Goal: Information Seeking & Learning: Learn about a topic

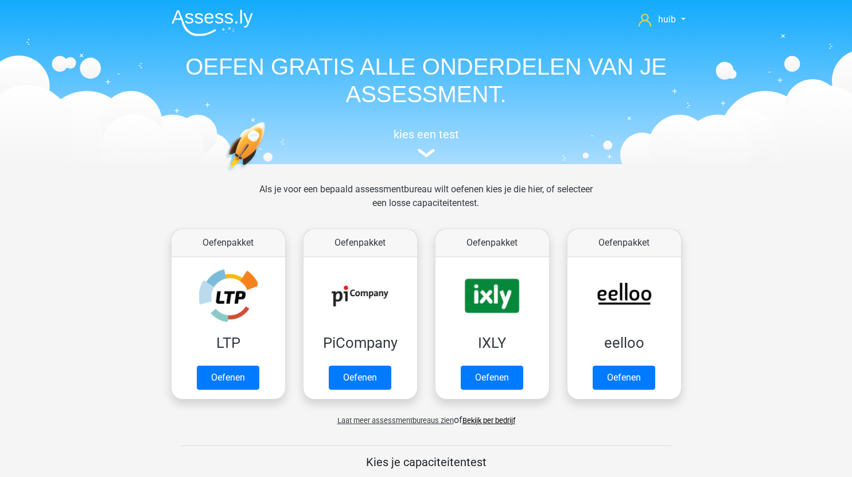
scroll to position [509, 0]
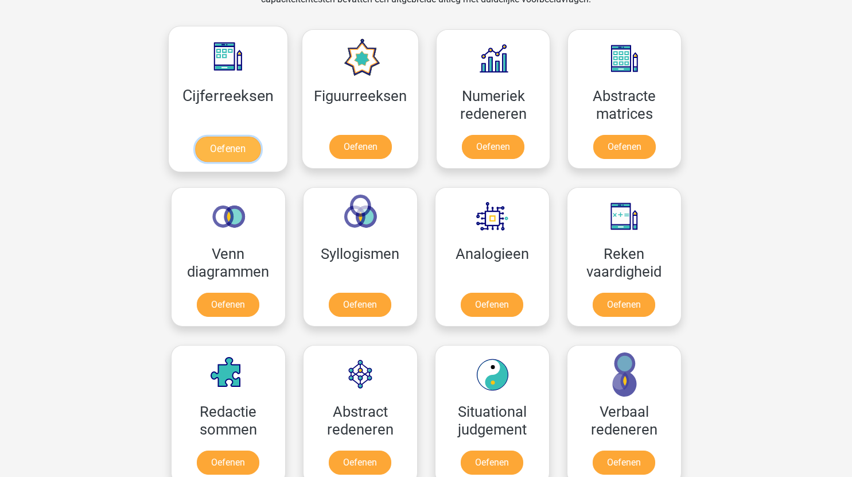
click at [236, 149] on link "Oefenen" at bounding box center [227, 148] width 65 height 25
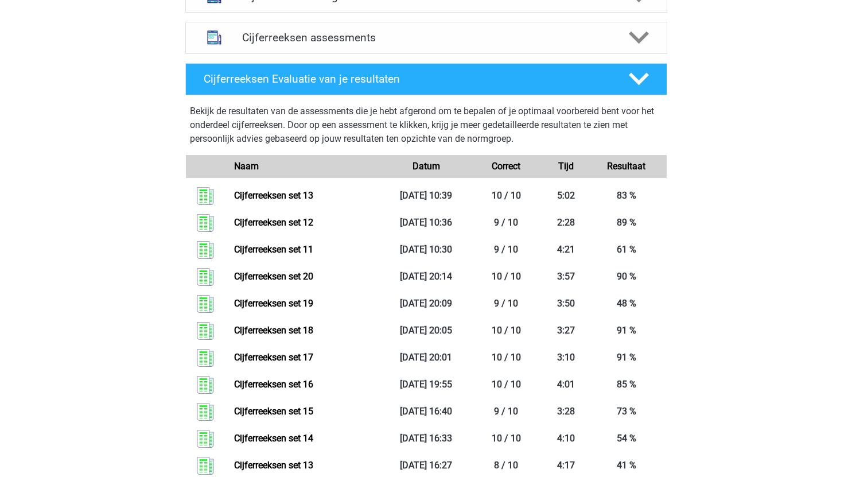
scroll to position [481, 0]
click at [412, 45] on h4 "Cijferreeksen assessments" at bounding box center [426, 38] width 368 height 13
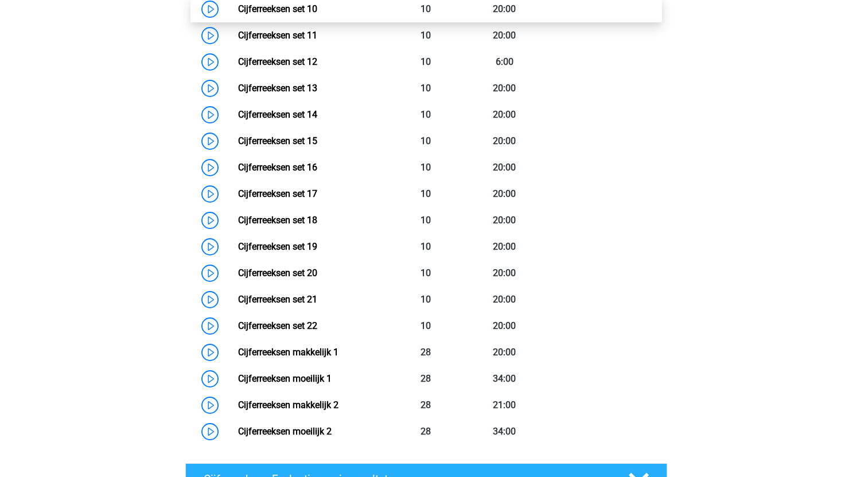
scroll to position [864, 0]
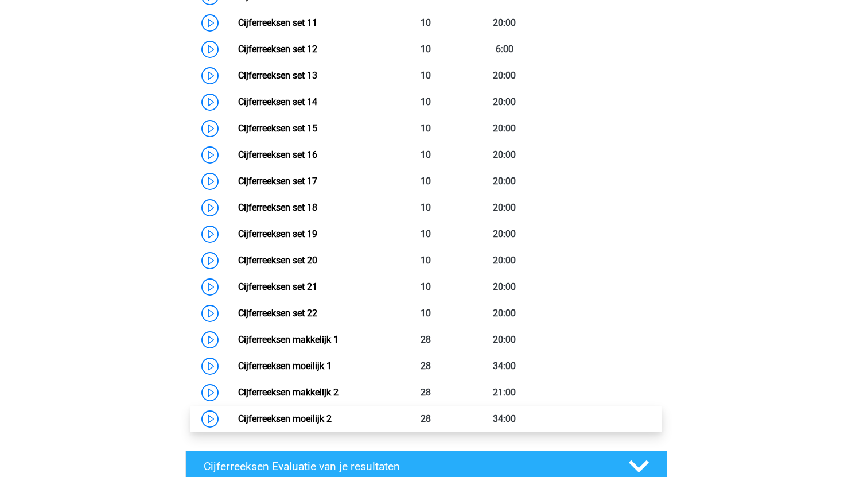
click at [238, 424] on link "Cijferreeksen moeilijk 2" at bounding box center [284, 418] width 93 height 11
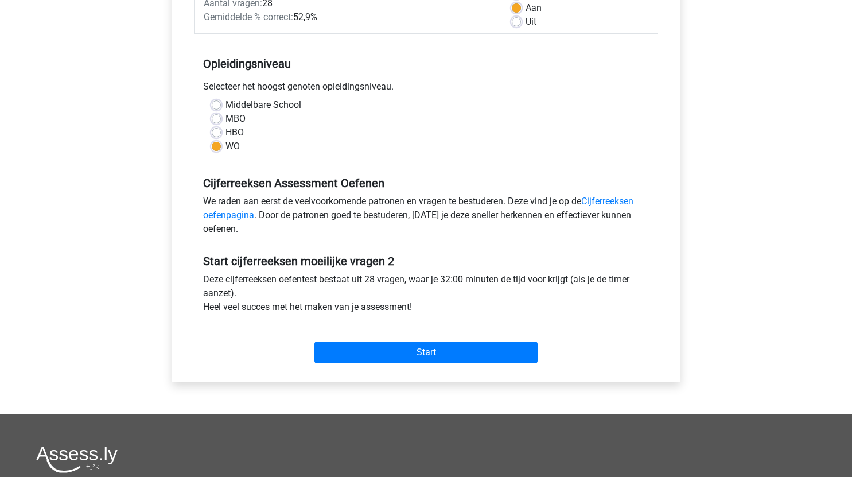
scroll to position [191, 0]
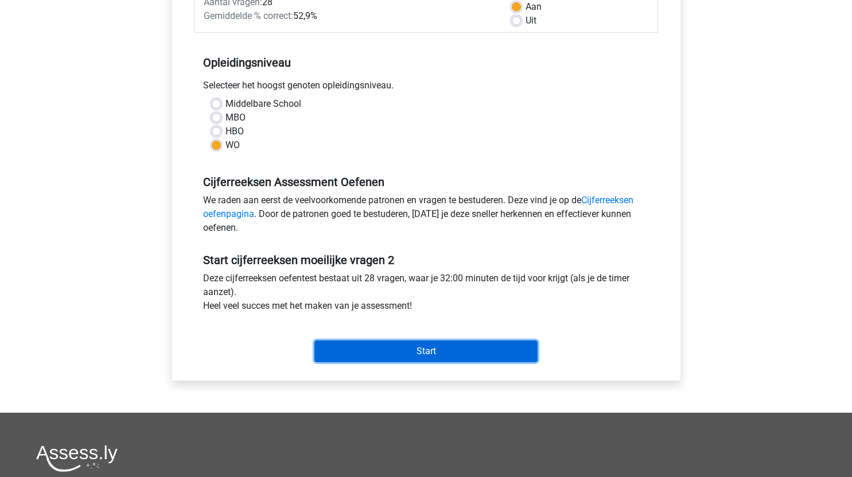
click at [479, 353] on input "Start" at bounding box center [425, 351] width 223 height 22
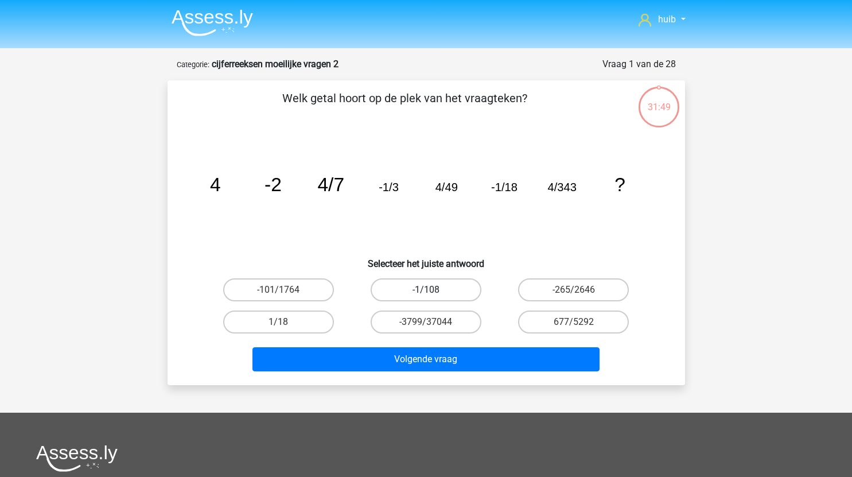
click at [445, 286] on label "-1/108" at bounding box center [425, 289] width 111 height 23
click at [433, 290] on input "-1/108" at bounding box center [429, 293] width 7 height 7
radio input "true"
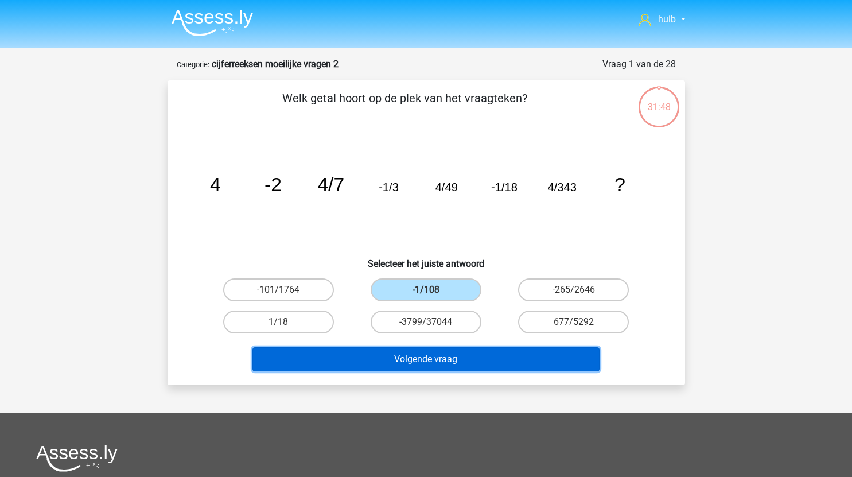
click at [461, 362] on button "Volgende vraag" at bounding box center [425, 359] width 347 height 24
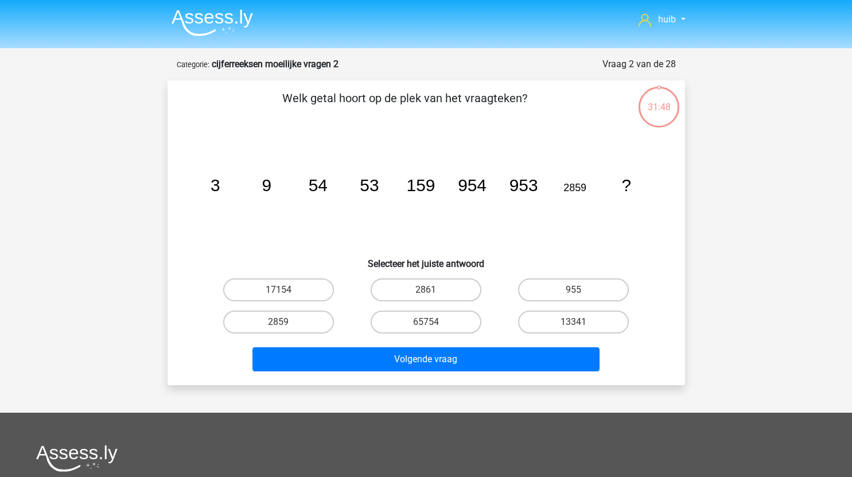
scroll to position [57, 0]
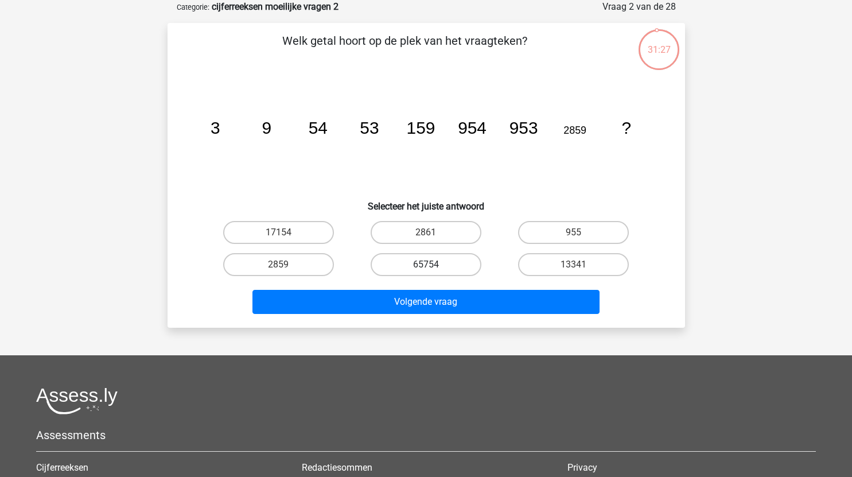
click at [439, 259] on label "65754" at bounding box center [425, 264] width 111 height 23
click at [433, 264] on input "65754" at bounding box center [429, 267] width 7 height 7
radio input "true"
click at [312, 233] on label "17154" at bounding box center [278, 232] width 111 height 23
click at [286, 233] on input "17154" at bounding box center [281, 235] width 7 height 7
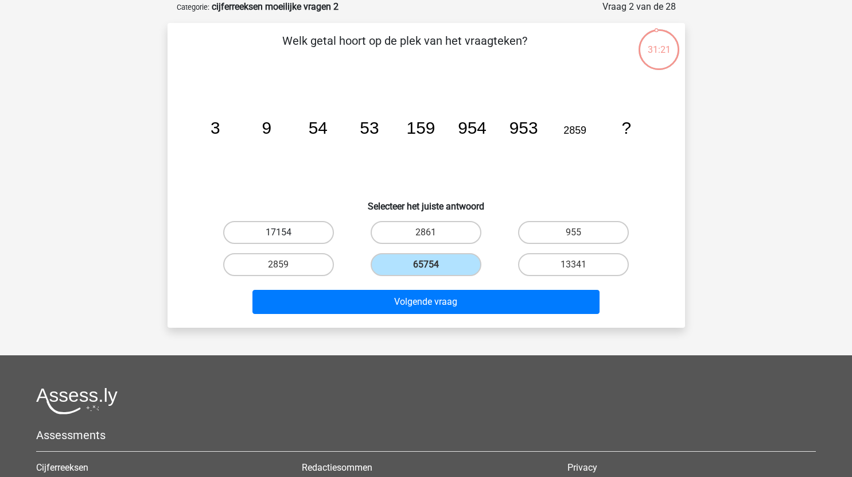
radio input "true"
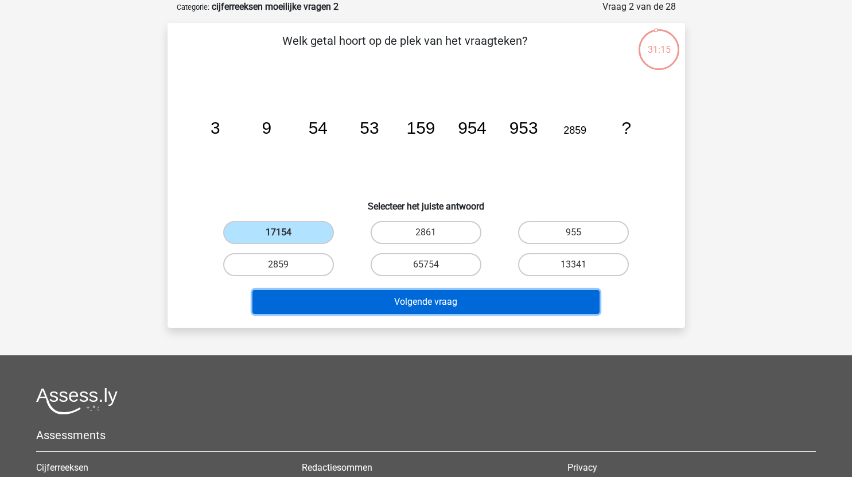
click at [487, 303] on button "Volgende vraag" at bounding box center [425, 302] width 347 height 24
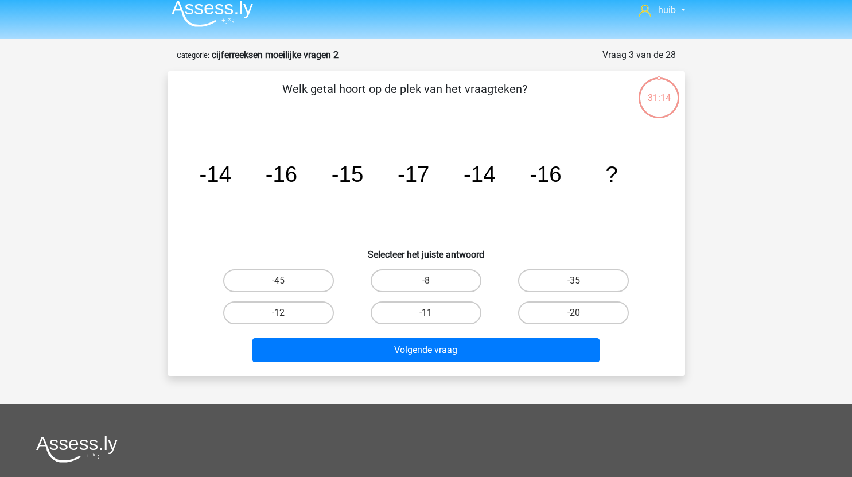
scroll to position [9, 0]
click at [302, 310] on label "-12" at bounding box center [278, 313] width 111 height 23
click at [286, 313] on input "-12" at bounding box center [281, 316] width 7 height 7
radio input "true"
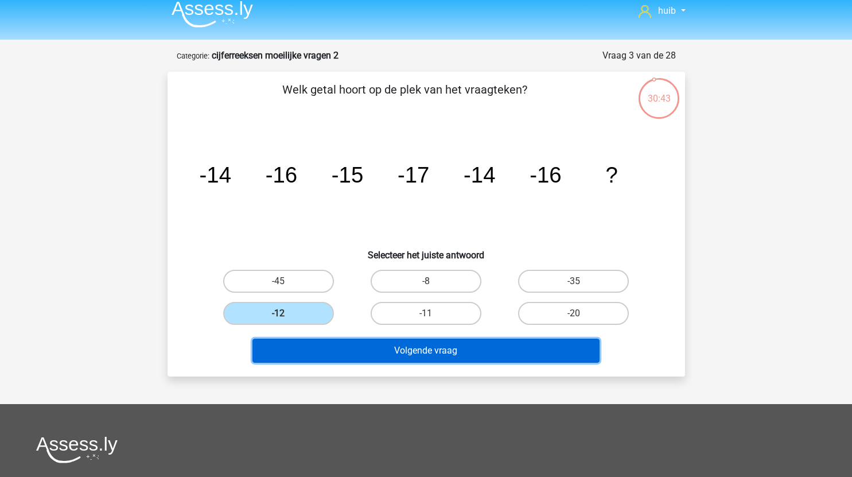
click at [380, 350] on button "Volgende vraag" at bounding box center [425, 350] width 347 height 24
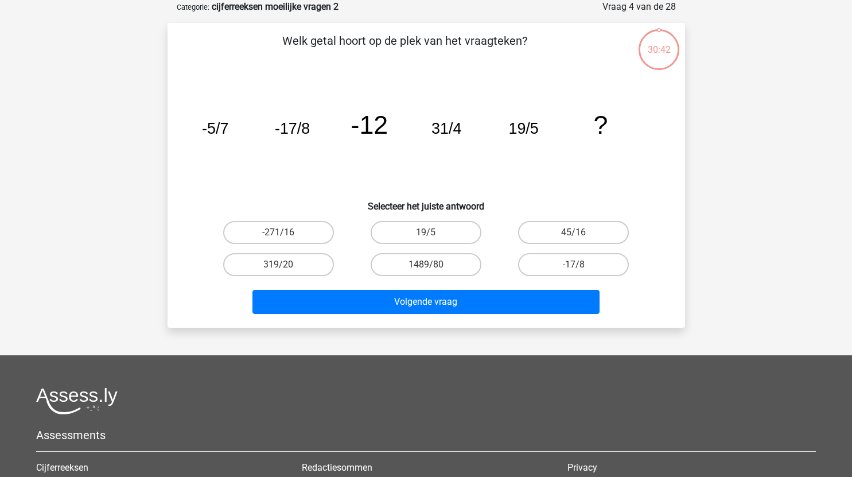
scroll to position [1, 0]
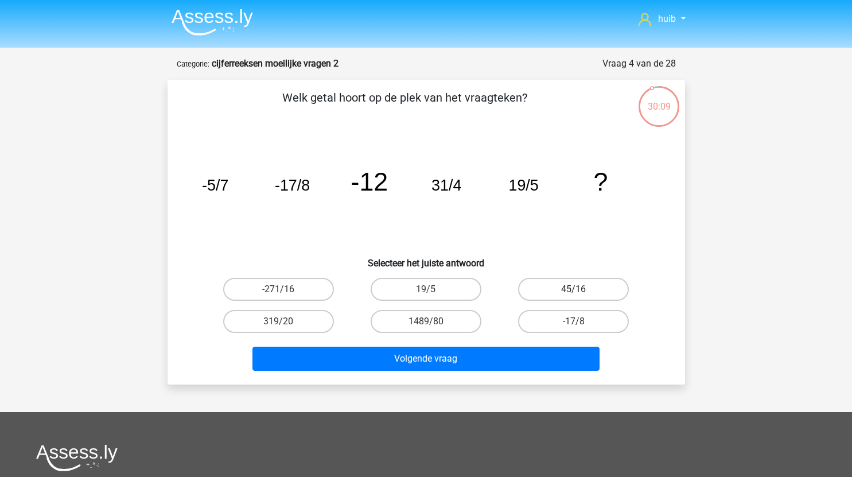
click at [574, 288] on label "45/16" at bounding box center [573, 289] width 111 height 23
click at [574, 289] on input "45/16" at bounding box center [576, 292] width 7 height 7
radio input "true"
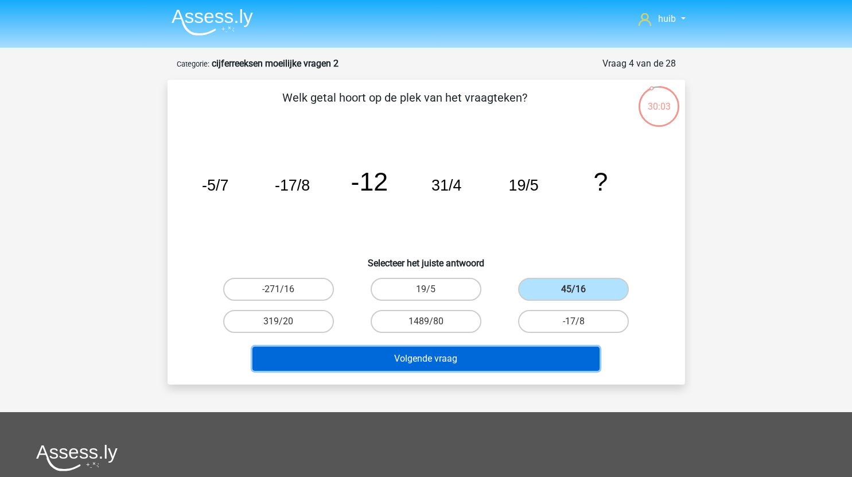
click at [509, 353] on button "Volgende vraag" at bounding box center [425, 358] width 347 height 24
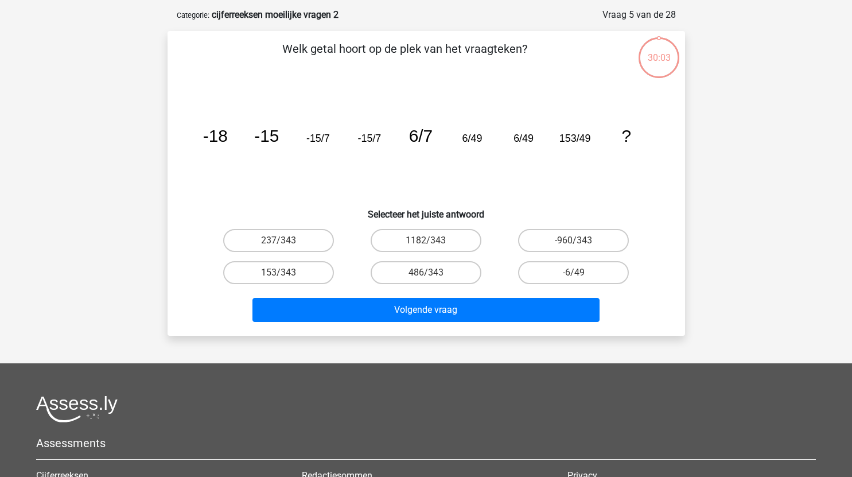
scroll to position [57, 0]
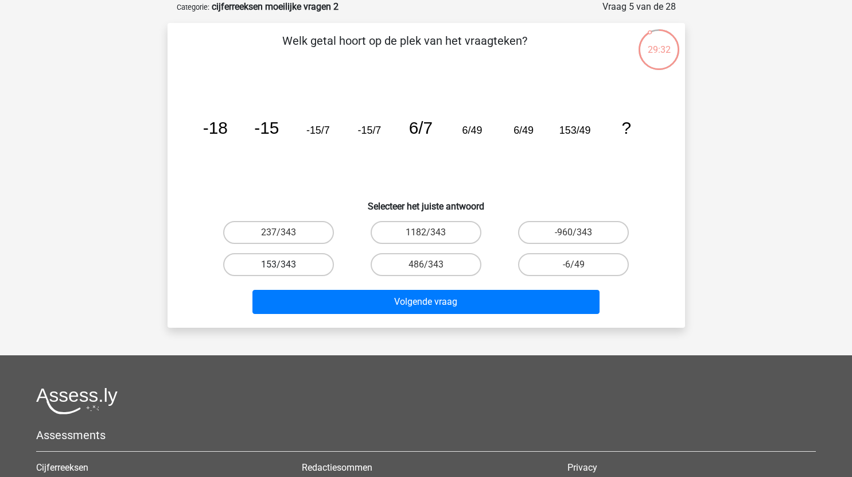
click at [308, 263] on label "153/343" at bounding box center [278, 264] width 111 height 23
click at [286, 264] on input "153/343" at bounding box center [281, 267] width 7 height 7
radio input "true"
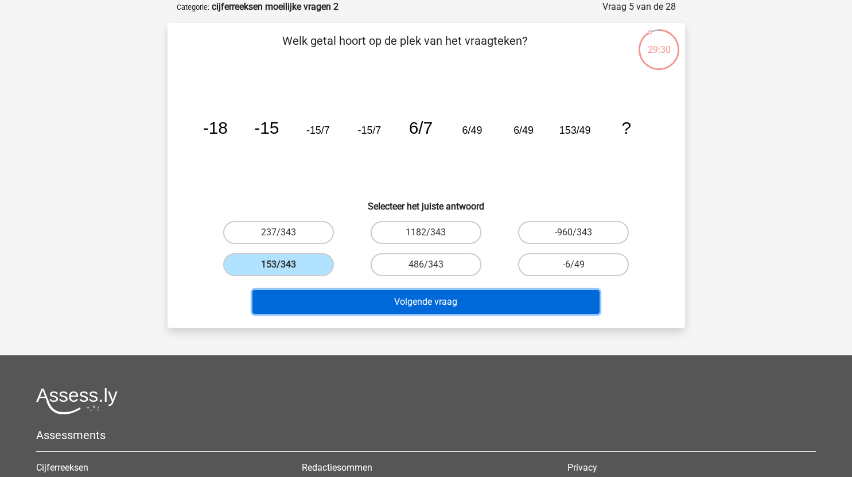
click at [446, 299] on button "Volgende vraag" at bounding box center [425, 302] width 347 height 24
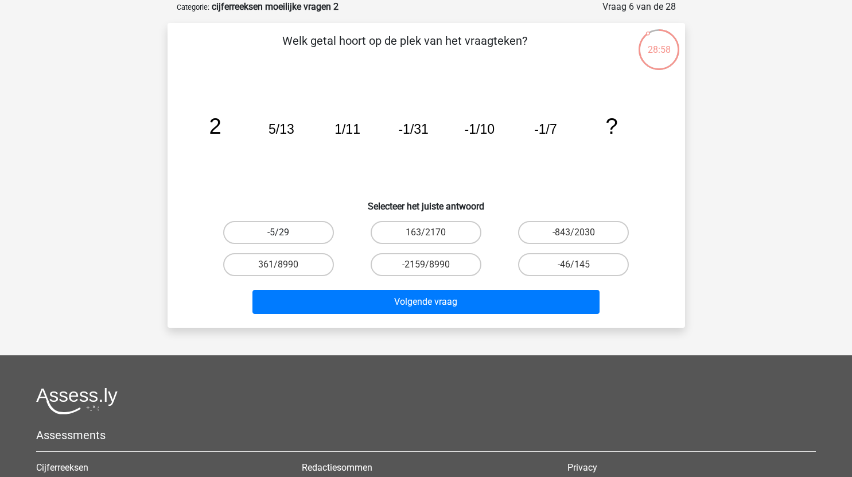
click at [298, 235] on label "-5/29" at bounding box center [278, 232] width 111 height 23
click at [286, 235] on input "-5/29" at bounding box center [281, 235] width 7 height 7
radio input "true"
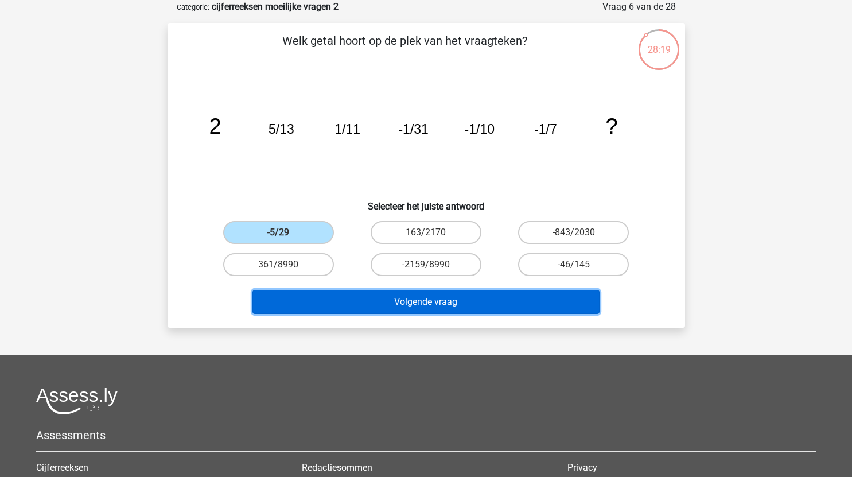
click at [496, 300] on button "Volgende vraag" at bounding box center [425, 302] width 347 height 24
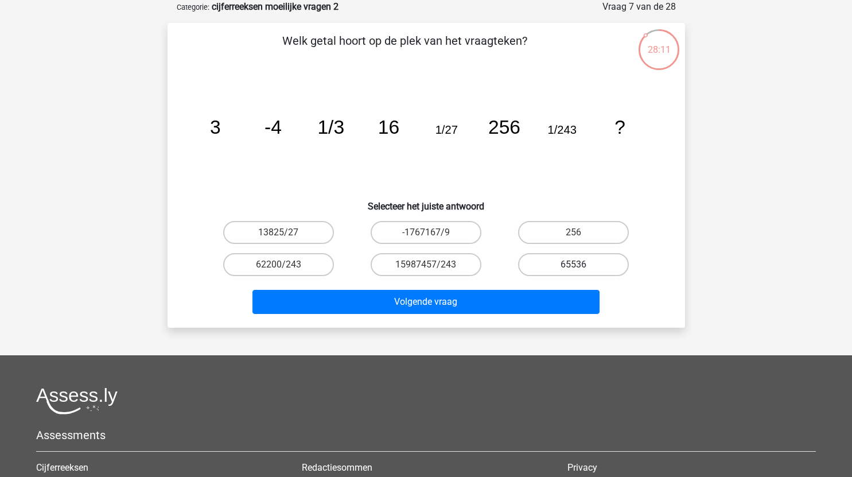
click at [594, 266] on label "65536" at bounding box center [573, 264] width 111 height 23
click at [581, 266] on input "65536" at bounding box center [576, 267] width 7 height 7
radio input "true"
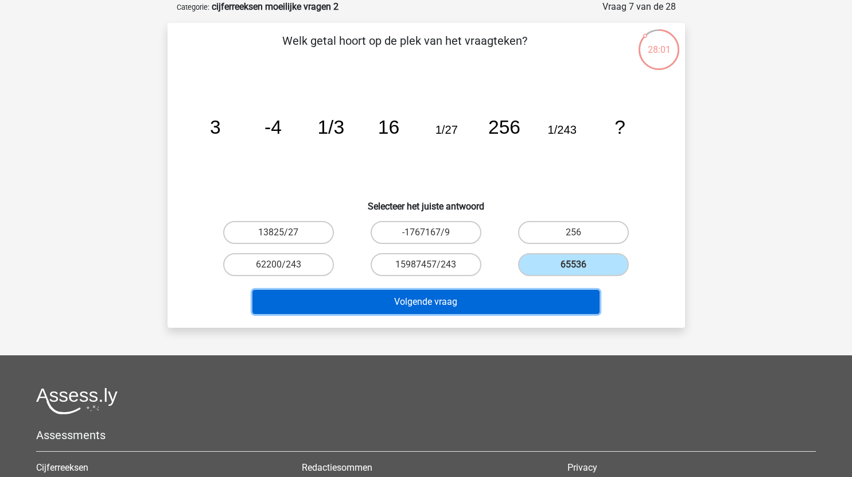
click at [479, 298] on button "Volgende vraag" at bounding box center [425, 302] width 347 height 24
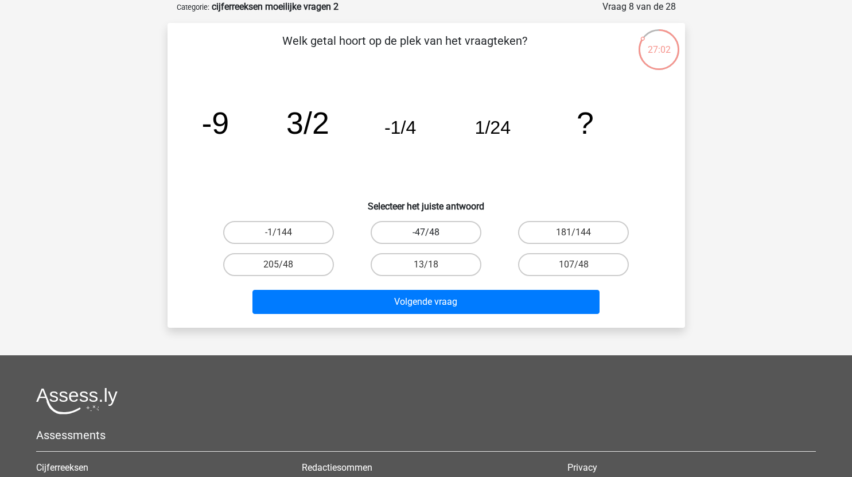
click at [454, 234] on label "-47/48" at bounding box center [425, 232] width 111 height 23
click at [433, 234] on input "-47/48" at bounding box center [429, 235] width 7 height 7
radio input "true"
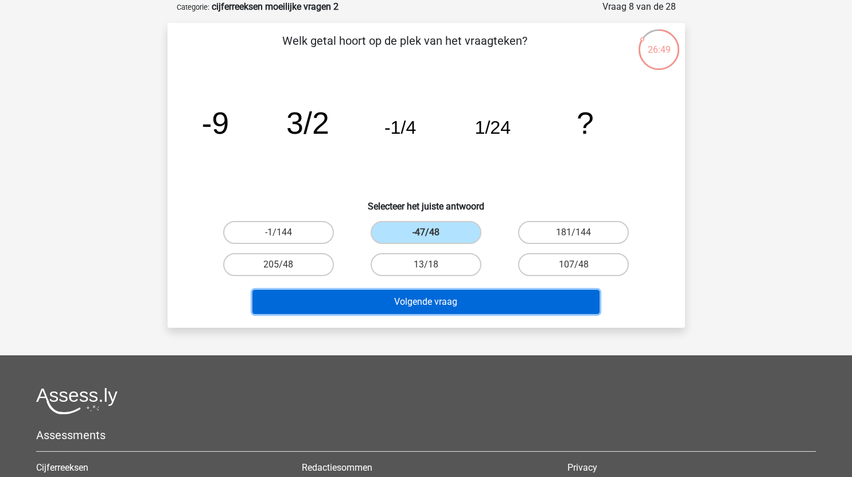
click at [500, 303] on button "Volgende vraag" at bounding box center [425, 302] width 347 height 24
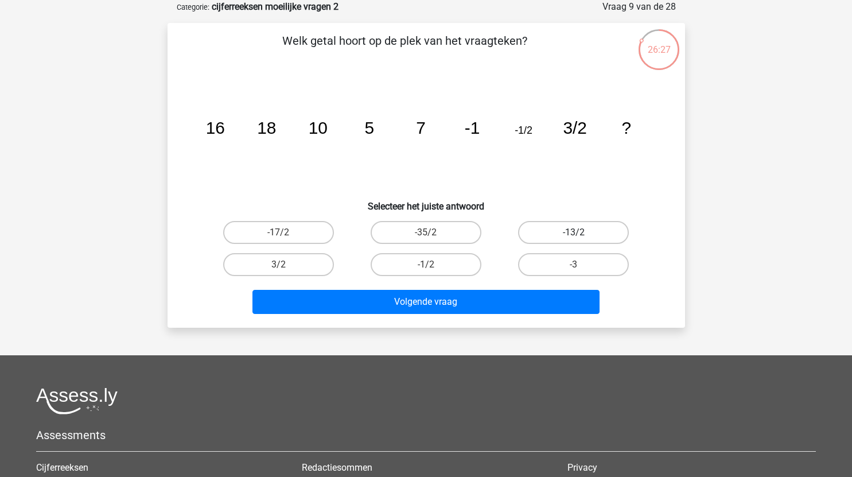
click at [575, 230] on label "-13/2" at bounding box center [573, 232] width 111 height 23
click at [575, 232] on input "-13/2" at bounding box center [576, 235] width 7 height 7
radio input "true"
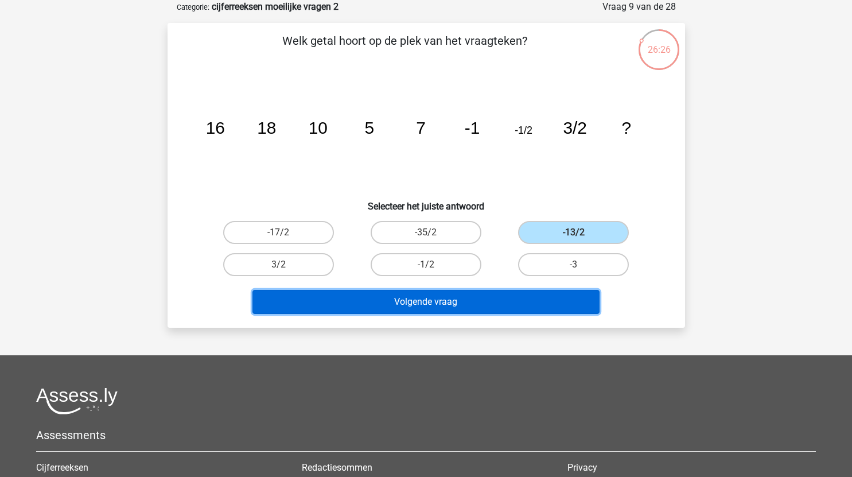
click at [470, 305] on button "Volgende vraag" at bounding box center [425, 302] width 347 height 24
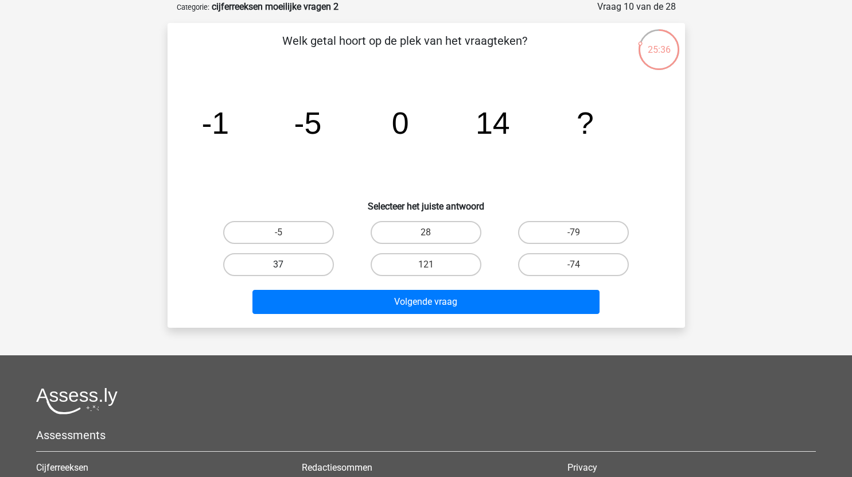
click at [307, 264] on label "37" at bounding box center [278, 264] width 111 height 23
click at [286, 264] on input "37" at bounding box center [281, 267] width 7 height 7
radio input "true"
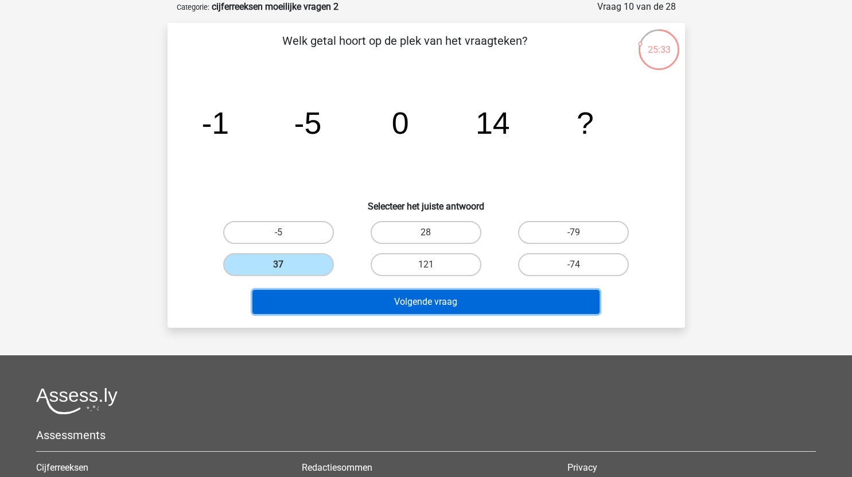
click at [469, 302] on button "Volgende vraag" at bounding box center [425, 302] width 347 height 24
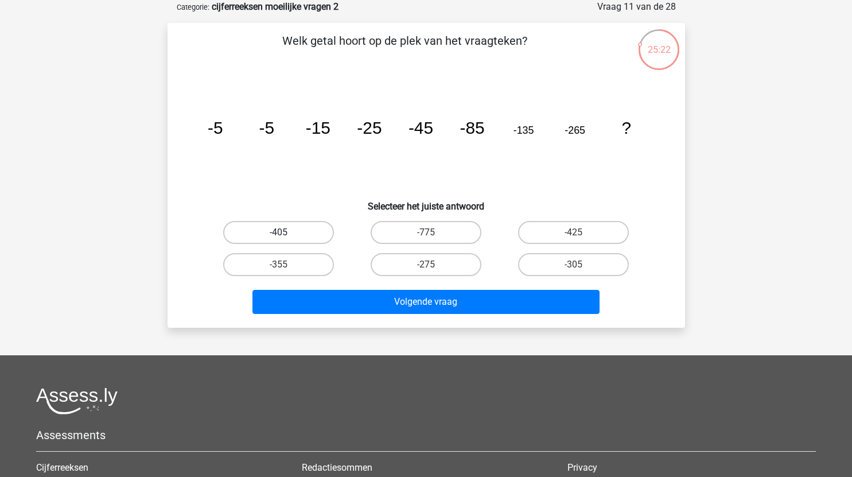
click at [305, 236] on label "-405" at bounding box center [278, 232] width 111 height 23
click at [286, 236] on input "-405" at bounding box center [281, 235] width 7 height 7
radio input "true"
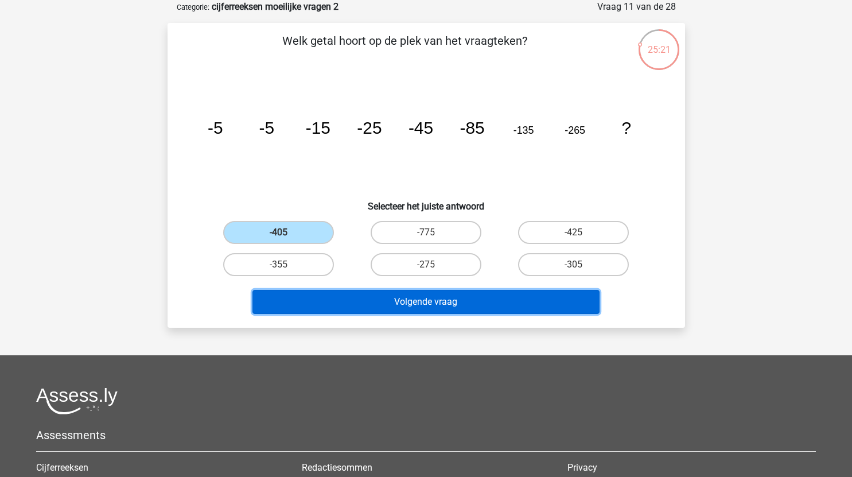
click at [381, 296] on button "Volgende vraag" at bounding box center [425, 302] width 347 height 24
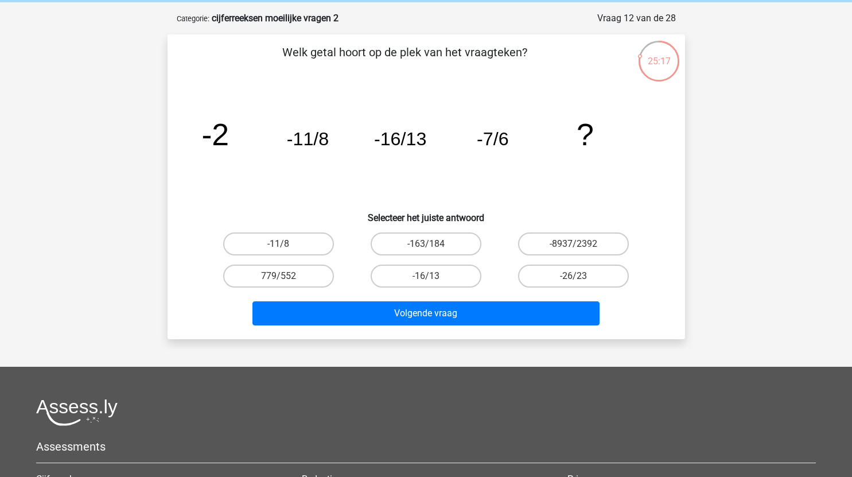
scroll to position [25, 0]
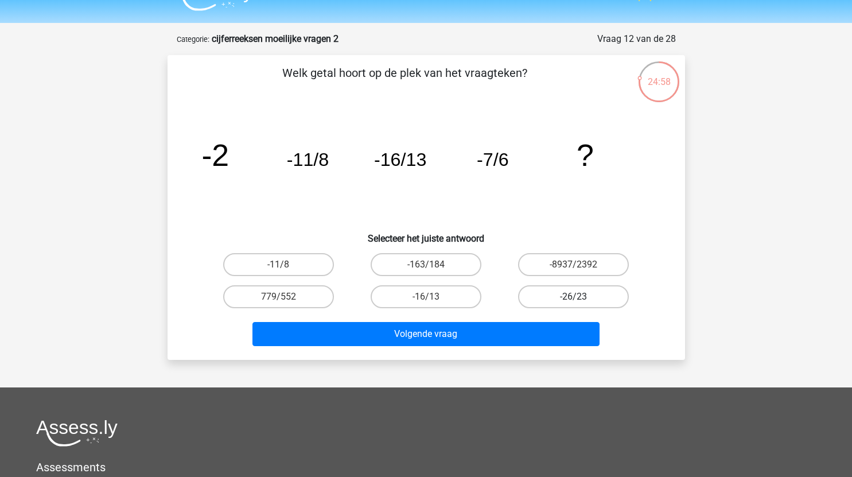
click at [556, 293] on label "-26/23" at bounding box center [573, 296] width 111 height 23
click at [573, 296] on input "-26/23" at bounding box center [576, 299] width 7 height 7
radio input "true"
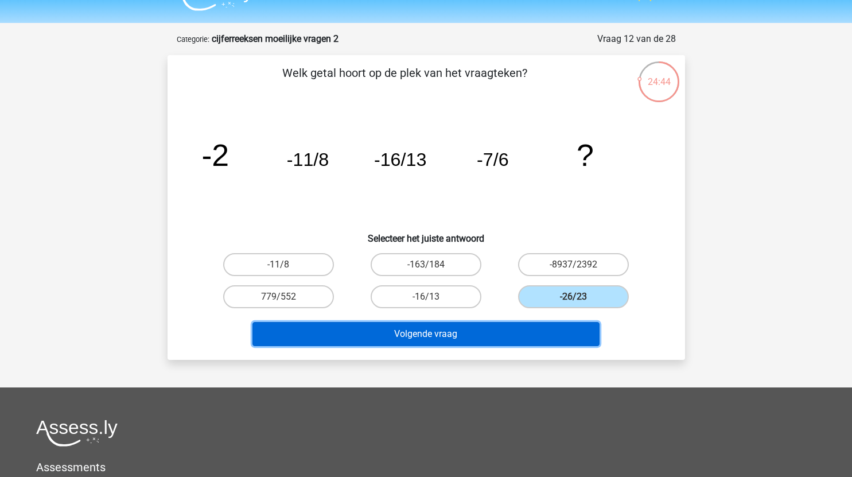
click at [487, 328] on button "Volgende vraag" at bounding box center [425, 334] width 347 height 24
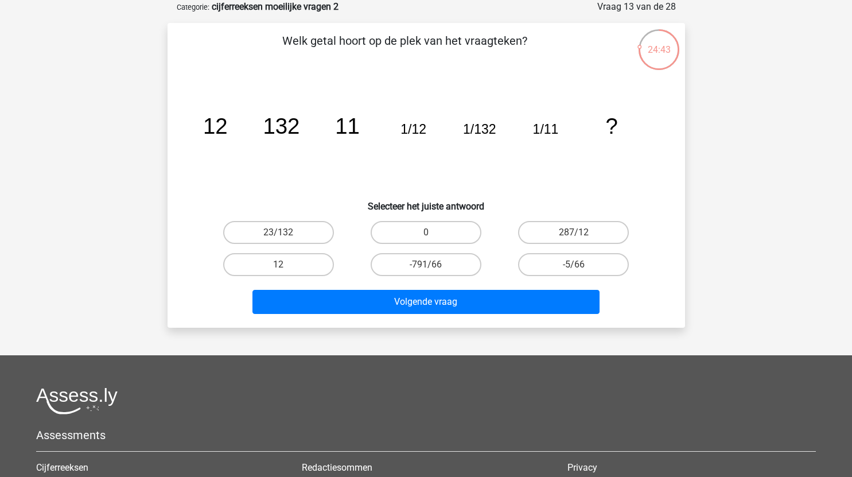
scroll to position [49, 0]
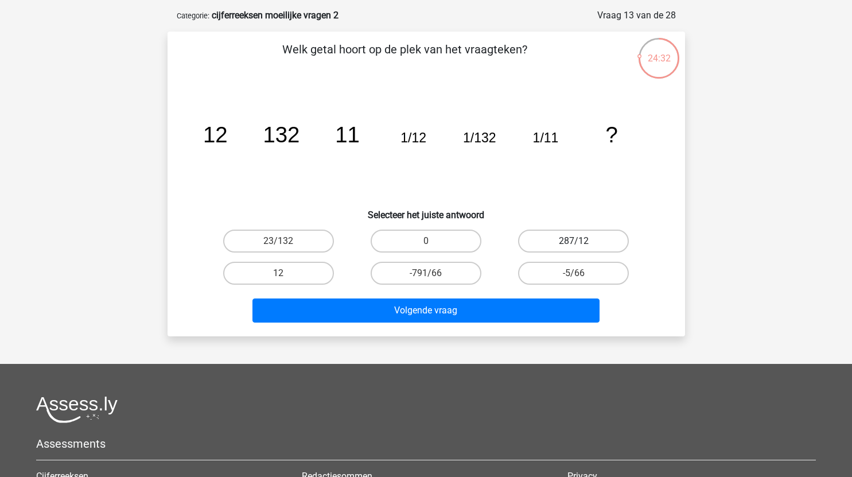
click at [590, 240] on label "287/12" at bounding box center [573, 240] width 111 height 23
click at [581, 241] on input "287/12" at bounding box center [576, 244] width 7 height 7
radio input "true"
click at [303, 277] on label "12" at bounding box center [278, 273] width 111 height 23
click at [286, 277] on input "12" at bounding box center [281, 276] width 7 height 7
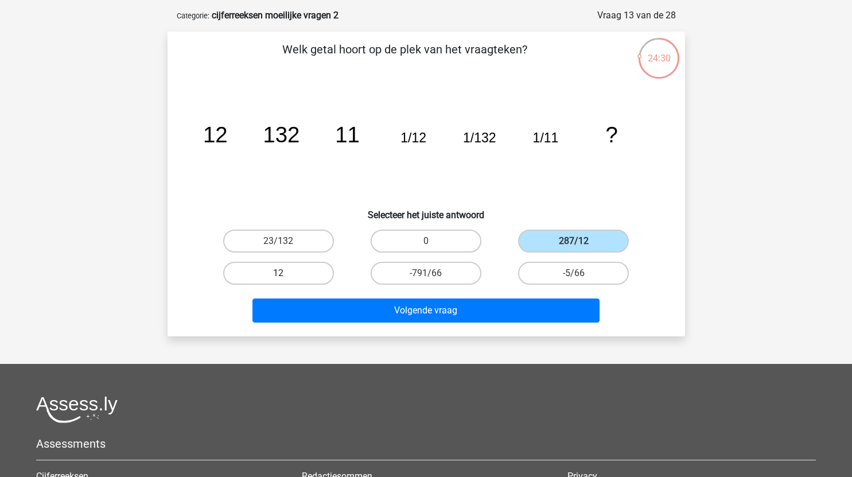
radio input "true"
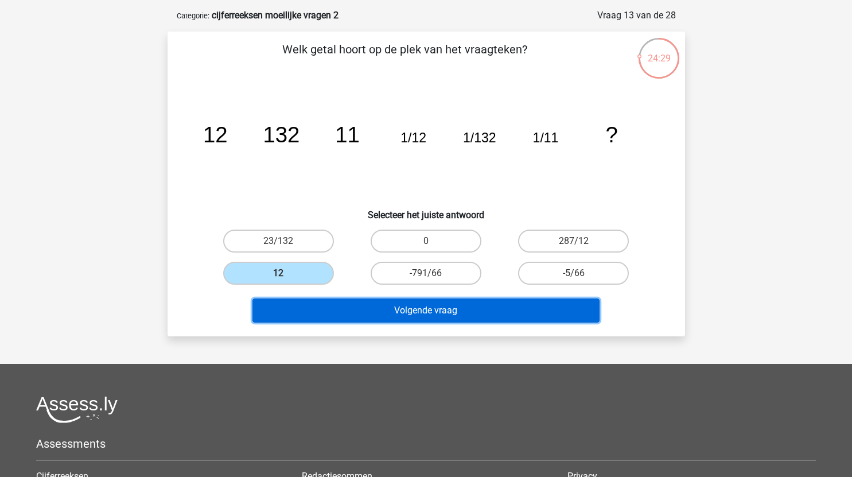
click at [463, 311] on button "Volgende vraag" at bounding box center [425, 310] width 347 height 24
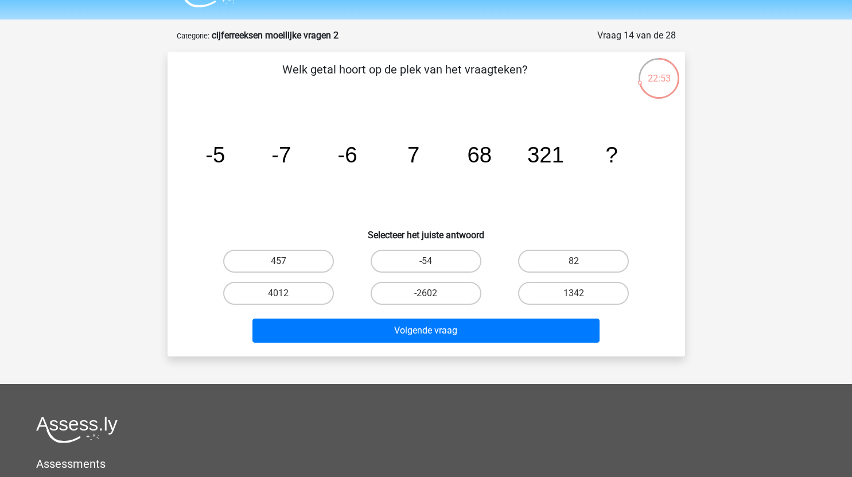
scroll to position [0, 0]
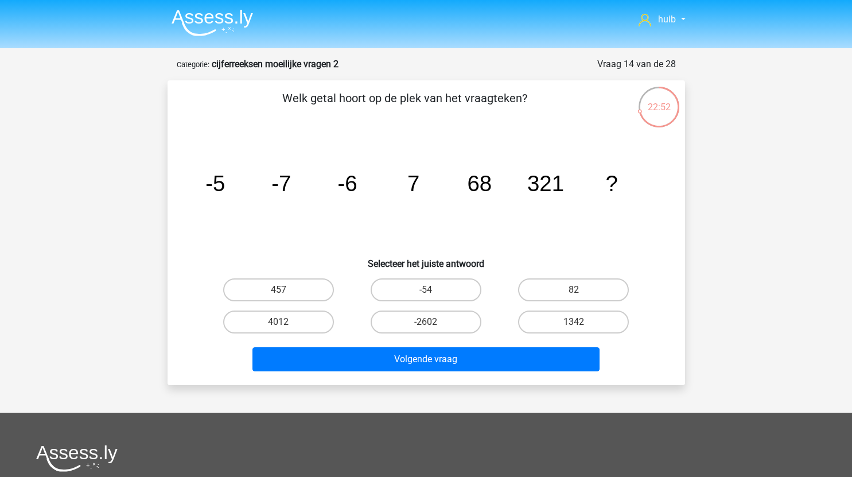
click at [207, 22] on img at bounding box center [211, 22] width 81 height 27
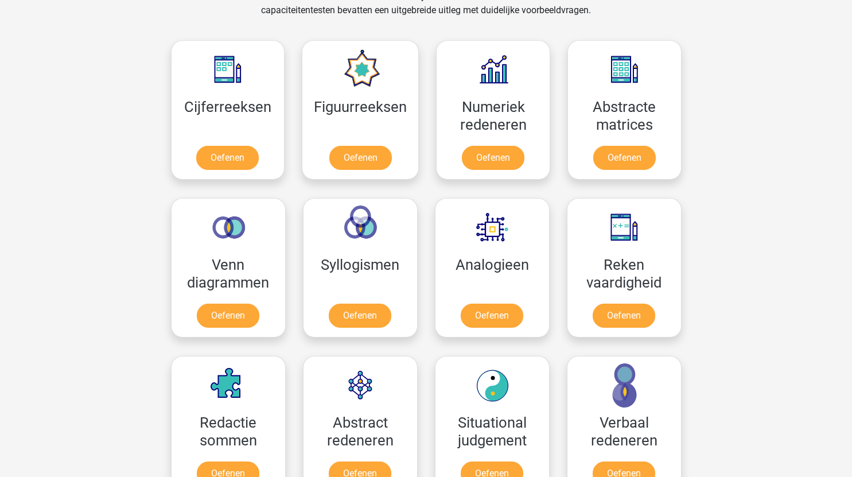
scroll to position [502, 0]
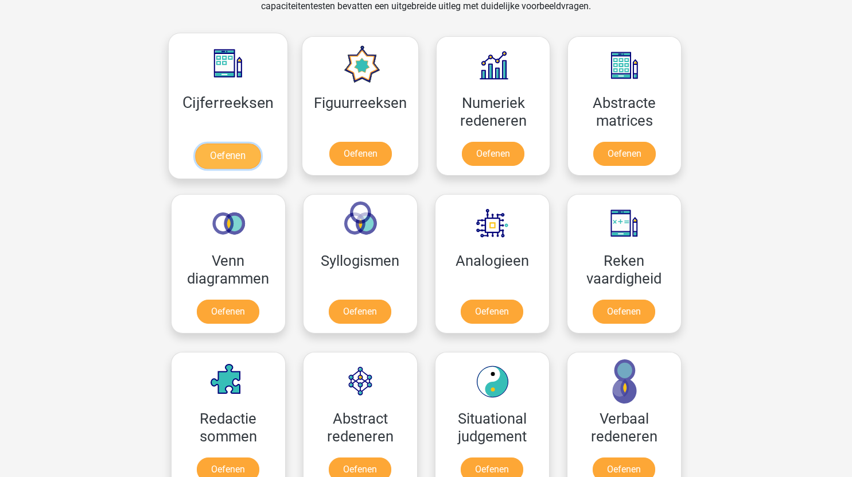
click at [239, 159] on link "Oefenen" at bounding box center [227, 155] width 65 height 25
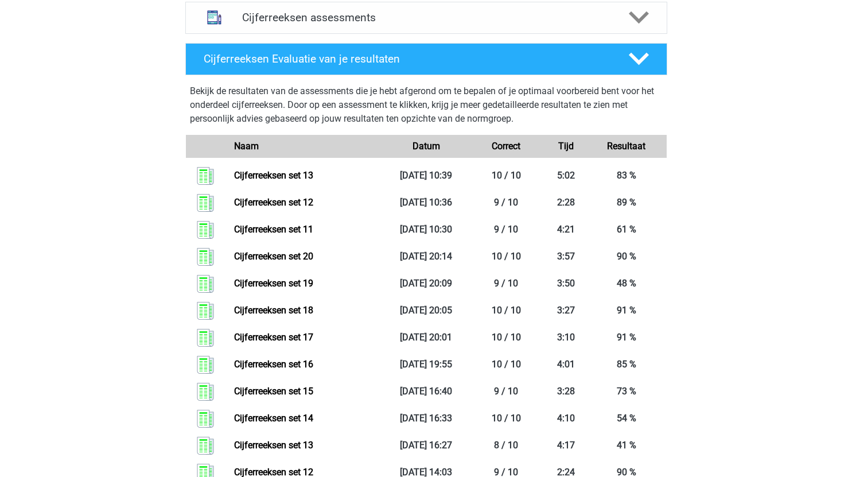
scroll to position [502, 0]
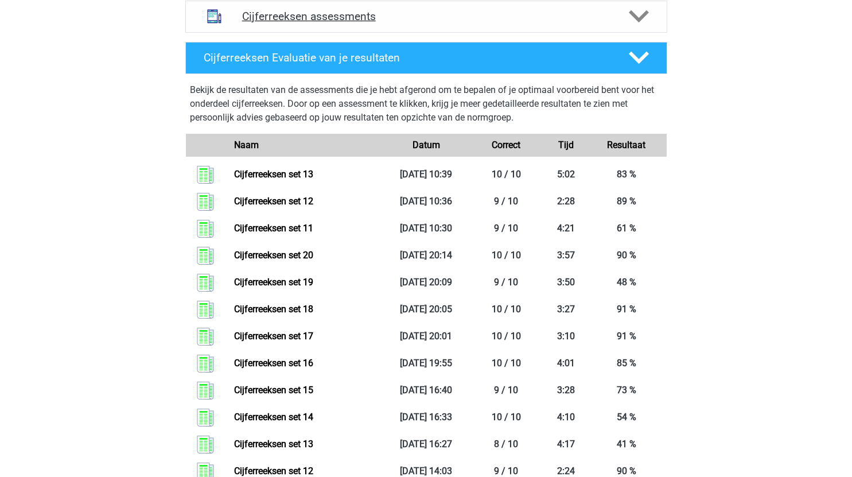
click at [390, 23] on h4 "Cijferreeksen assessments" at bounding box center [426, 16] width 368 height 13
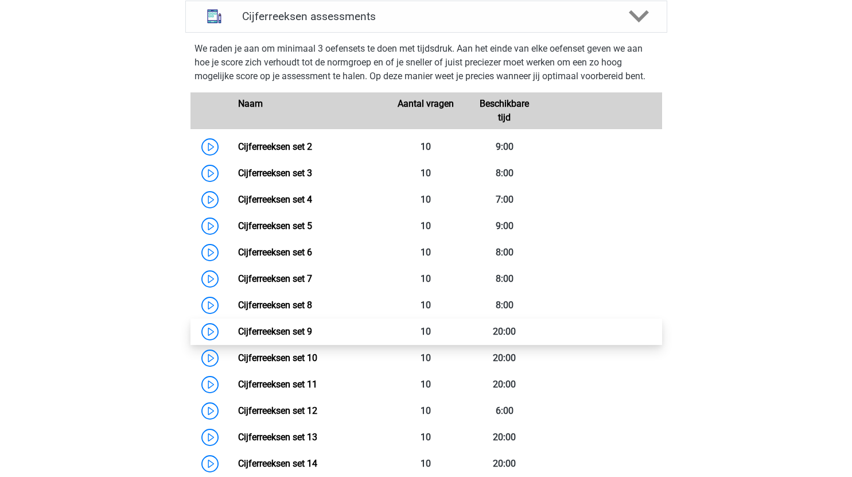
click at [238, 337] on link "Cijferreeksen set 9" at bounding box center [275, 331] width 74 height 11
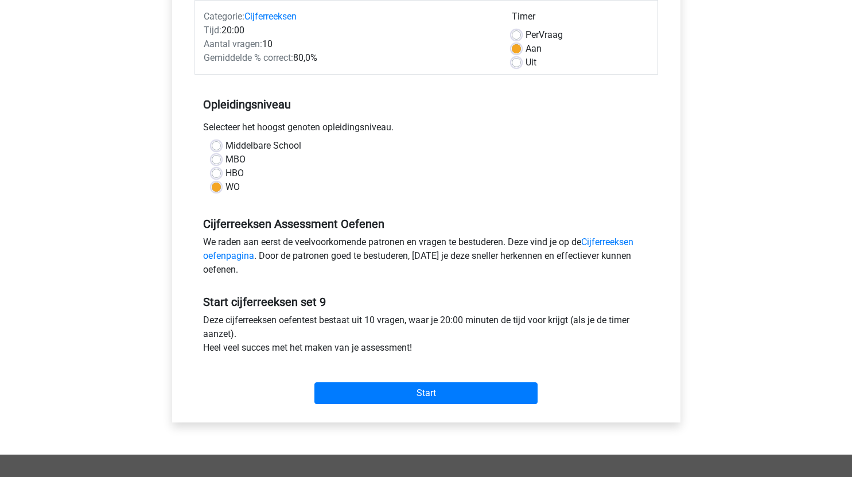
scroll to position [153, 0]
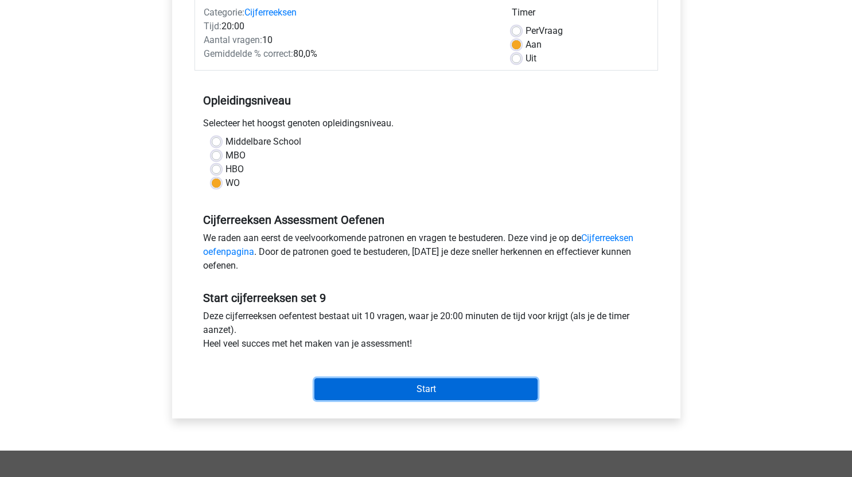
click at [486, 389] on input "Start" at bounding box center [425, 389] width 223 height 22
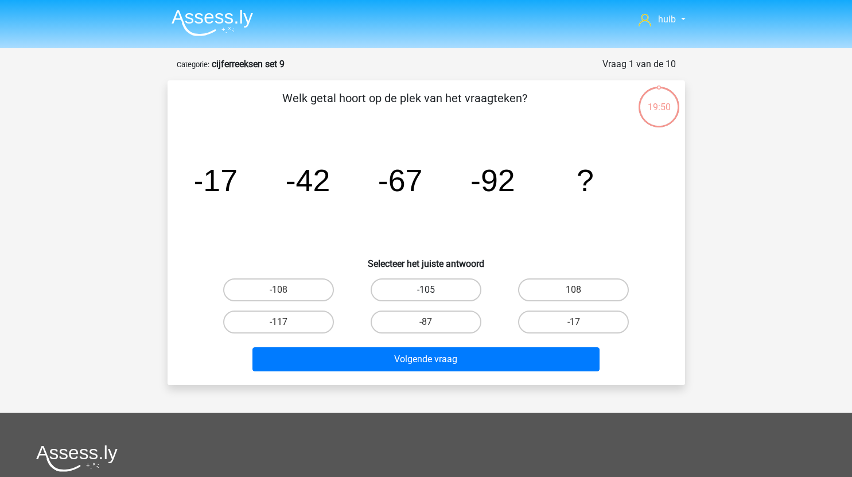
click at [434, 289] on label "-105" at bounding box center [425, 289] width 111 height 23
click at [433, 290] on input "-105" at bounding box center [429, 293] width 7 height 7
radio input "true"
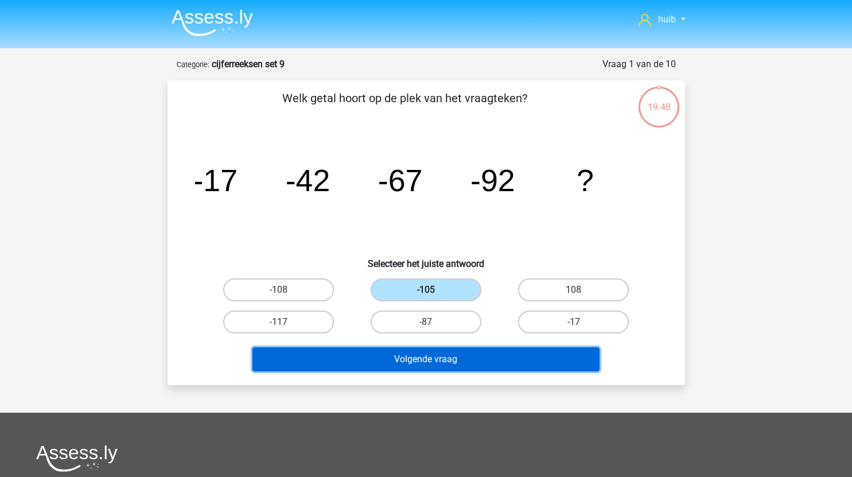
click at [483, 361] on button "Volgende vraag" at bounding box center [425, 359] width 347 height 24
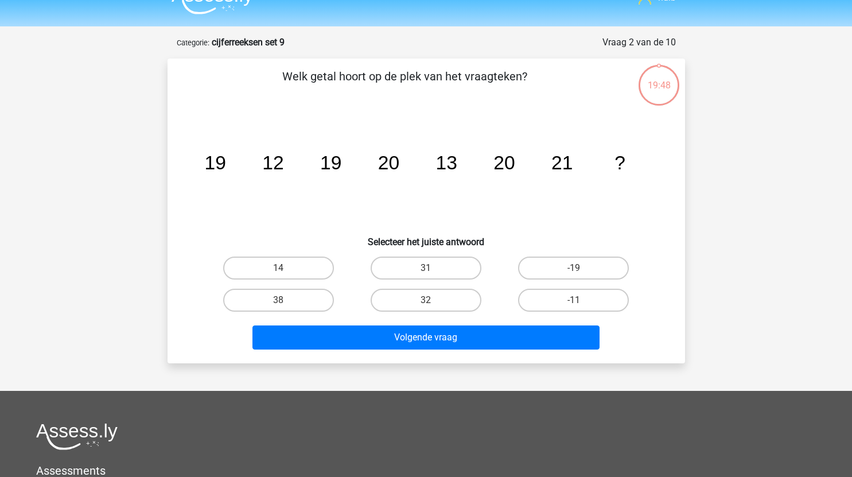
scroll to position [21, 0]
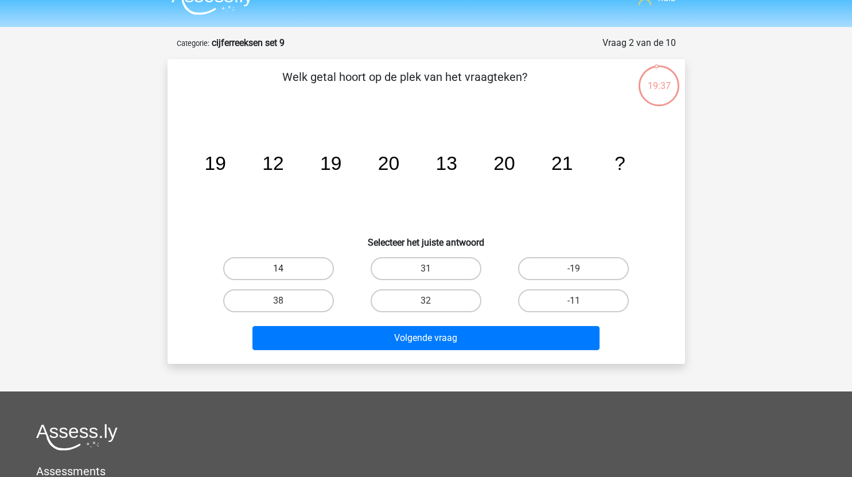
click at [299, 268] on label "14" at bounding box center [278, 268] width 111 height 23
click at [286, 268] on input "14" at bounding box center [281, 271] width 7 height 7
radio input "true"
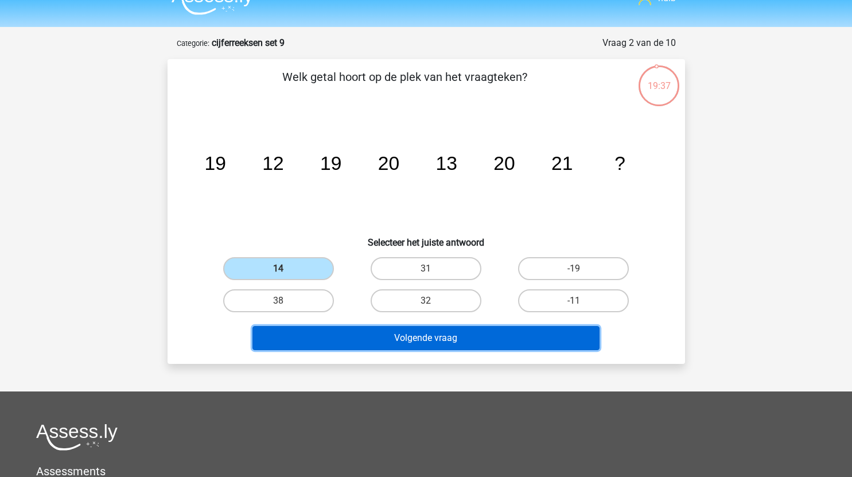
click at [387, 335] on button "Volgende vraag" at bounding box center [425, 338] width 347 height 24
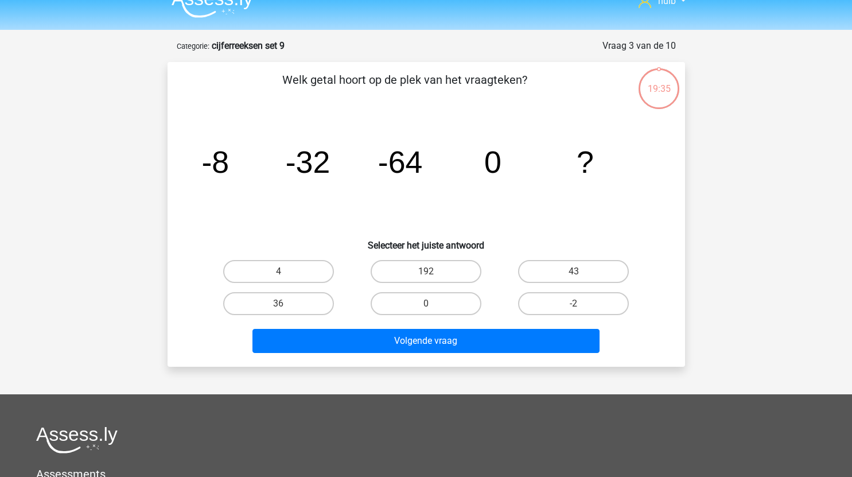
scroll to position [17, 0]
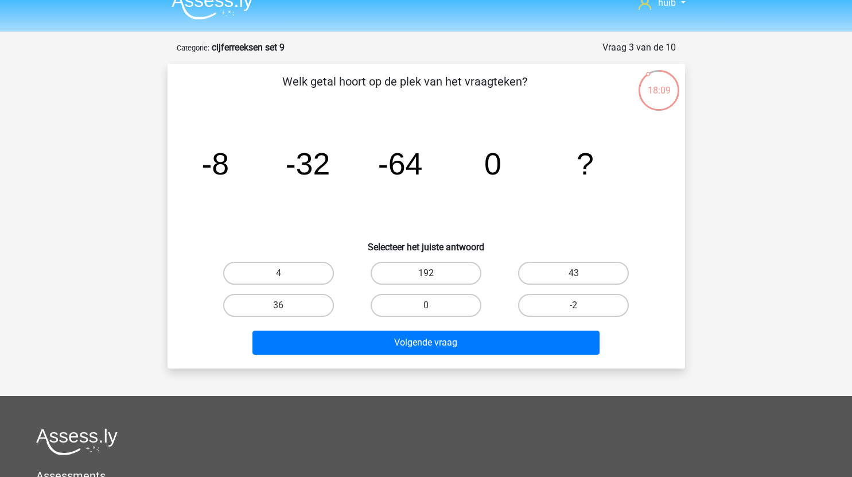
click at [449, 269] on label "192" at bounding box center [425, 273] width 111 height 23
click at [433, 273] on input "192" at bounding box center [429, 276] width 7 height 7
radio input "true"
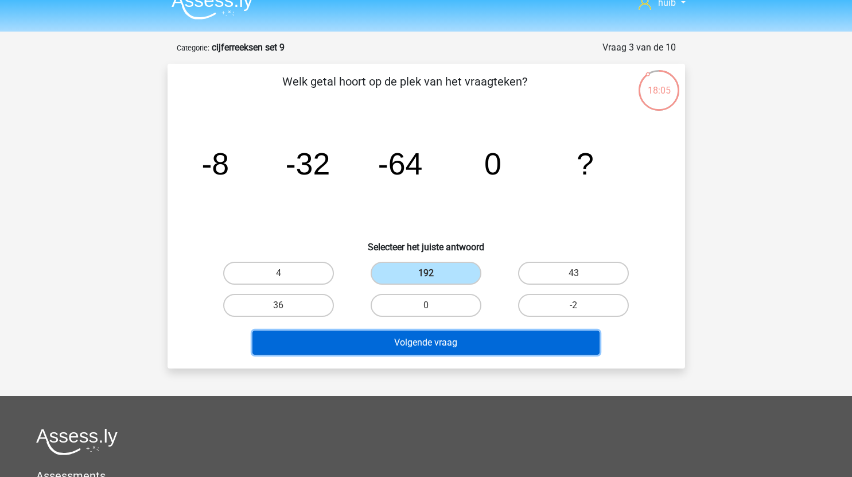
click at [424, 336] on button "Volgende vraag" at bounding box center [425, 342] width 347 height 24
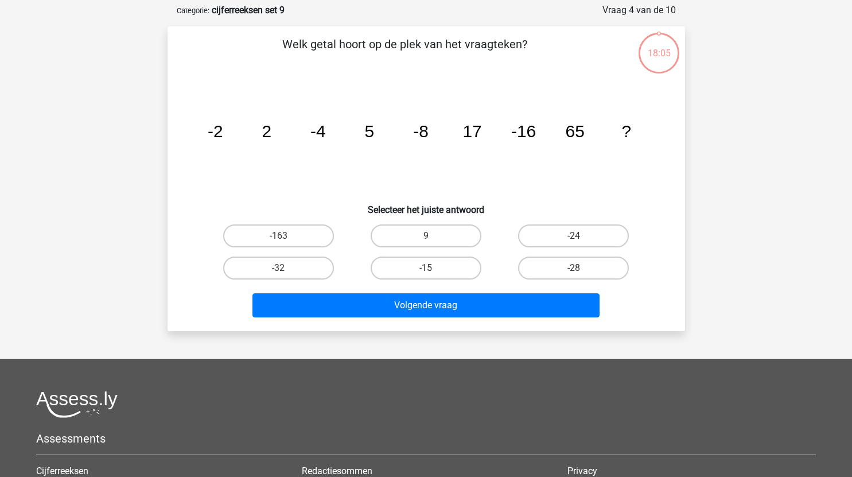
scroll to position [57, 0]
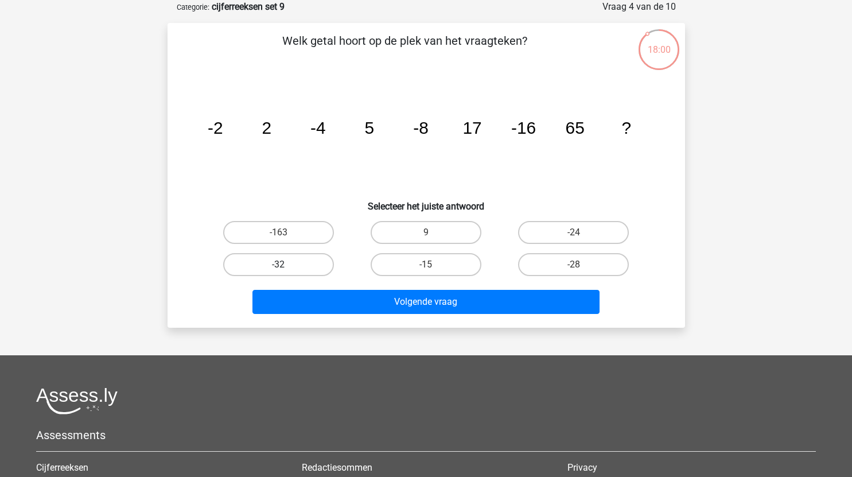
click at [293, 271] on label "-32" at bounding box center [278, 264] width 111 height 23
click at [286, 271] on input "-32" at bounding box center [281, 267] width 7 height 7
radio input "true"
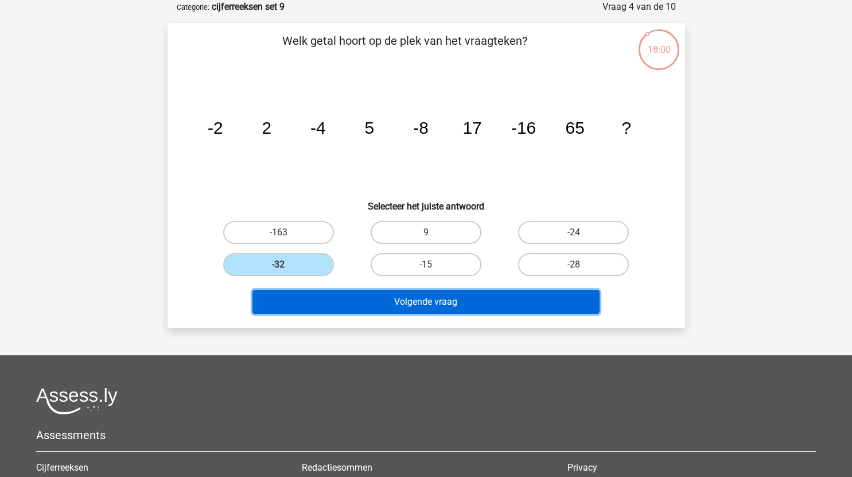
click at [383, 301] on button "Volgende vraag" at bounding box center [425, 302] width 347 height 24
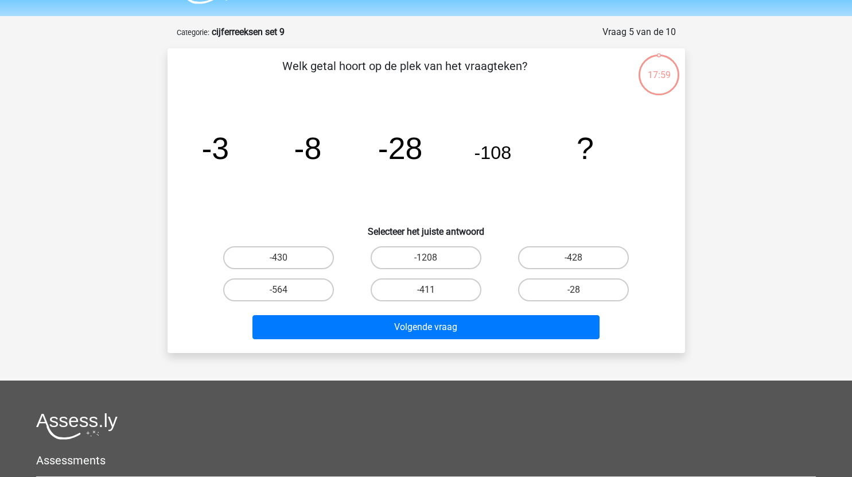
scroll to position [32, 0]
click at [580, 256] on label "-428" at bounding box center [573, 258] width 111 height 23
click at [580, 258] on input "-428" at bounding box center [576, 261] width 7 height 7
radio input "true"
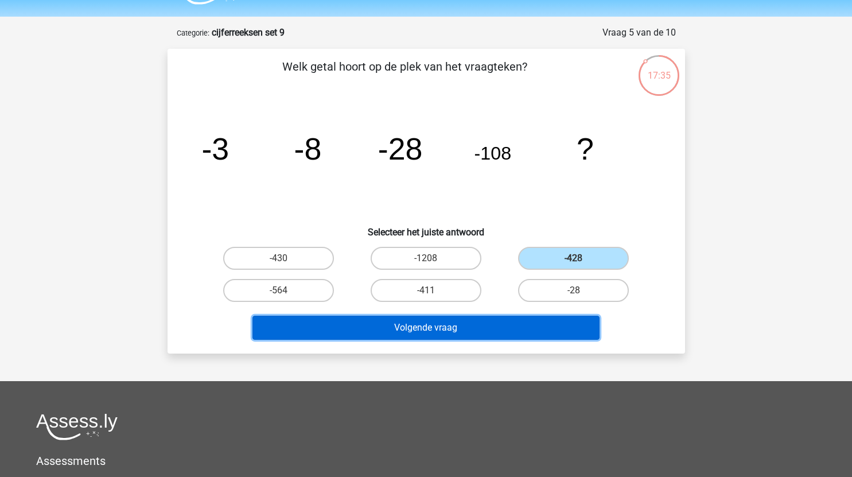
click at [483, 334] on button "Volgende vraag" at bounding box center [425, 327] width 347 height 24
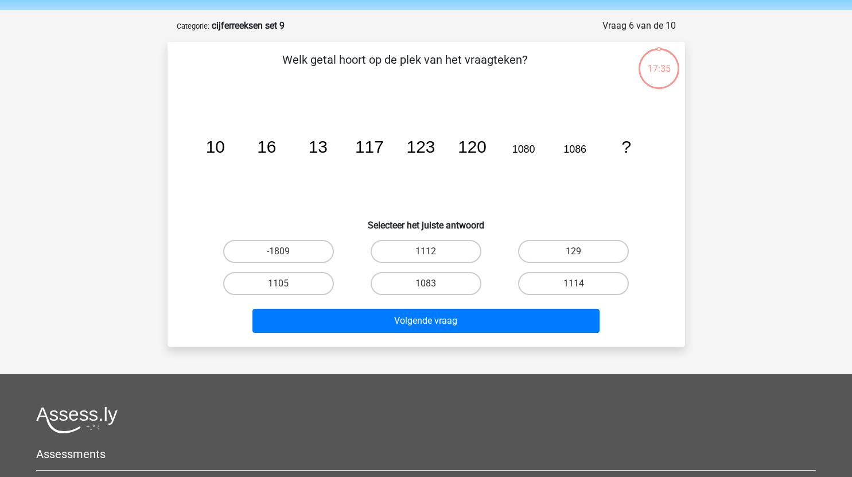
scroll to position [38, 0]
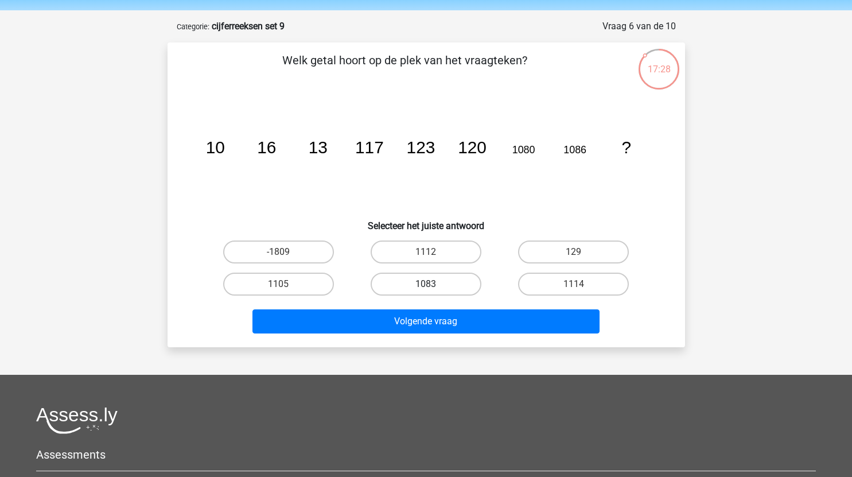
click at [440, 285] on label "1083" at bounding box center [425, 283] width 111 height 23
click at [433, 285] on input "1083" at bounding box center [429, 287] width 7 height 7
radio input "true"
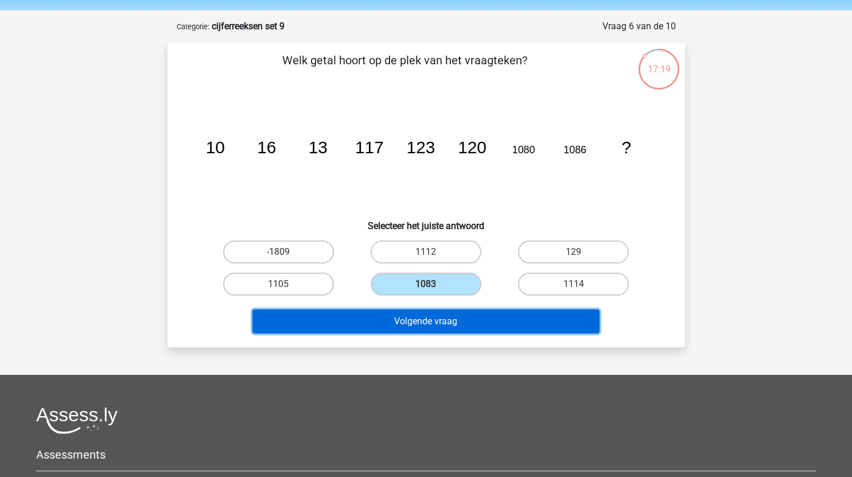
click at [479, 319] on button "Volgende vraag" at bounding box center [425, 321] width 347 height 24
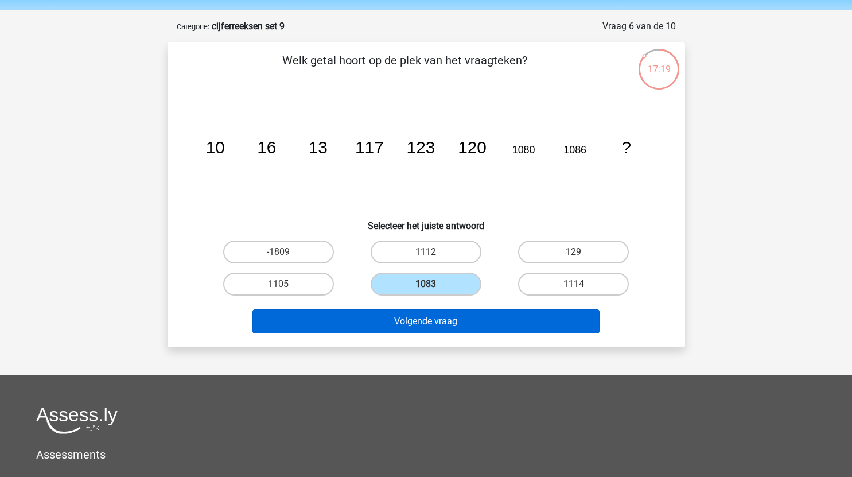
scroll to position [57, 0]
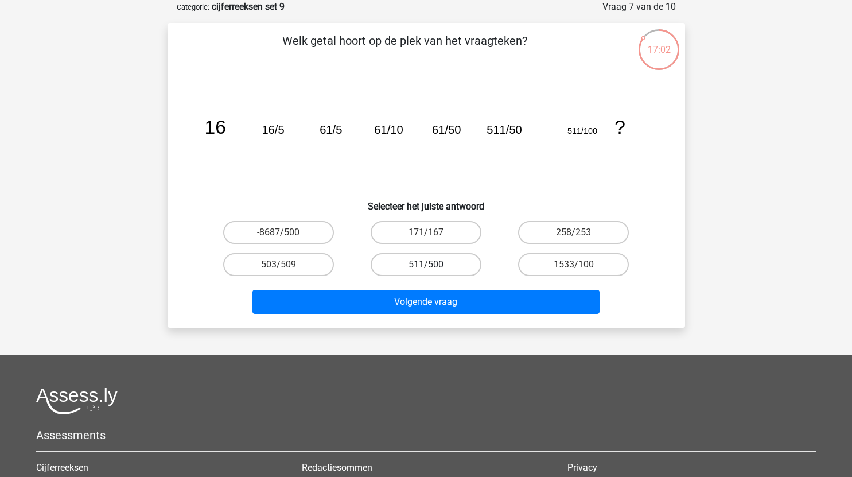
click at [441, 262] on label "511/500" at bounding box center [425, 264] width 111 height 23
click at [433, 264] on input "511/500" at bounding box center [429, 267] width 7 height 7
radio input "true"
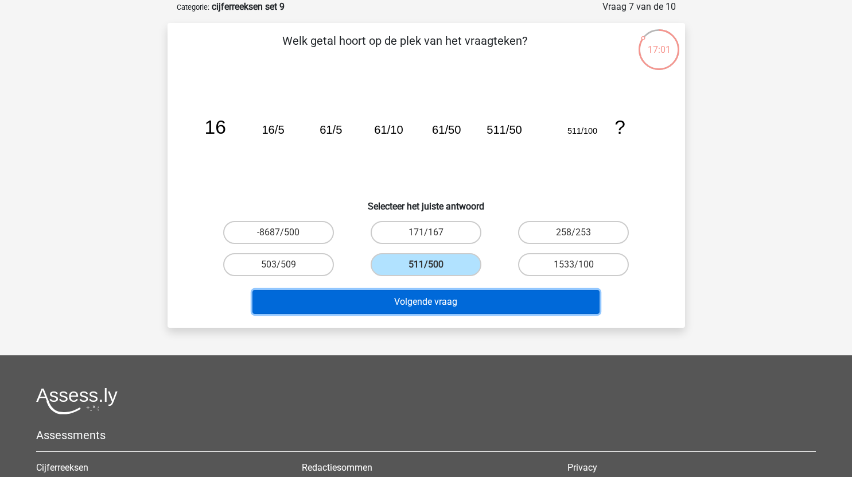
click at [462, 305] on button "Volgende vraag" at bounding box center [425, 302] width 347 height 24
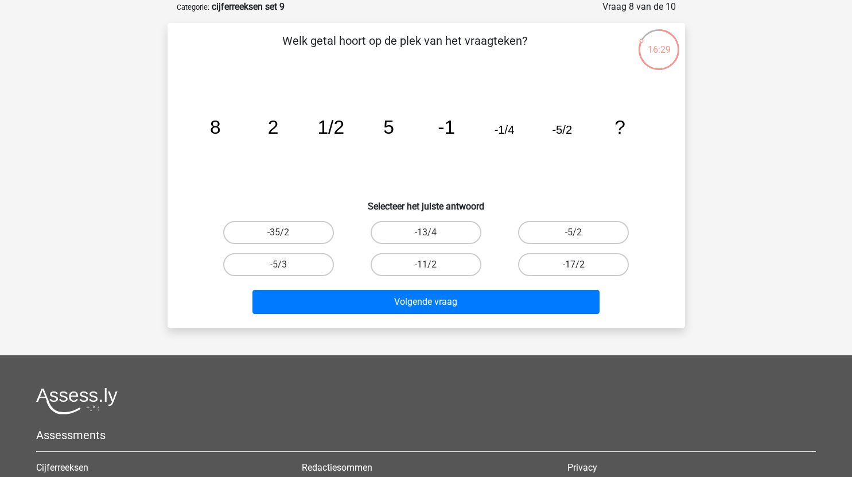
click at [586, 256] on label "-17/2" at bounding box center [573, 264] width 111 height 23
click at [581, 264] on input "-17/2" at bounding box center [576, 267] width 7 height 7
radio input "true"
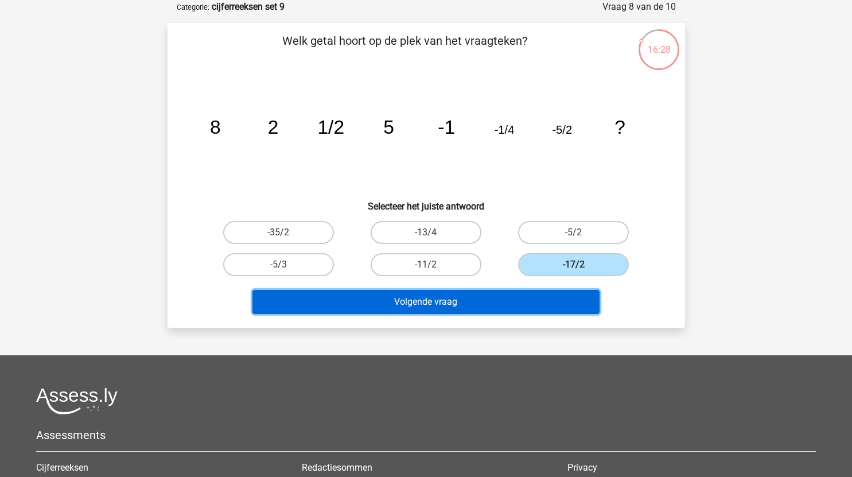
click at [537, 298] on button "Volgende vraag" at bounding box center [425, 302] width 347 height 24
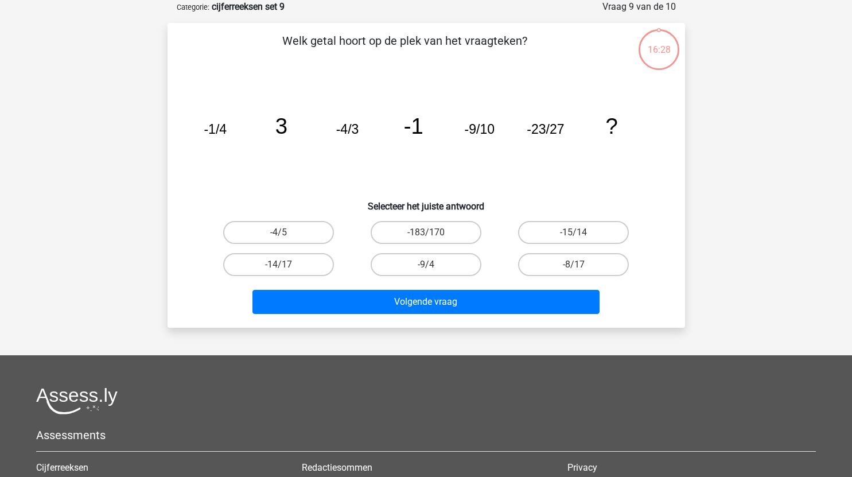
scroll to position [33, 0]
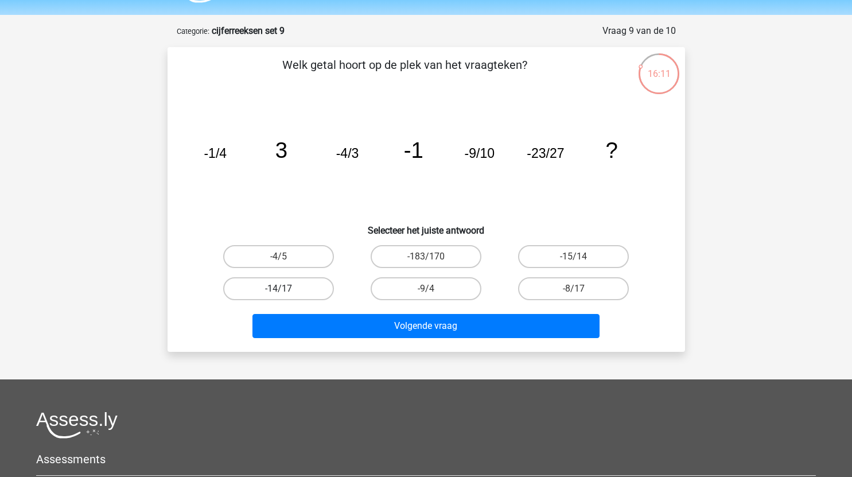
click at [299, 285] on label "-14/17" at bounding box center [278, 288] width 111 height 23
click at [286, 288] on input "-14/17" at bounding box center [281, 291] width 7 height 7
radio input "true"
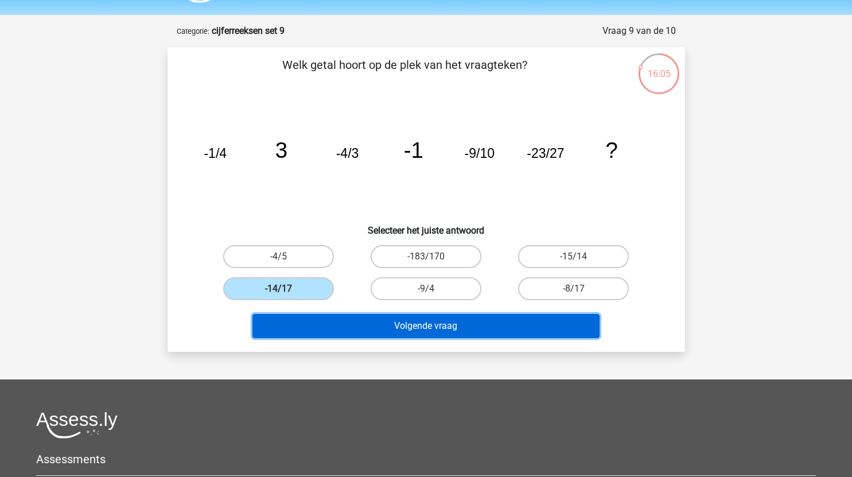
click at [440, 326] on button "Volgende vraag" at bounding box center [425, 326] width 347 height 24
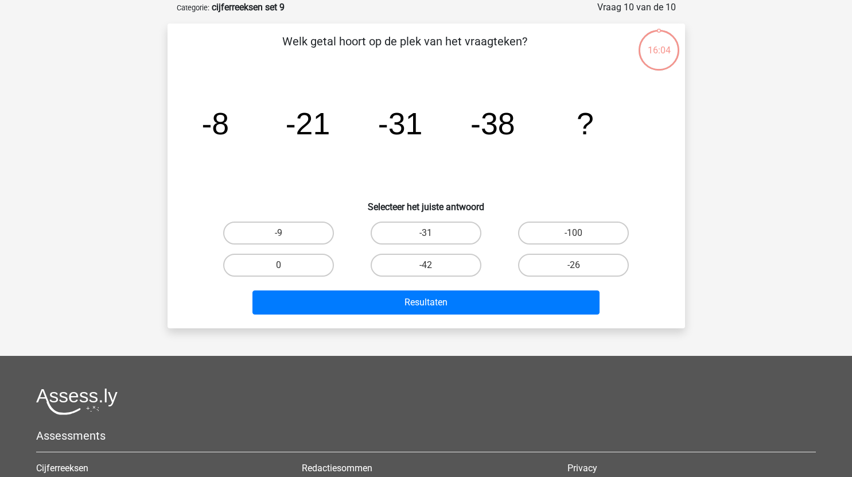
scroll to position [57, 0]
click at [440, 263] on label "-42" at bounding box center [425, 264] width 111 height 23
click at [433, 264] on input "-42" at bounding box center [429, 267] width 7 height 7
radio input "true"
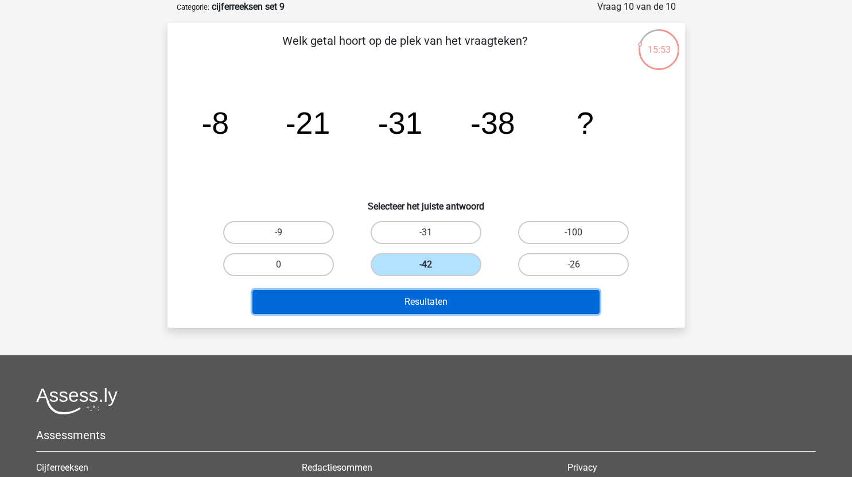
click at [452, 309] on button "Resultaten" at bounding box center [425, 302] width 347 height 24
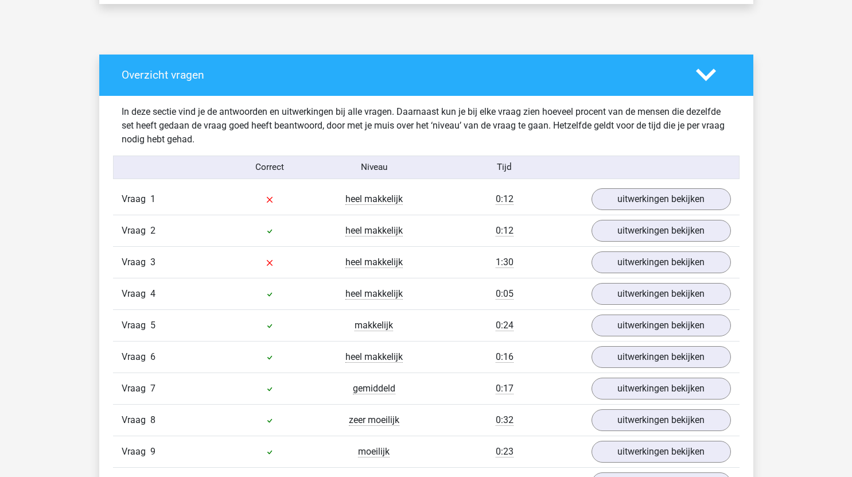
scroll to position [579, 0]
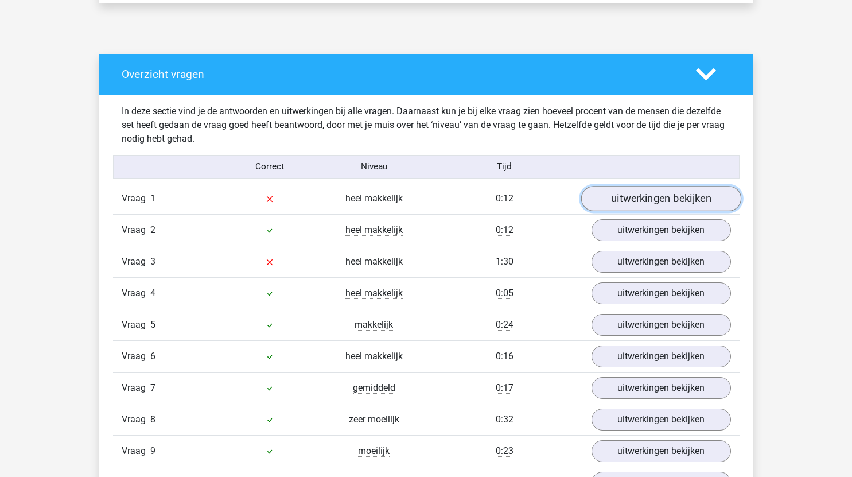
click at [623, 201] on link "uitwerkingen bekijken" at bounding box center [660, 198] width 160 height 25
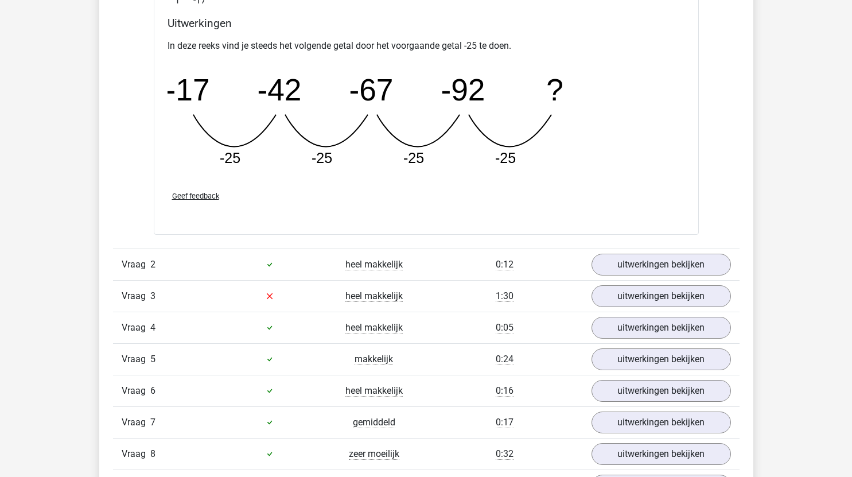
scroll to position [1136, 0]
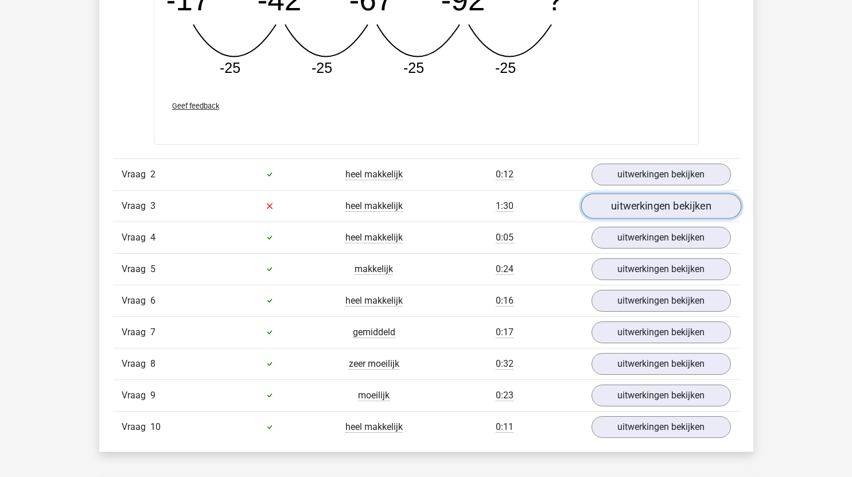
click at [627, 204] on link "uitwerkingen bekijken" at bounding box center [660, 205] width 160 height 25
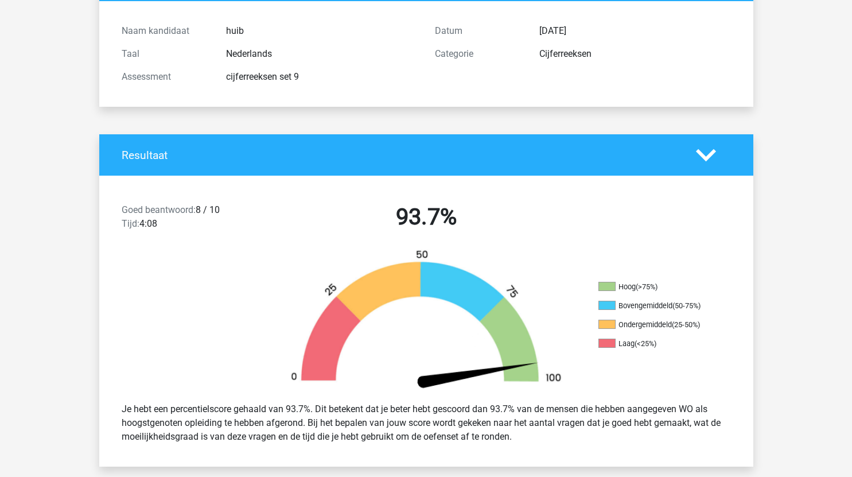
scroll to position [0, 0]
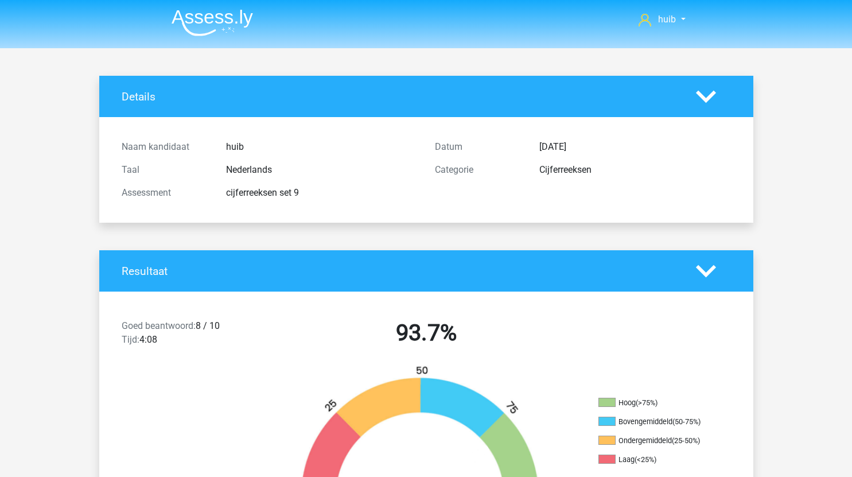
click at [221, 34] on img at bounding box center [211, 22] width 81 height 27
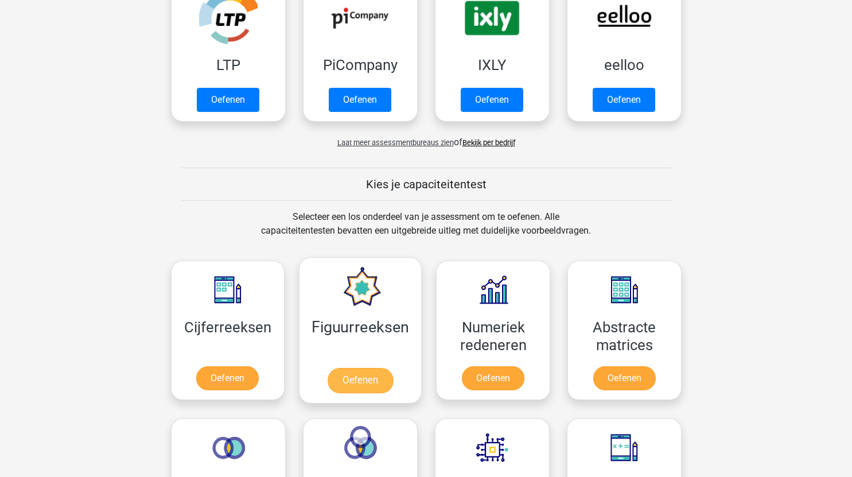
scroll to position [278, 0]
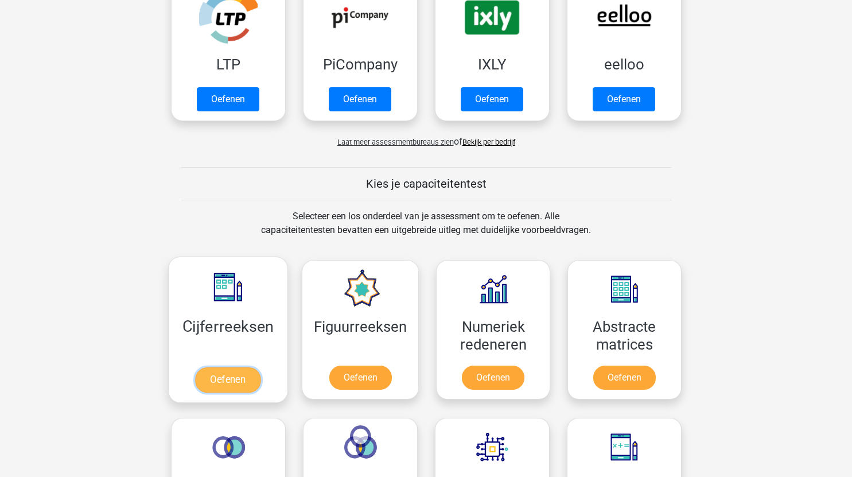
click at [221, 373] on link "Oefenen" at bounding box center [227, 379] width 65 height 25
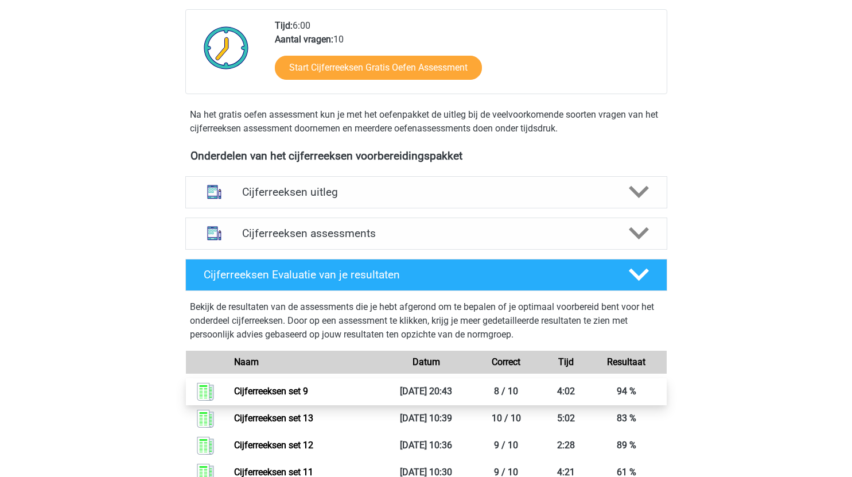
scroll to position [275, 0]
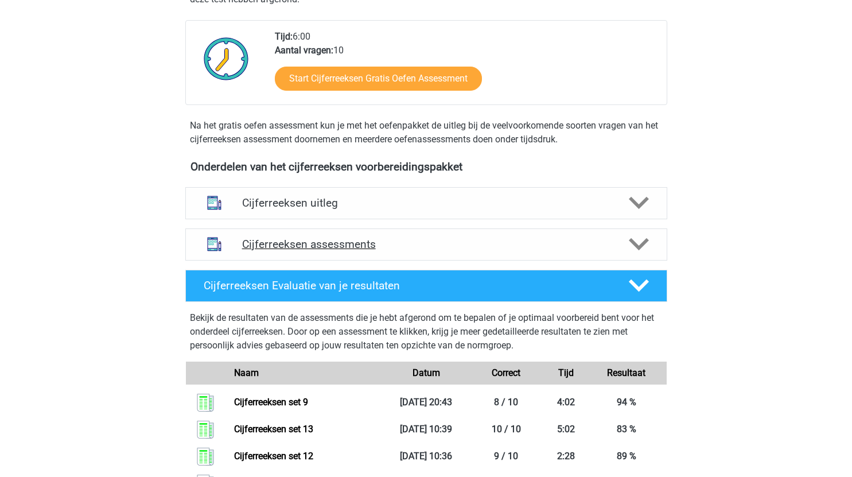
click at [420, 251] on h4 "Cijferreeksen assessments" at bounding box center [426, 243] width 368 height 13
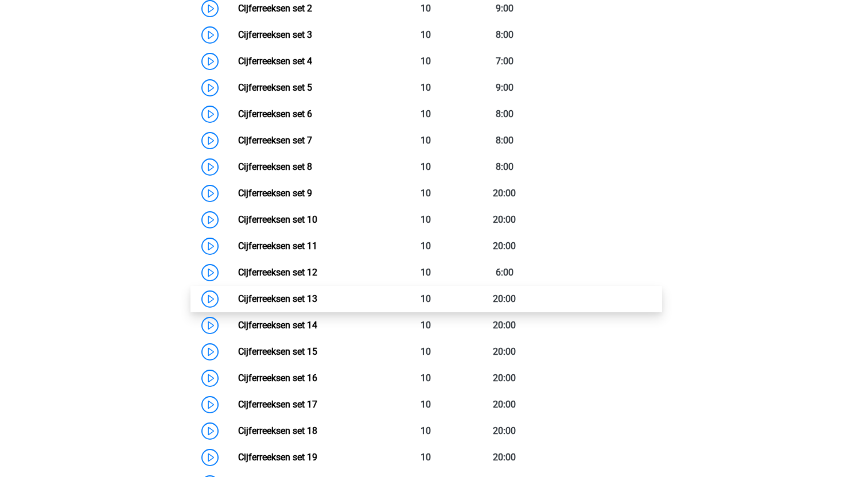
scroll to position [642, 0]
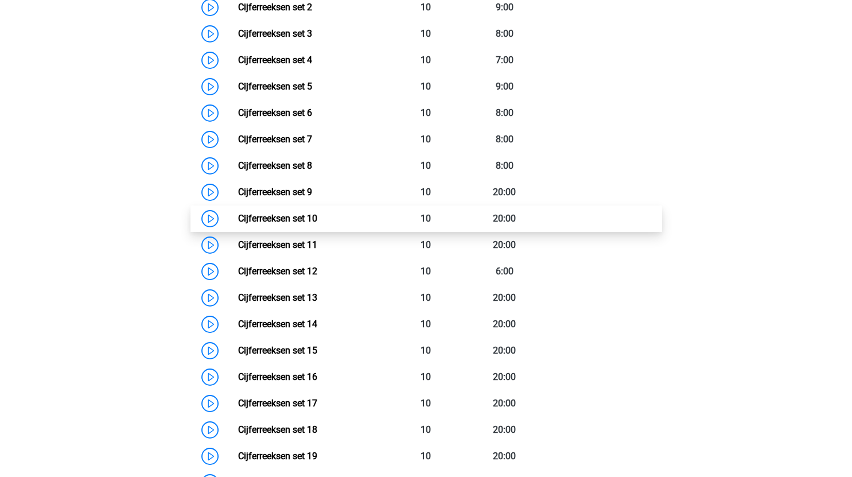
click at [238, 224] on link "Cijferreeksen set 10" at bounding box center [277, 218] width 79 height 11
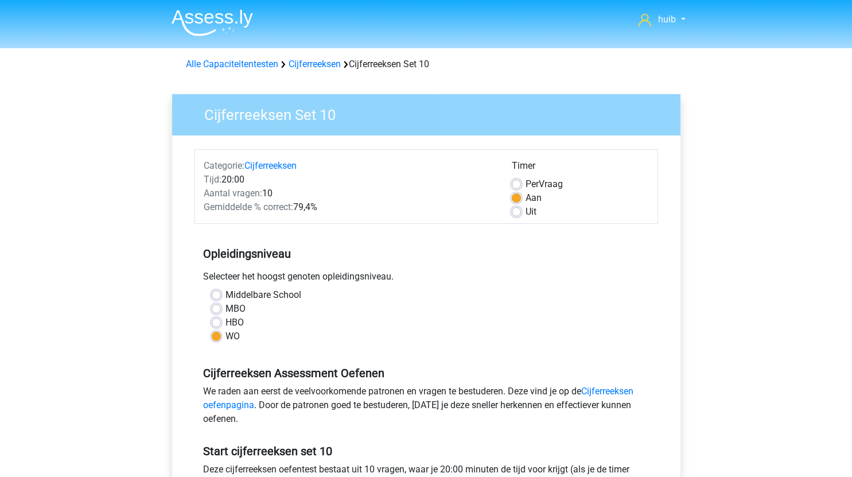
scroll to position [279, 0]
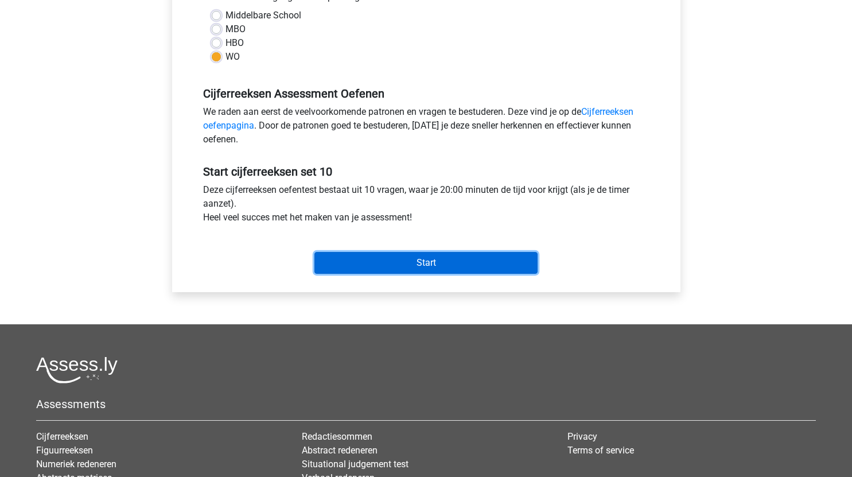
click at [478, 256] on input "Start" at bounding box center [425, 263] width 223 height 22
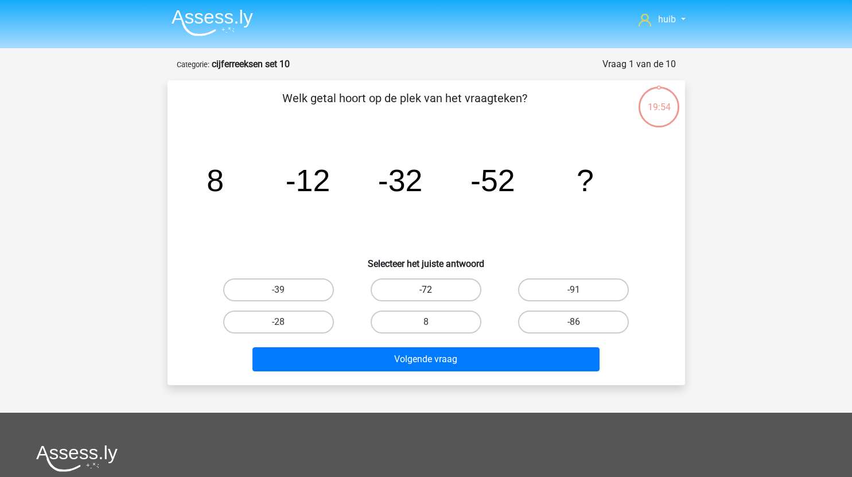
click at [423, 289] on label "-72" at bounding box center [425, 289] width 111 height 23
click at [426, 290] on input "-72" at bounding box center [429, 293] width 7 height 7
radio input "true"
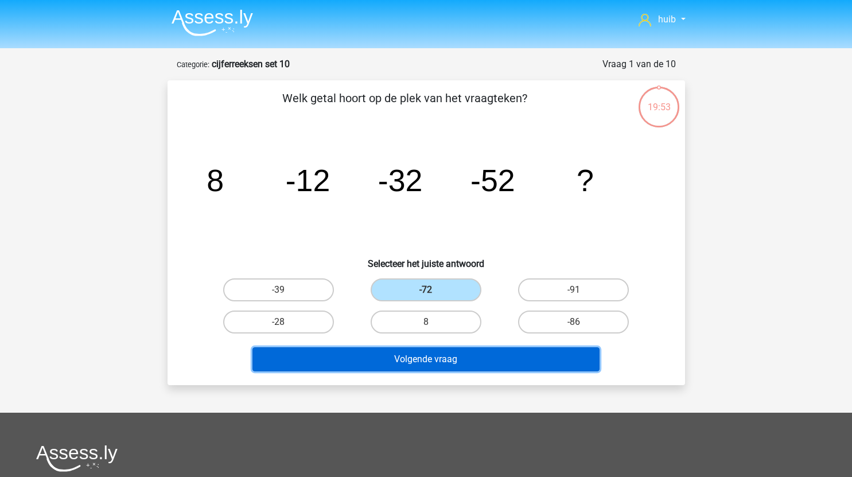
click at [442, 360] on button "Volgende vraag" at bounding box center [425, 359] width 347 height 24
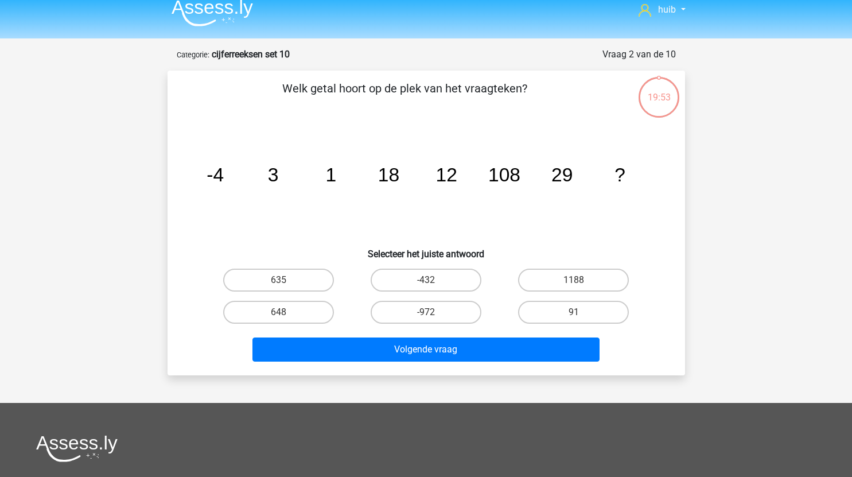
scroll to position [7, 0]
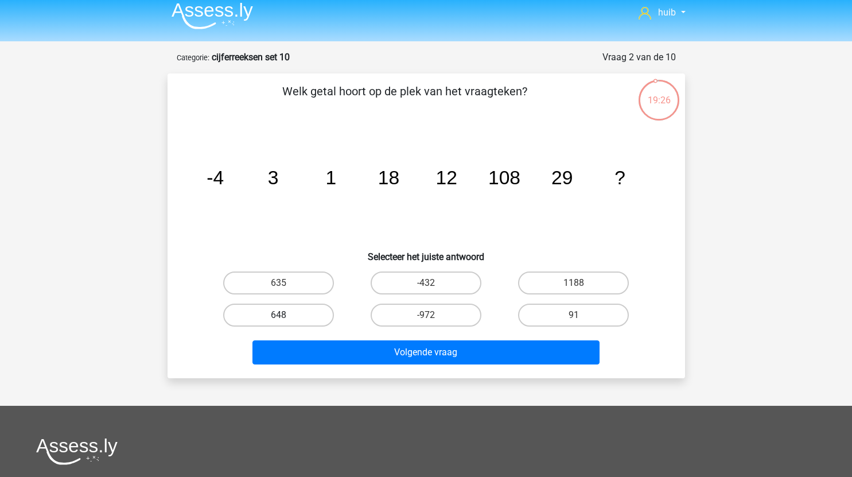
click at [306, 317] on label "648" at bounding box center [278, 314] width 111 height 23
click at [286, 317] on input "648" at bounding box center [281, 318] width 7 height 7
radio input "true"
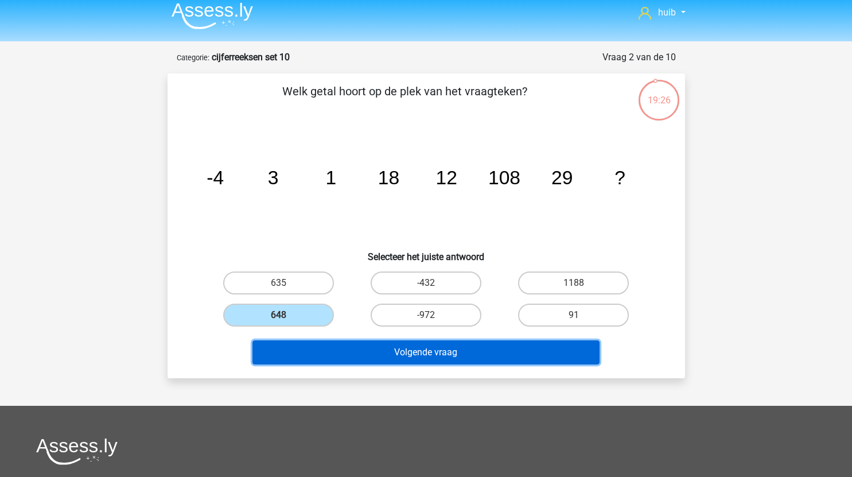
click at [358, 350] on button "Volgende vraag" at bounding box center [425, 352] width 347 height 24
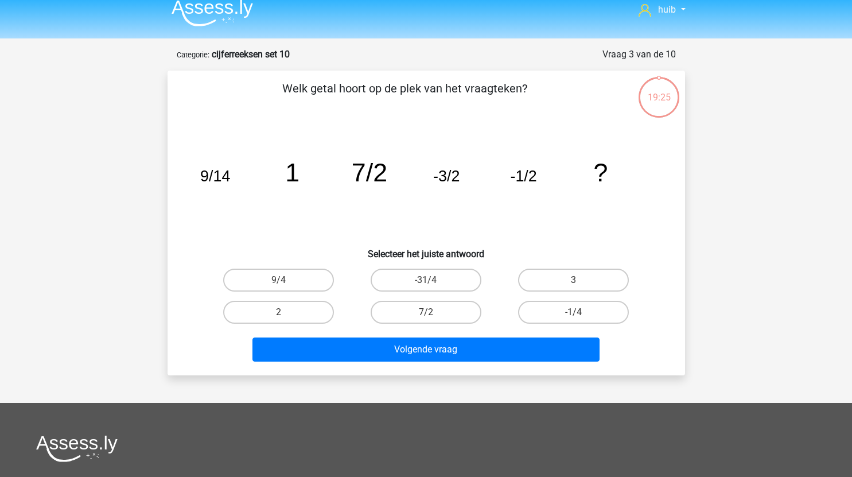
scroll to position [9, 0]
click at [563, 318] on label "-1/4" at bounding box center [573, 312] width 111 height 23
click at [573, 318] on input "-1/4" at bounding box center [576, 316] width 7 height 7
radio input "true"
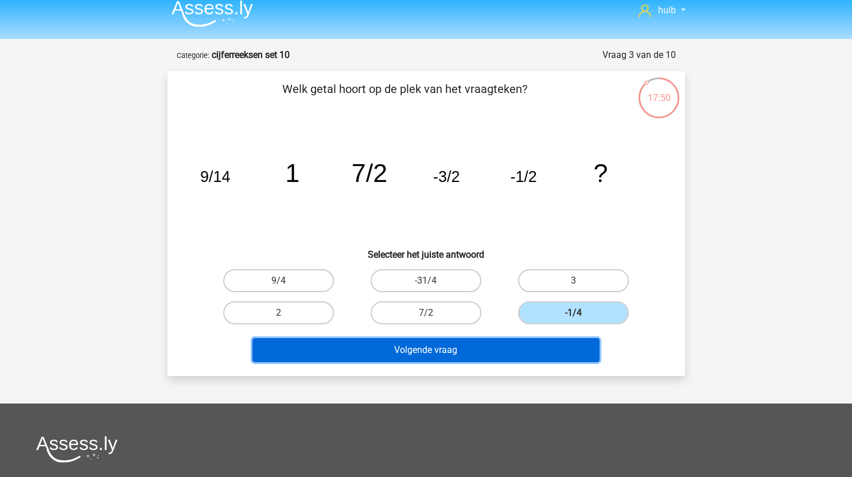
click at [456, 349] on button "Volgende vraag" at bounding box center [425, 350] width 347 height 24
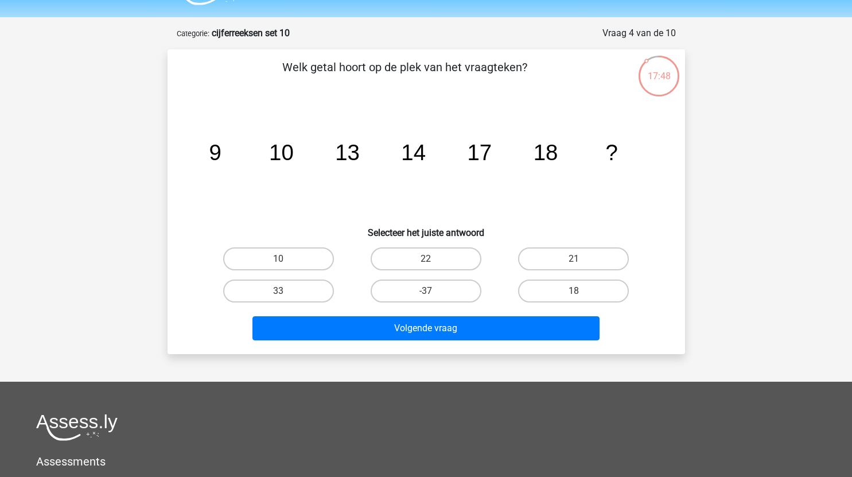
scroll to position [28, 0]
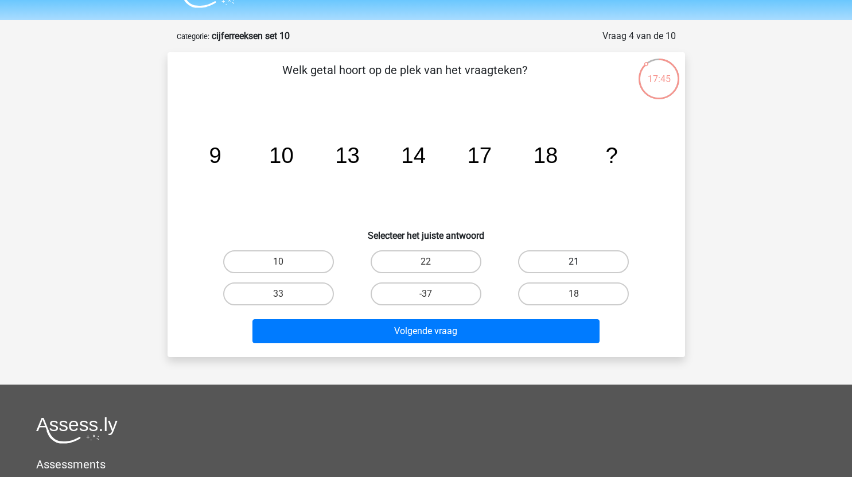
click at [552, 263] on label "21" at bounding box center [573, 261] width 111 height 23
click at [573, 263] on input "21" at bounding box center [576, 265] width 7 height 7
radio input "true"
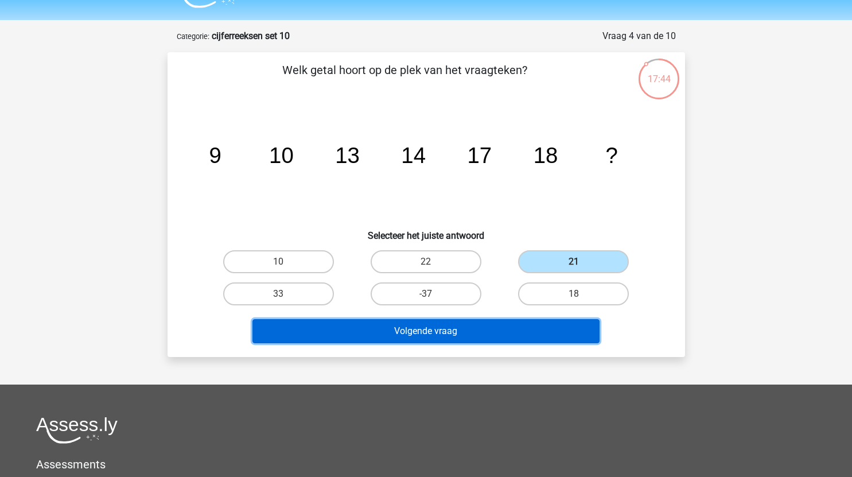
click at [498, 332] on button "Volgende vraag" at bounding box center [425, 331] width 347 height 24
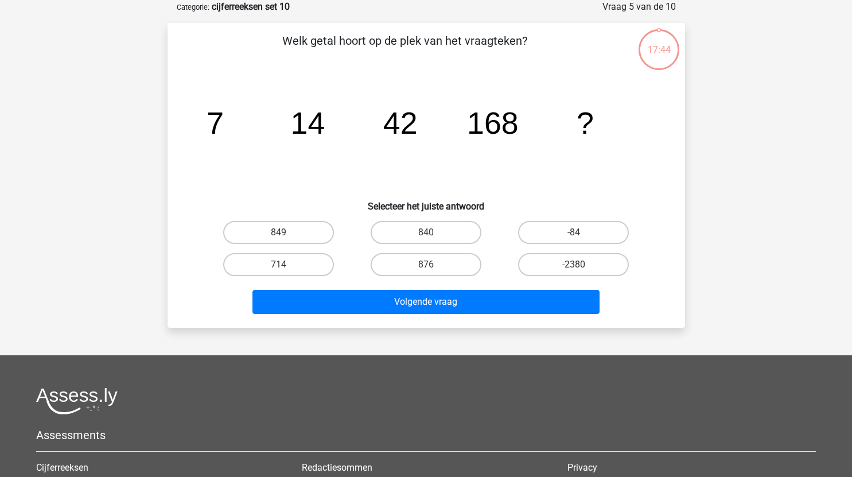
scroll to position [3, 0]
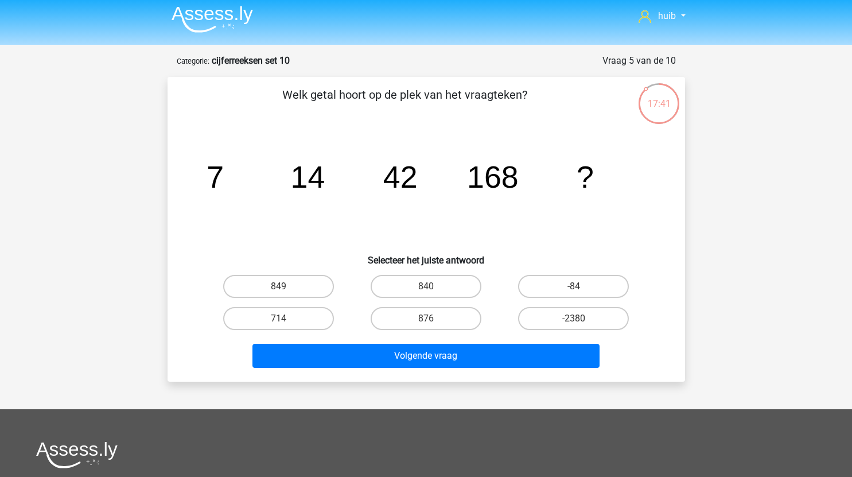
drag, startPoint x: 369, startPoint y: 202, endPoint x: 340, endPoint y: 221, distance: 34.8
click at [340, 221] on icon "image/svg+xml 7 14 42 168 ?" at bounding box center [426, 188] width 462 height 116
click at [435, 287] on label "840" at bounding box center [425, 286] width 111 height 23
click at [433, 287] on input "840" at bounding box center [429, 289] width 7 height 7
radio input "true"
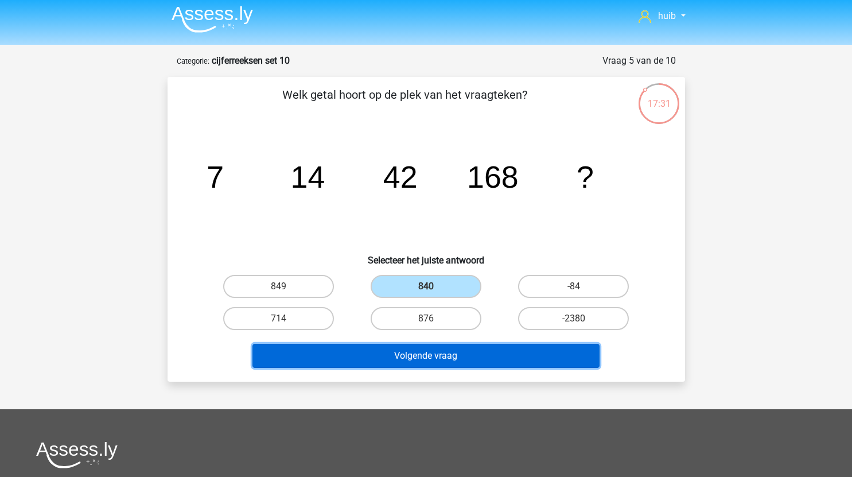
click at [446, 356] on button "Volgende vraag" at bounding box center [425, 356] width 347 height 24
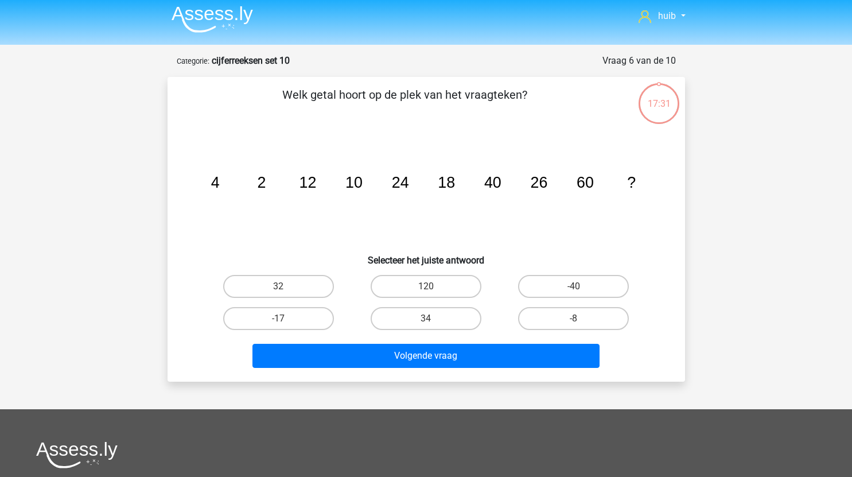
scroll to position [57, 0]
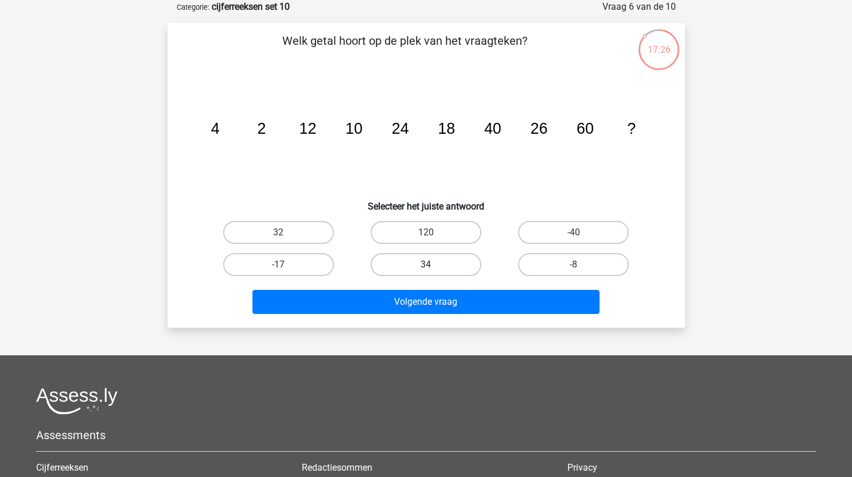
click at [456, 267] on label "34" at bounding box center [425, 264] width 111 height 23
click at [433, 267] on input "34" at bounding box center [429, 267] width 7 height 7
radio input "true"
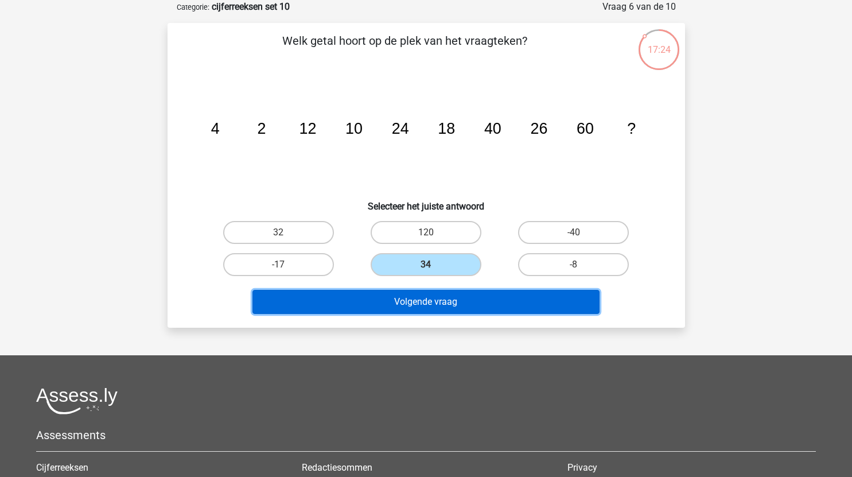
click at [488, 303] on button "Volgende vraag" at bounding box center [425, 302] width 347 height 24
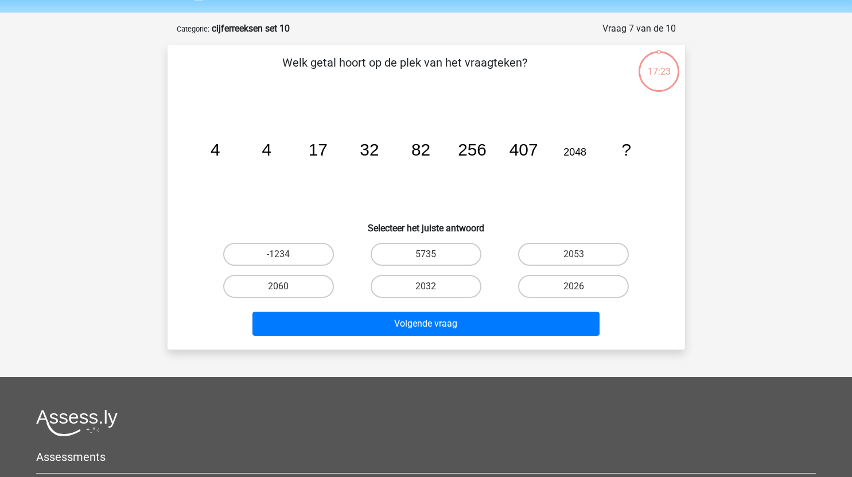
scroll to position [35, 0]
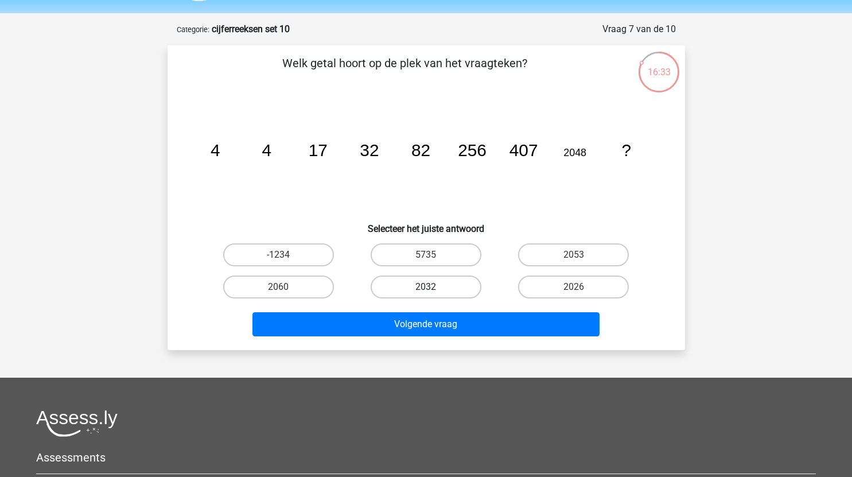
click at [444, 285] on label "2032" at bounding box center [425, 286] width 111 height 23
click at [433, 287] on input "2032" at bounding box center [429, 290] width 7 height 7
radio input "true"
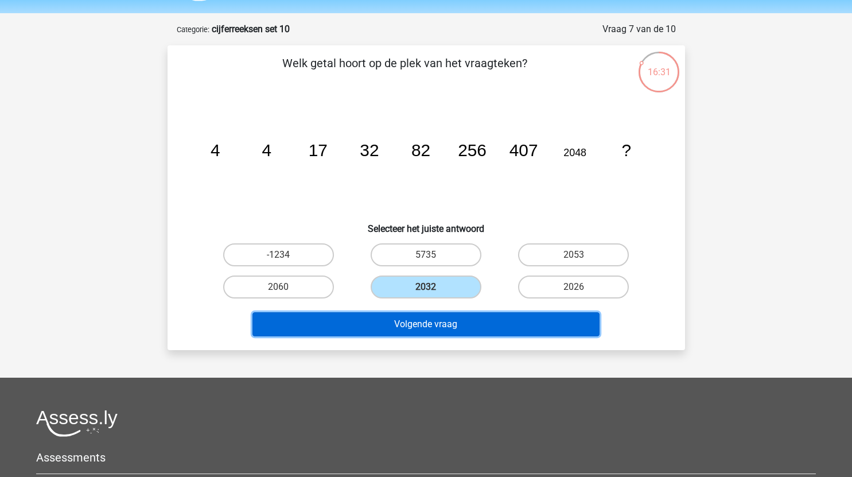
click at [417, 318] on button "Volgende vraag" at bounding box center [425, 324] width 347 height 24
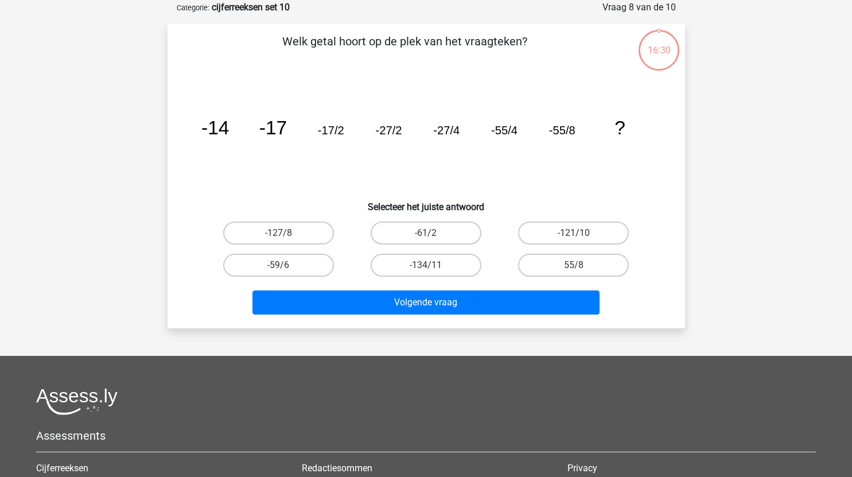
scroll to position [57, 0]
click at [562, 234] on label "-121/10" at bounding box center [573, 232] width 111 height 23
click at [573, 234] on input "-121/10" at bounding box center [576, 235] width 7 height 7
radio input "true"
click at [302, 232] on label "-127/8" at bounding box center [278, 232] width 111 height 23
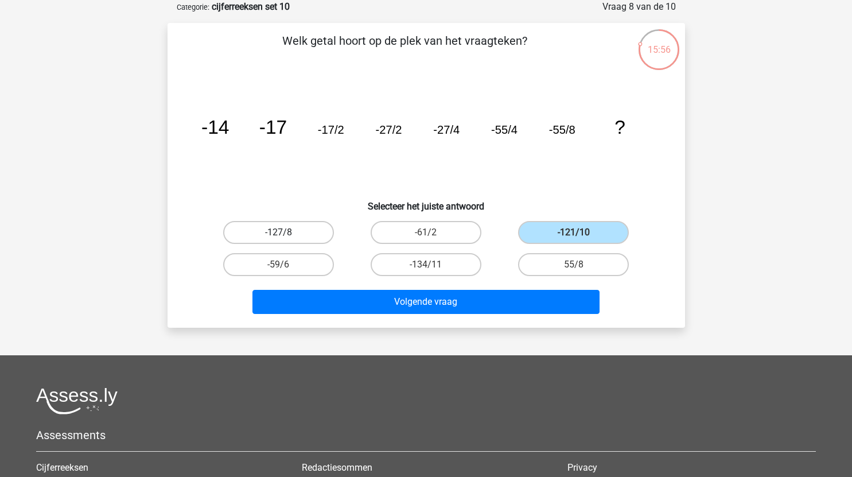
click at [286, 232] on input "-127/8" at bounding box center [281, 235] width 7 height 7
radio input "true"
click at [444, 235] on label "-61/2" at bounding box center [425, 232] width 111 height 23
click at [433, 235] on input "-61/2" at bounding box center [429, 235] width 7 height 7
radio input "true"
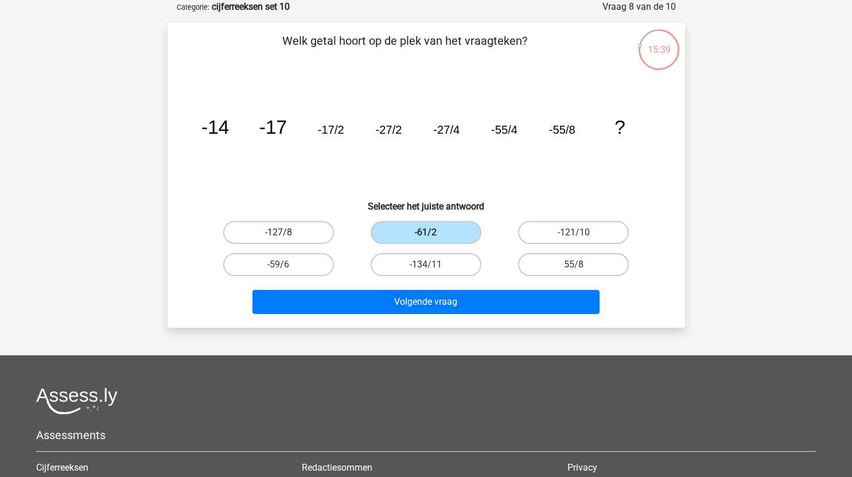
click at [313, 234] on label "-127/8" at bounding box center [278, 232] width 111 height 23
click at [286, 234] on input "-127/8" at bounding box center [281, 235] width 7 height 7
radio input "true"
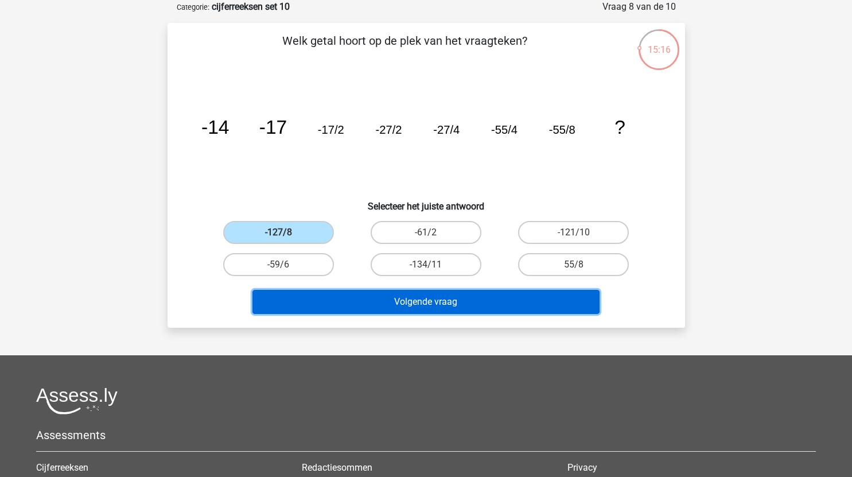
click at [394, 302] on button "Volgende vraag" at bounding box center [425, 302] width 347 height 24
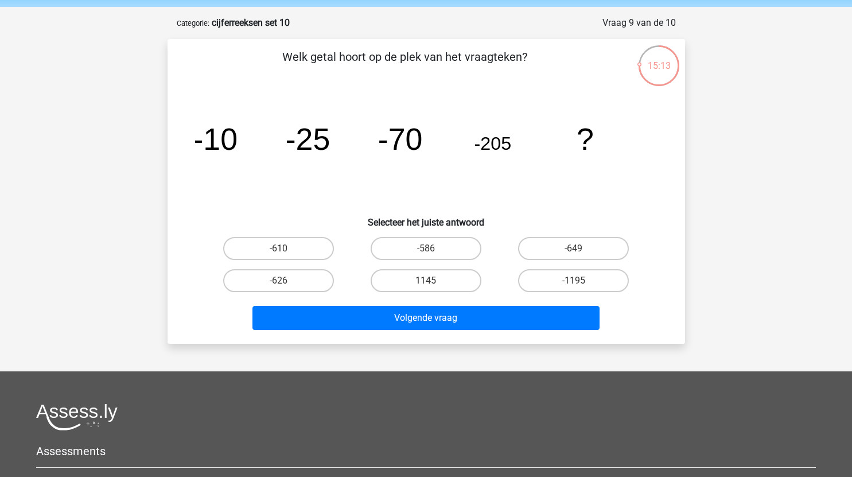
scroll to position [41, 0]
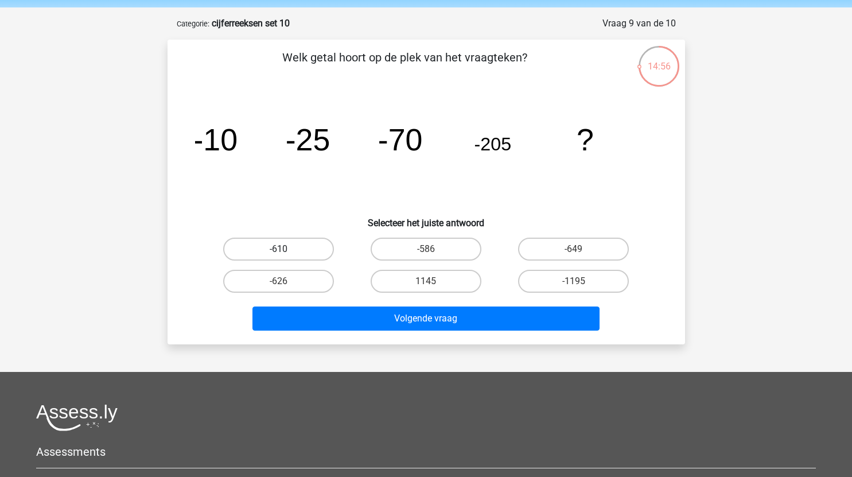
click at [295, 249] on label "-610" at bounding box center [278, 248] width 111 height 23
click at [286, 249] on input "-610" at bounding box center [281, 252] width 7 height 7
radio input "true"
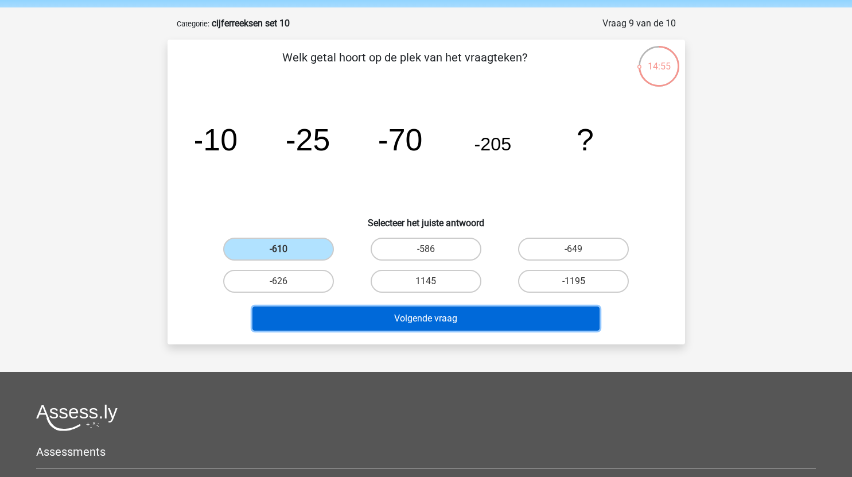
click at [374, 321] on button "Volgende vraag" at bounding box center [425, 318] width 347 height 24
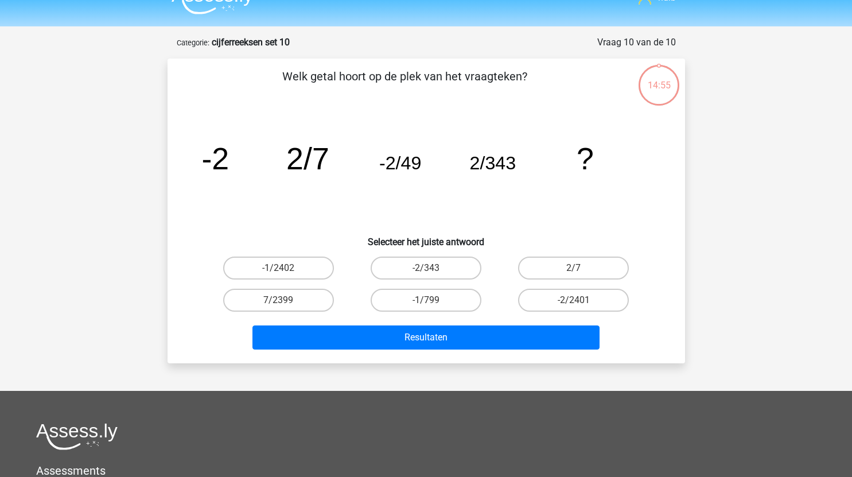
scroll to position [21, 0]
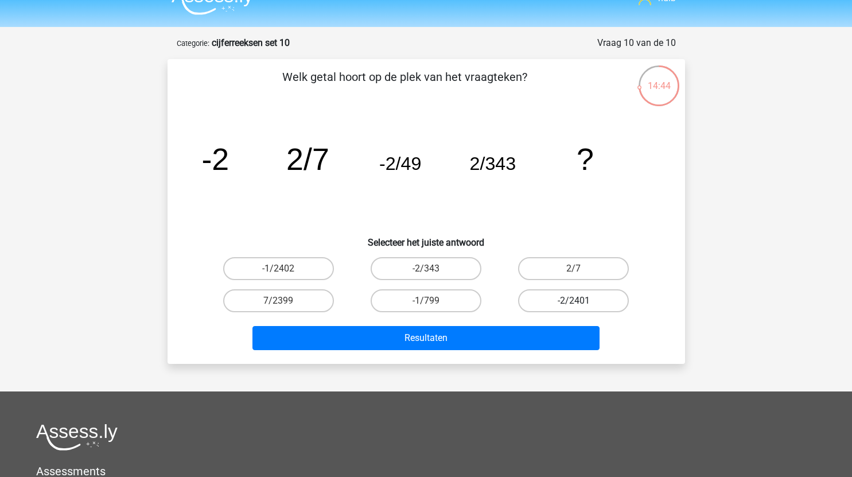
click at [579, 300] on label "-2/2401" at bounding box center [573, 300] width 111 height 23
click at [579, 301] on input "-2/2401" at bounding box center [576, 304] width 7 height 7
radio input "true"
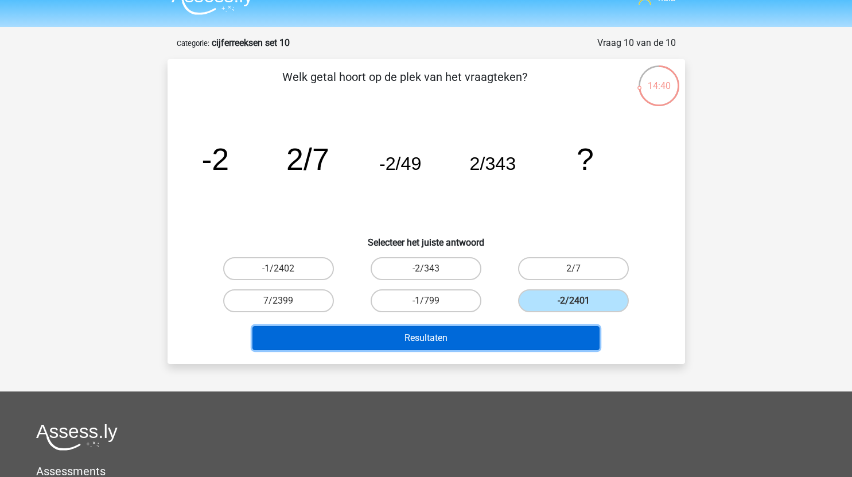
click at [472, 338] on button "Resultaten" at bounding box center [425, 338] width 347 height 24
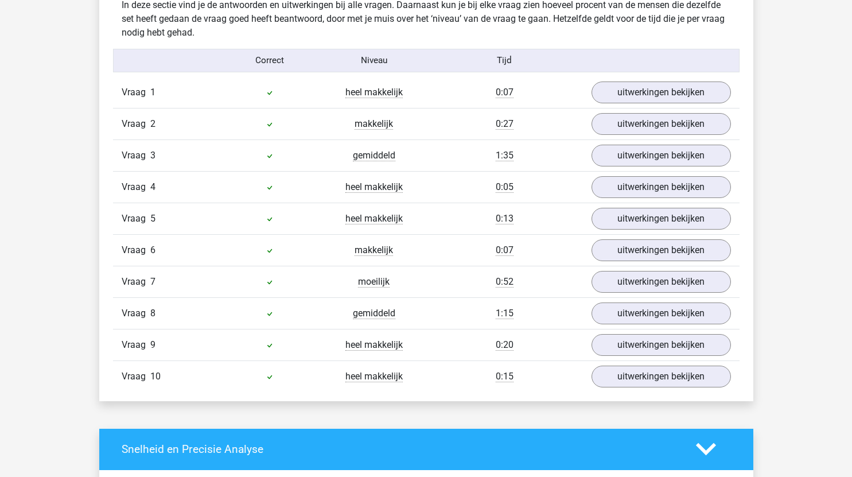
scroll to position [687, 0]
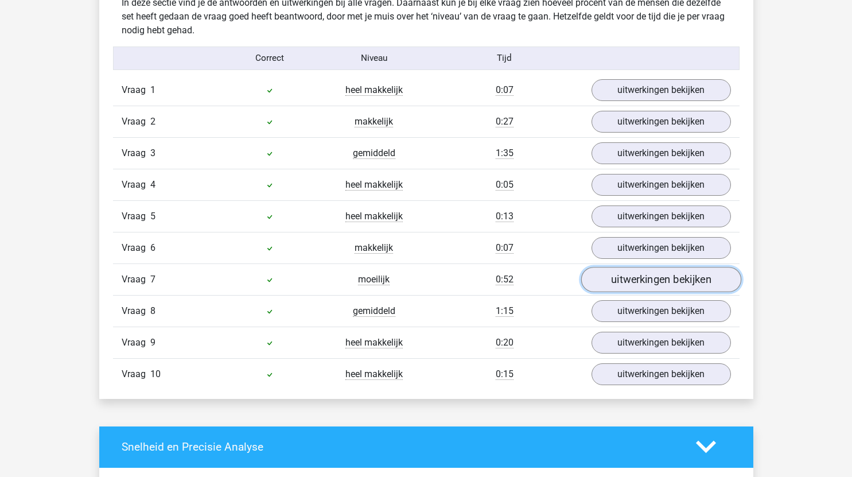
click at [629, 286] on link "uitwerkingen bekijken" at bounding box center [660, 279] width 160 height 25
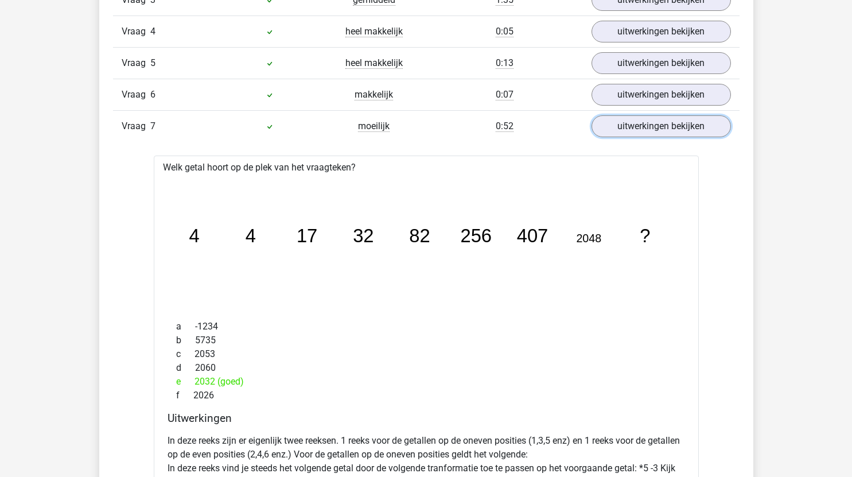
scroll to position [833, 0]
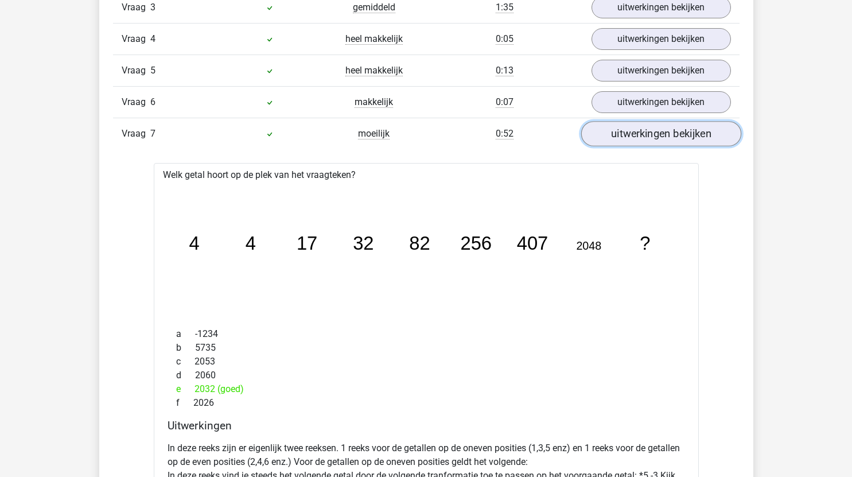
click at [645, 135] on link "uitwerkingen bekijken" at bounding box center [660, 133] width 160 height 25
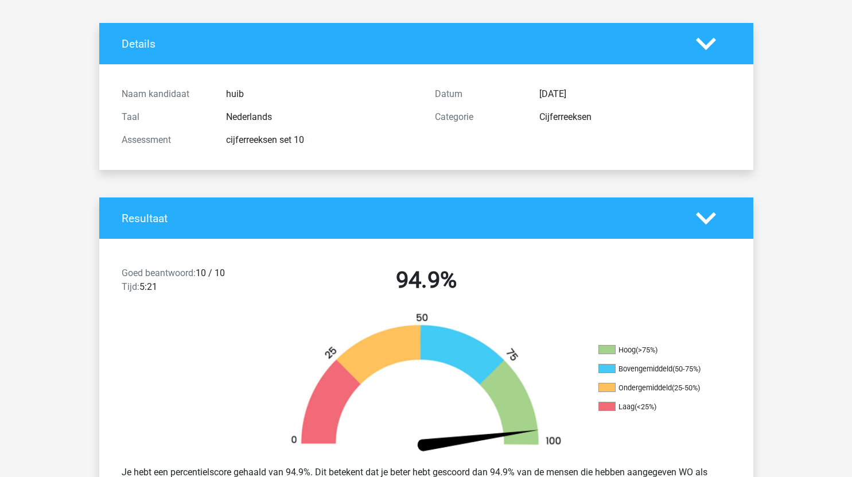
scroll to position [0, 0]
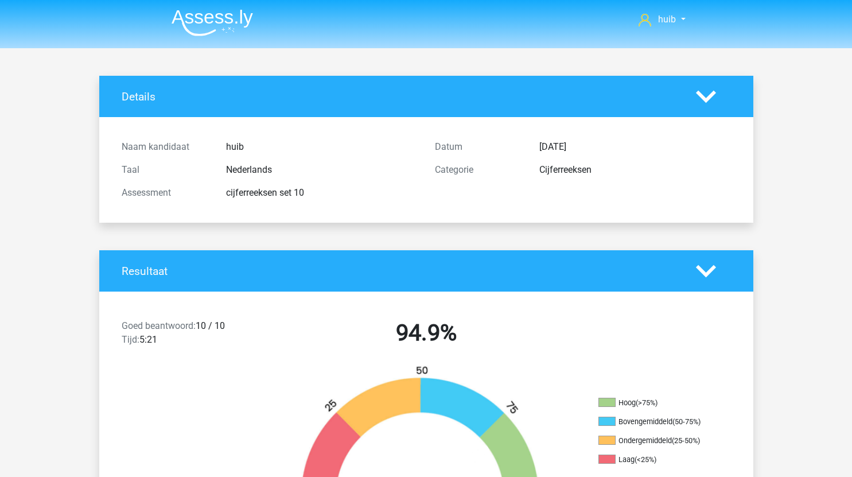
click at [223, 28] on img at bounding box center [211, 22] width 81 height 27
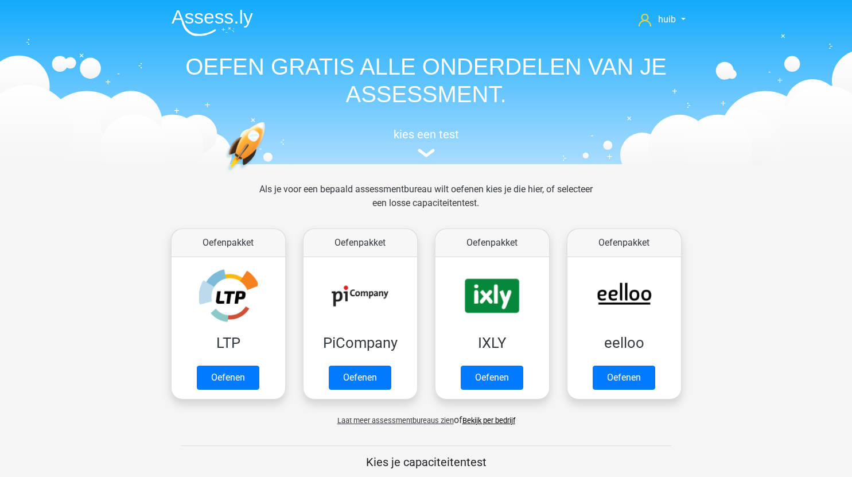
scroll to position [349, 0]
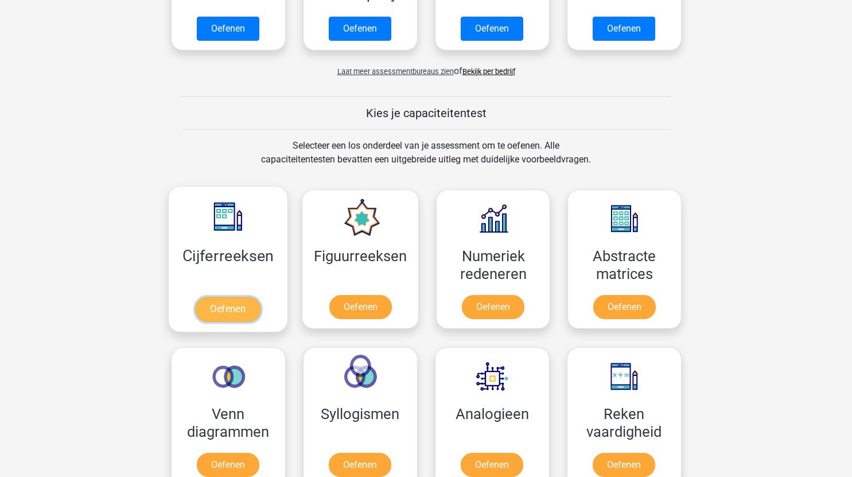
click at [253, 309] on link "Oefenen" at bounding box center [227, 308] width 65 height 25
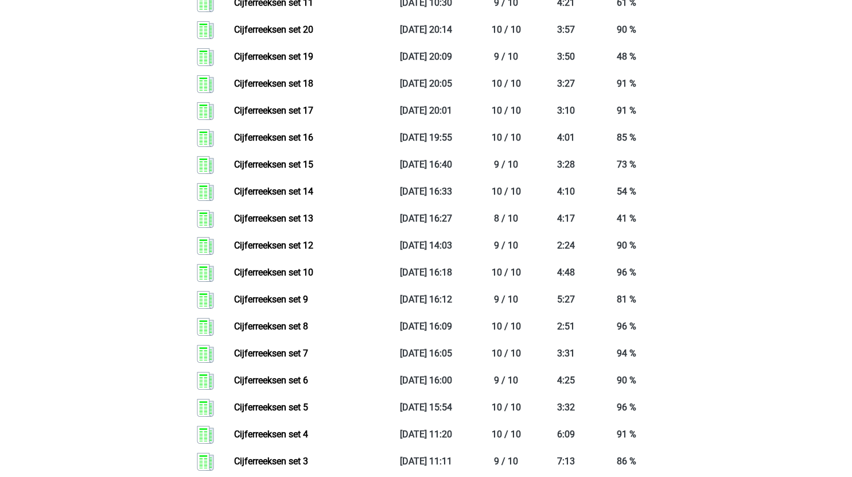
scroll to position [785, 0]
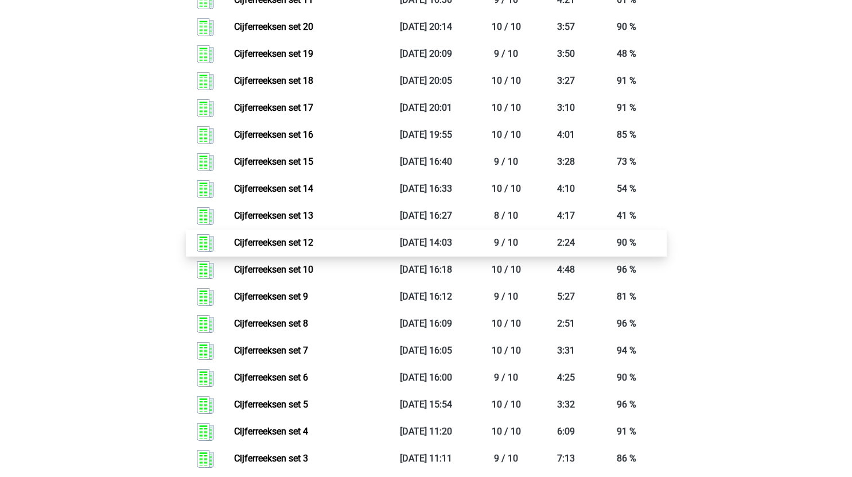
click at [299, 248] on link "Cijferreeksen set 12" at bounding box center [273, 242] width 79 height 11
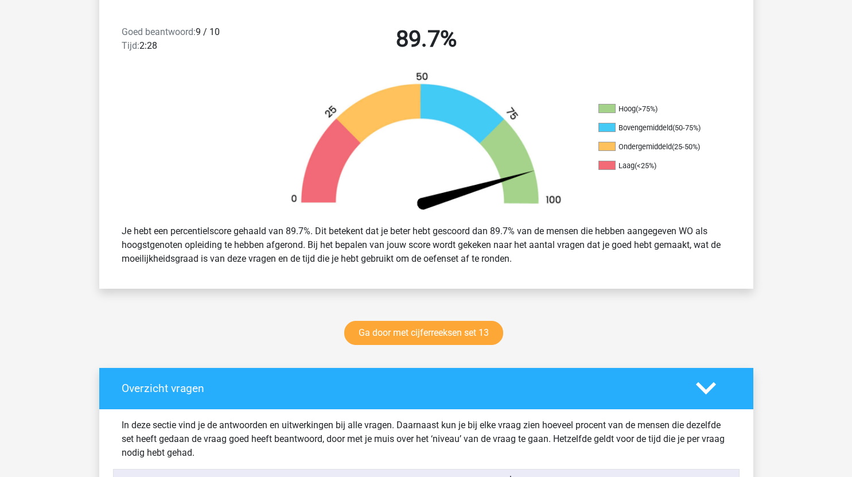
scroll to position [295, 0]
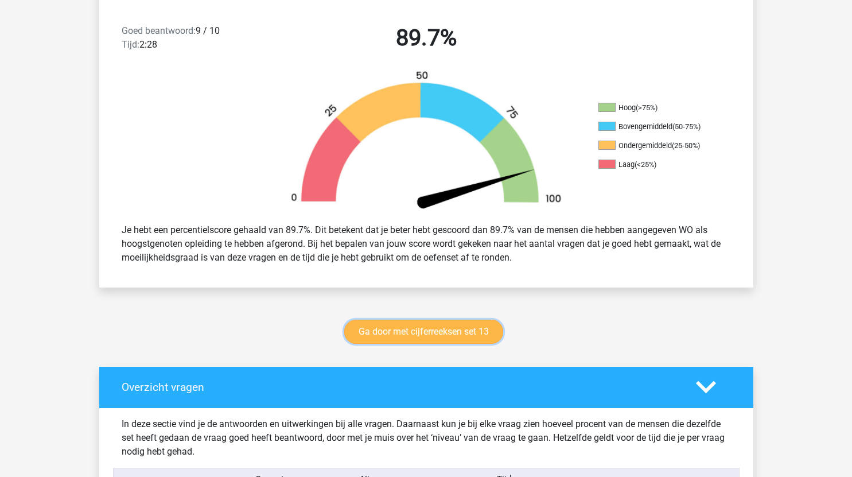
click at [452, 336] on link "Ga door met cijferreeksen set 13" at bounding box center [423, 331] width 159 height 24
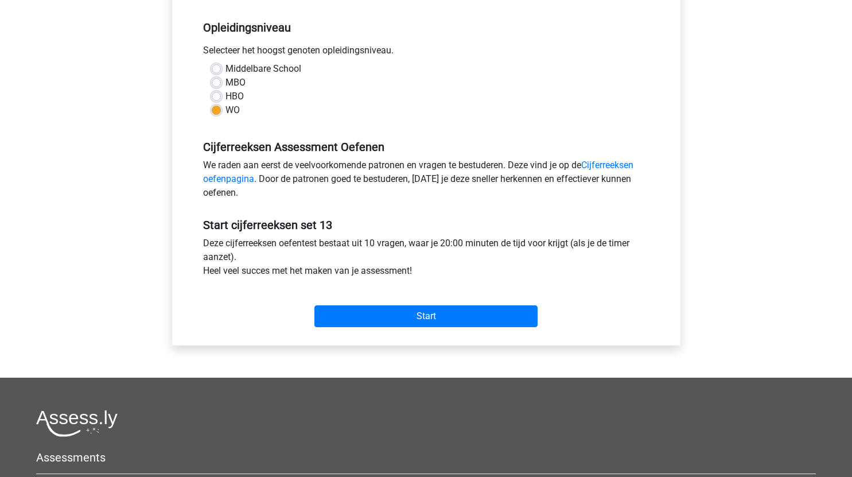
scroll to position [230, 0]
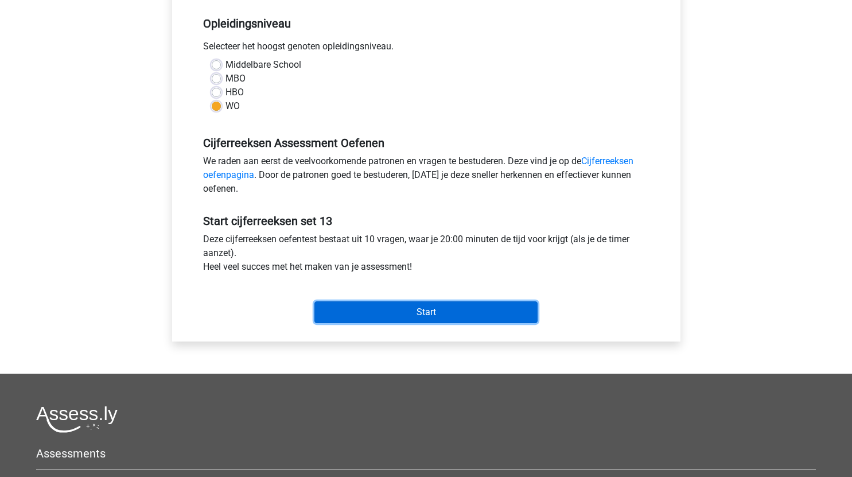
click at [479, 314] on input "Start" at bounding box center [425, 312] width 223 height 22
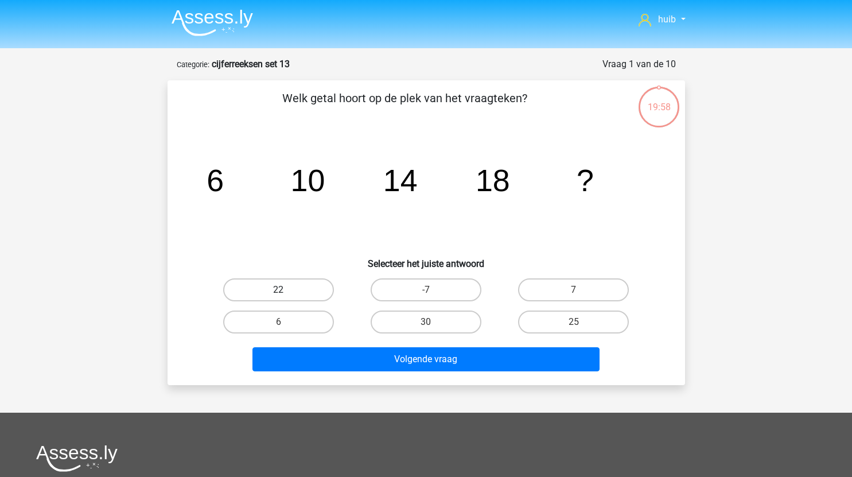
click at [291, 290] on label "22" at bounding box center [278, 289] width 111 height 23
click at [286, 290] on input "22" at bounding box center [281, 293] width 7 height 7
radio input "true"
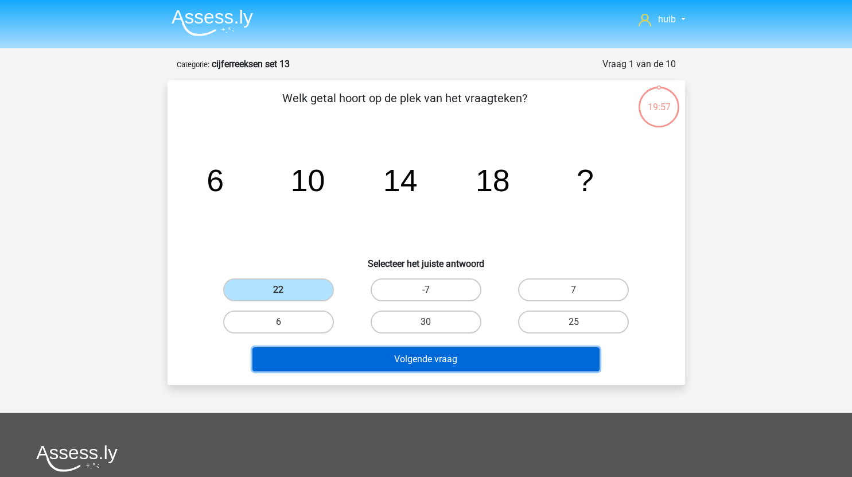
click at [392, 354] on button "Volgende vraag" at bounding box center [425, 359] width 347 height 24
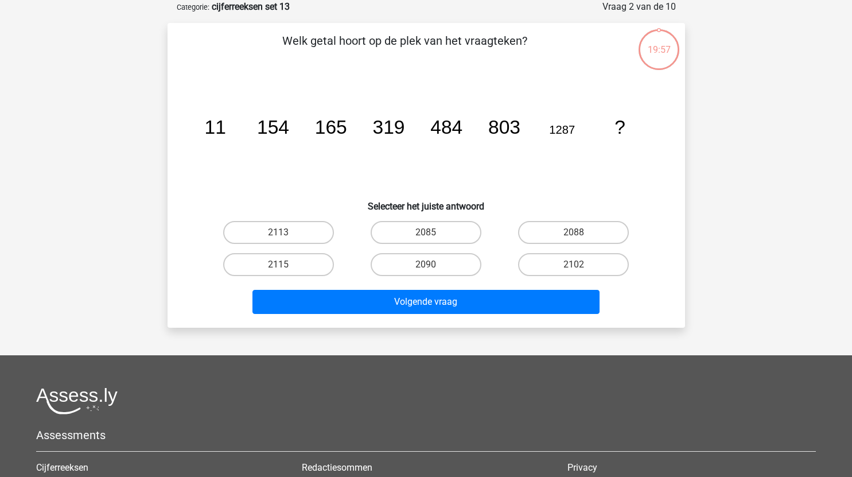
scroll to position [34, 0]
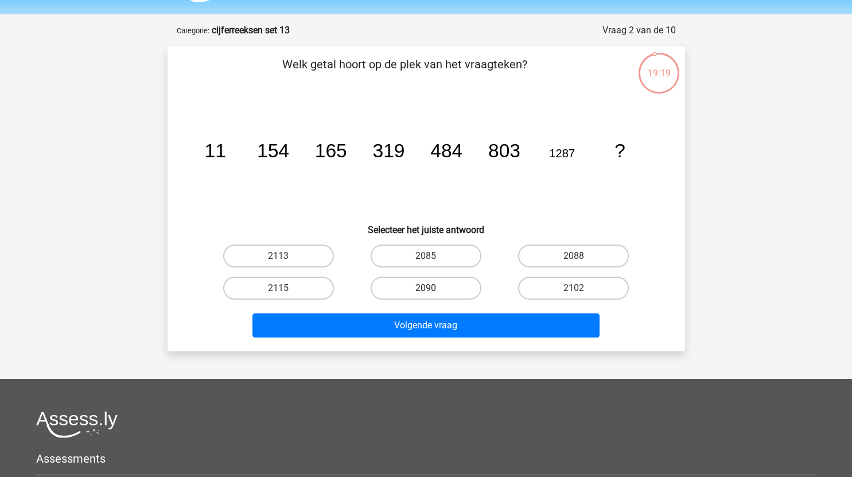
click at [444, 289] on label "2090" at bounding box center [425, 287] width 111 height 23
click at [433, 289] on input "2090" at bounding box center [429, 291] width 7 height 7
radio input "true"
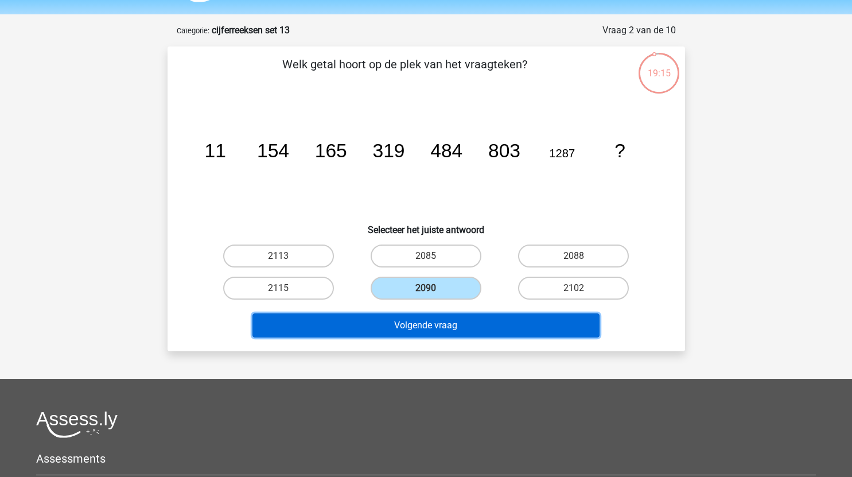
click at [485, 318] on button "Volgende vraag" at bounding box center [425, 325] width 347 height 24
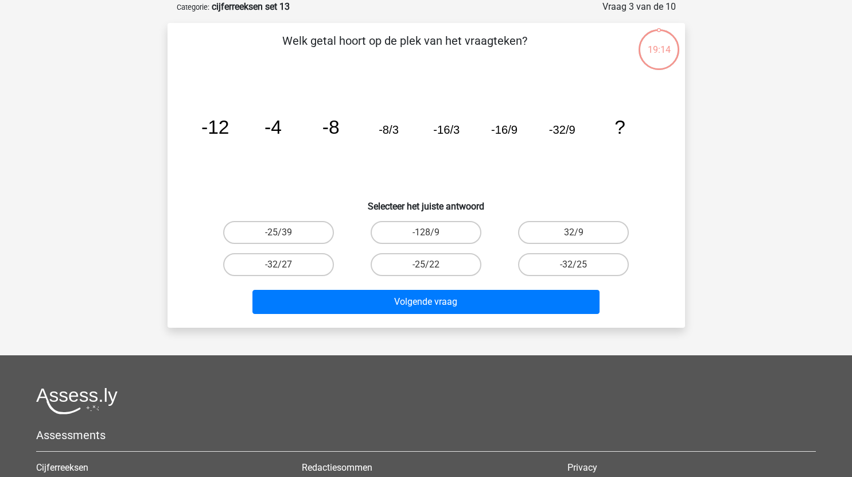
scroll to position [41, 0]
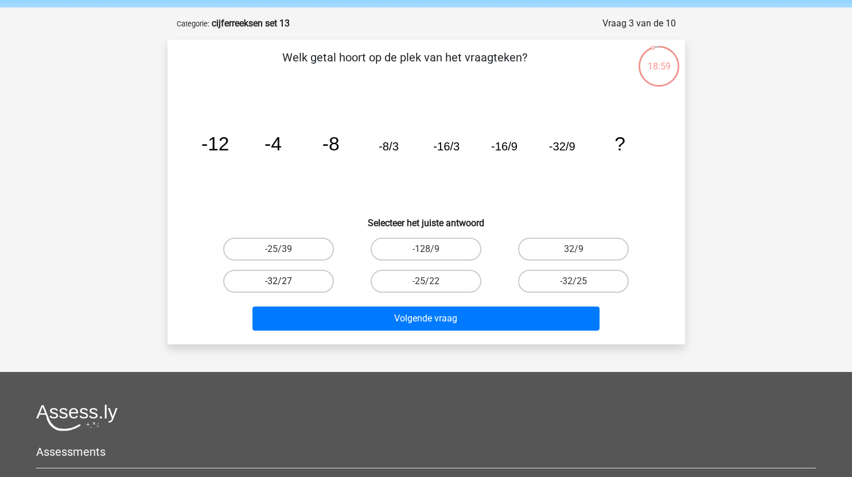
click at [302, 283] on label "-32/27" at bounding box center [278, 281] width 111 height 23
click at [286, 283] on input "-32/27" at bounding box center [281, 284] width 7 height 7
radio input "true"
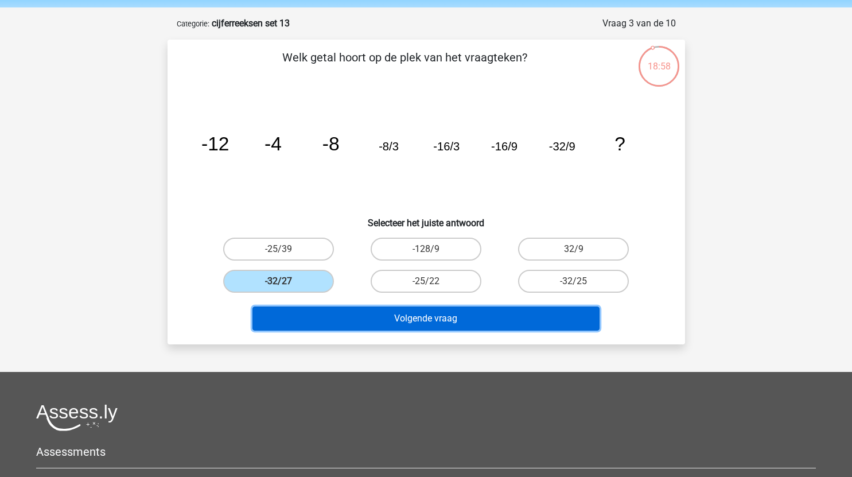
click at [373, 323] on button "Volgende vraag" at bounding box center [425, 318] width 347 height 24
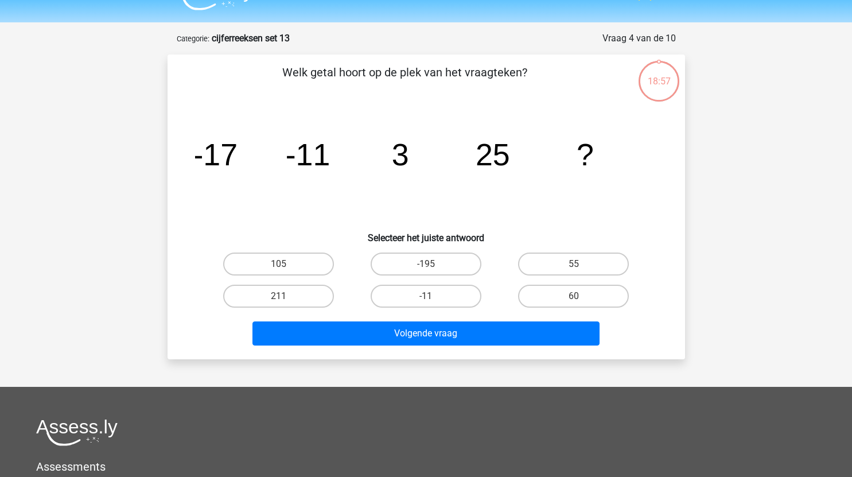
scroll to position [25, 0]
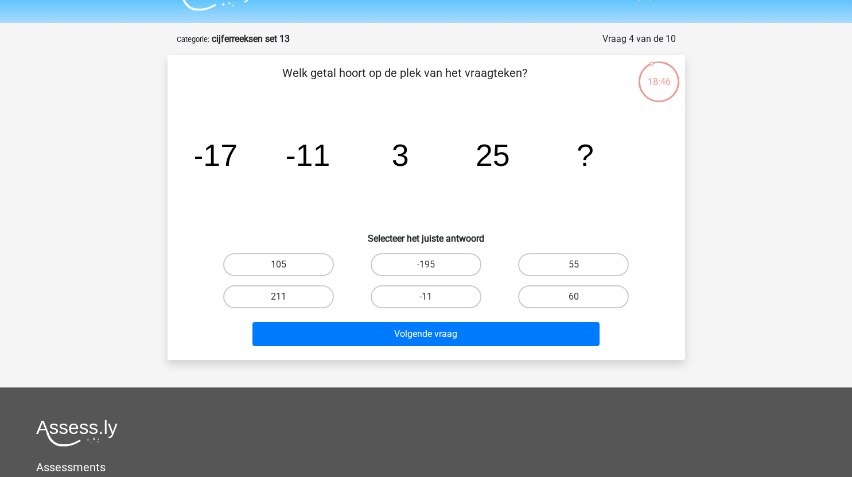
click at [596, 263] on label "55" at bounding box center [573, 264] width 111 height 23
click at [581, 264] on input "55" at bounding box center [576, 267] width 7 height 7
radio input "true"
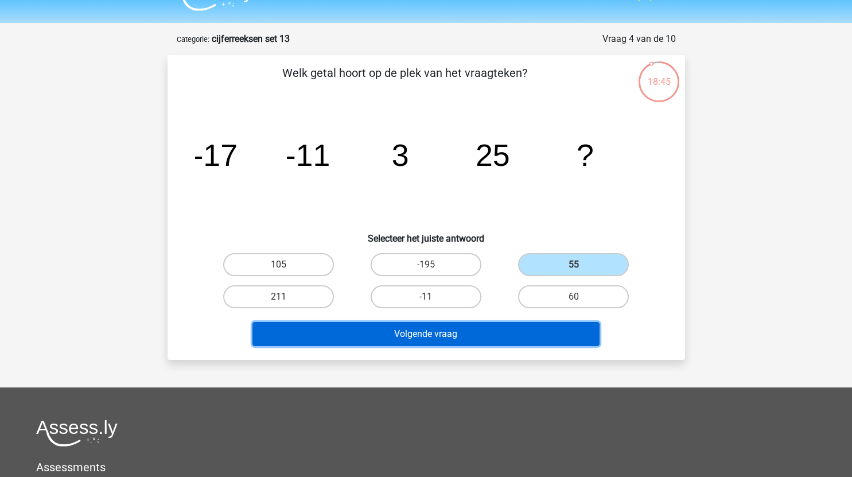
click at [487, 331] on button "Volgende vraag" at bounding box center [425, 334] width 347 height 24
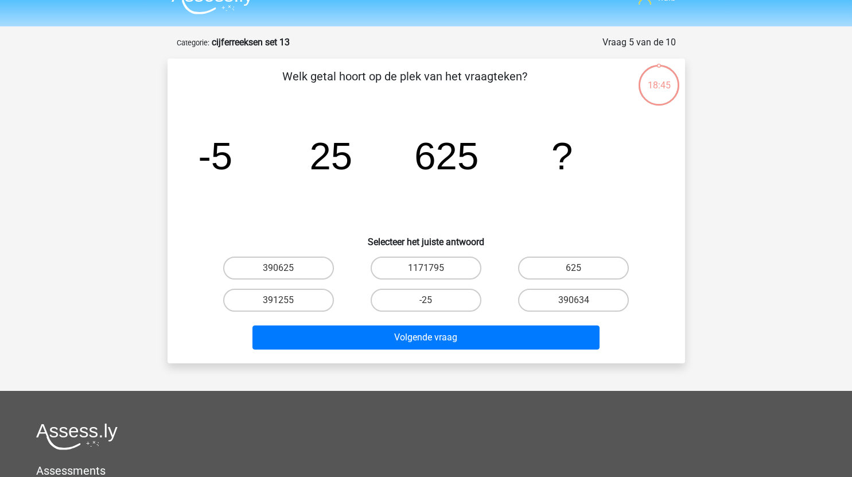
scroll to position [21, 0]
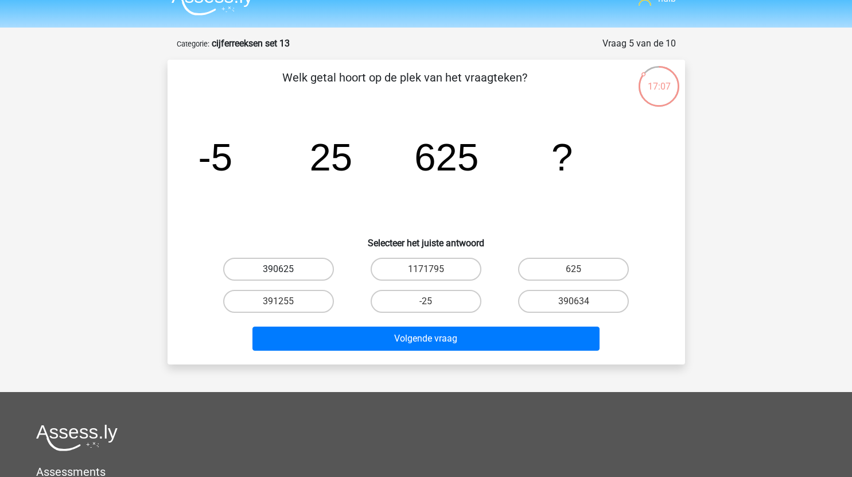
click at [306, 274] on label "390625" at bounding box center [278, 268] width 111 height 23
click at [286, 274] on input "390625" at bounding box center [281, 272] width 7 height 7
radio input "true"
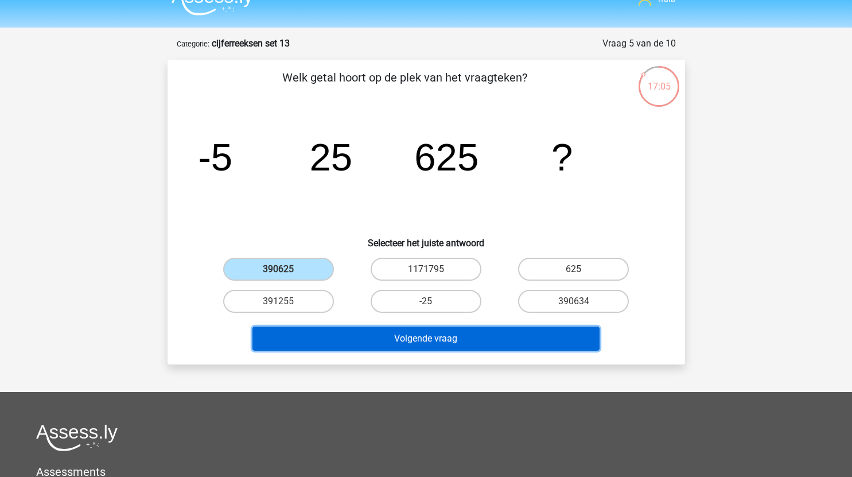
click at [358, 334] on button "Volgende vraag" at bounding box center [425, 338] width 347 height 24
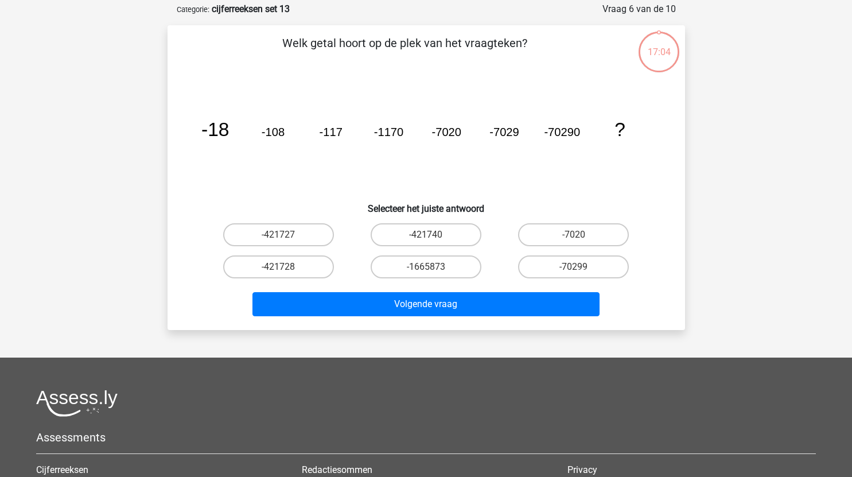
scroll to position [57, 0]
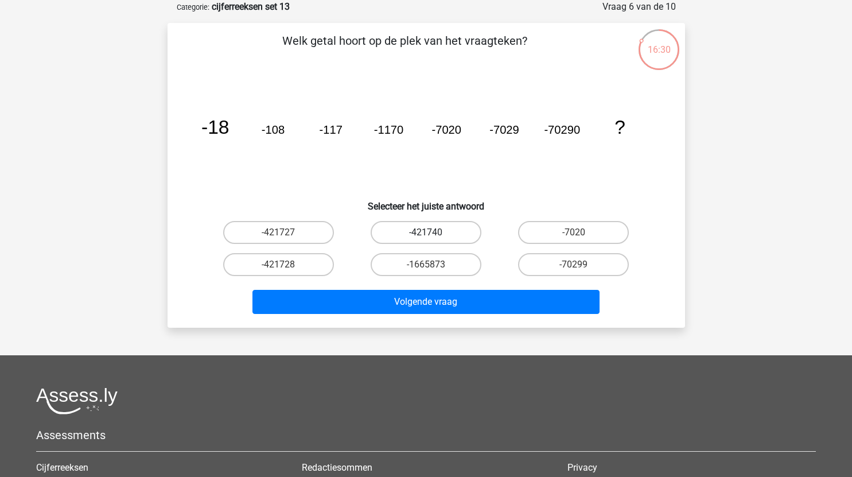
click at [458, 236] on label "-421740" at bounding box center [425, 232] width 111 height 23
click at [433, 236] on input "-421740" at bounding box center [429, 235] width 7 height 7
radio input "true"
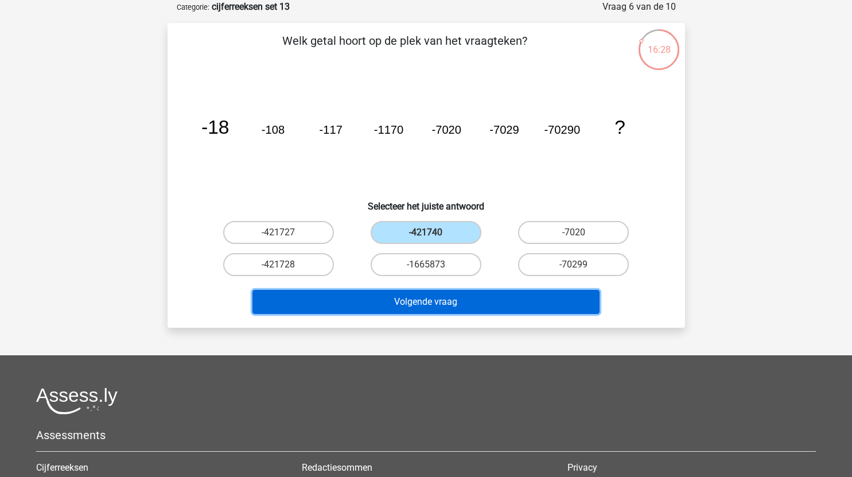
click at [460, 299] on button "Volgende vraag" at bounding box center [425, 302] width 347 height 24
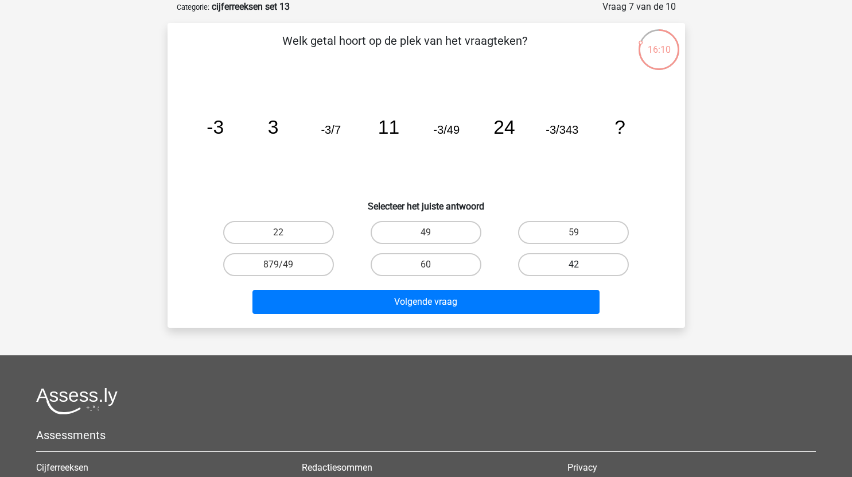
click at [599, 270] on label "42" at bounding box center [573, 264] width 111 height 23
click at [581, 270] on input "42" at bounding box center [576, 267] width 7 height 7
radio input "true"
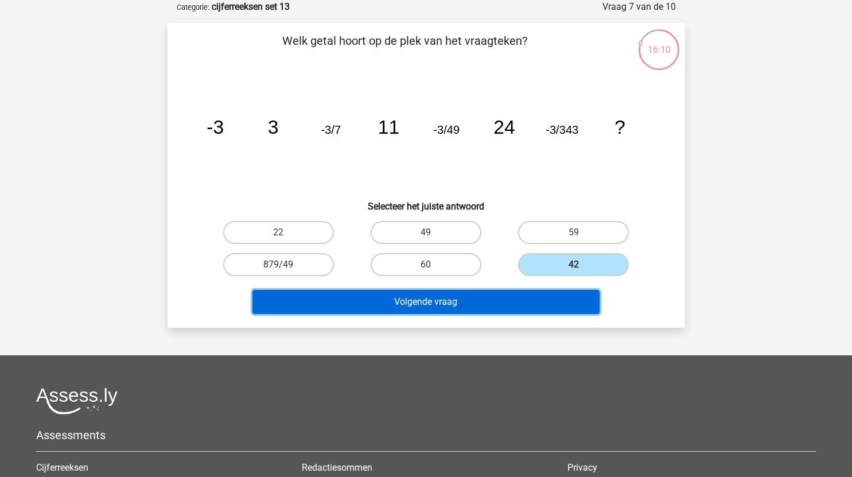
click at [508, 299] on button "Volgende vraag" at bounding box center [425, 302] width 347 height 24
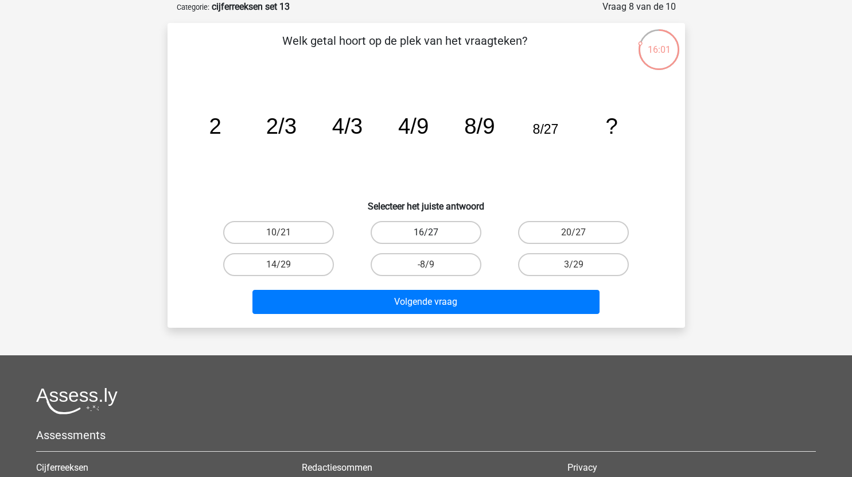
click at [418, 232] on label "16/27" at bounding box center [425, 232] width 111 height 23
click at [426, 232] on input "16/27" at bounding box center [429, 235] width 7 height 7
radio input "true"
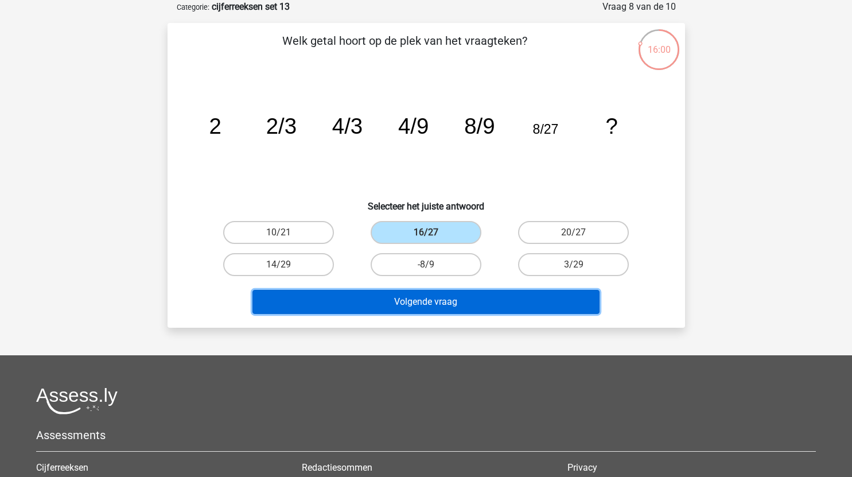
click at [436, 302] on button "Volgende vraag" at bounding box center [425, 302] width 347 height 24
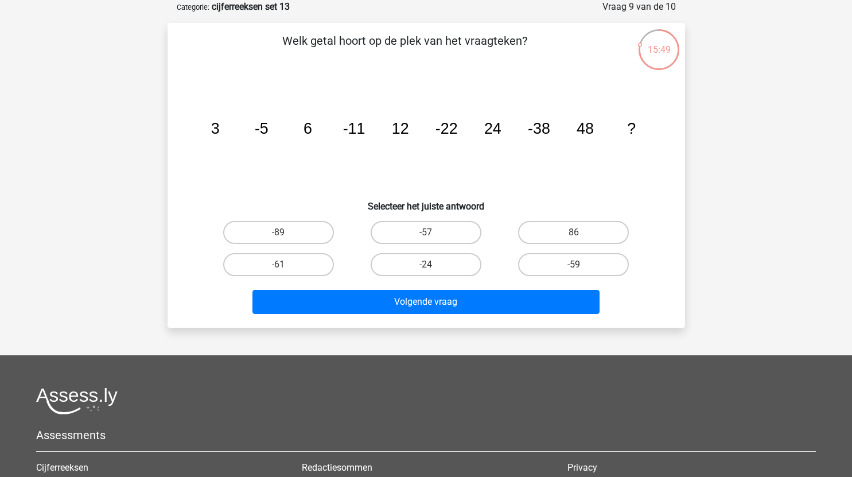
click at [559, 262] on label "-59" at bounding box center [573, 264] width 111 height 23
click at [573, 264] on input "-59" at bounding box center [576, 267] width 7 height 7
radio input "true"
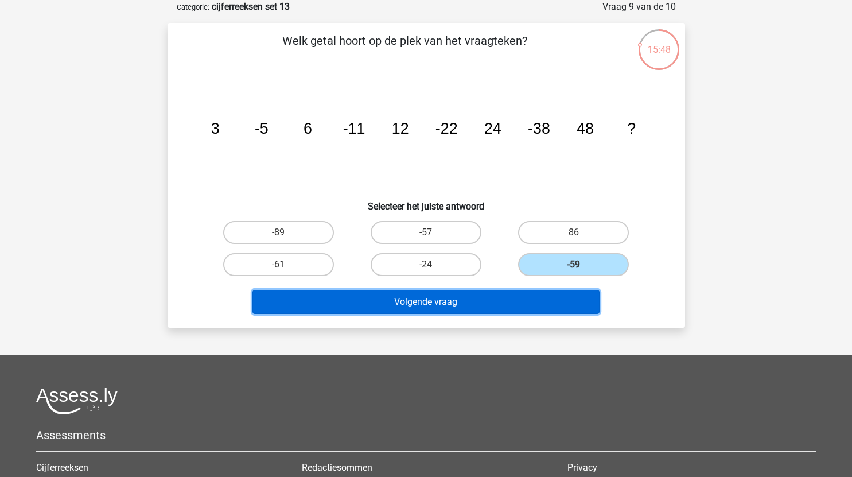
click at [532, 305] on button "Volgende vraag" at bounding box center [425, 302] width 347 height 24
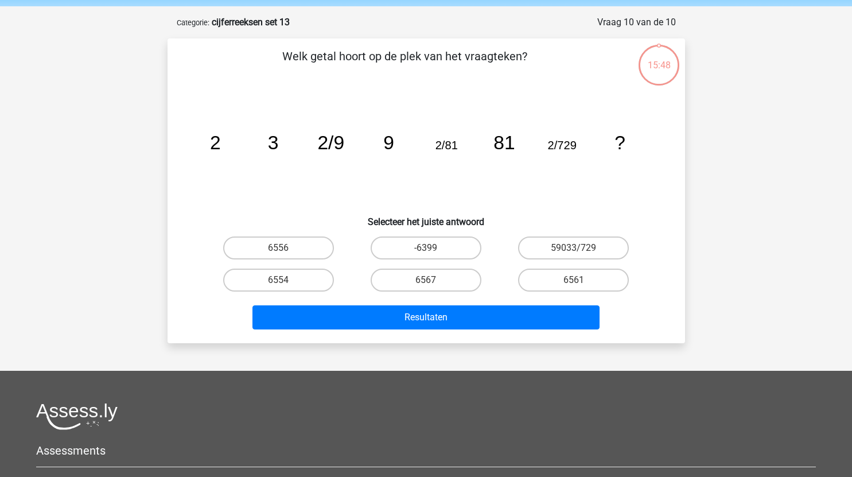
scroll to position [41, 0]
click at [557, 271] on label "6561" at bounding box center [573, 280] width 111 height 23
click at [573, 280] on input "6561" at bounding box center [576, 283] width 7 height 7
radio input "true"
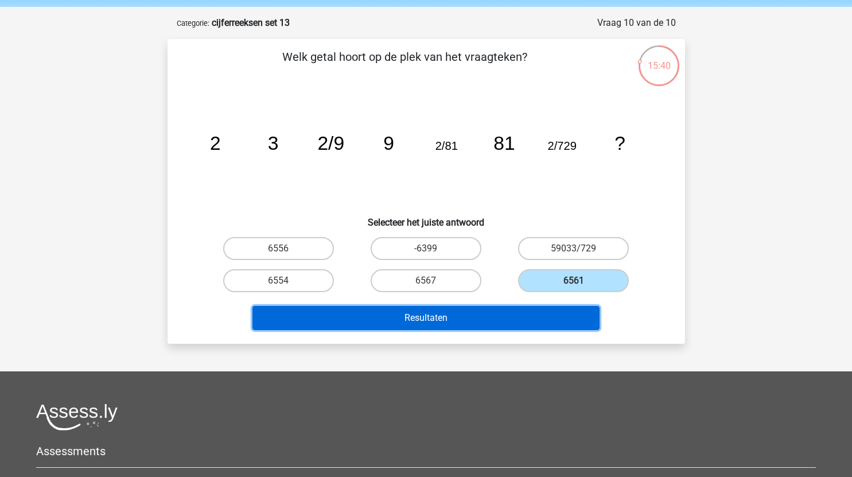
click at [506, 317] on button "Resultaten" at bounding box center [425, 318] width 347 height 24
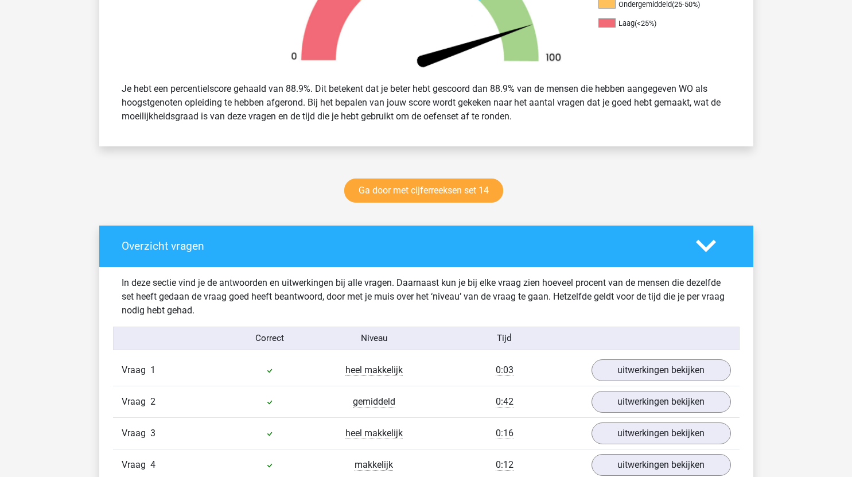
scroll to position [428, 0]
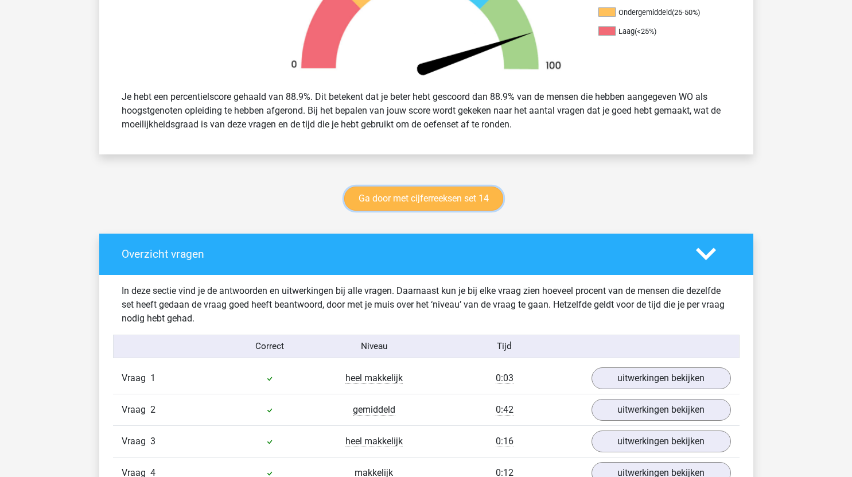
click at [447, 193] on link "Ga door met cijferreeksen set 14" at bounding box center [423, 198] width 159 height 24
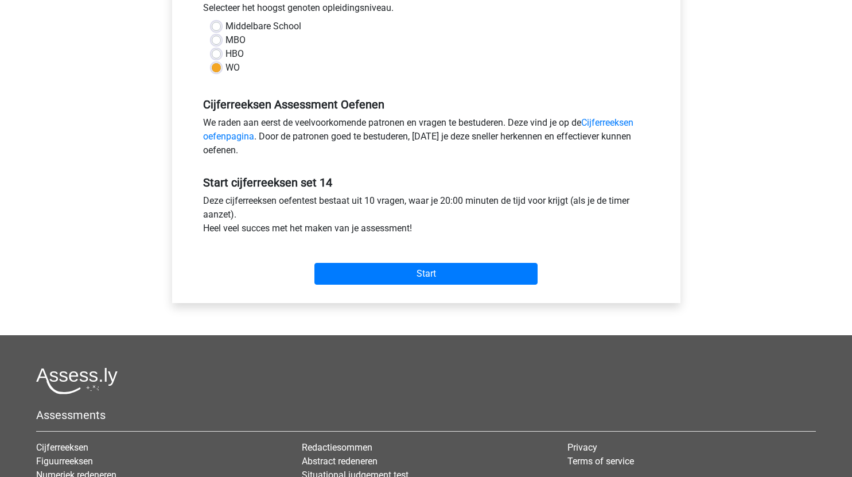
scroll to position [269, 0]
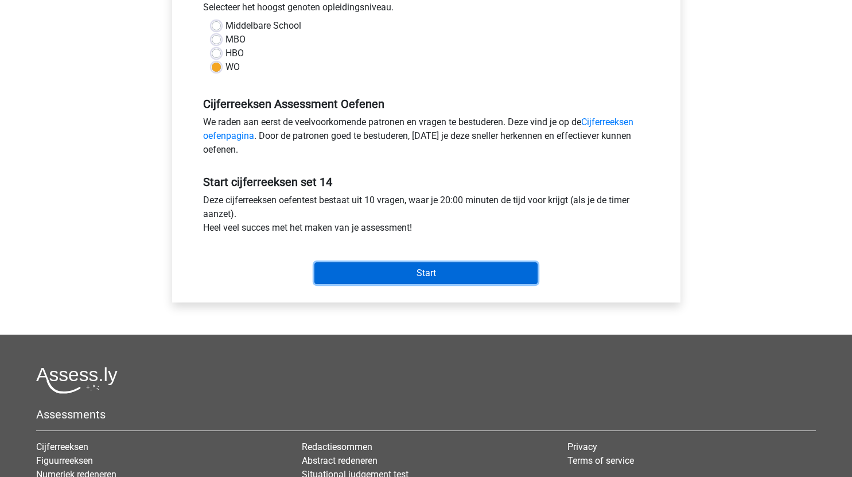
click at [457, 273] on input "Start" at bounding box center [425, 273] width 223 height 22
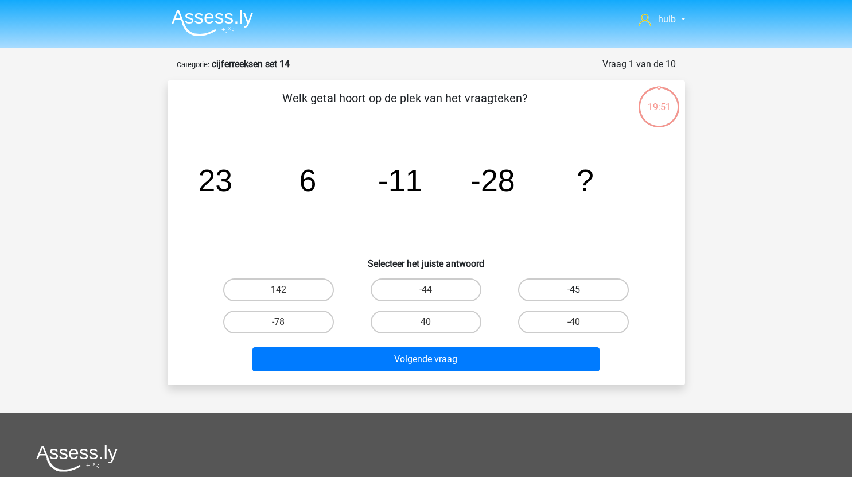
click at [566, 282] on label "-45" at bounding box center [573, 289] width 111 height 23
click at [573, 290] on input "-45" at bounding box center [576, 293] width 7 height 7
radio input "true"
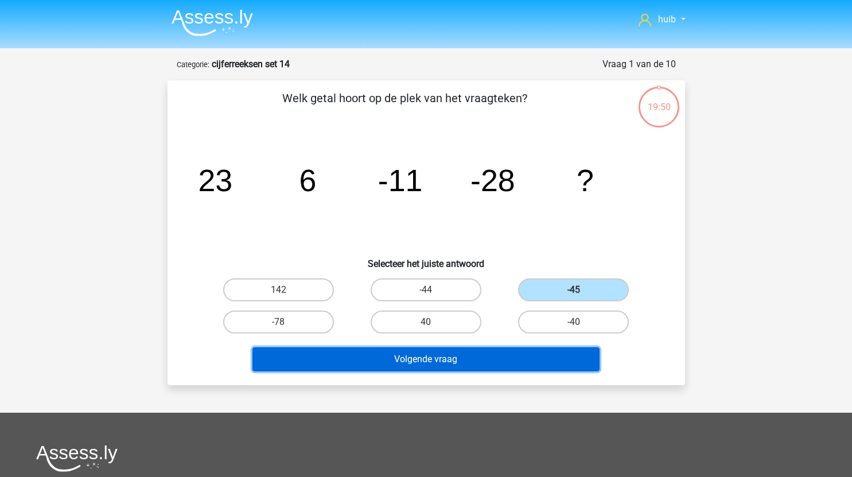
click at [489, 361] on button "Volgende vraag" at bounding box center [425, 359] width 347 height 24
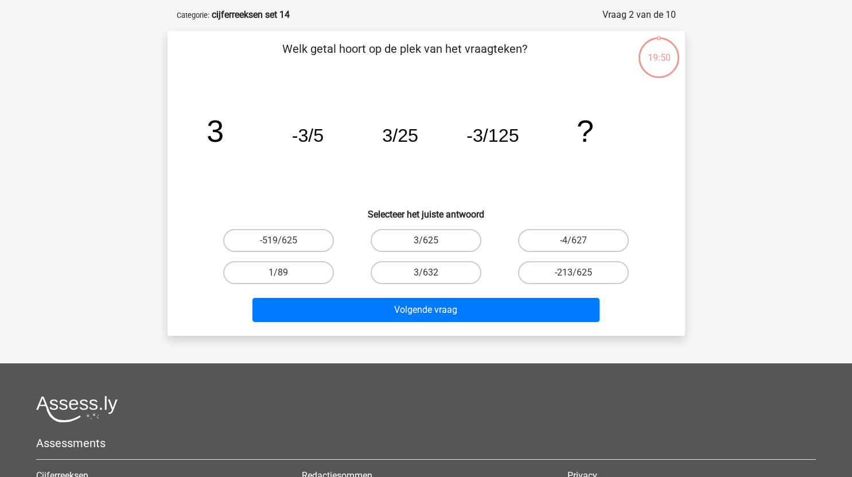
scroll to position [57, 0]
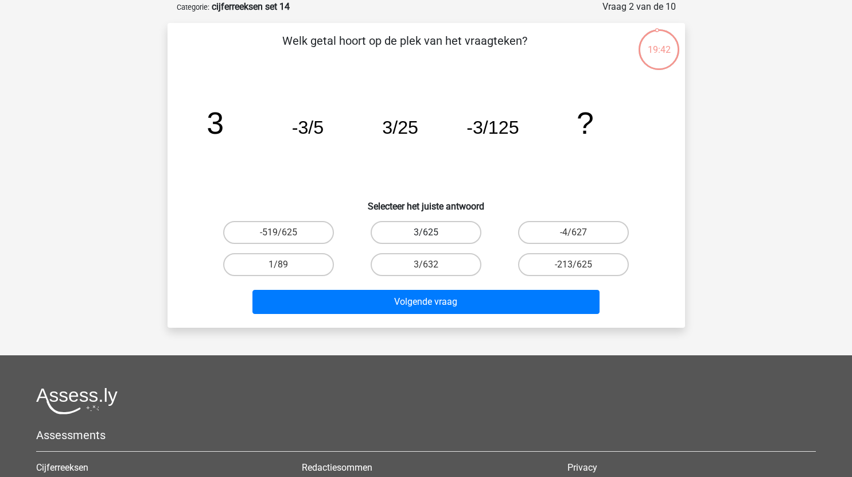
click at [451, 231] on label "3/625" at bounding box center [425, 232] width 111 height 23
click at [433, 232] on input "3/625" at bounding box center [429, 235] width 7 height 7
radio input "true"
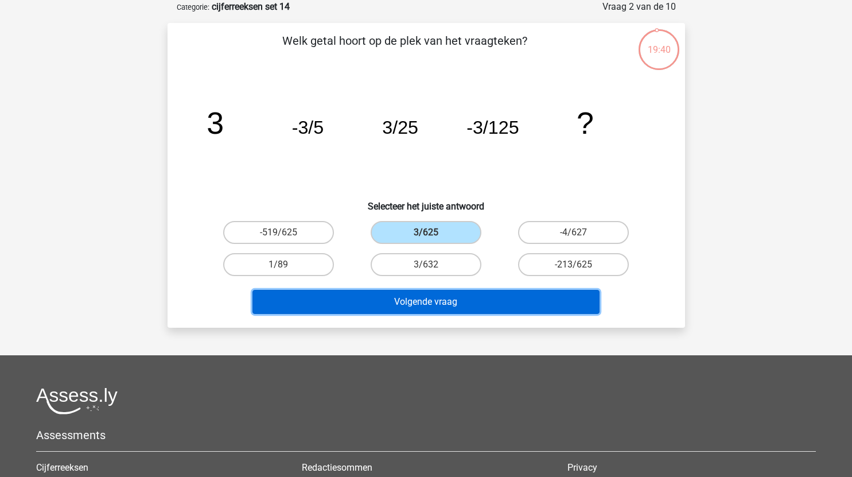
click at [460, 299] on button "Volgende vraag" at bounding box center [425, 302] width 347 height 24
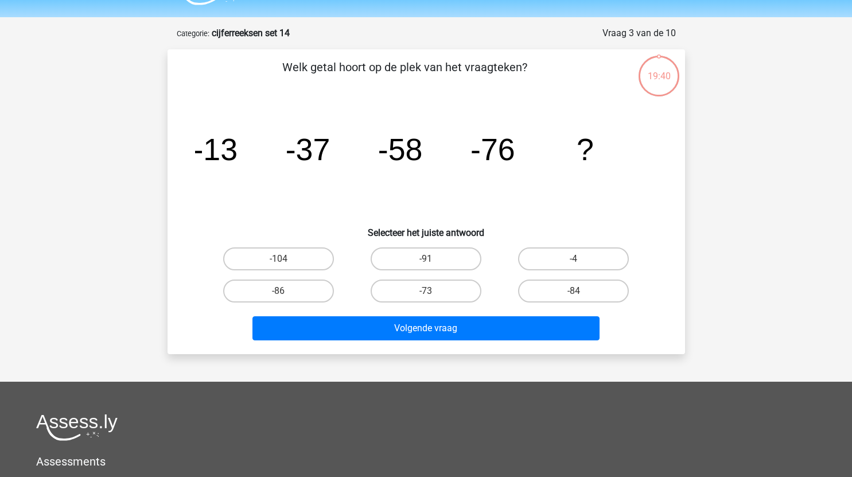
scroll to position [30, 0]
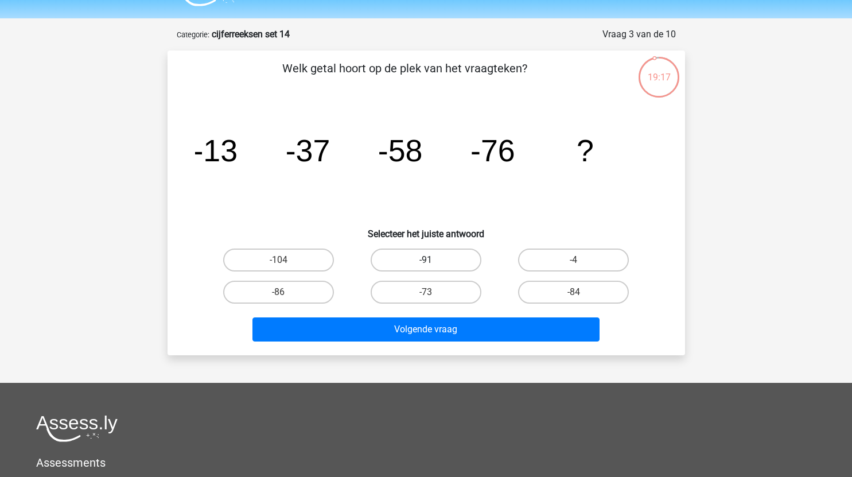
click at [446, 261] on label "-91" at bounding box center [425, 259] width 111 height 23
click at [433, 261] on input "-91" at bounding box center [429, 263] width 7 height 7
radio input "true"
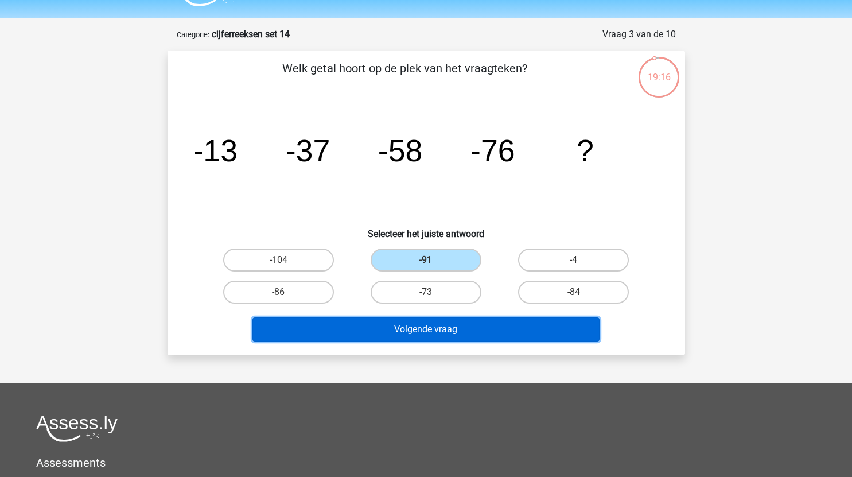
click at [470, 325] on button "Volgende vraag" at bounding box center [425, 329] width 347 height 24
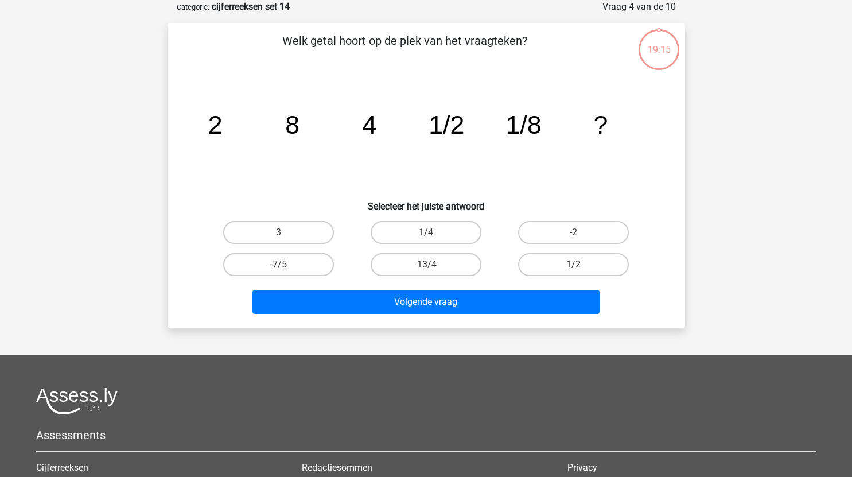
scroll to position [30, 0]
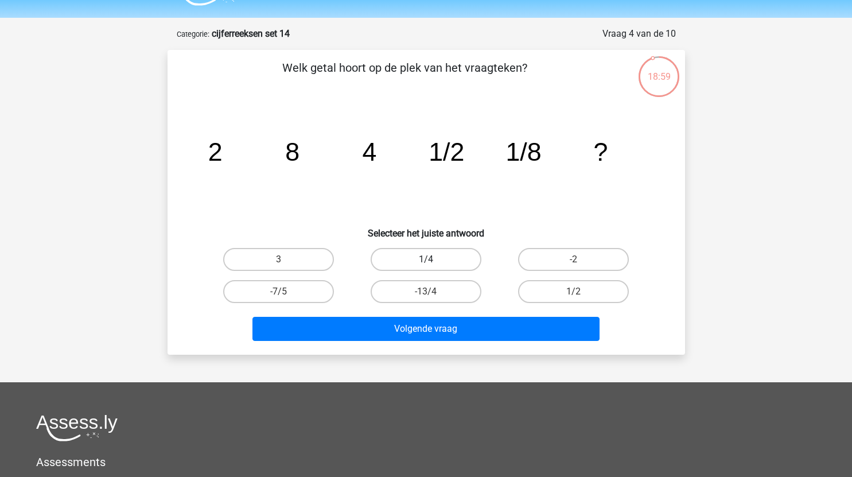
click at [454, 258] on label "1/4" at bounding box center [425, 259] width 111 height 23
click at [433, 259] on input "1/4" at bounding box center [429, 262] width 7 height 7
radio input "true"
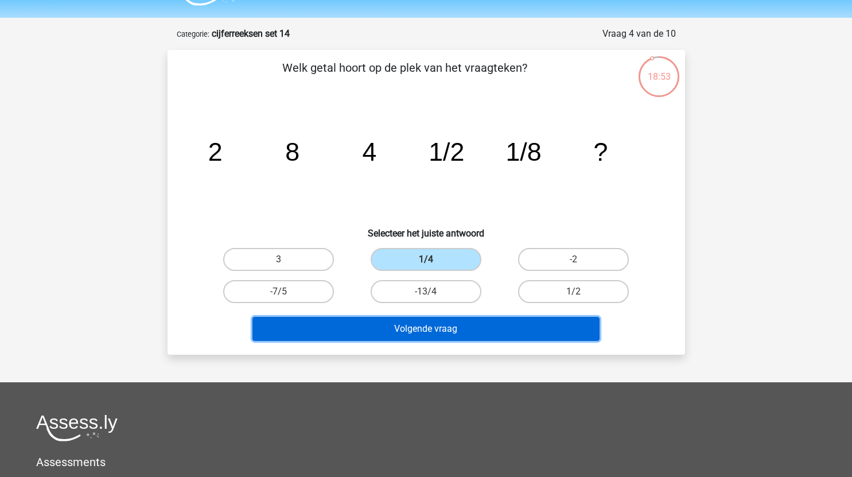
click at [452, 331] on button "Volgende vraag" at bounding box center [425, 329] width 347 height 24
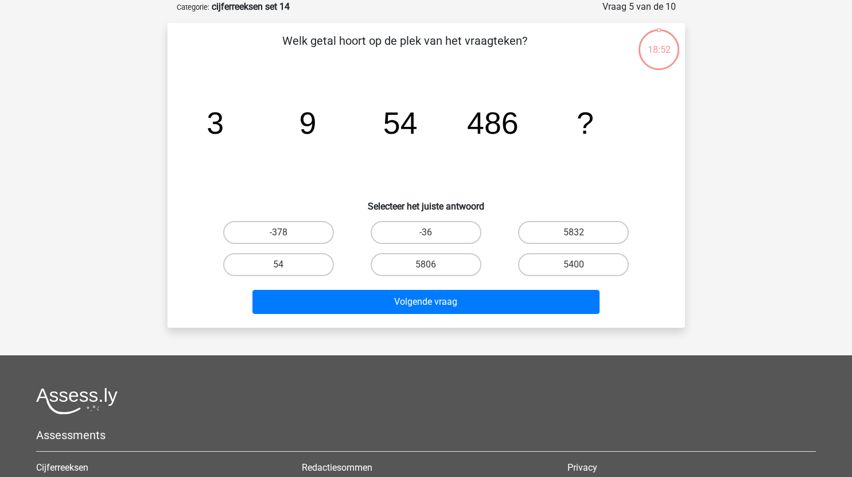
scroll to position [0, 0]
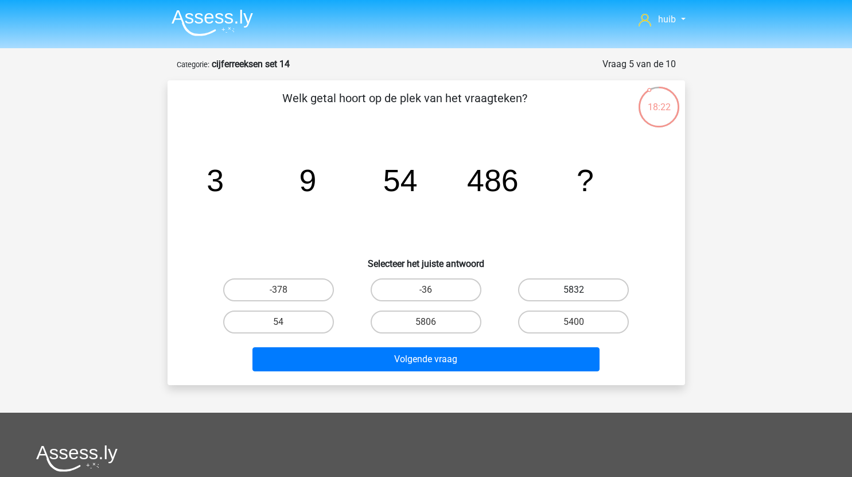
click at [604, 294] on label "5832" at bounding box center [573, 289] width 111 height 23
click at [581, 294] on input "5832" at bounding box center [576, 293] width 7 height 7
radio input "true"
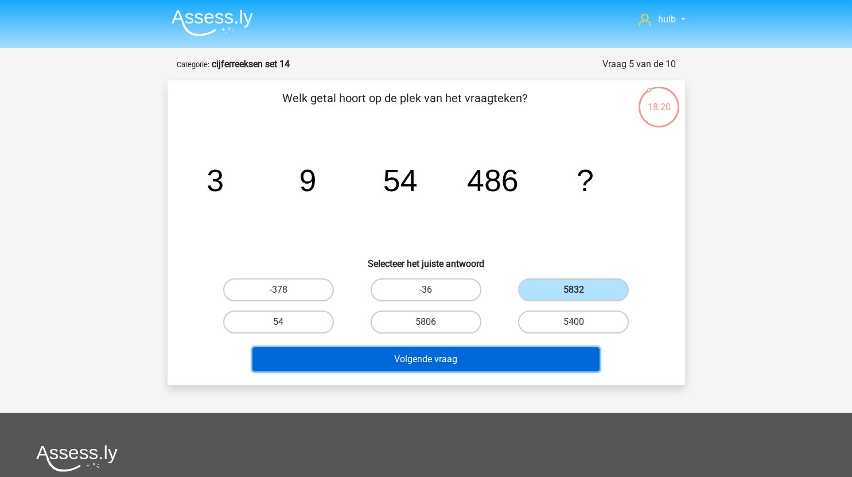
click at [499, 354] on button "Volgende vraag" at bounding box center [425, 359] width 347 height 24
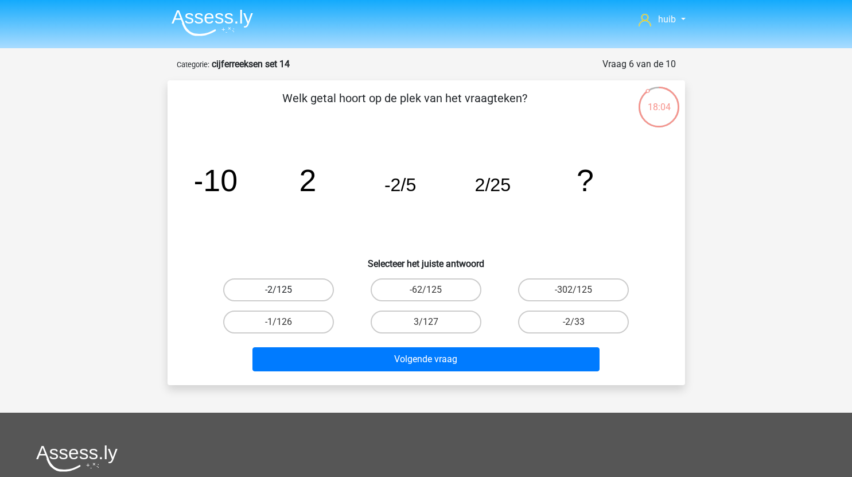
click at [289, 283] on label "-2/125" at bounding box center [278, 289] width 111 height 23
click at [286, 290] on input "-2/125" at bounding box center [281, 293] width 7 height 7
radio input "true"
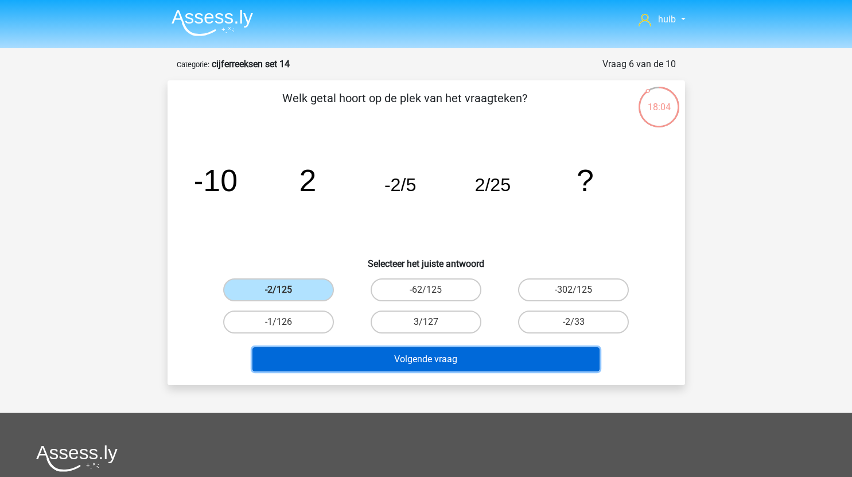
click at [385, 365] on button "Volgende vraag" at bounding box center [425, 359] width 347 height 24
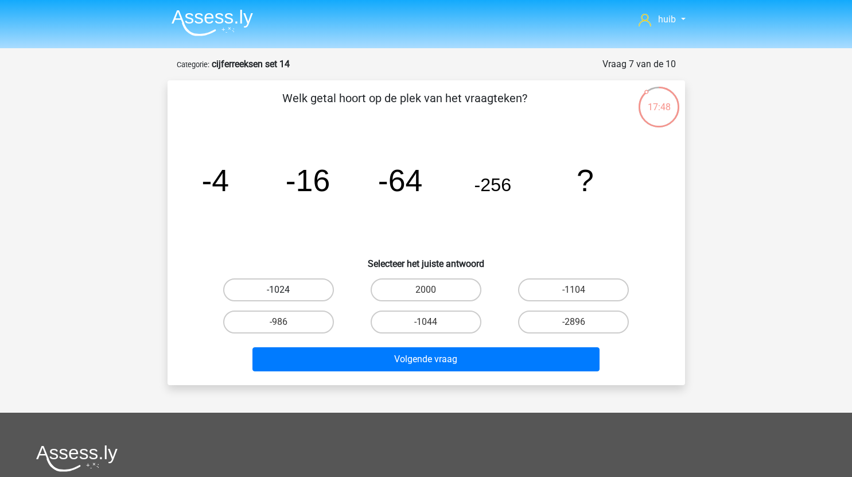
click at [306, 286] on label "-1024" at bounding box center [278, 289] width 111 height 23
click at [286, 290] on input "-1024" at bounding box center [281, 293] width 7 height 7
radio input "true"
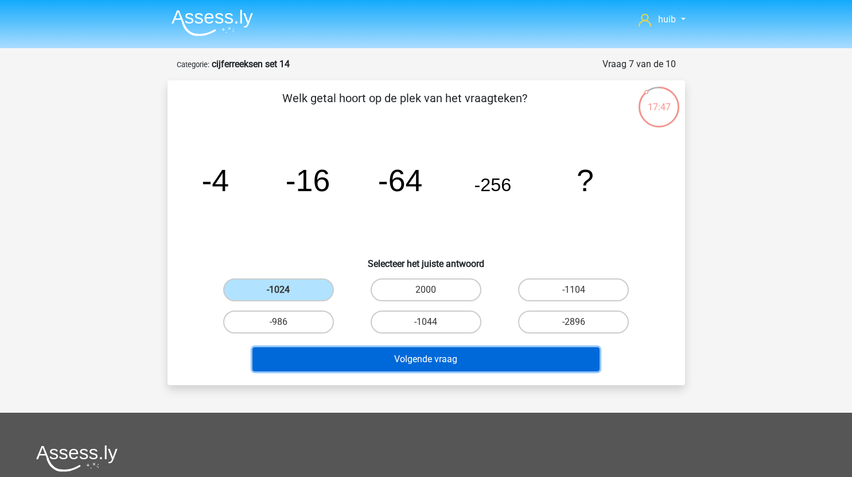
click at [392, 358] on button "Volgende vraag" at bounding box center [425, 359] width 347 height 24
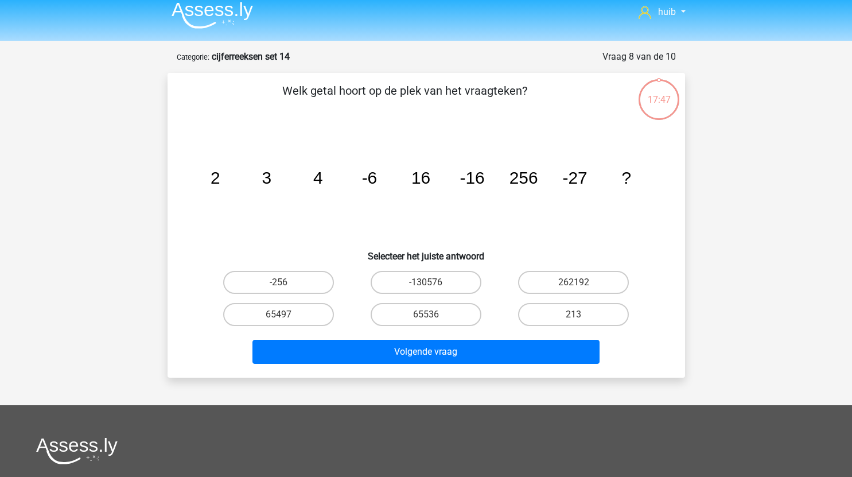
scroll to position [7, 0]
click at [435, 314] on label "65536" at bounding box center [425, 314] width 111 height 23
click at [433, 315] on input "65536" at bounding box center [429, 318] width 7 height 7
radio input "true"
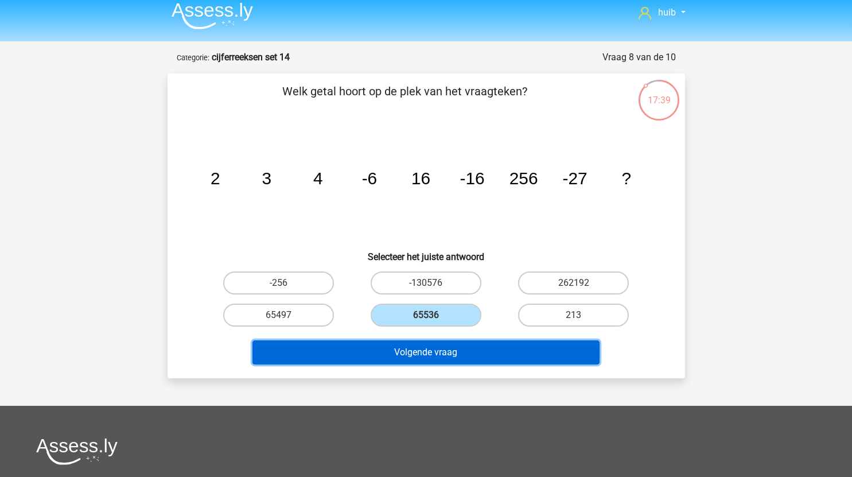
click at [470, 355] on button "Volgende vraag" at bounding box center [425, 352] width 347 height 24
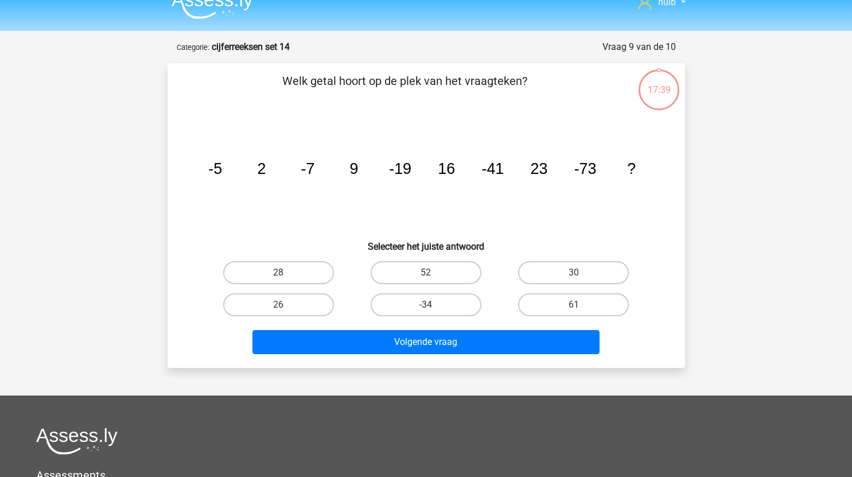
scroll to position [16, 0]
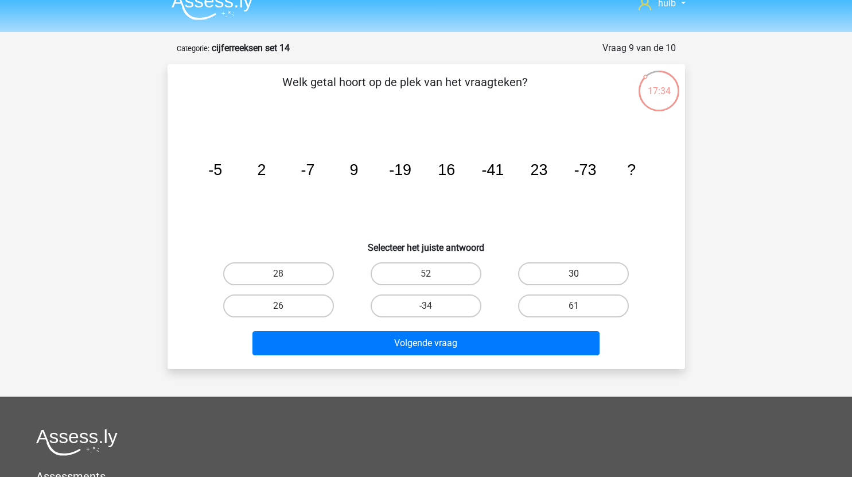
click at [579, 271] on label "30" at bounding box center [573, 273] width 111 height 23
click at [579, 274] on input "30" at bounding box center [576, 277] width 7 height 7
radio input "true"
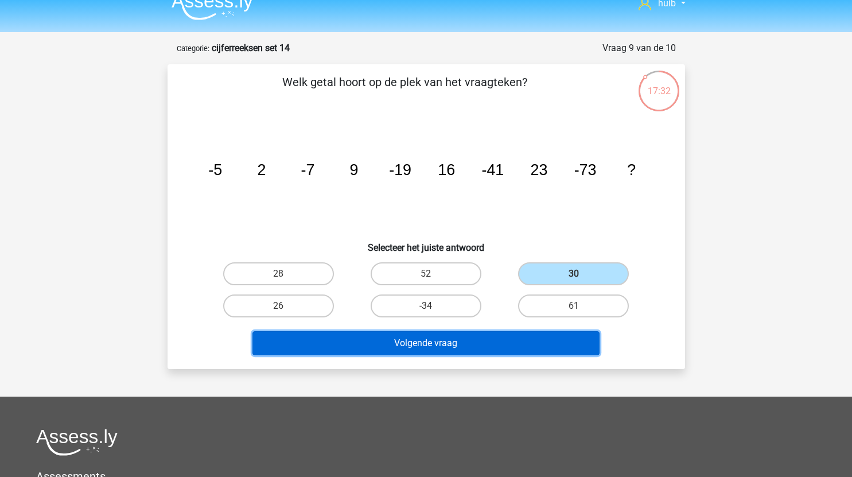
click at [503, 346] on button "Volgende vraag" at bounding box center [425, 343] width 347 height 24
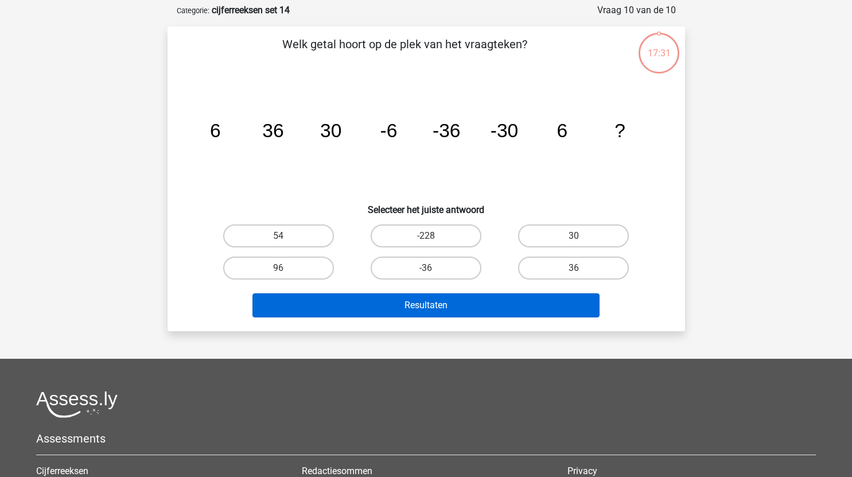
scroll to position [57, 0]
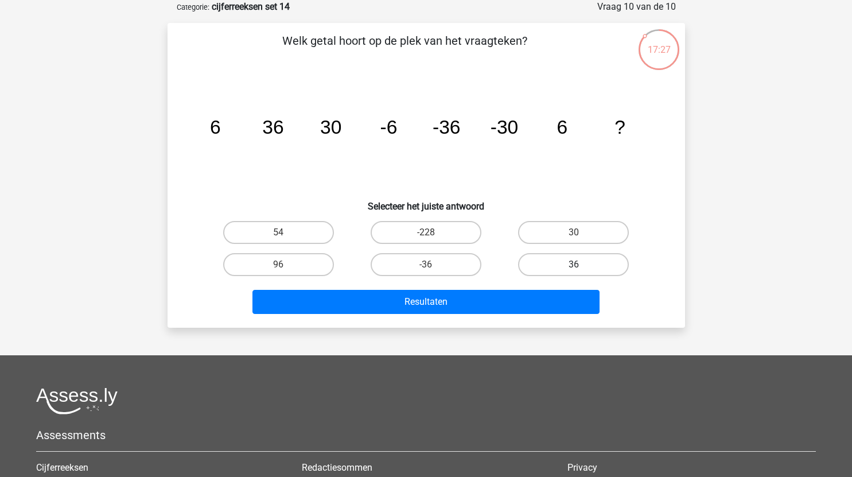
click at [559, 269] on label "36" at bounding box center [573, 264] width 111 height 23
click at [573, 269] on input "36" at bounding box center [576, 267] width 7 height 7
radio input "true"
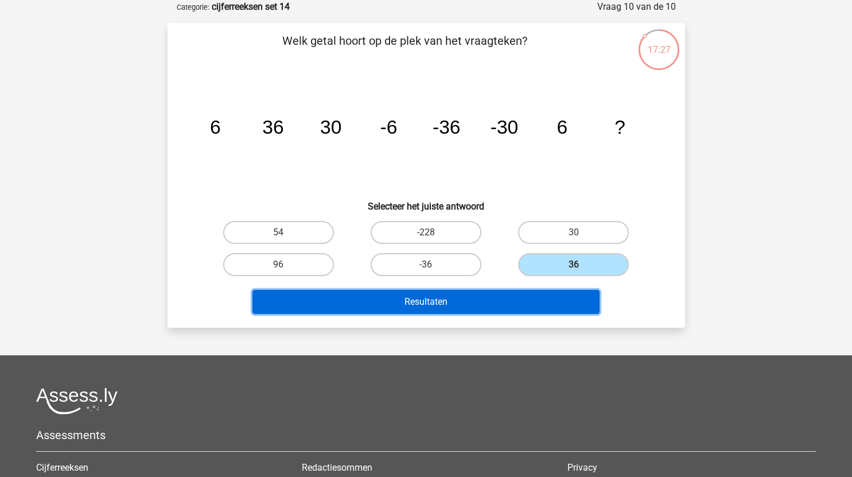
click at [508, 302] on button "Resultaten" at bounding box center [425, 302] width 347 height 24
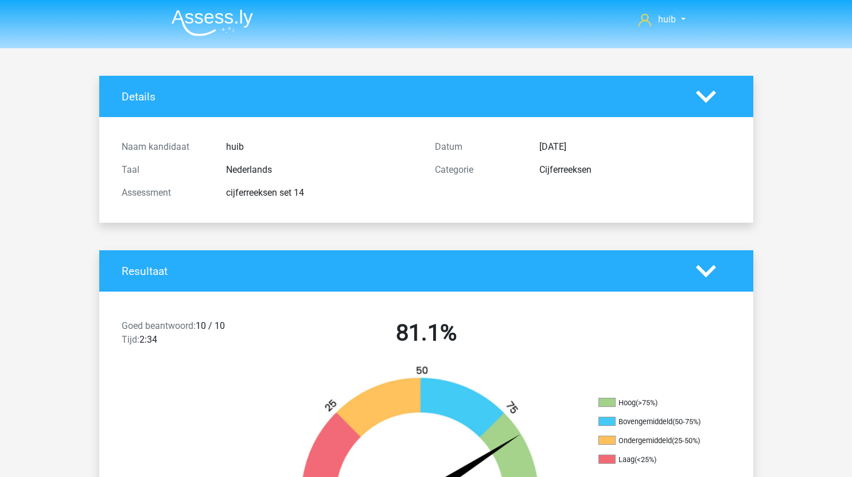
click at [213, 33] on img at bounding box center [211, 22] width 81 height 27
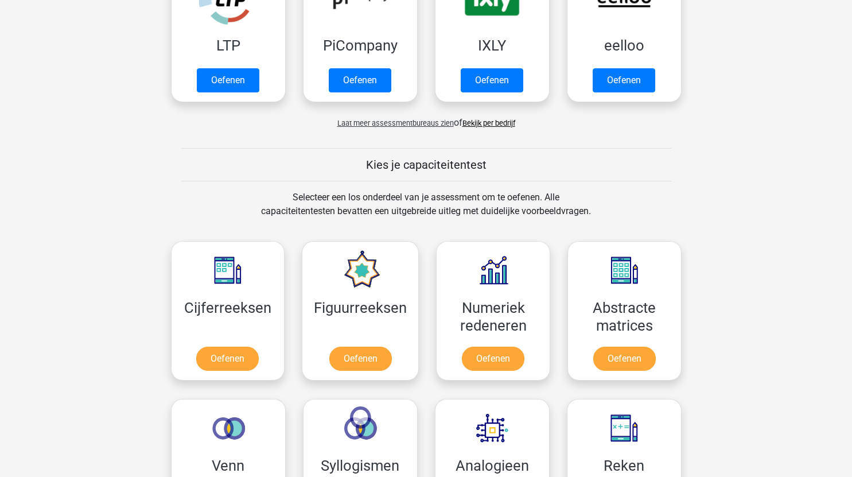
scroll to position [382, 0]
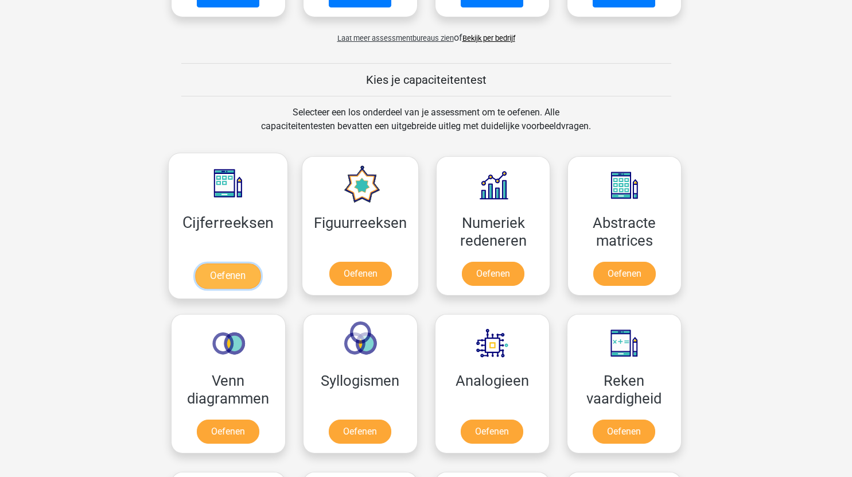
click at [236, 270] on link "Oefenen" at bounding box center [227, 275] width 65 height 25
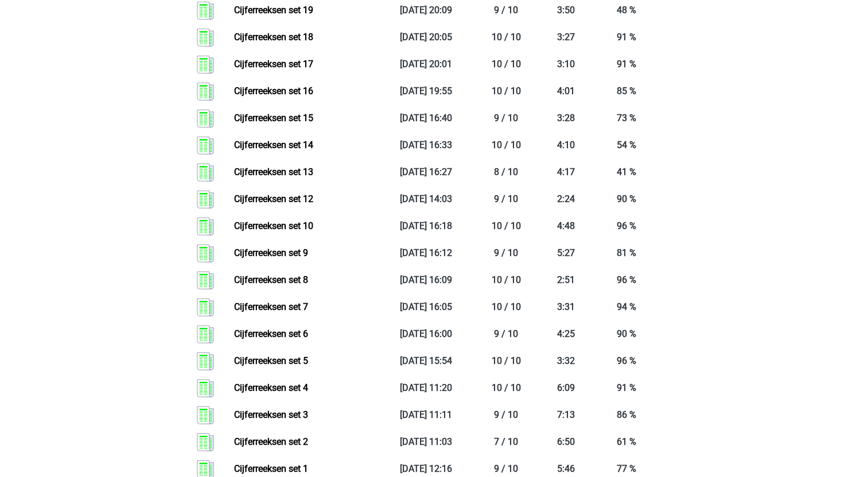
scroll to position [906, 0]
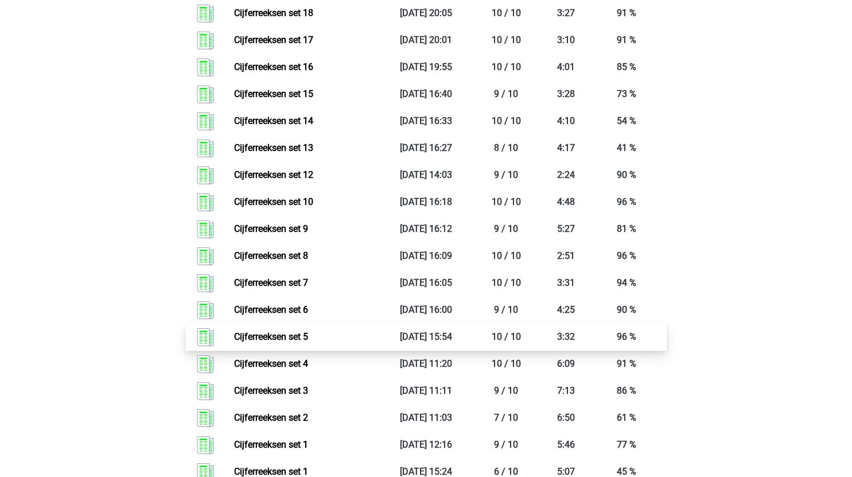
click at [296, 342] on link "Cijferreeksen set 5" at bounding box center [271, 336] width 74 height 11
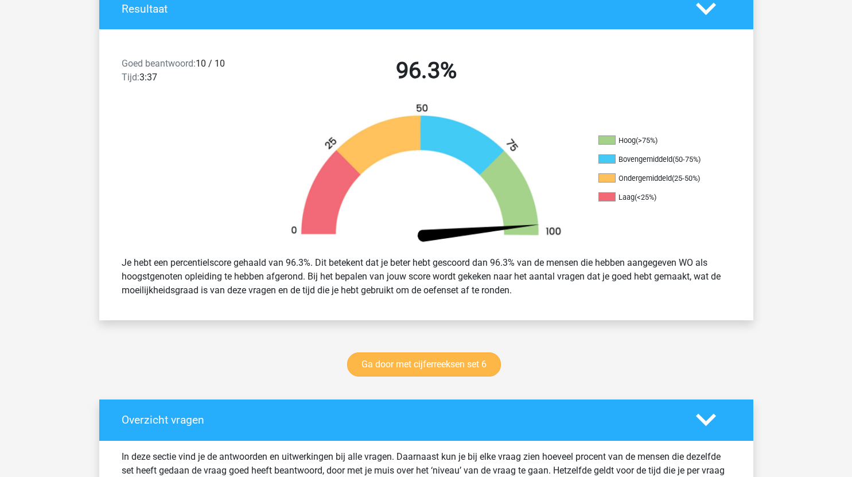
scroll to position [263, 0]
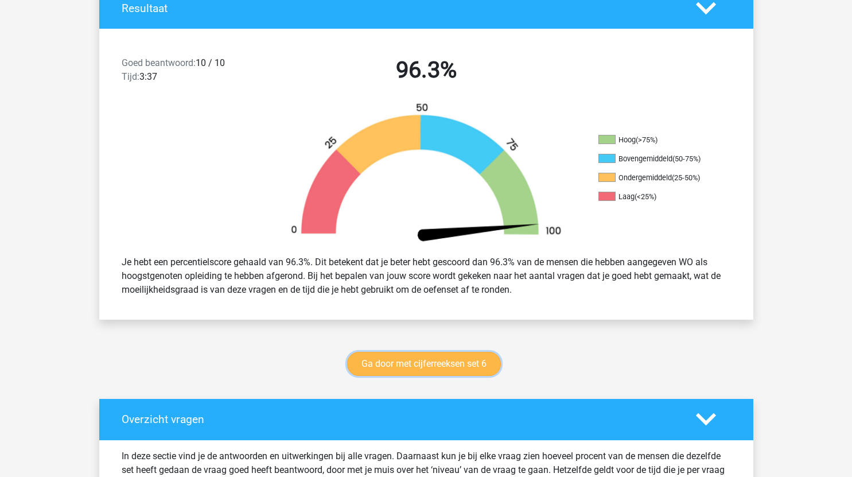
click at [448, 360] on link "Ga door met cijferreeksen set 6" at bounding box center [424, 364] width 154 height 24
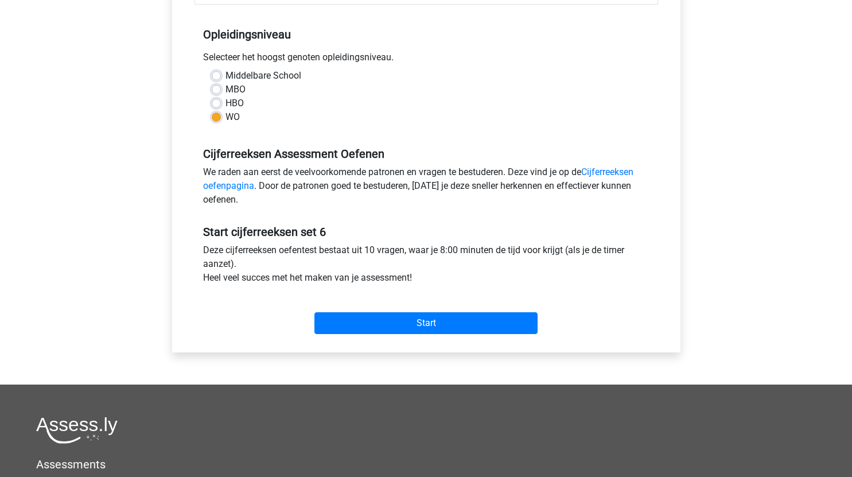
scroll to position [220, 0]
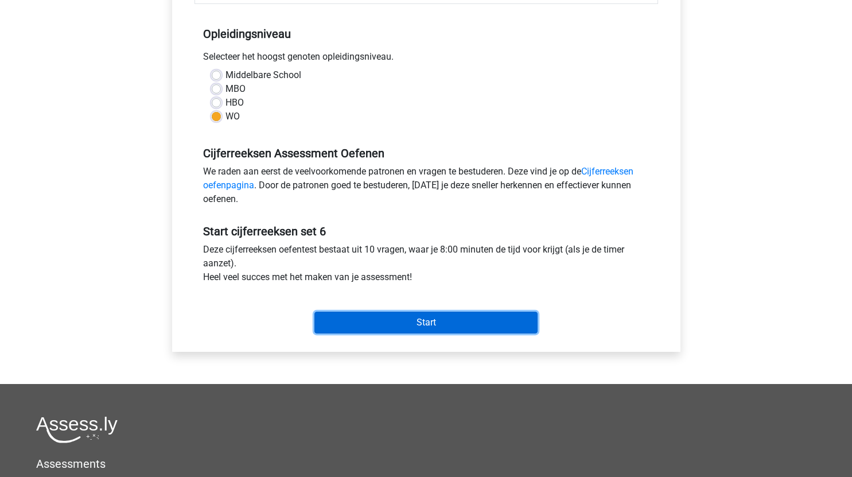
click at [440, 322] on input "Start" at bounding box center [425, 322] width 223 height 22
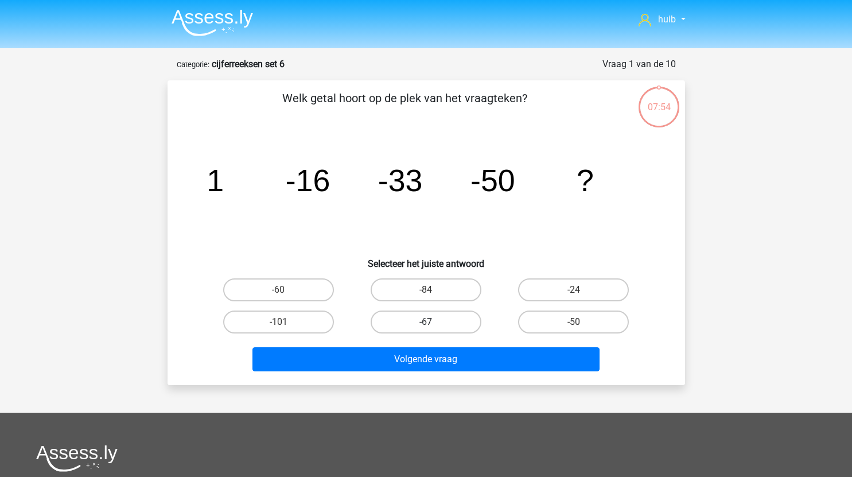
click at [442, 322] on label "-67" at bounding box center [425, 321] width 111 height 23
click at [433, 322] on input "-67" at bounding box center [429, 325] width 7 height 7
radio input "true"
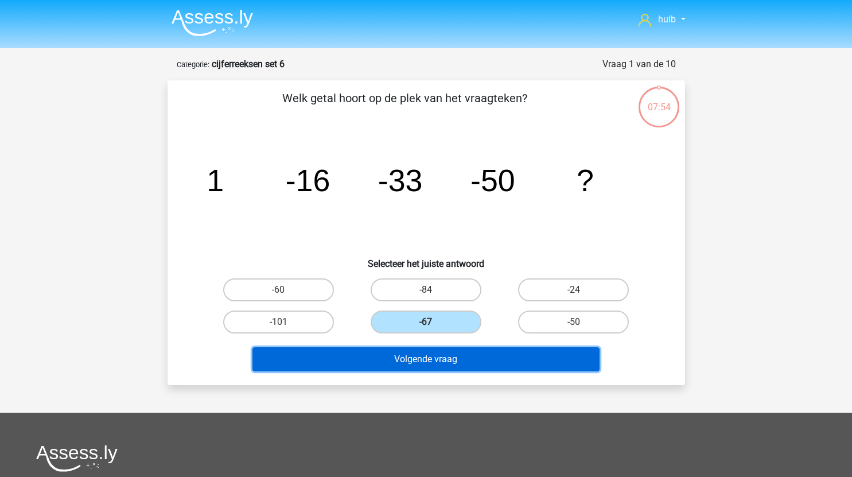
click at [450, 364] on button "Volgende vraag" at bounding box center [425, 359] width 347 height 24
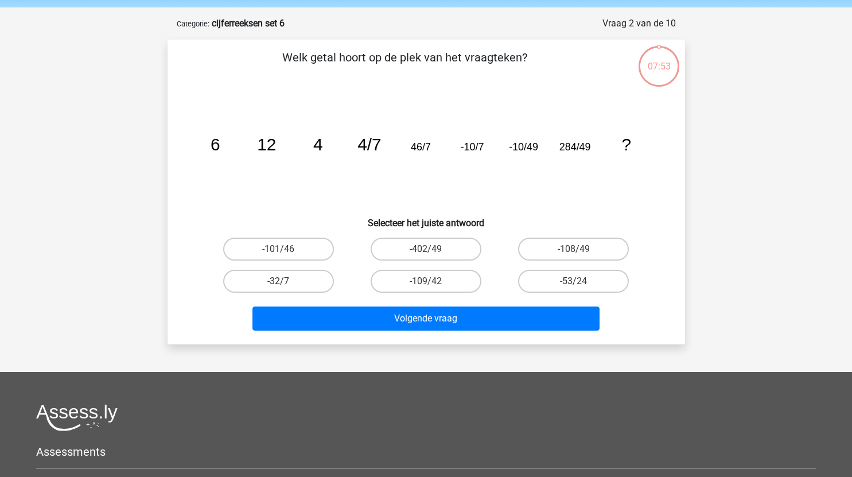
scroll to position [40, 0]
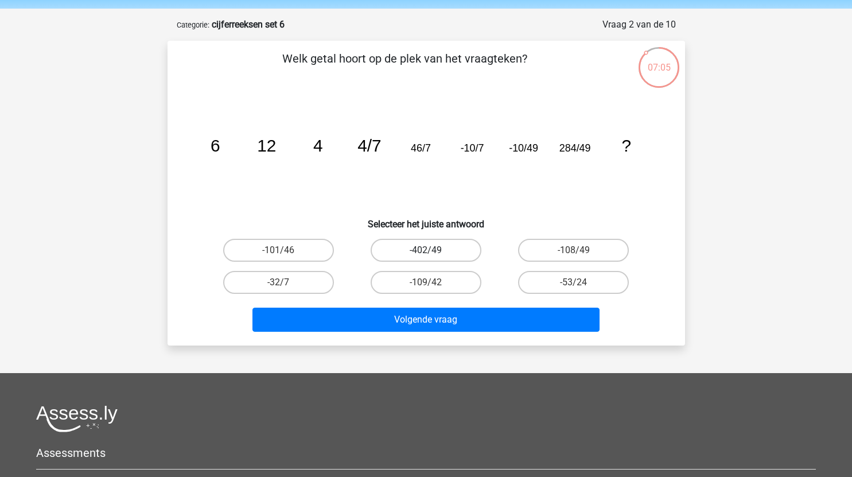
click at [443, 245] on label "-402/49" at bounding box center [425, 250] width 111 height 23
click at [433, 250] on input "-402/49" at bounding box center [429, 253] width 7 height 7
radio input "true"
click at [563, 257] on label "-108/49" at bounding box center [573, 250] width 111 height 23
click at [573, 257] on input "-108/49" at bounding box center [576, 253] width 7 height 7
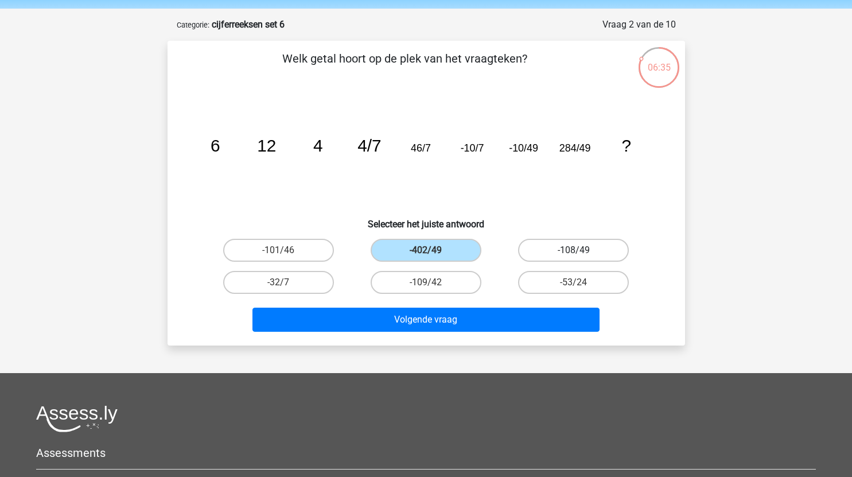
radio input "true"
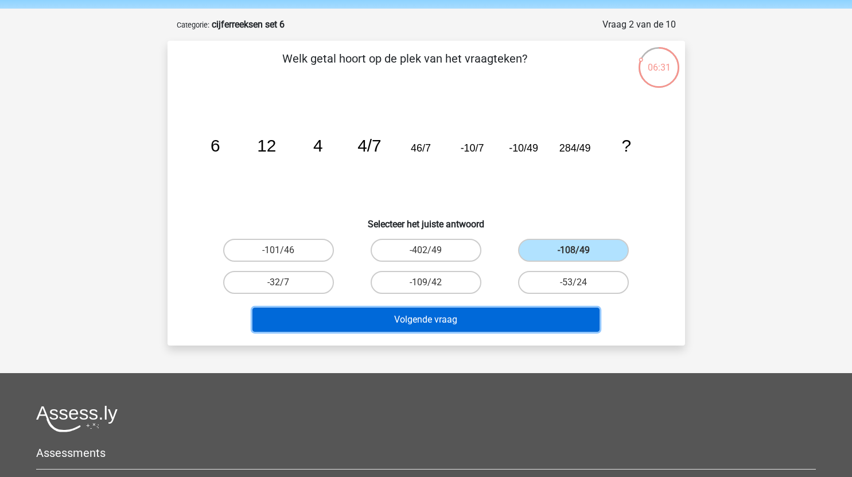
click at [478, 314] on button "Volgende vraag" at bounding box center [425, 319] width 347 height 24
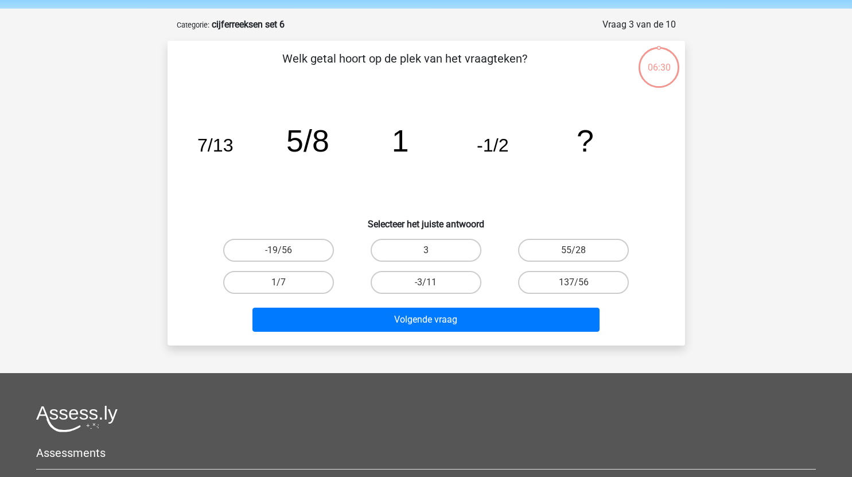
scroll to position [57, 0]
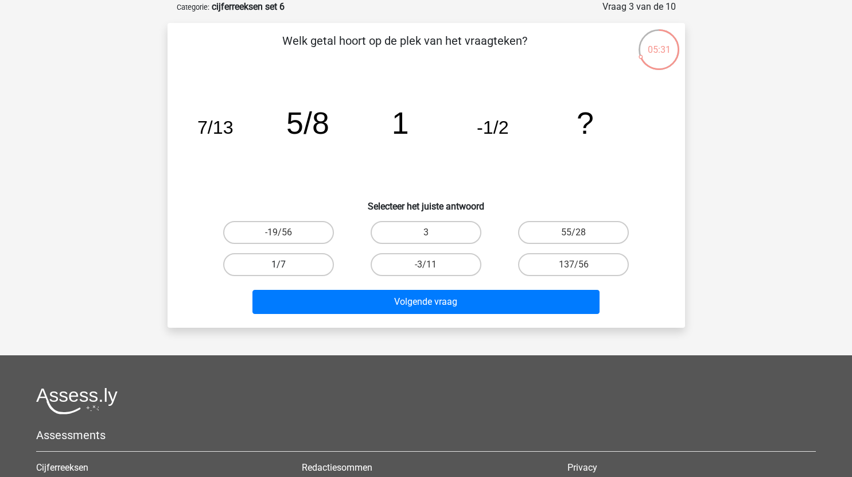
click at [287, 257] on label "1/7" at bounding box center [278, 264] width 111 height 23
click at [286, 264] on input "1/7" at bounding box center [281, 267] width 7 height 7
radio input "true"
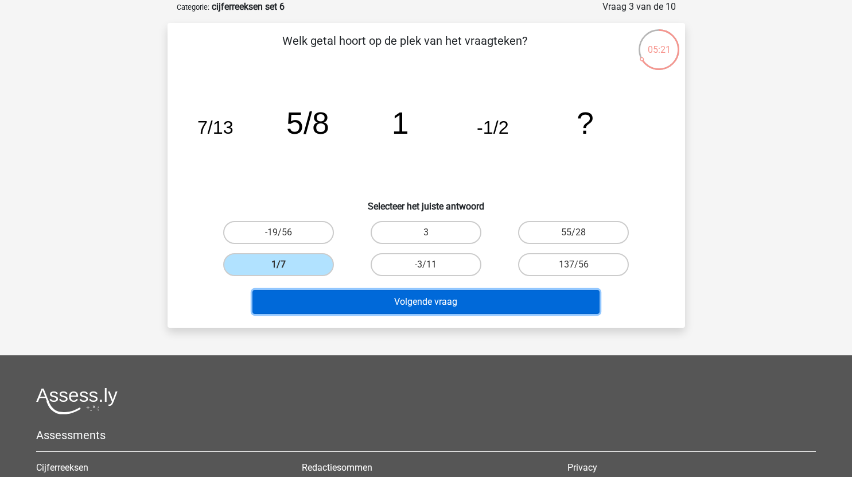
click at [431, 301] on button "Volgende vraag" at bounding box center [425, 302] width 347 height 24
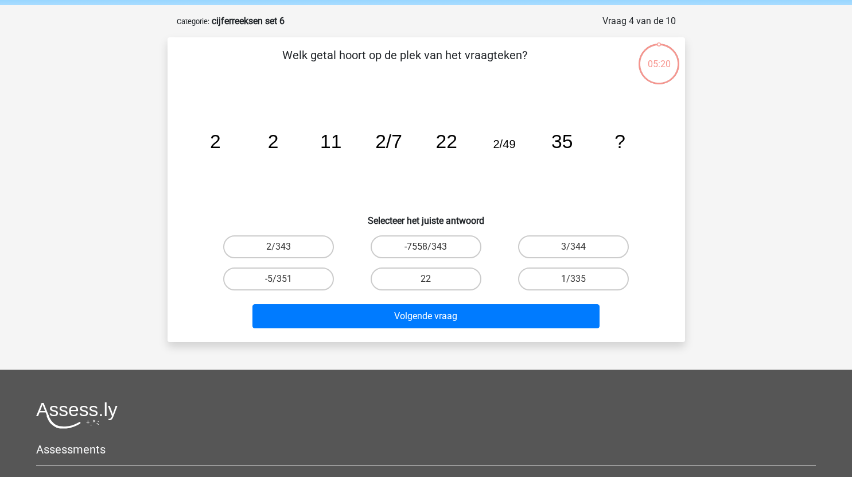
scroll to position [42, 0]
click at [310, 240] on label "2/343" at bounding box center [278, 247] width 111 height 23
click at [286, 247] on input "2/343" at bounding box center [281, 250] width 7 height 7
radio input "true"
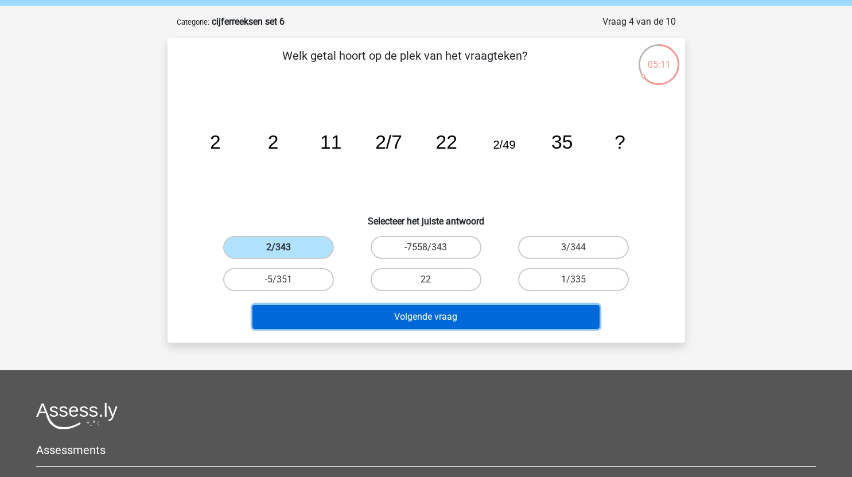
click at [497, 318] on button "Volgende vraag" at bounding box center [425, 317] width 347 height 24
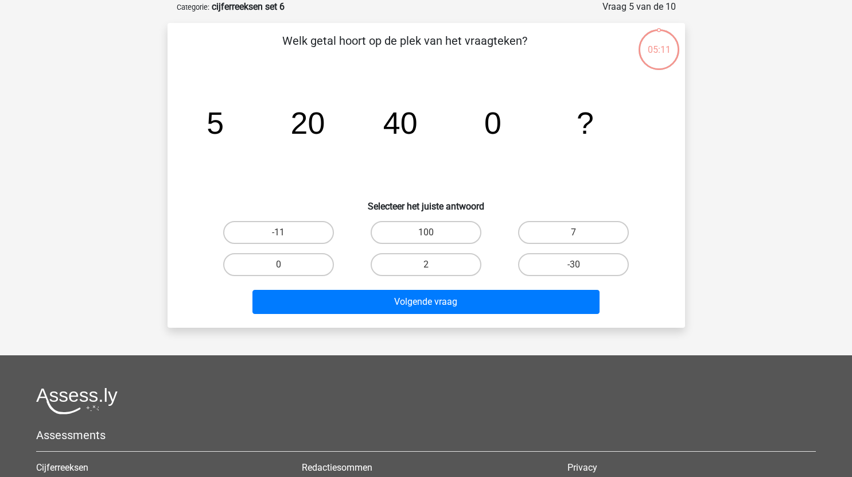
scroll to position [35, 0]
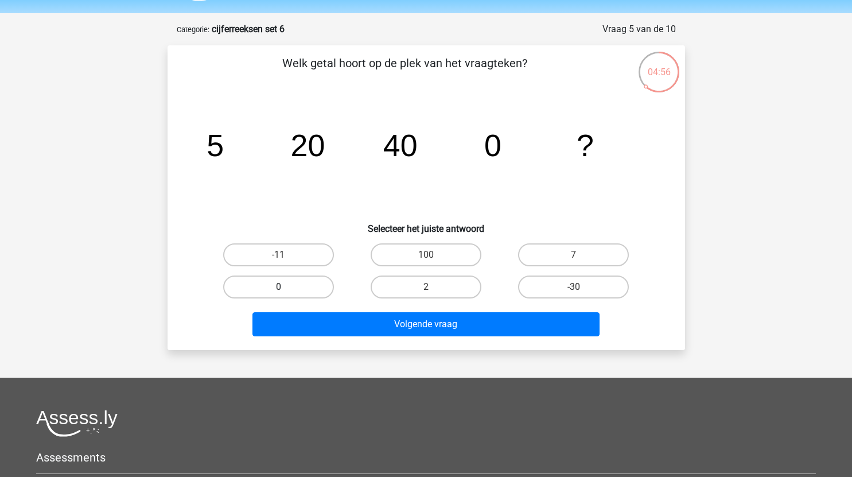
click at [318, 291] on label "0" at bounding box center [278, 286] width 111 height 23
click at [286, 291] on input "0" at bounding box center [281, 290] width 7 height 7
radio input "true"
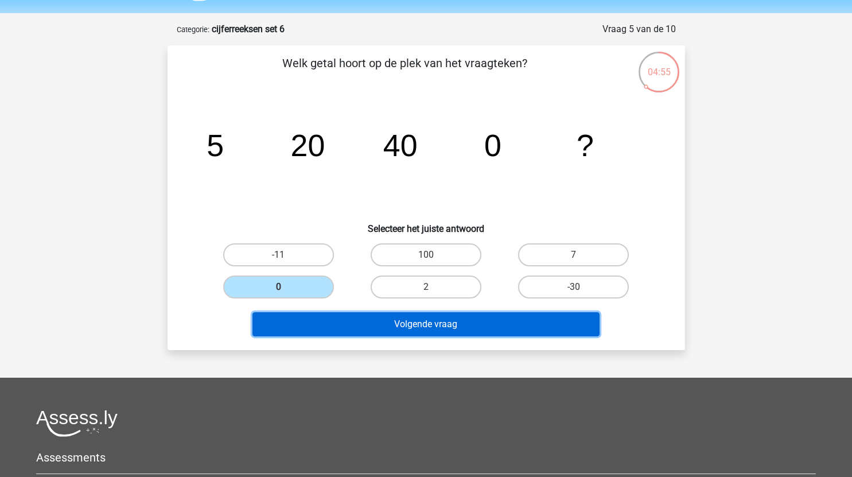
click at [385, 326] on button "Volgende vraag" at bounding box center [425, 324] width 347 height 24
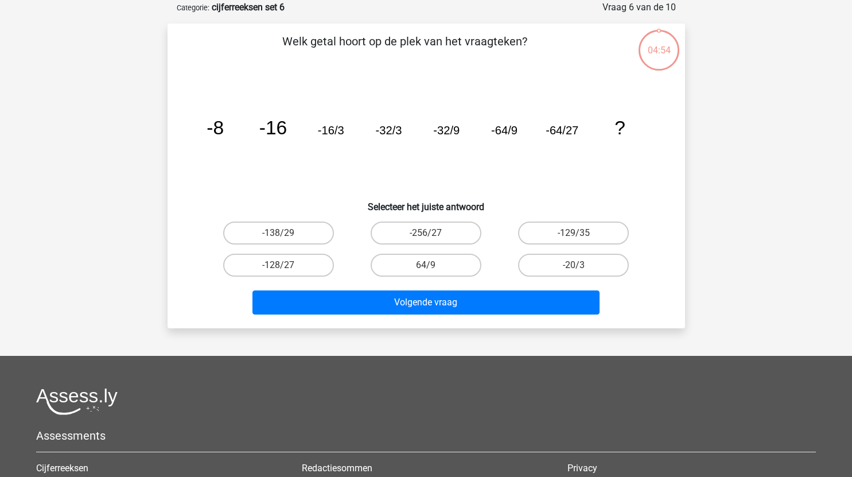
scroll to position [57, 0]
click at [301, 259] on label "-128/27" at bounding box center [278, 264] width 111 height 23
click at [286, 264] on input "-128/27" at bounding box center [281, 267] width 7 height 7
radio input "true"
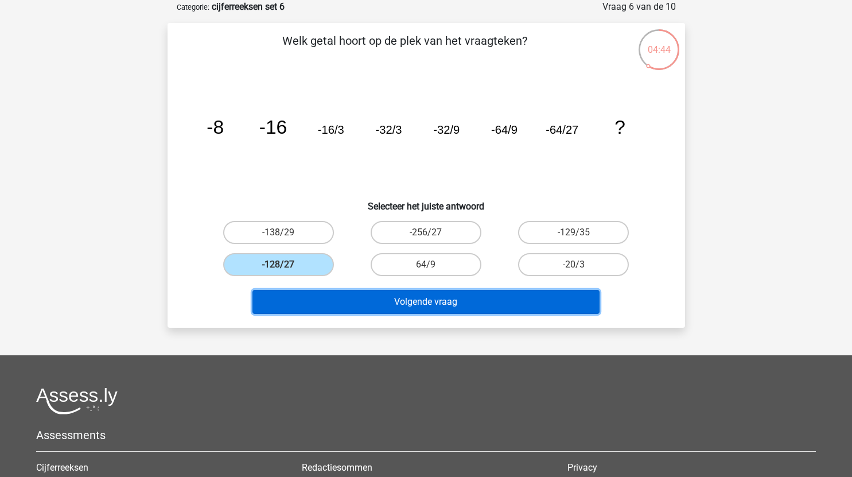
click at [372, 303] on button "Volgende vraag" at bounding box center [425, 302] width 347 height 24
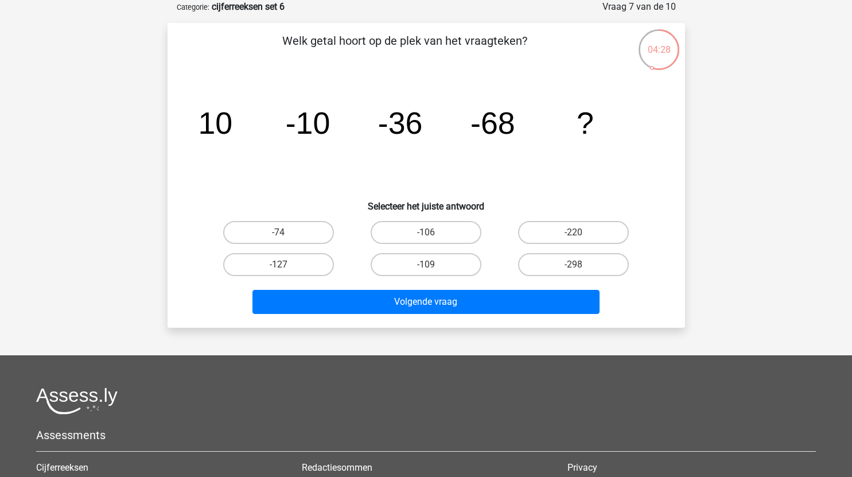
click at [428, 233] on input "-106" at bounding box center [429, 235] width 7 height 7
radio input "true"
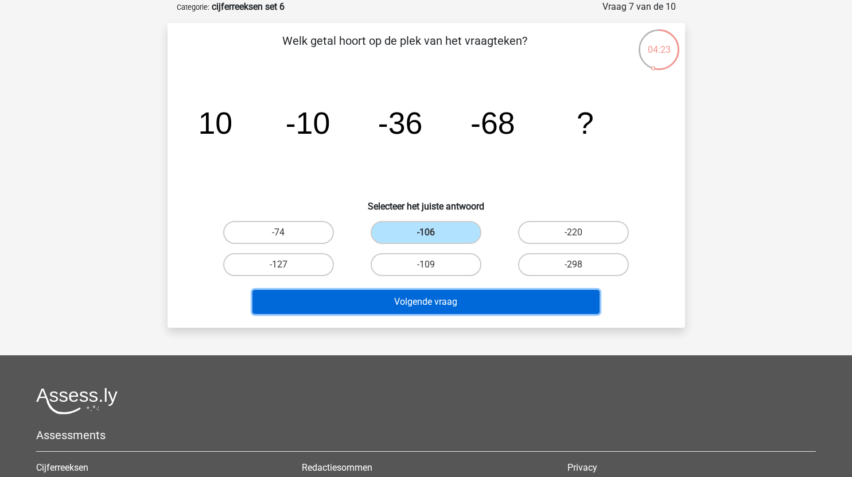
click at [456, 305] on button "Volgende vraag" at bounding box center [425, 302] width 347 height 24
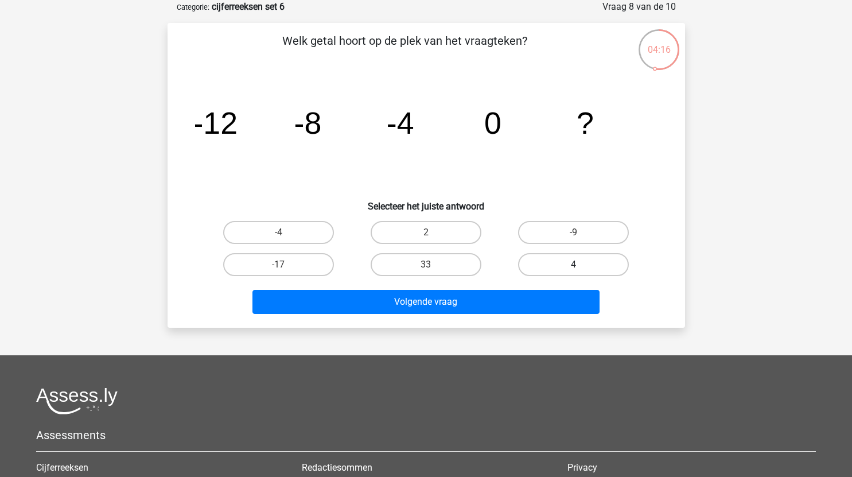
click at [581, 265] on label "4" at bounding box center [573, 264] width 111 height 23
click at [581, 265] on input "4" at bounding box center [576, 267] width 7 height 7
radio input "true"
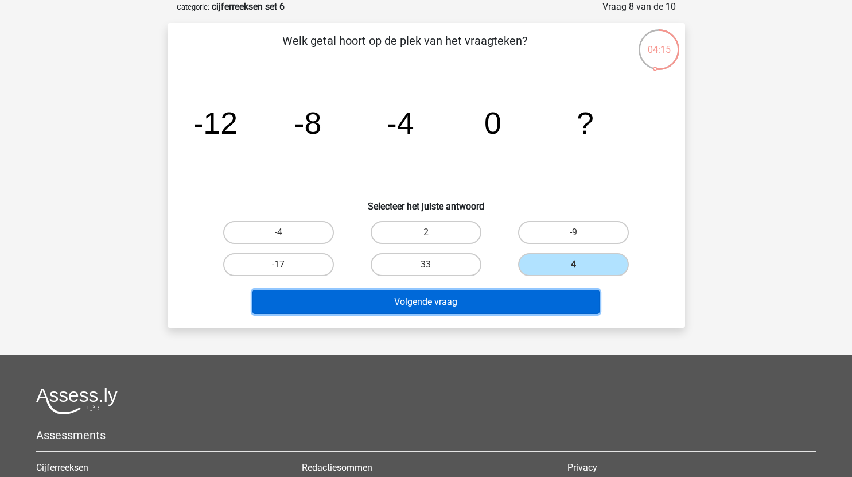
click at [500, 298] on button "Volgende vraag" at bounding box center [425, 302] width 347 height 24
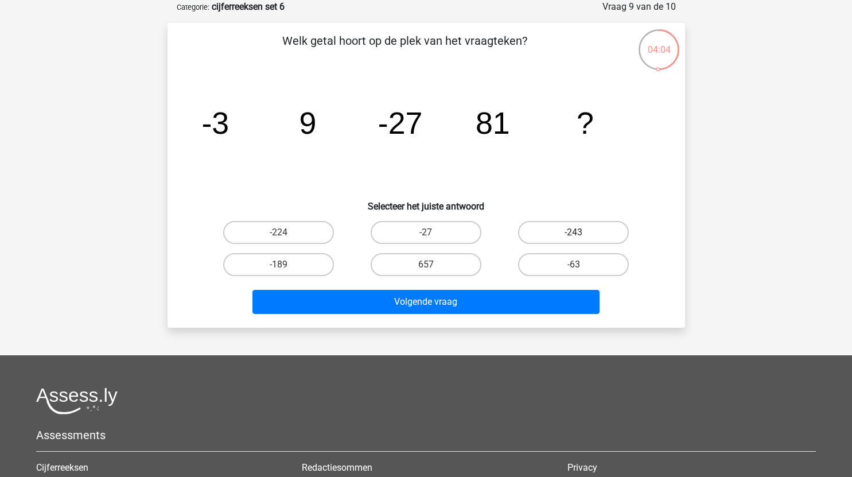
click at [566, 231] on label "-243" at bounding box center [573, 232] width 111 height 23
click at [573, 232] on input "-243" at bounding box center [576, 235] width 7 height 7
radio input "true"
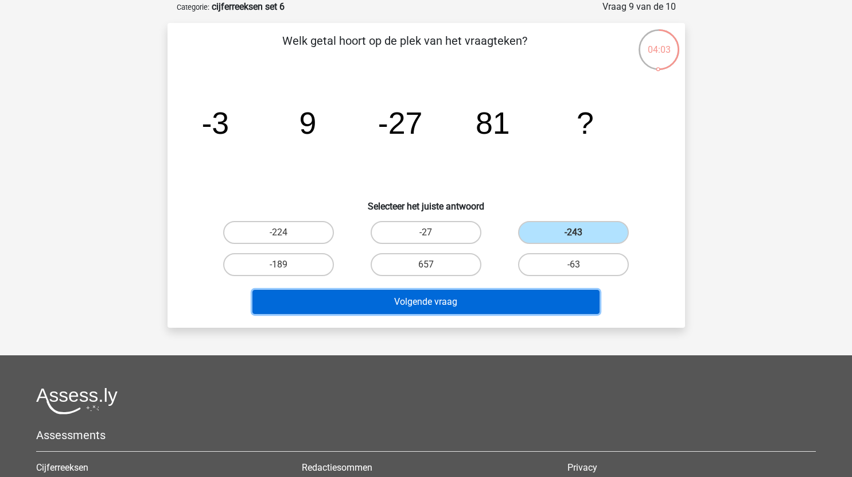
click at [469, 301] on button "Volgende vraag" at bounding box center [425, 302] width 347 height 24
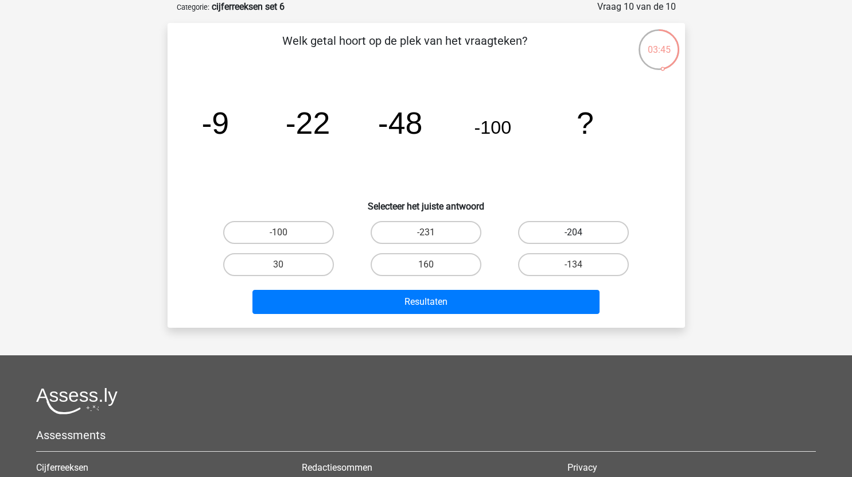
click at [576, 231] on label "-204" at bounding box center [573, 232] width 111 height 23
click at [576, 232] on input "-204" at bounding box center [576, 235] width 7 height 7
radio input "true"
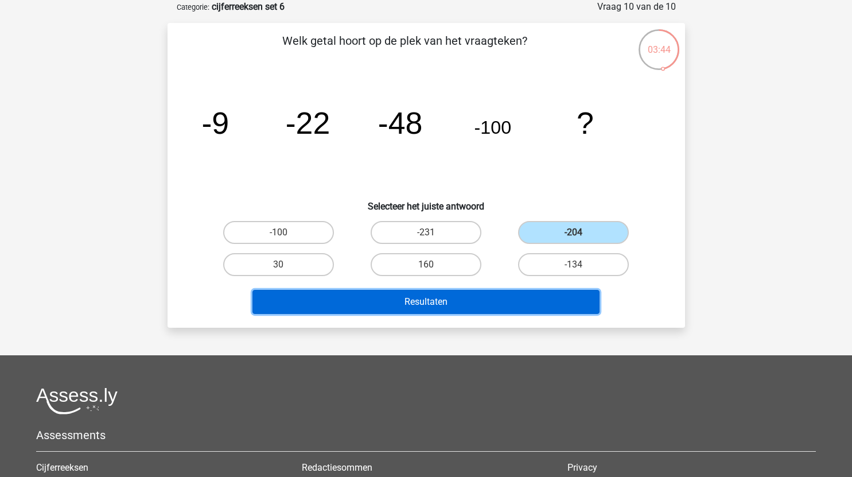
click at [481, 301] on button "Resultaten" at bounding box center [425, 302] width 347 height 24
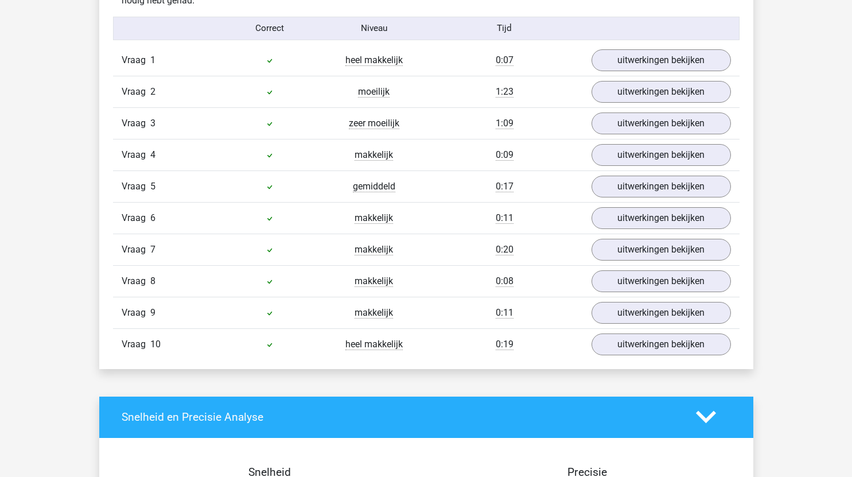
scroll to position [748, 0]
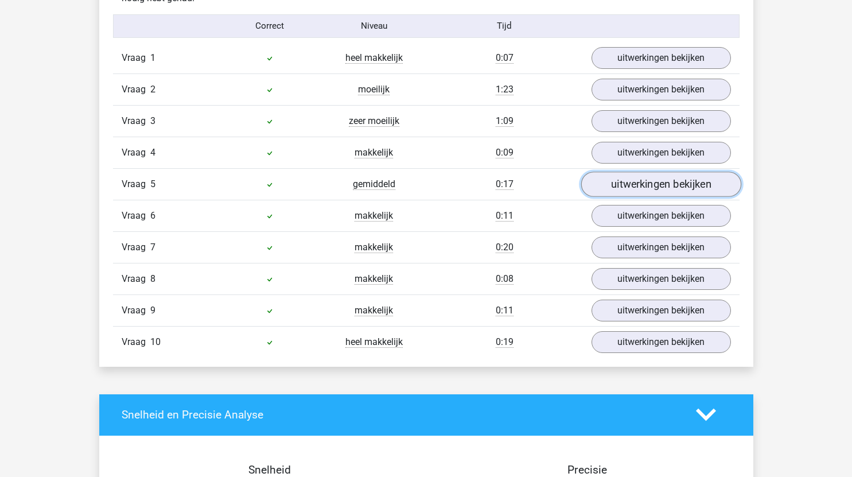
click at [631, 188] on link "uitwerkingen bekijken" at bounding box center [660, 183] width 160 height 25
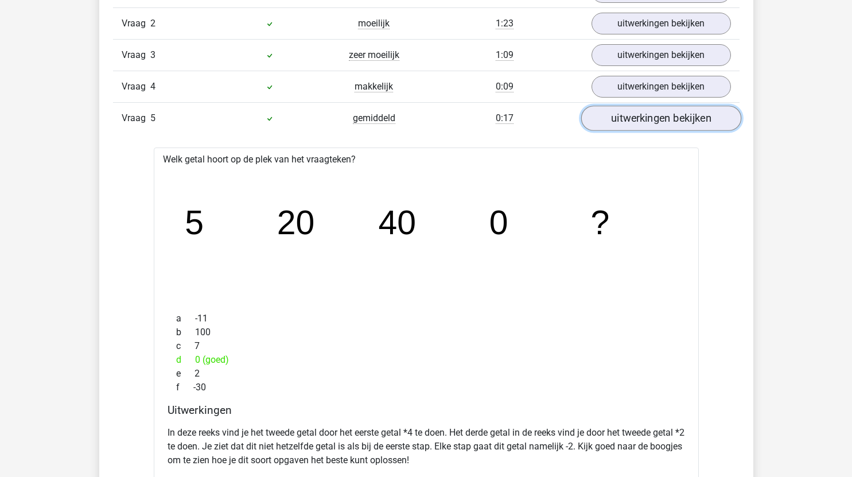
scroll to position [774, 0]
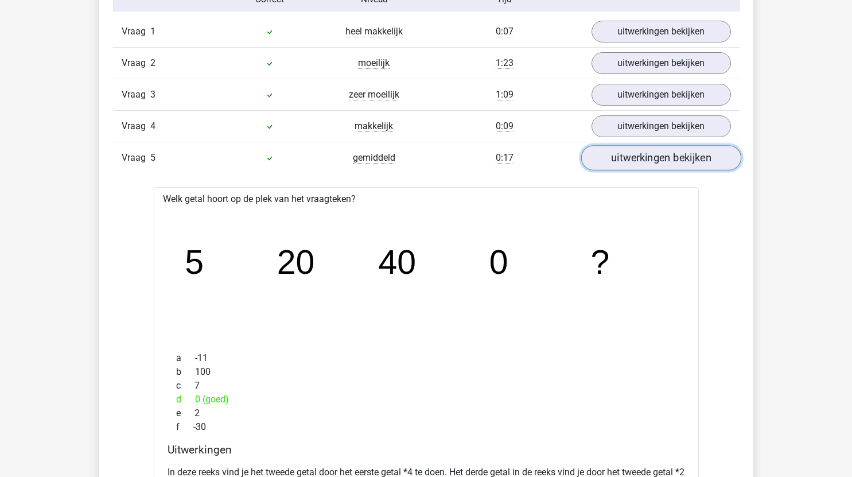
click at [656, 154] on link "uitwerkingen bekijken" at bounding box center [660, 157] width 160 height 25
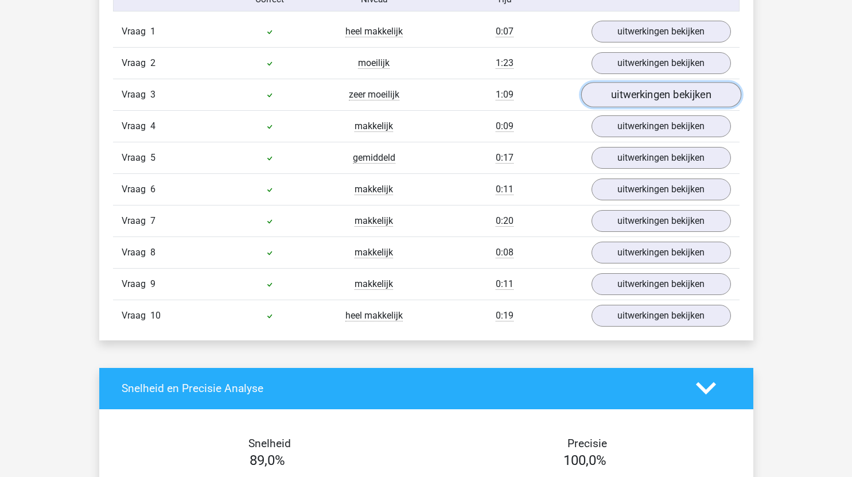
click at [621, 91] on link "uitwerkingen bekijken" at bounding box center [660, 94] width 160 height 25
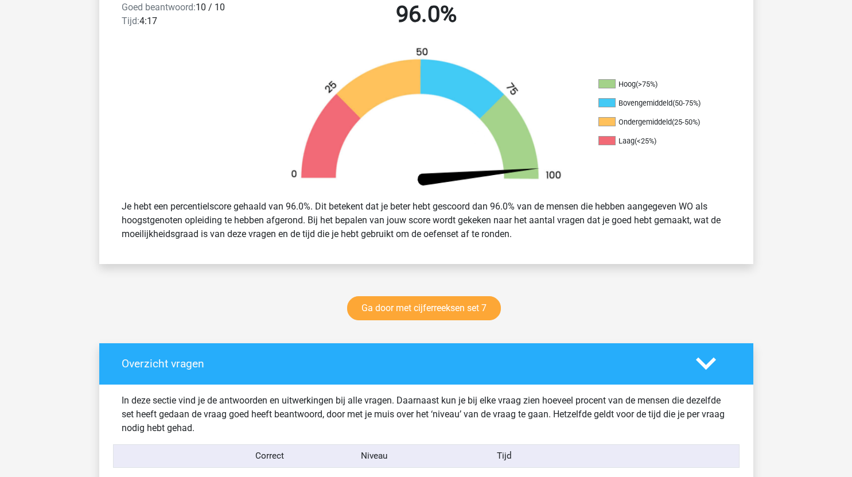
scroll to position [168, 0]
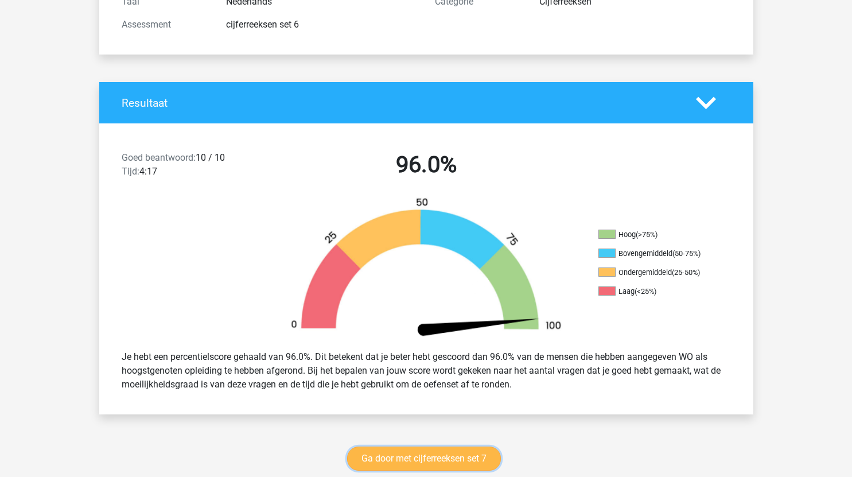
click at [447, 456] on link "Ga door met cijferreeksen set 7" at bounding box center [424, 458] width 154 height 24
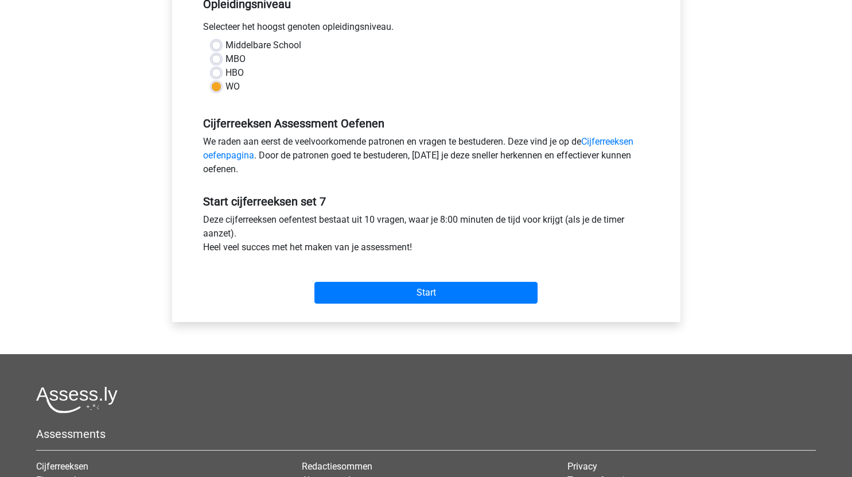
scroll to position [252, 0]
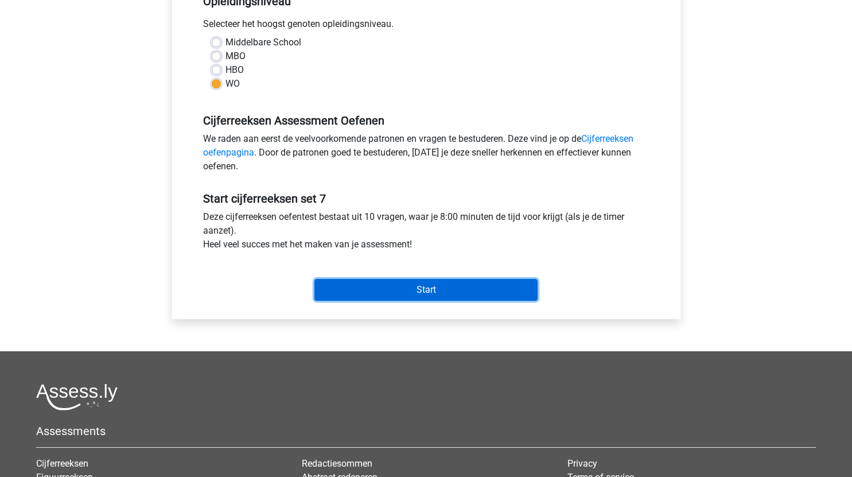
click at [475, 294] on input "Start" at bounding box center [425, 290] width 223 height 22
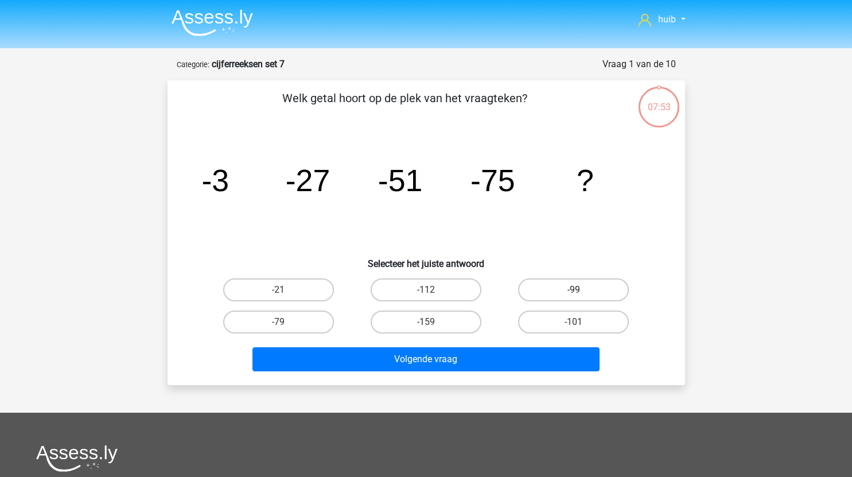
click at [568, 286] on label "-99" at bounding box center [573, 289] width 111 height 23
click at [573, 290] on input "-99" at bounding box center [576, 293] width 7 height 7
radio input "true"
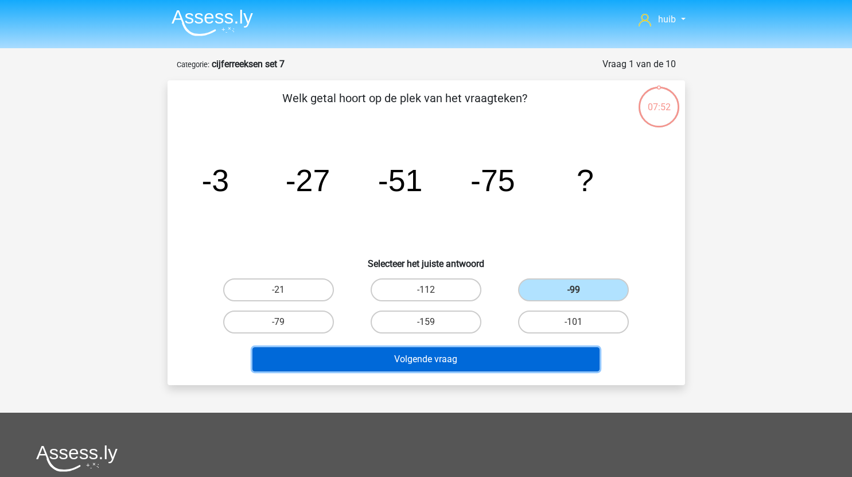
click at [490, 358] on button "Volgende vraag" at bounding box center [425, 359] width 347 height 24
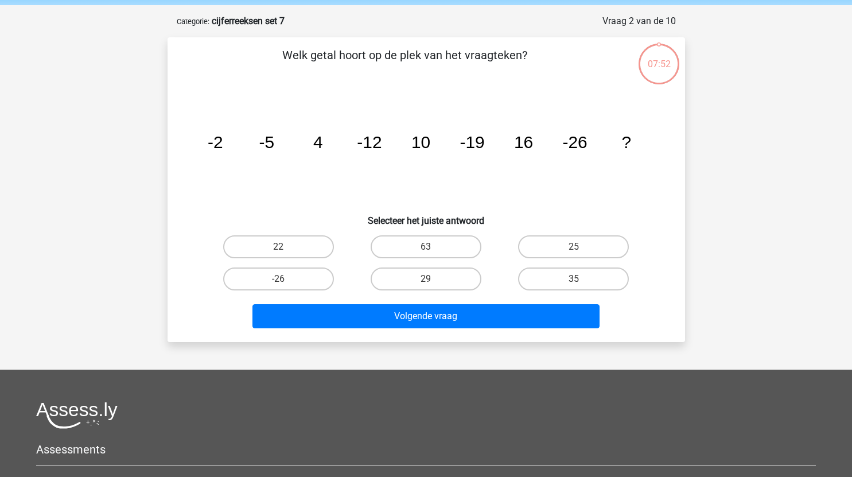
scroll to position [42, 0]
click at [310, 240] on label "22" at bounding box center [278, 247] width 111 height 23
click at [286, 247] on input "22" at bounding box center [281, 250] width 7 height 7
radio input "true"
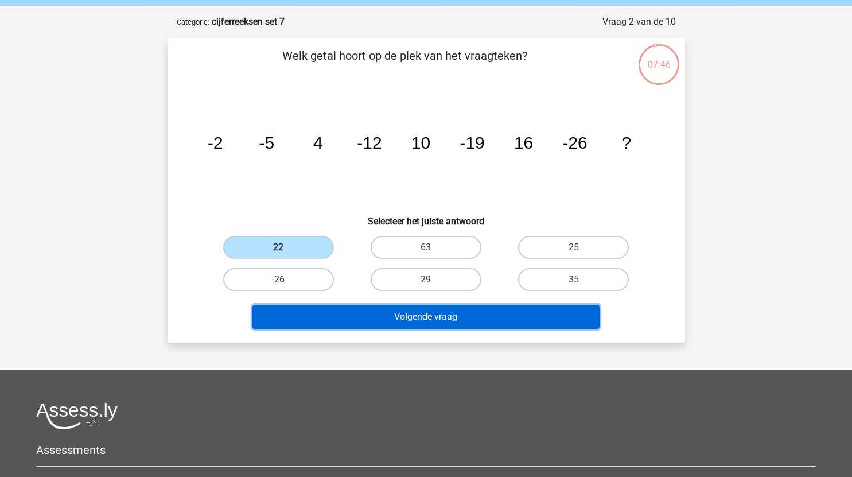
click at [399, 314] on button "Volgende vraag" at bounding box center [425, 317] width 347 height 24
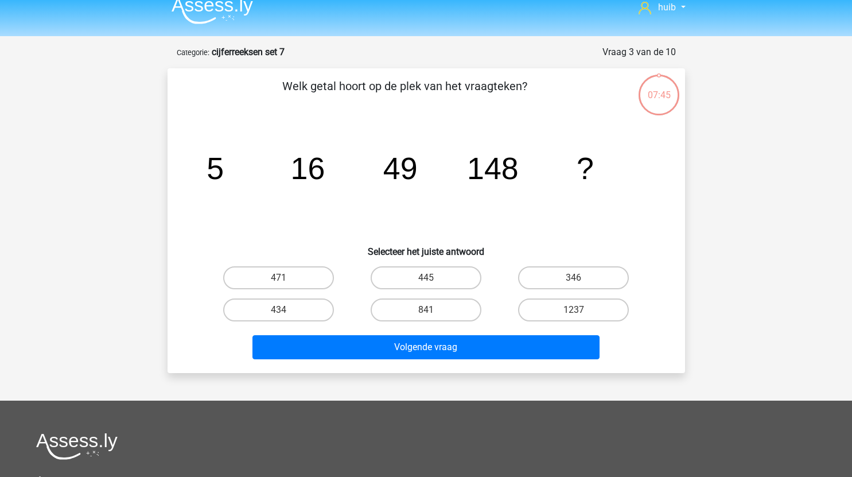
scroll to position [11, 0]
click at [455, 278] on label "445" at bounding box center [425, 278] width 111 height 23
click at [433, 278] on input "445" at bounding box center [429, 281] width 7 height 7
radio input "true"
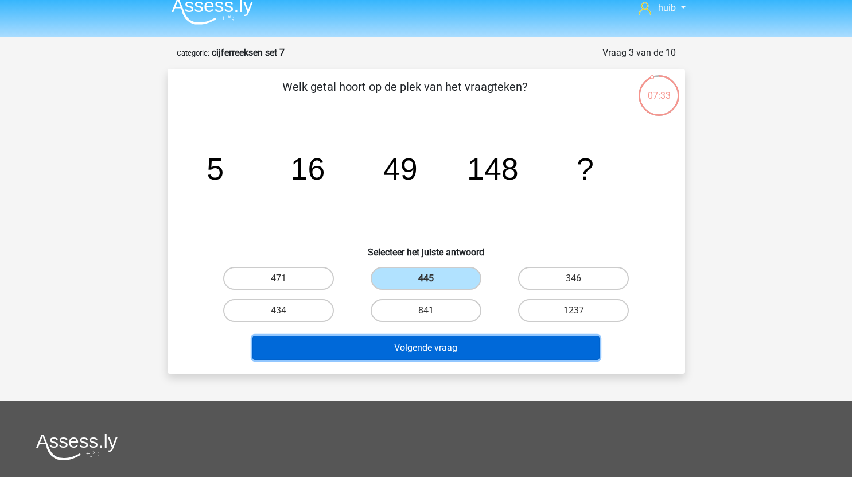
click at [469, 344] on button "Volgende vraag" at bounding box center [425, 347] width 347 height 24
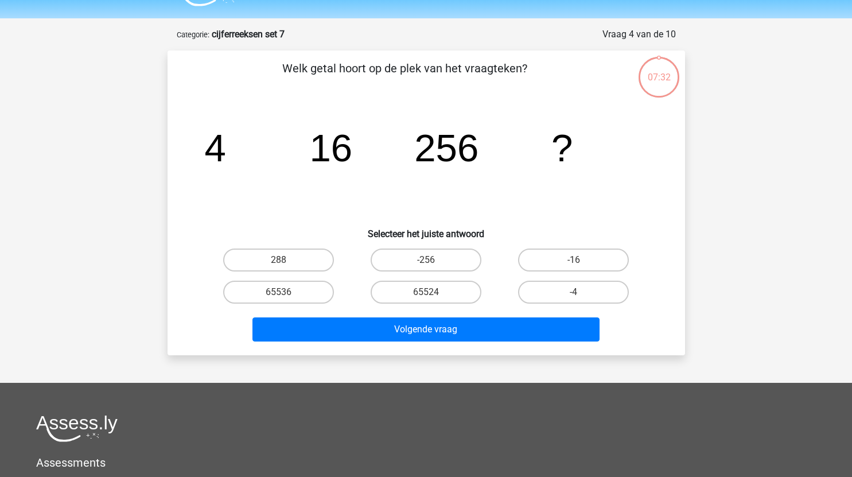
scroll to position [28, 0]
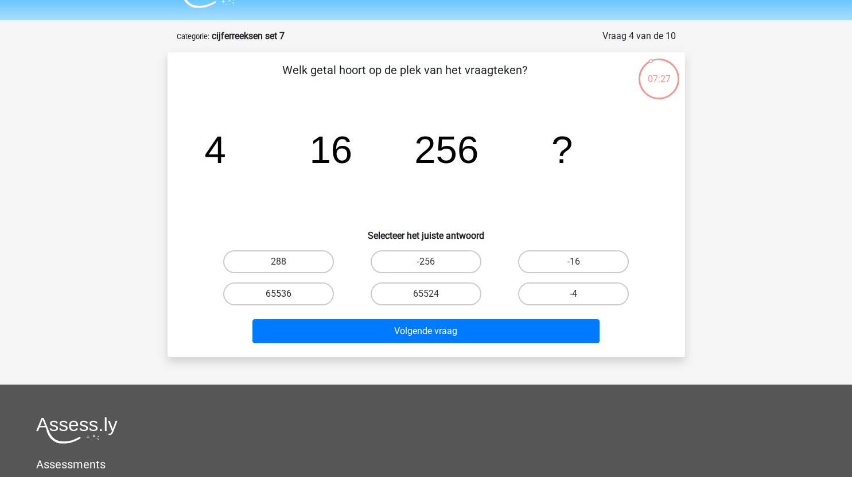
click at [288, 298] on label "65536" at bounding box center [278, 293] width 111 height 23
click at [286, 298] on input "65536" at bounding box center [281, 297] width 7 height 7
radio input "true"
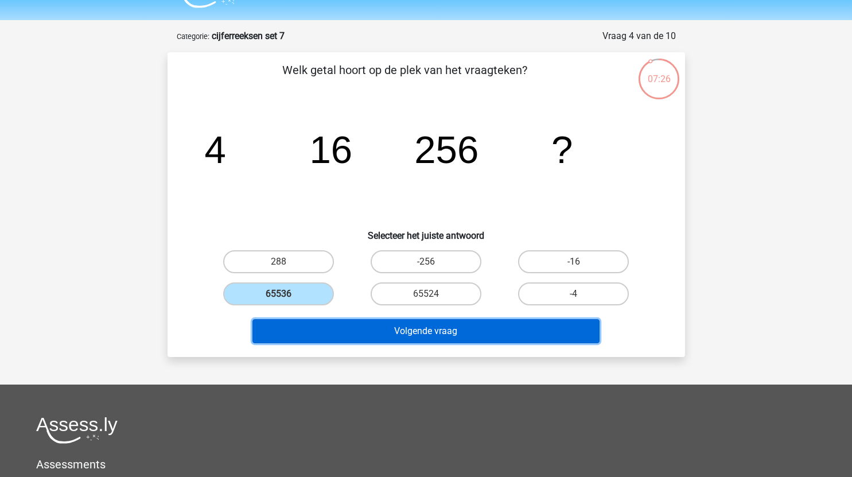
click at [372, 333] on button "Volgende vraag" at bounding box center [425, 331] width 347 height 24
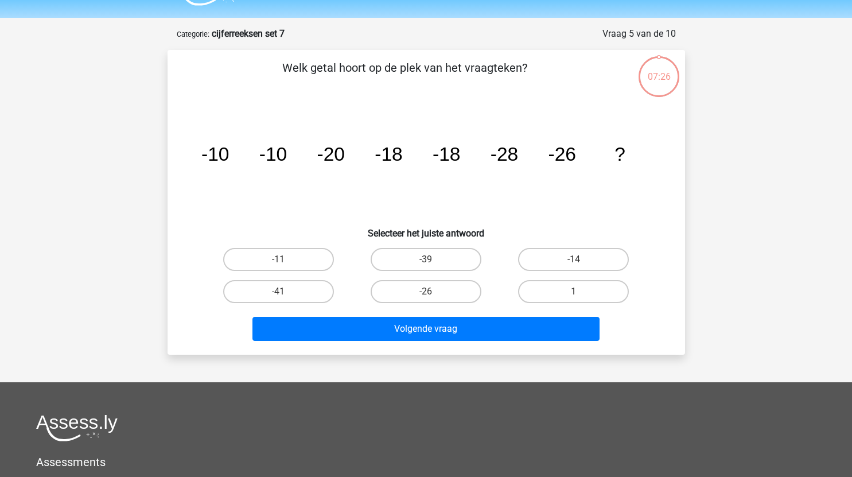
scroll to position [30, 0]
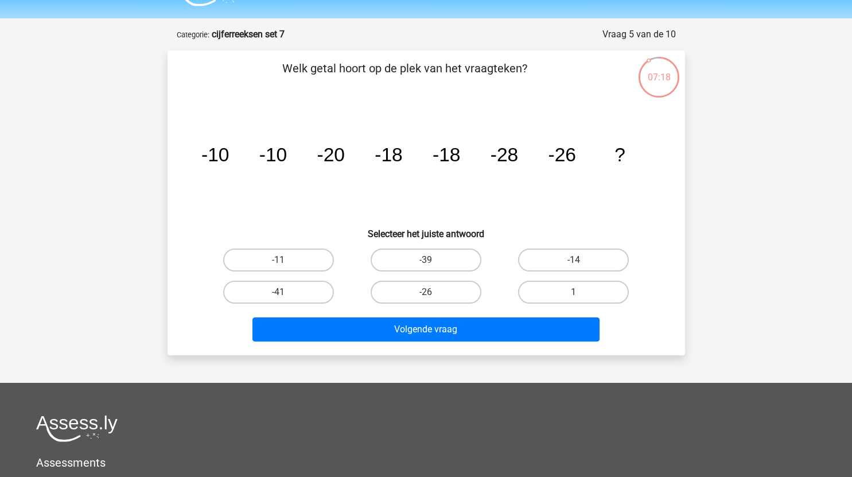
click at [428, 296] on input "-26" at bounding box center [429, 295] width 7 height 7
radio input "true"
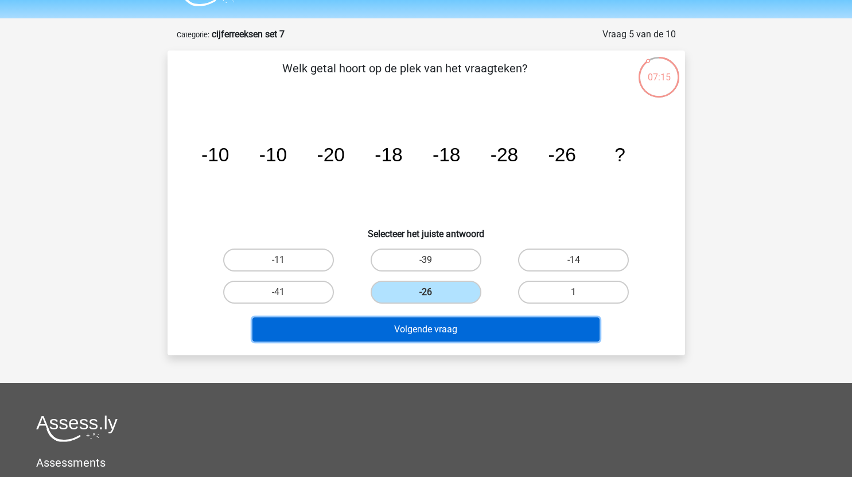
click at [462, 327] on button "Volgende vraag" at bounding box center [425, 329] width 347 height 24
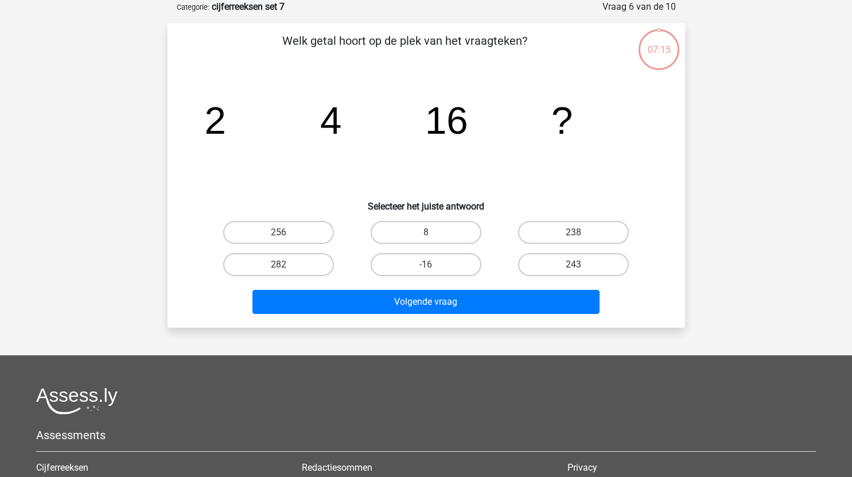
scroll to position [23, 0]
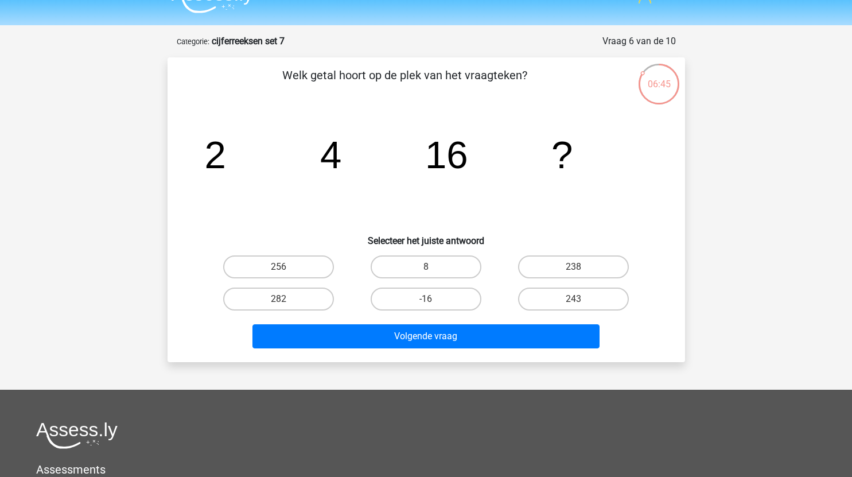
click at [281, 270] on input "256" at bounding box center [281, 270] width 7 height 7
radio input "true"
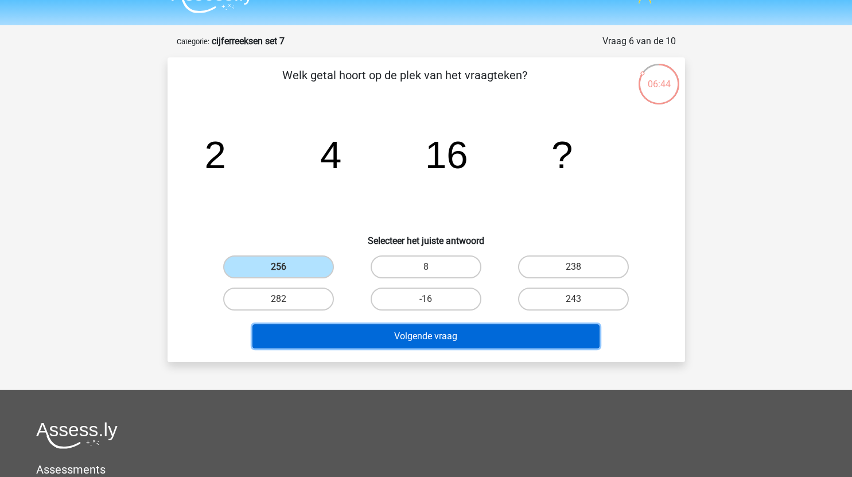
click at [361, 337] on button "Volgende vraag" at bounding box center [425, 336] width 347 height 24
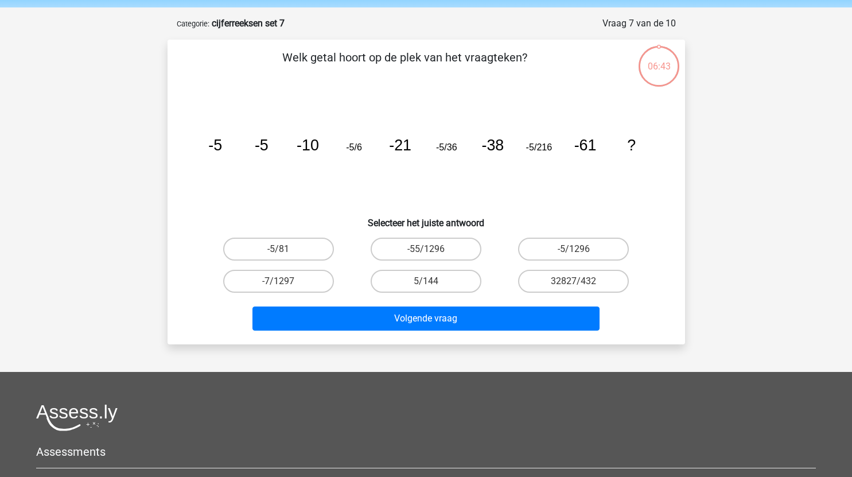
scroll to position [40, 0]
click at [599, 251] on label "-5/1296" at bounding box center [573, 249] width 111 height 23
click at [581, 251] on input "-5/1296" at bounding box center [576, 252] width 7 height 7
radio input "true"
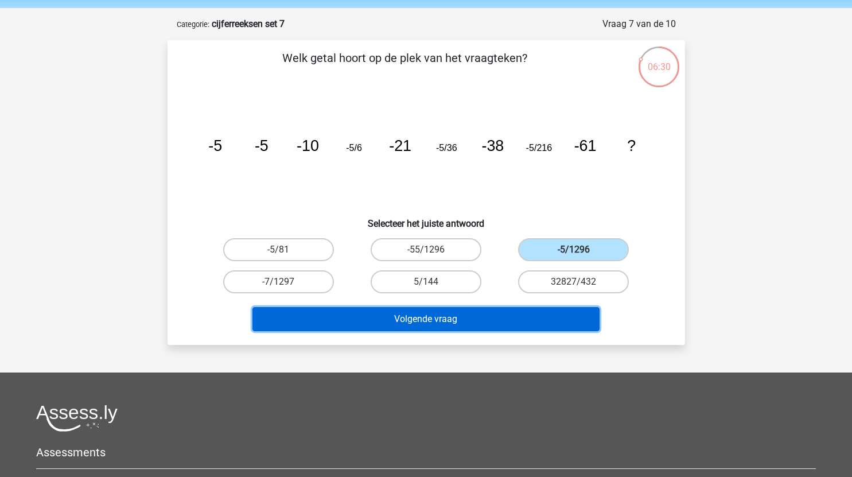
click at [504, 321] on button "Volgende vraag" at bounding box center [425, 319] width 347 height 24
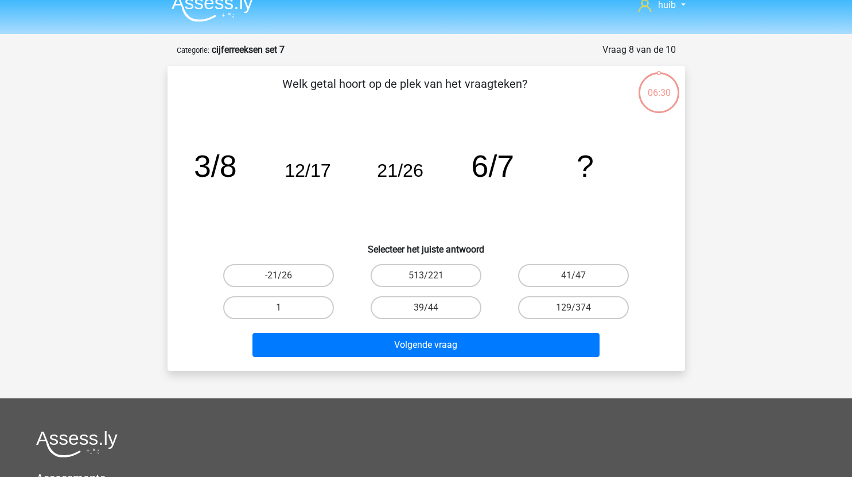
scroll to position [13, 0]
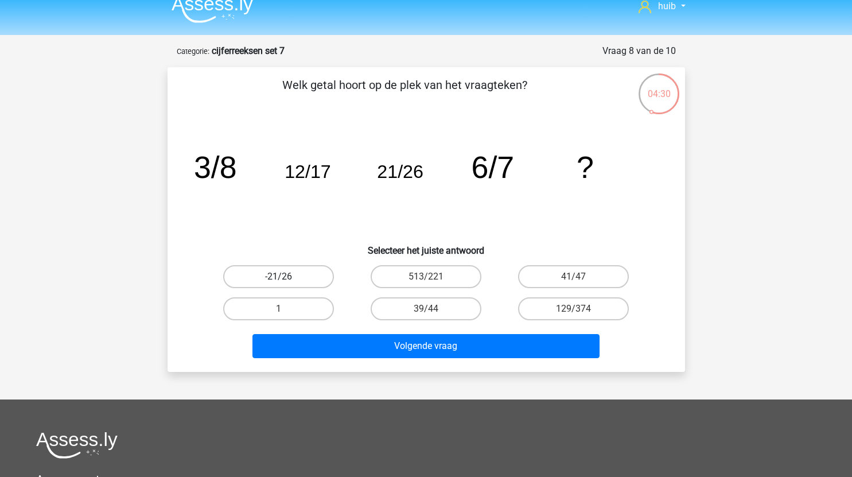
click at [297, 280] on label "-21/26" at bounding box center [278, 276] width 111 height 23
click at [286, 280] on input "-21/26" at bounding box center [281, 279] width 7 height 7
radio input "true"
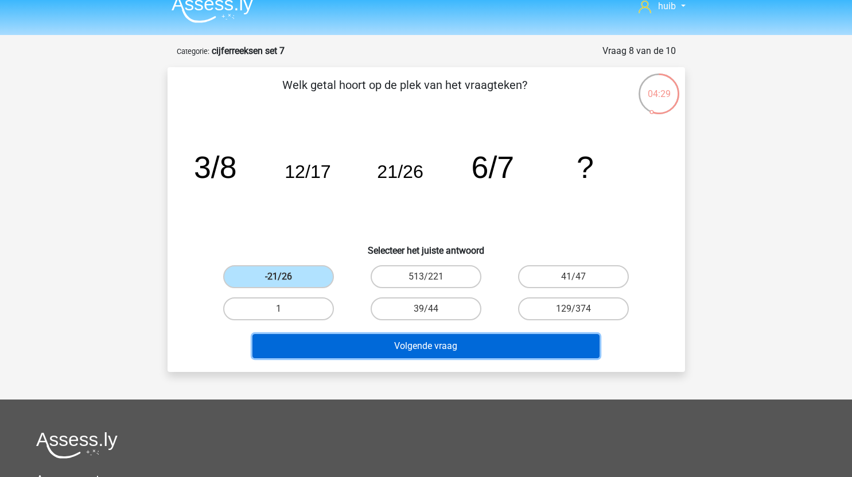
click at [400, 342] on button "Volgende vraag" at bounding box center [425, 346] width 347 height 24
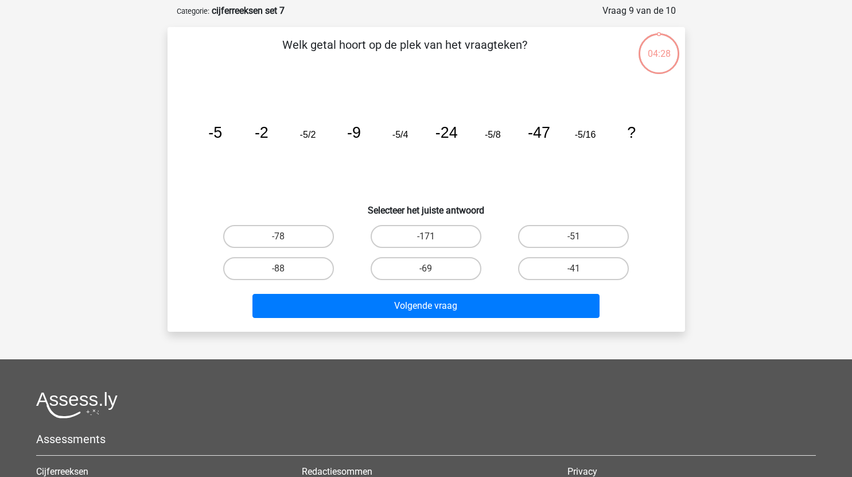
scroll to position [57, 0]
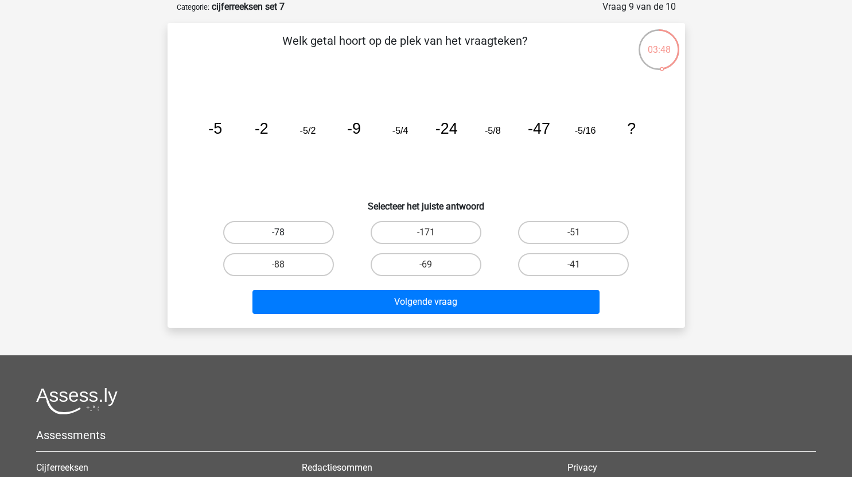
click at [291, 232] on label "-78" at bounding box center [278, 232] width 111 height 23
click at [286, 232] on input "-78" at bounding box center [281, 235] width 7 height 7
radio input "true"
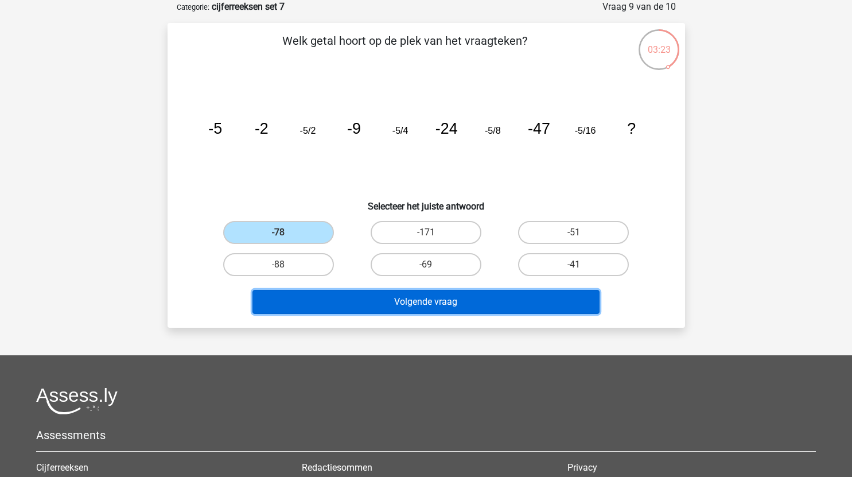
click at [434, 298] on button "Volgende vraag" at bounding box center [425, 302] width 347 height 24
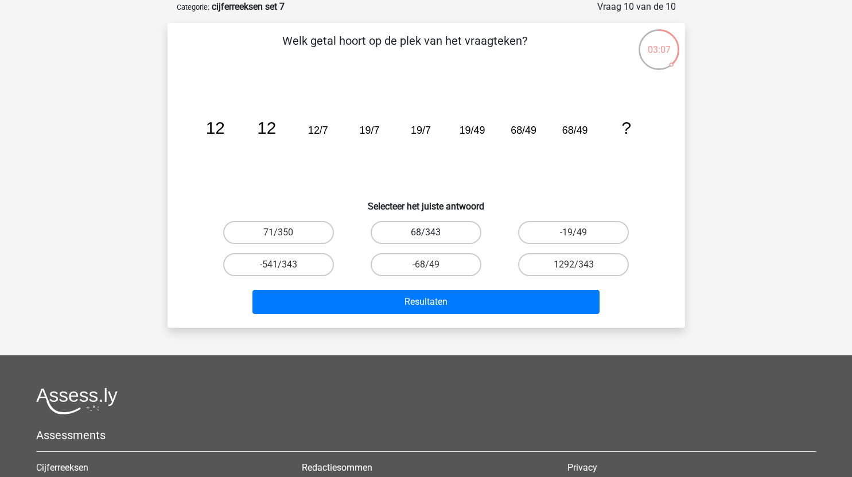
click at [455, 232] on label "68/343" at bounding box center [425, 232] width 111 height 23
click at [433, 232] on input "68/343" at bounding box center [429, 235] width 7 height 7
radio input "true"
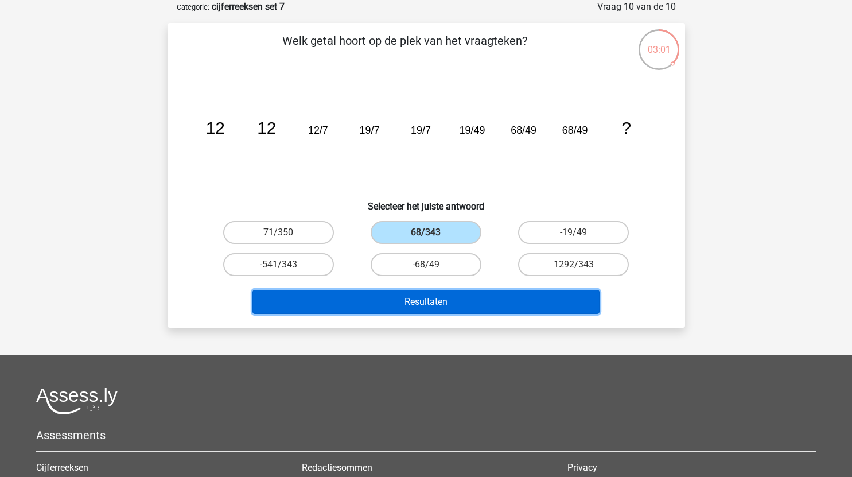
click at [488, 294] on button "Resultaten" at bounding box center [425, 302] width 347 height 24
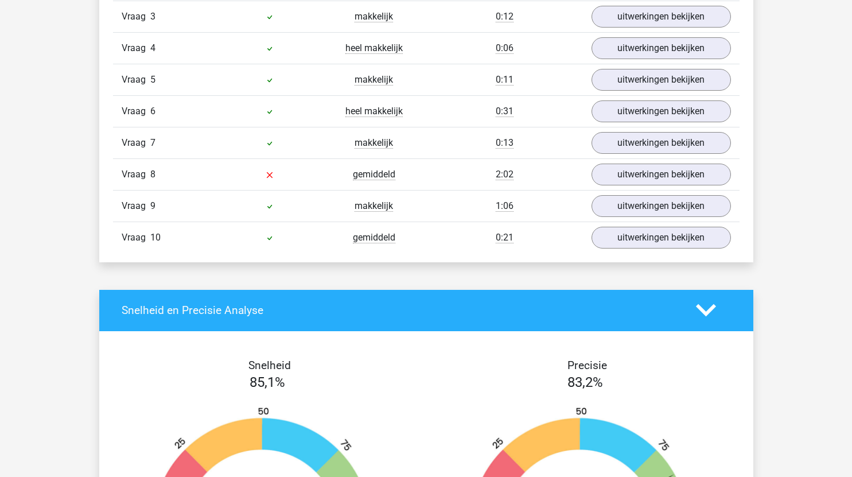
scroll to position [853, 0]
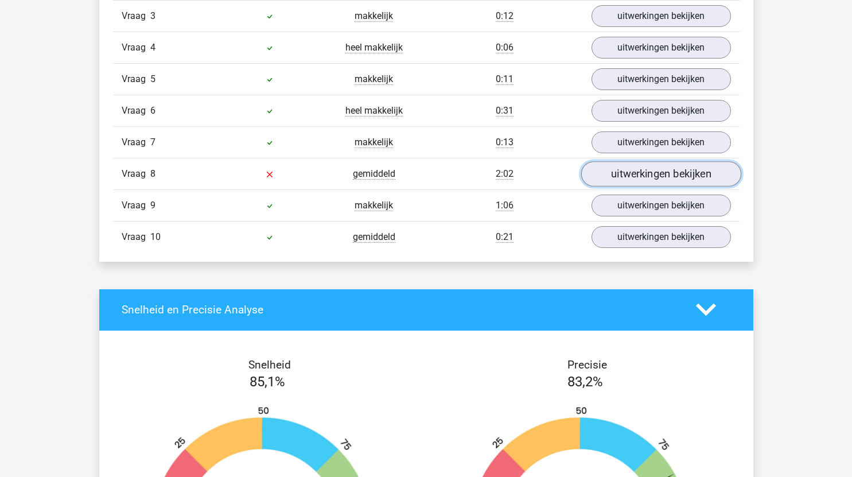
click at [647, 167] on link "uitwerkingen bekijken" at bounding box center [660, 173] width 160 height 25
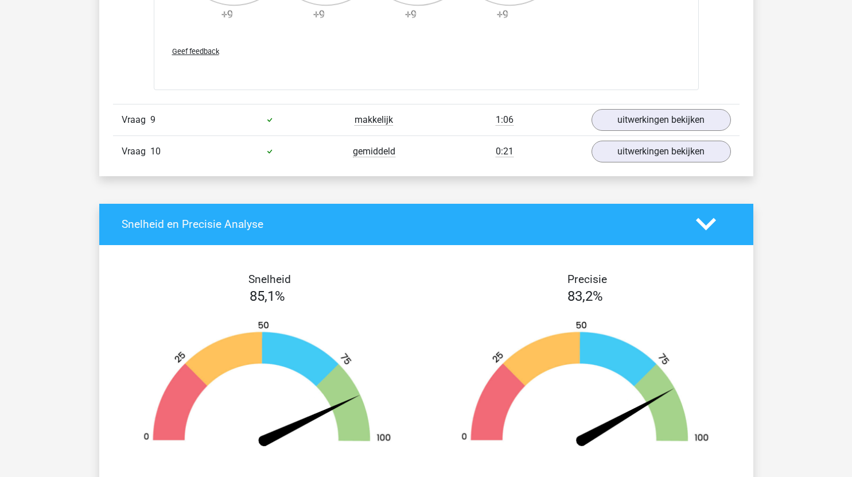
scroll to position [1629, 0]
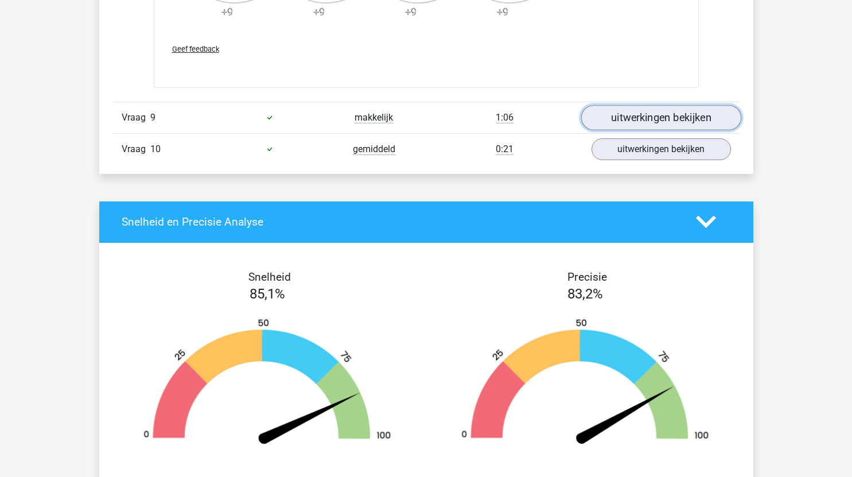
click at [627, 114] on link "uitwerkingen bekijken" at bounding box center [660, 117] width 160 height 25
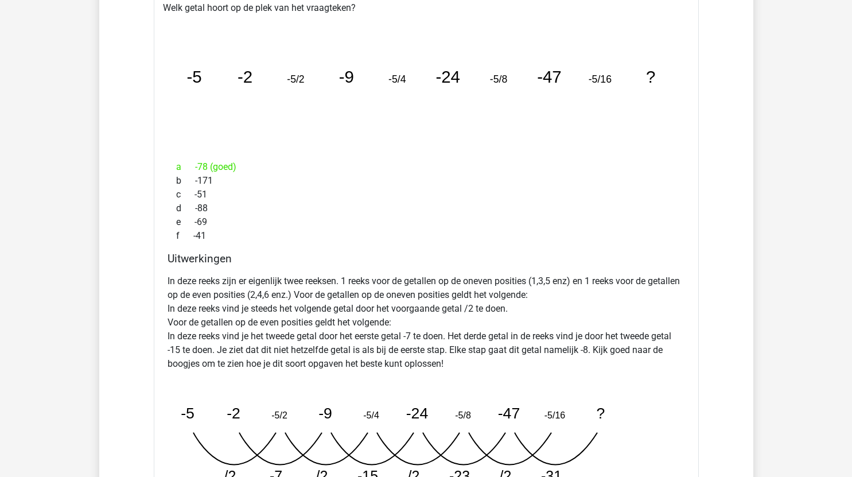
scroll to position [2065, 0]
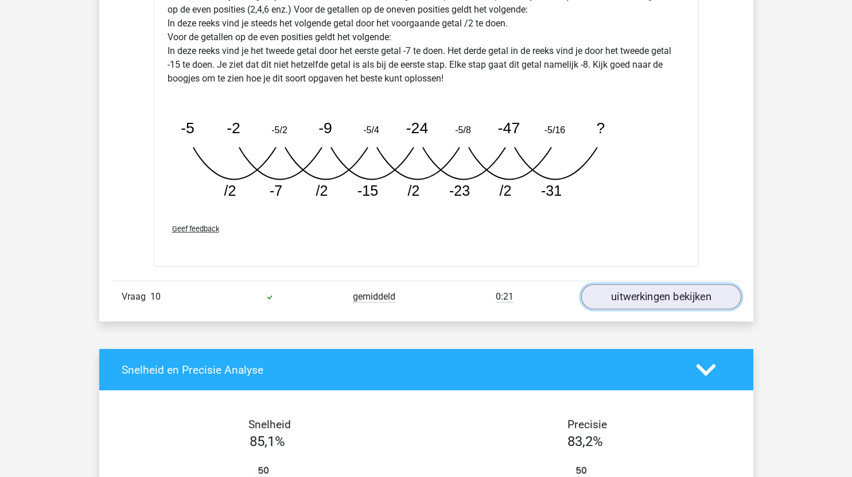
click at [647, 302] on link "uitwerkingen bekijken" at bounding box center [660, 296] width 160 height 25
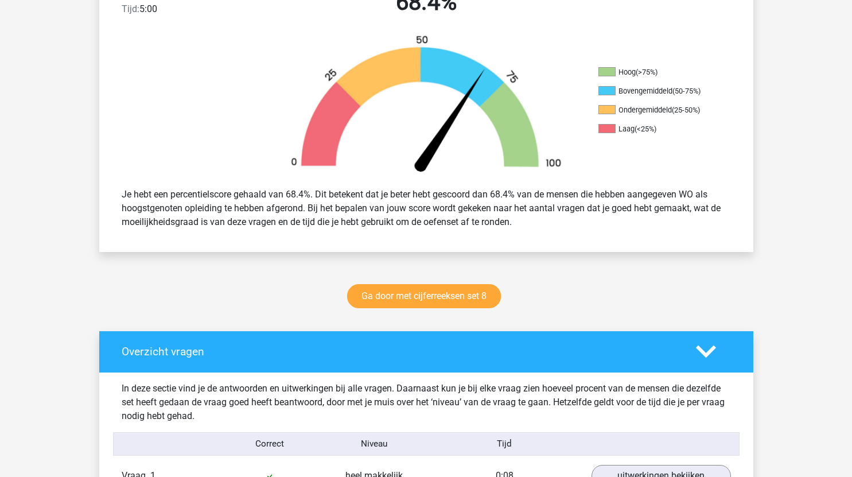
scroll to position [331, 0]
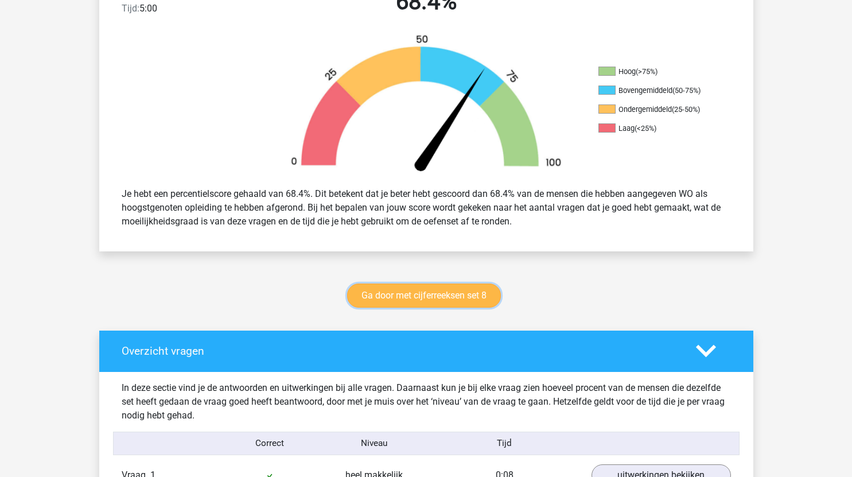
click at [463, 301] on link "Ga door met cijferreeksen set 8" at bounding box center [424, 295] width 154 height 24
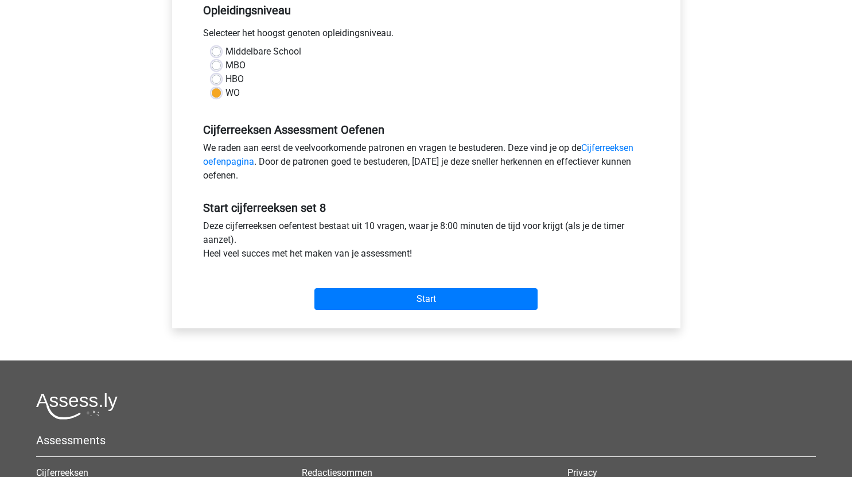
scroll to position [244, 0]
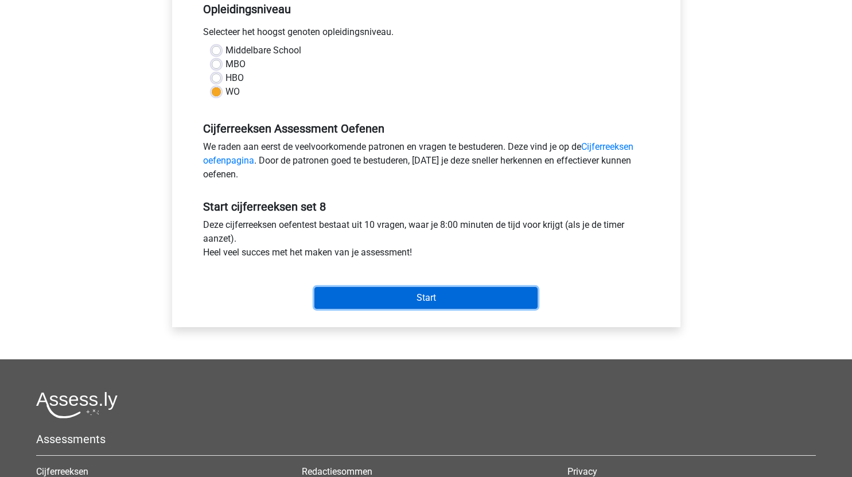
click at [470, 303] on input "Start" at bounding box center [425, 298] width 223 height 22
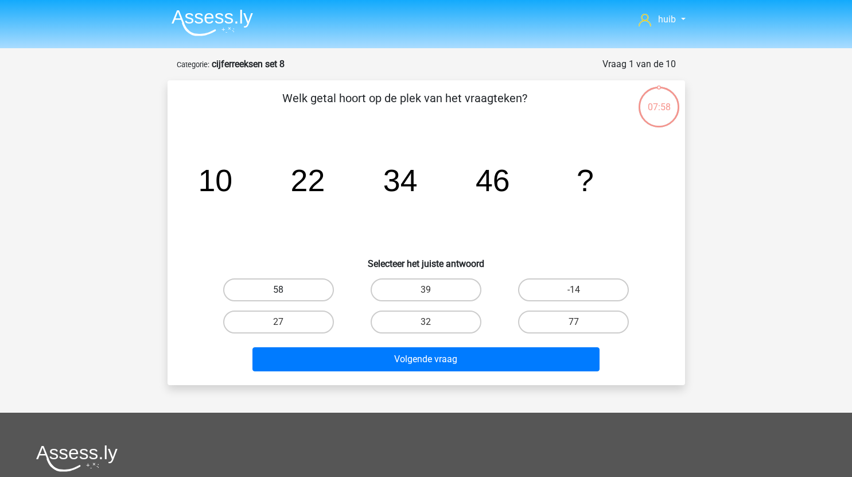
click at [300, 285] on label "58" at bounding box center [278, 289] width 111 height 23
click at [286, 290] on input "58" at bounding box center [281, 293] width 7 height 7
radio input "true"
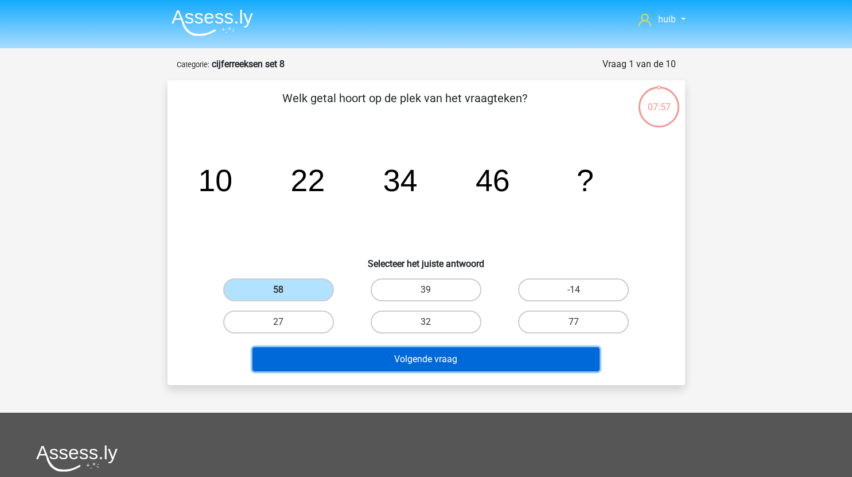
click at [385, 352] on button "Volgende vraag" at bounding box center [425, 359] width 347 height 24
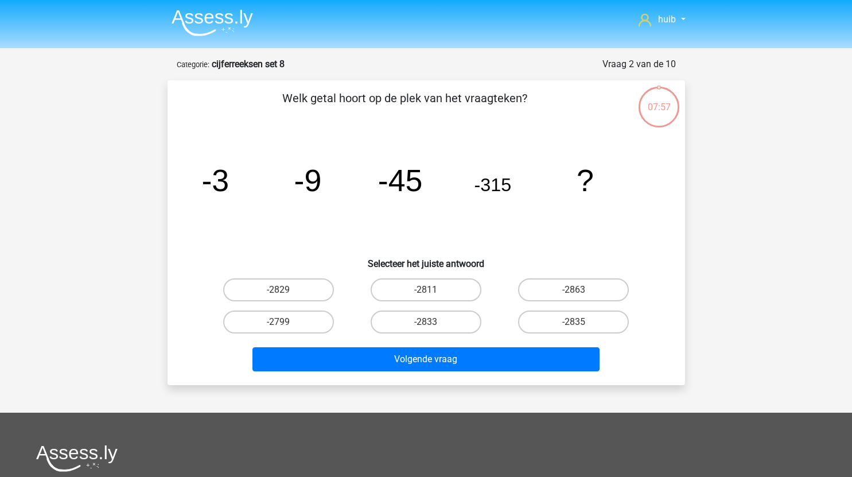
scroll to position [57, 0]
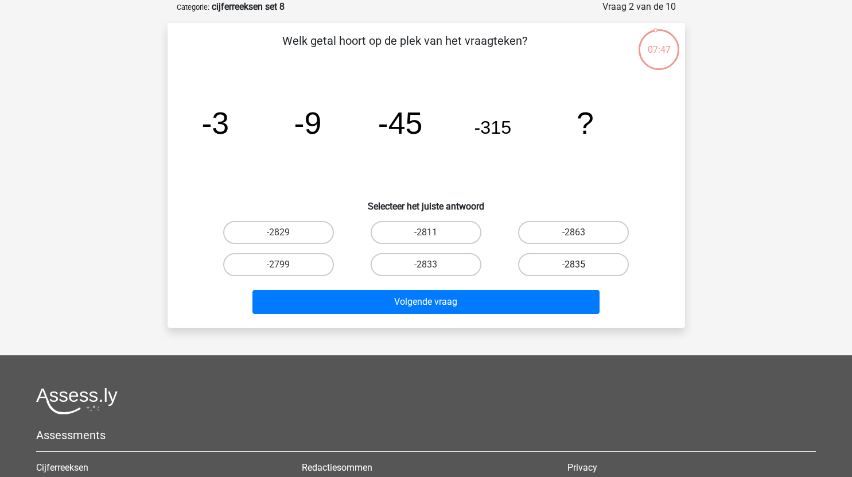
click at [606, 263] on label "-2835" at bounding box center [573, 264] width 111 height 23
click at [581, 264] on input "-2835" at bounding box center [576, 267] width 7 height 7
radio input "true"
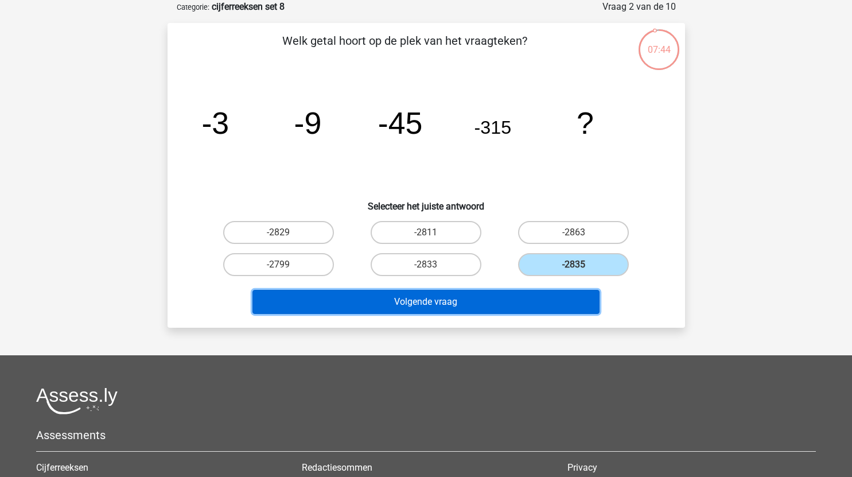
click at [511, 299] on button "Volgende vraag" at bounding box center [425, 302] width 347 height 24
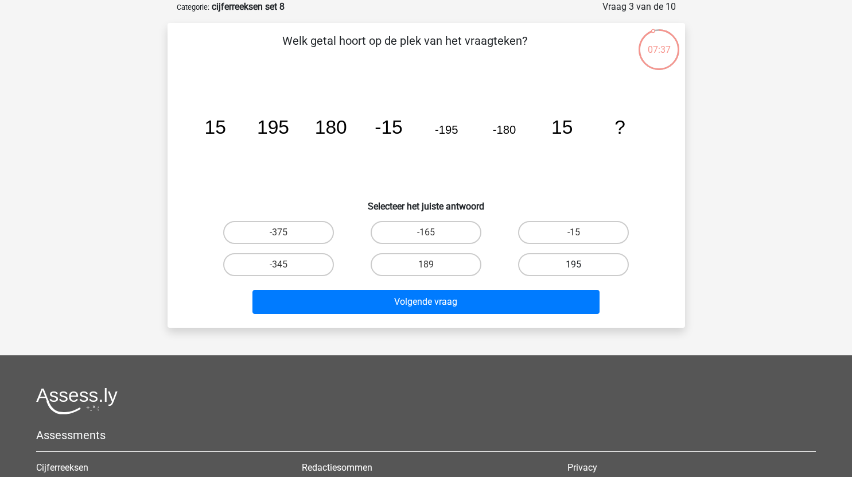
click at [596, 260] on label "195" at bounding box center [573, 264] width 111 height 23
click at [581, 264] on input "195" at bounding box center [576, 267] width 7 height 7
radio input "true"
click at [497, 315] on div "Volgende vraag" at bounding box center [426, 304] width 443 height 29
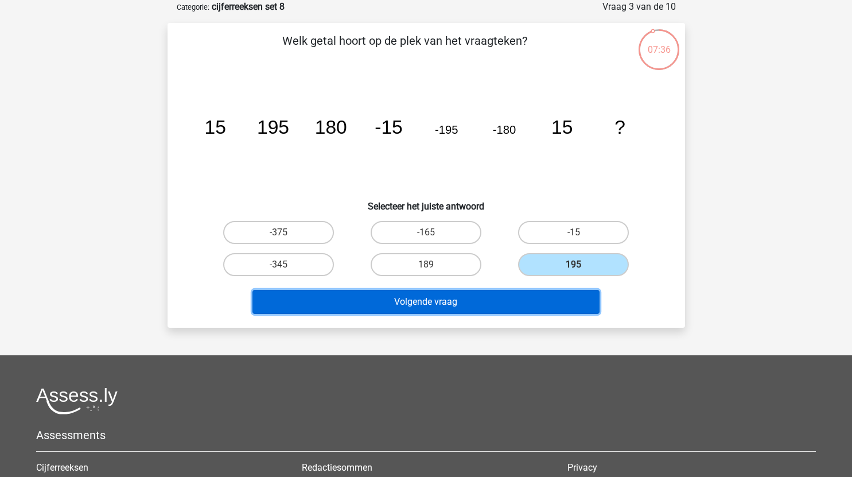
click at [513, 299] on button "Volgende vraag" at bounding box center [425, 302] width 347 height 24
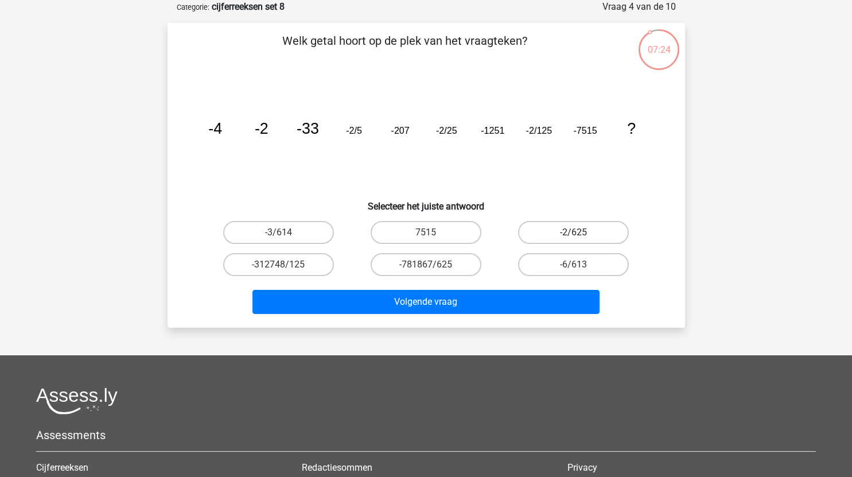
click at [572, 235] on label "-2/625" at bounding box center [573, 232] width 111 height 23
click at [573, 235] on input "-2/625" at bounding box center [576, 235] width 7 height 7
radio input "true"
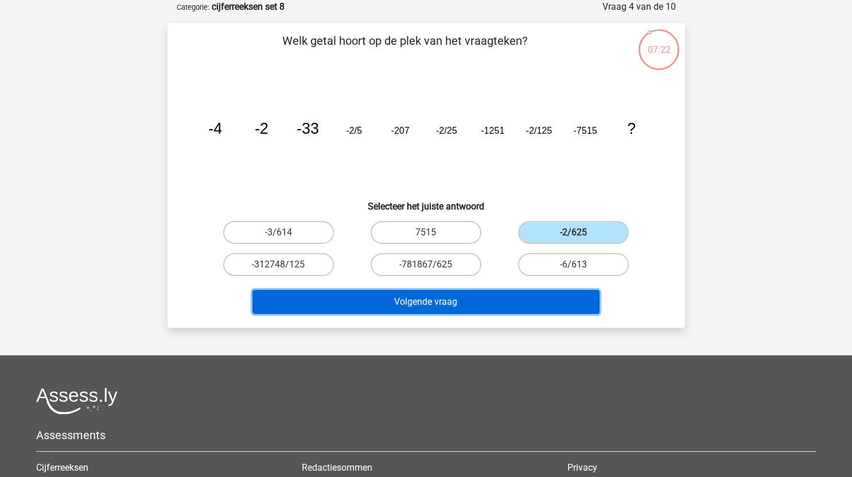
click at [487, 295] on button "Volgende vraag" at bounding box center [425, 302] width 347 height 24
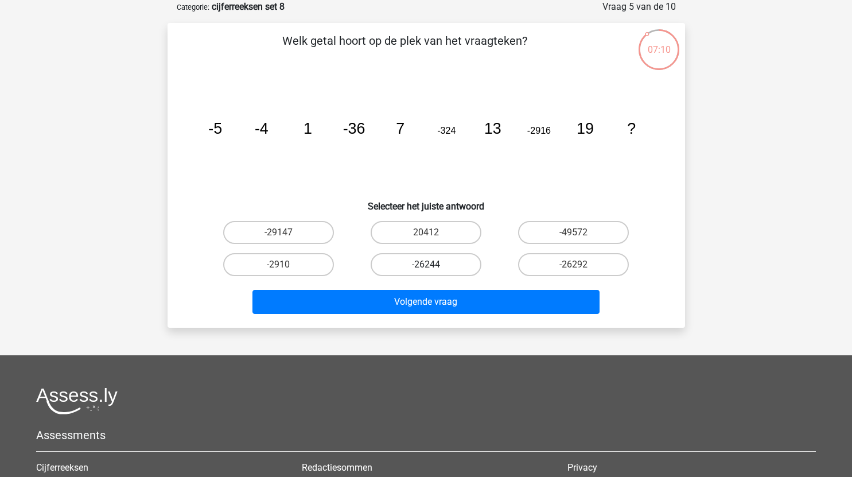
click at [453, 264] on label "-26244" at bounding box center [425, 264] width 111 height 23
click at [433, 264] on input "-26244" at bounding box center [429, 267] width 7 height 7
radio input "true"
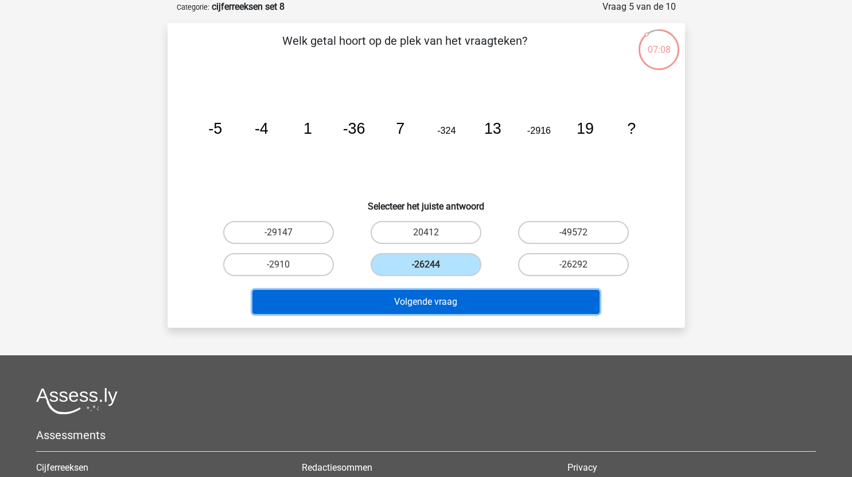
click at [461, 308] on button "Volgende vraag" at bounding box center [425, 302] width 347 height 24
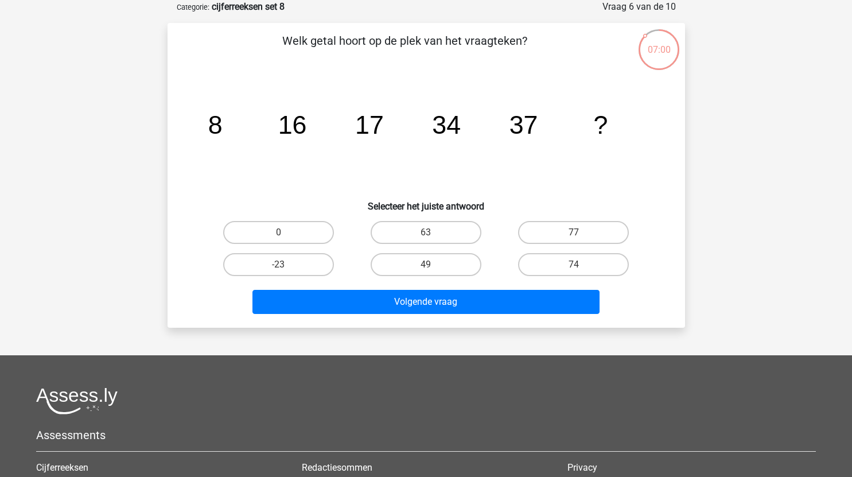
click at [579, 266] on input "74" at bounding box center [576, 267] width 7 height 7
radio input "true"
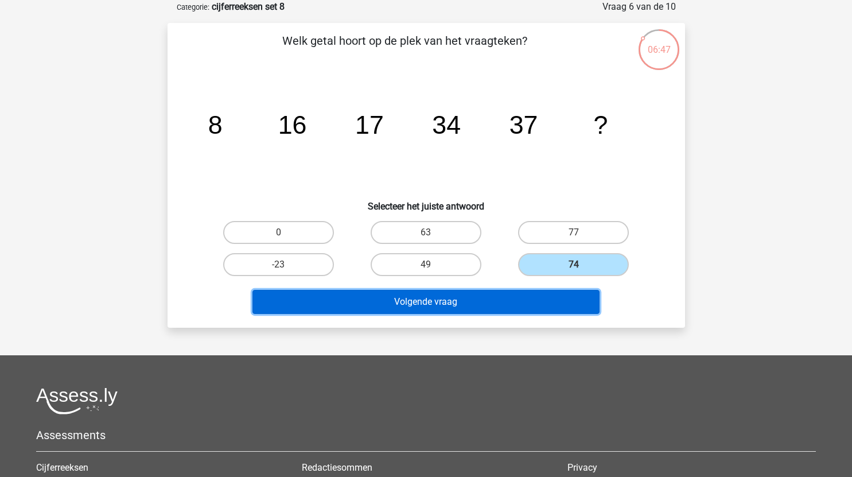
click at [478, 303] on button "Volgende vraag" at bounding box center [425, 302] width 347 height 24
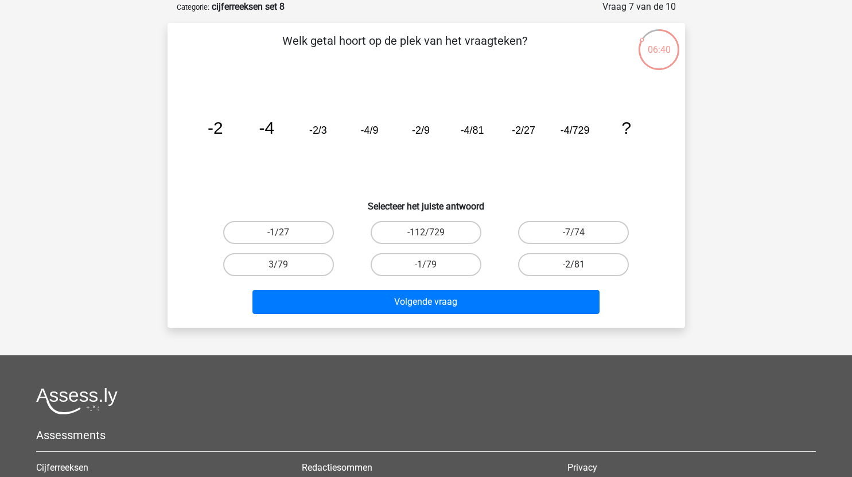
click at [560, 264] on label "-2/81" at bounding box center [573, 264] width 111 height 23
click at [573, 264] on input "-2/81" at bounding box center [576, 267] width 7 height 7
radio input "true"
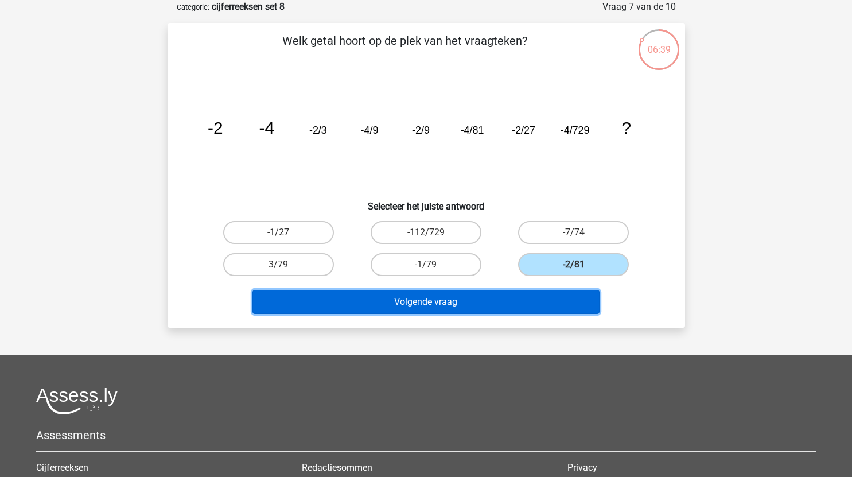
click at [501, 297] on button "Volgende vraag" at bounding box center [425, 302] width 347 height 24
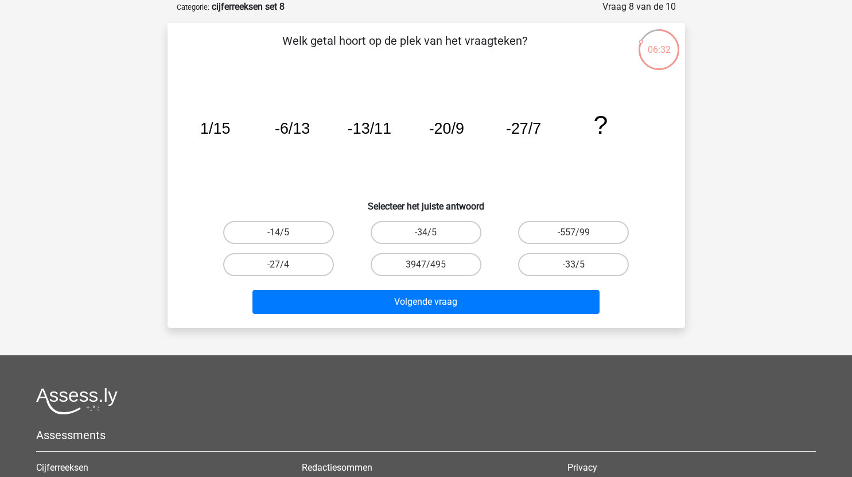
click at [583, 266] on label "-33/5" at bounding box center [573, 264] width 111 height 23
click at [581, 266] on input "-33/5" at bounding box center [576, 267] width 7 height 7
radio input "true"
click at [447, 227] on label "-34/5" at bounding box center [425, 232] width 111 height 23
click at [433, 232] on input "-34/5" at bounding box center [429, 235] width 7 height 7
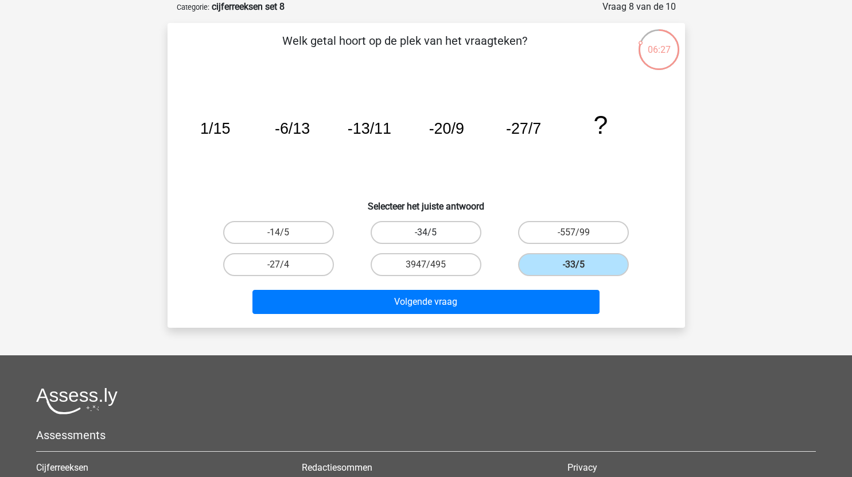
radio input "true"
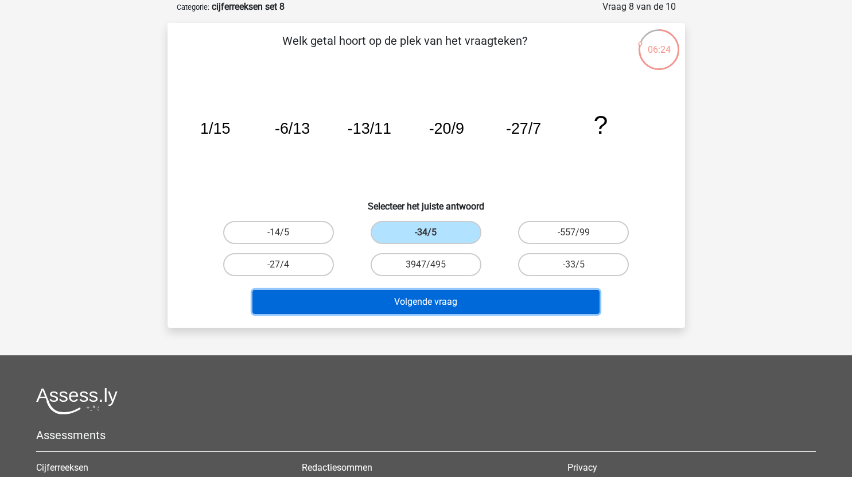
click at [483, 301] on button "Volgende vraag" at bounding box center [425, 302] width 347 height 24
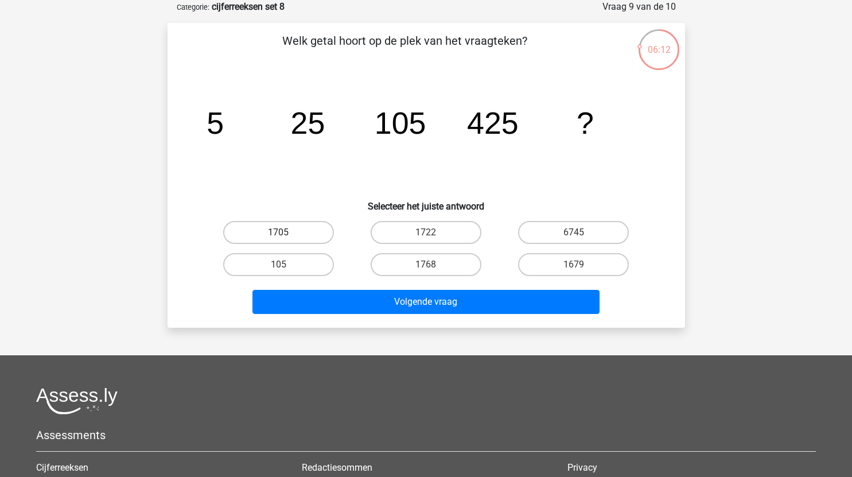
click at [308, 229] on label "1705" at bounding box center [278, 232] width 111 height 23
click at [286, 232] on input "1705" at bounding box center [281, 235] width 7 height 7
radio input "true"
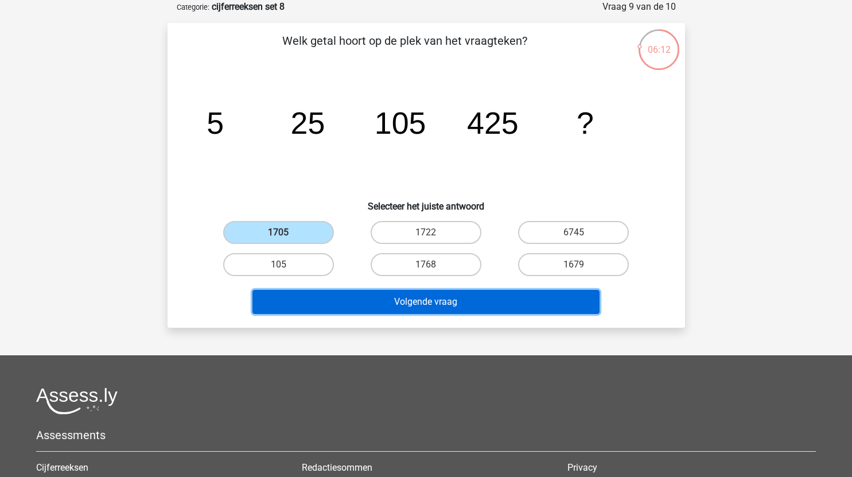
click at [390, 304] on button "Volgende vraag" at bounding box center [425, 302] width 347 height 24
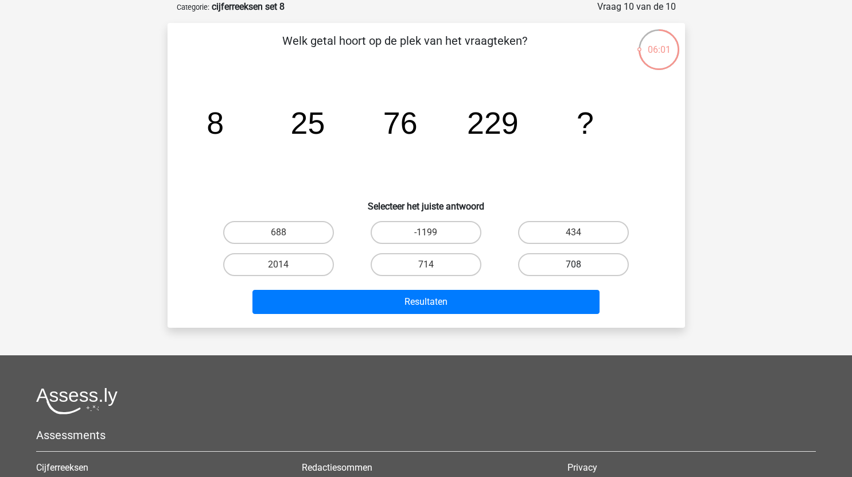
click at [572, 268] on label "708" at bounding box center [573, 264] width 111 height 23
click at [573, 268] on input "708" at bounding box center [576, 267] width 7 height 7
radio input "true"
click at [290, 236] on label "688" at bounding box center [278, 232] width 111 height 23
click at [286, 236] on input "688" at bounding box center [281, 235] width 7 height 7
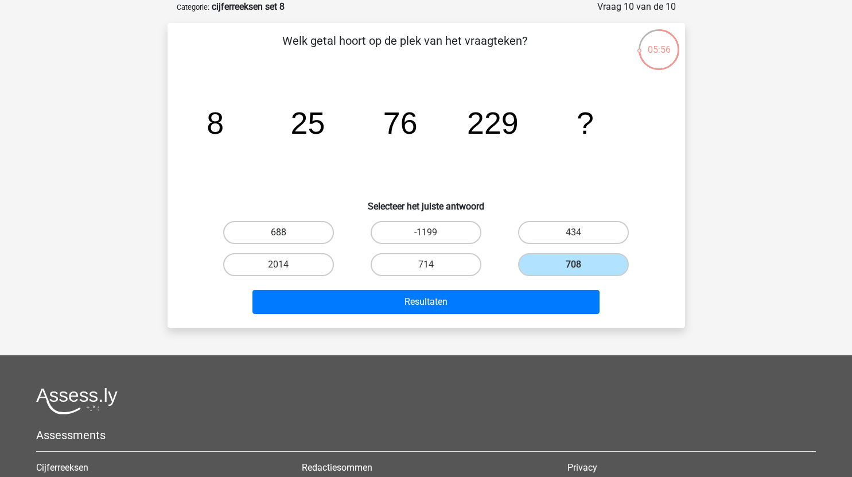
radio input "true"
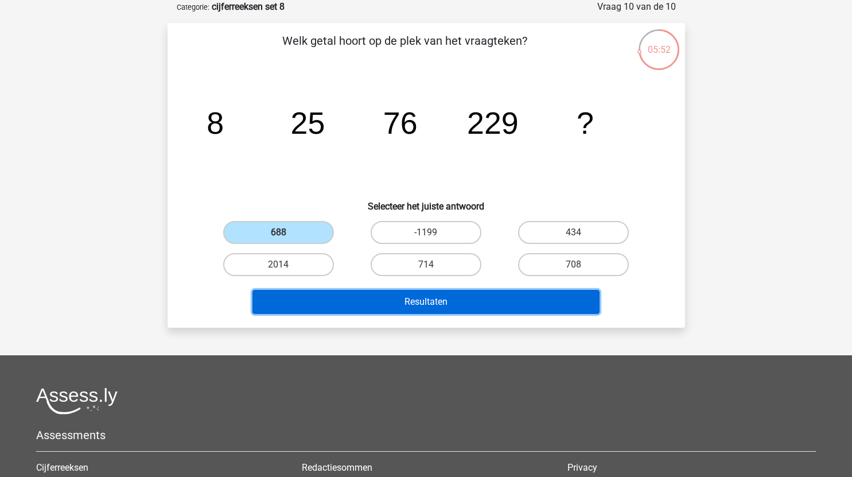
click at [434, 298] on button "Resultaten" at bounding box center [425, 302] width 347 height 24
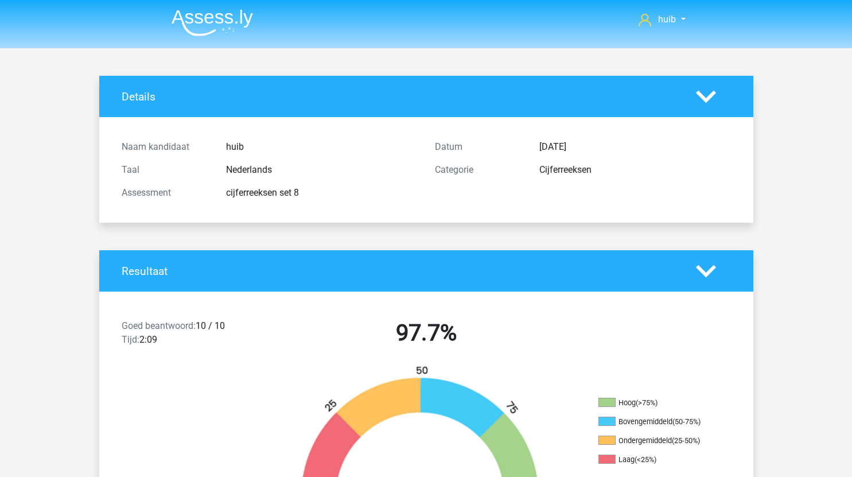
scroll to position [335, 0]
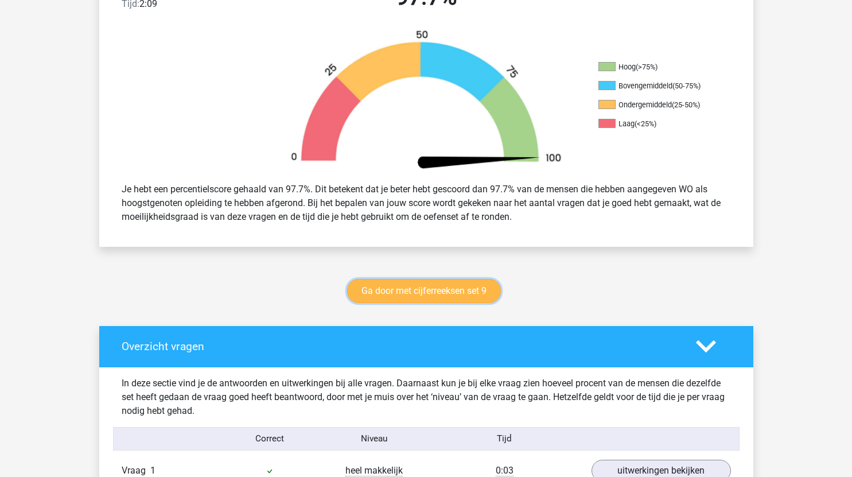
click at [422, 289] on link "Ga door met cijferreeksen set 9" at bounding box center [424, 291] width 154 height 24
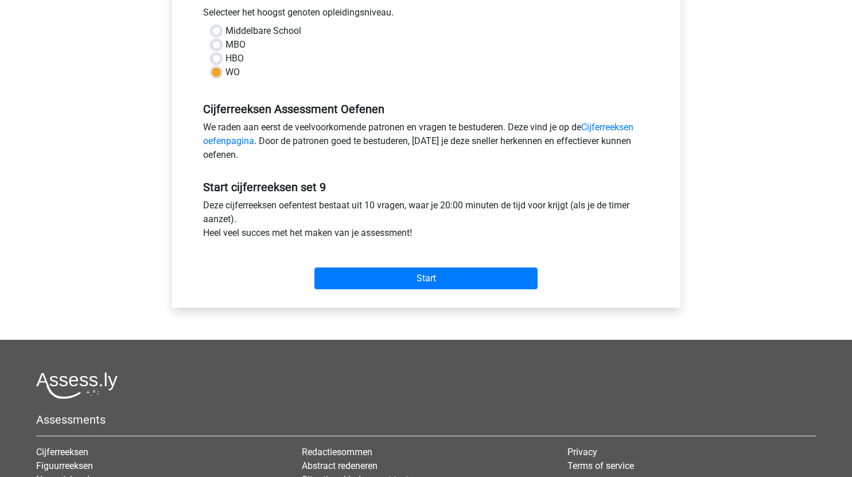
scroll to position [266, 0]
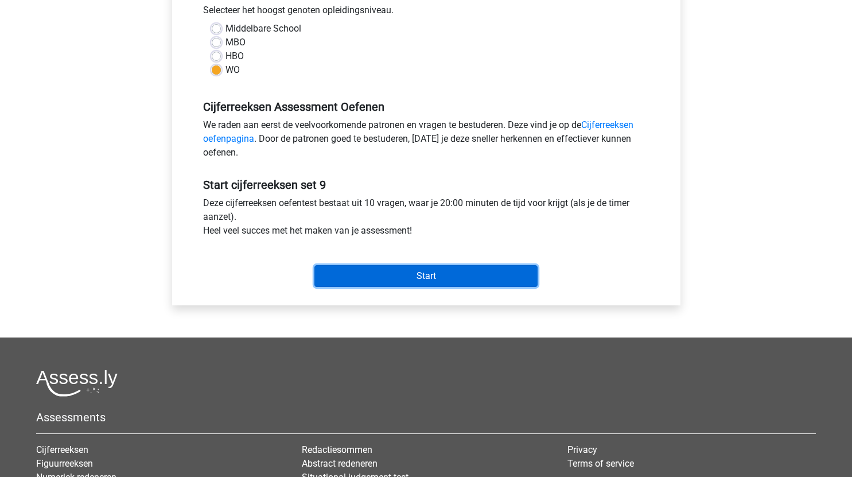
click at [468, 274] on input "Start" at bounding box center [425, 276] width 223 height 22
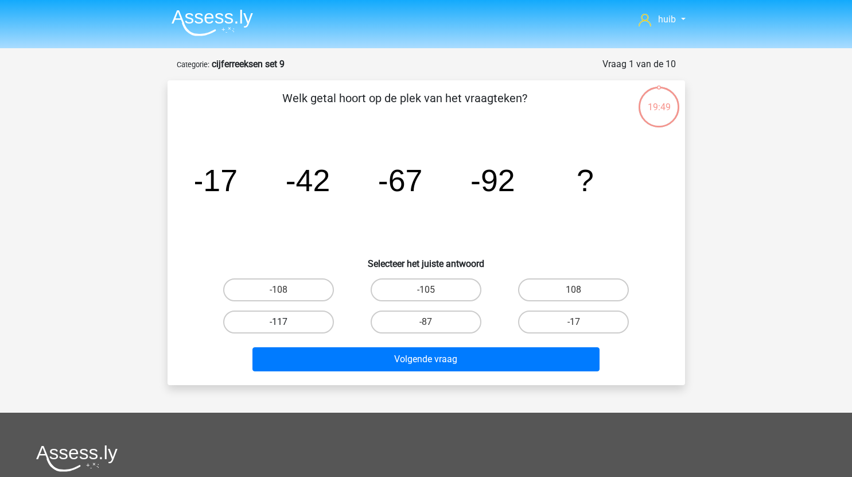
click at [310, 314] on label "-117" at bounding box center [278, 321] width 111 height 23
click at [286, 322] on input "-117" at bounding box center [281, 325] width 7 height 7
radio input "true"
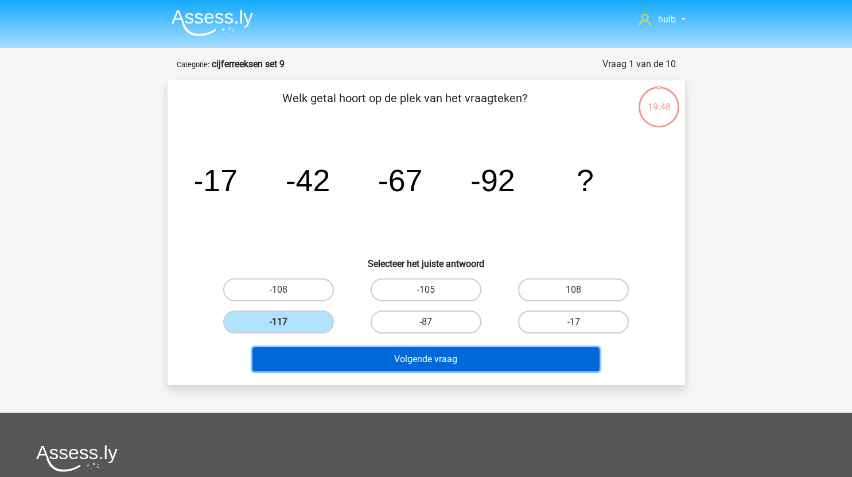
click at [386, 354] on button "Volgende vraag" at bounding box center [425, 359] width 347 height 24
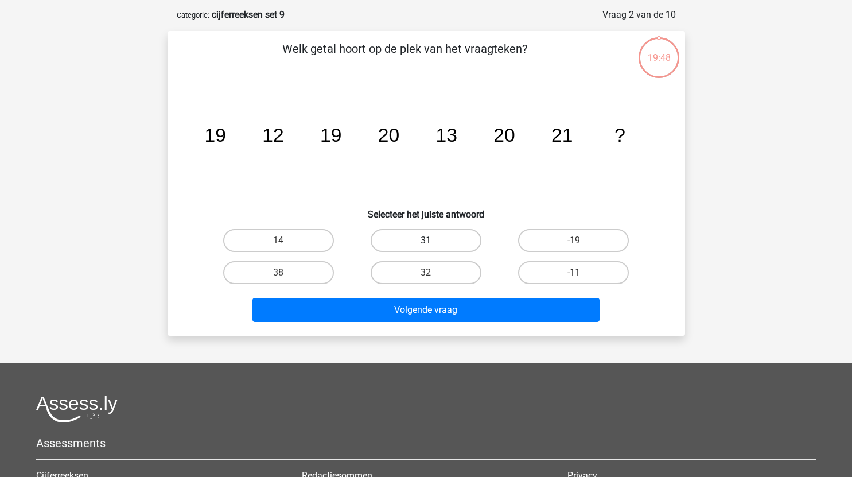
scroll to position [57, 0]
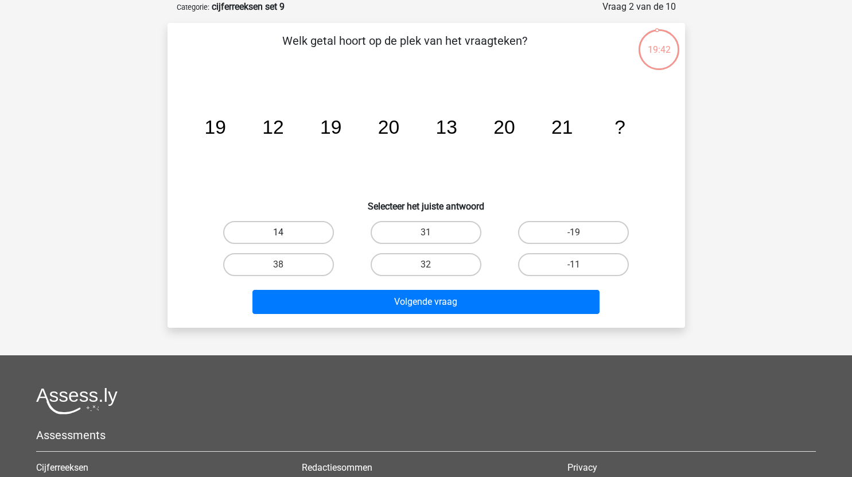
click at [291, 228] on label "14" at bounding box center [278, 232] width 111 height 23
click at [286, 232] on input "14" at bounding box center [281, 235] width 7 height 7
radio input "true"
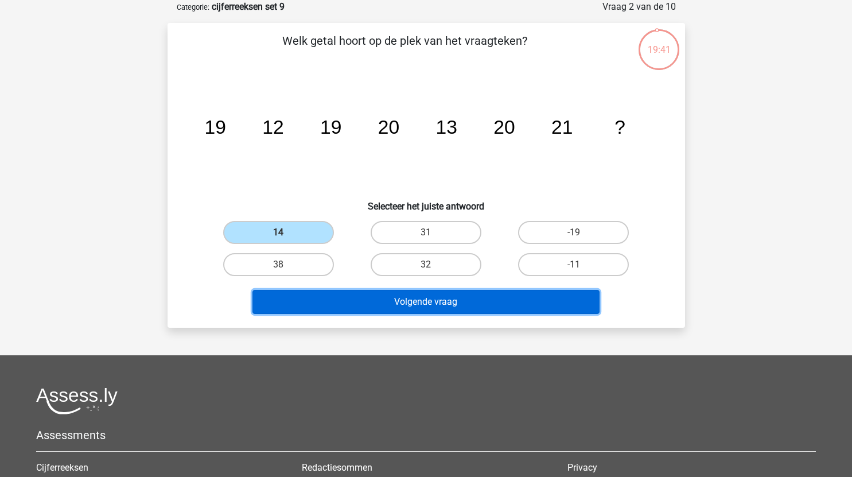
click at [407, 299] on button "Volgende vraag" at bounding box center [425, 302] width 347 height 24
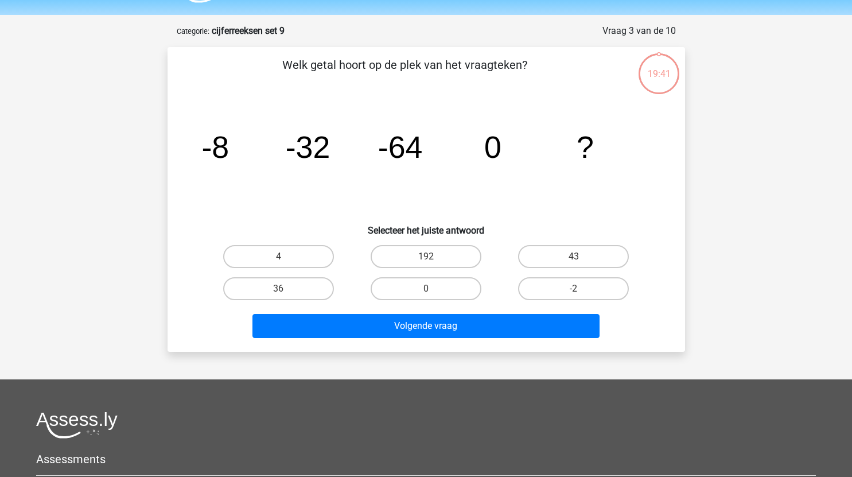
scroll to position [32, 0]
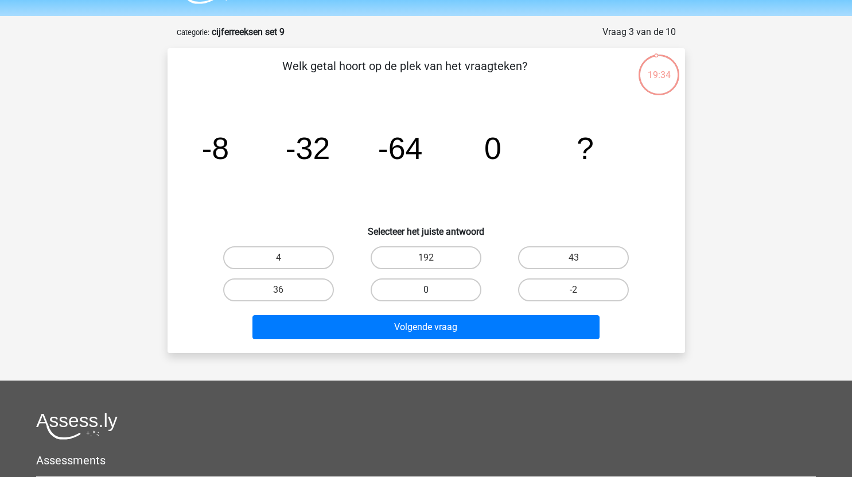
click at [416, 294] on label "0" at bounding box center [425, 289] width 111 height 23
click at [426, 294] on input "0" at bounding box center [429, 293] width 7 height 7
radio input "true"
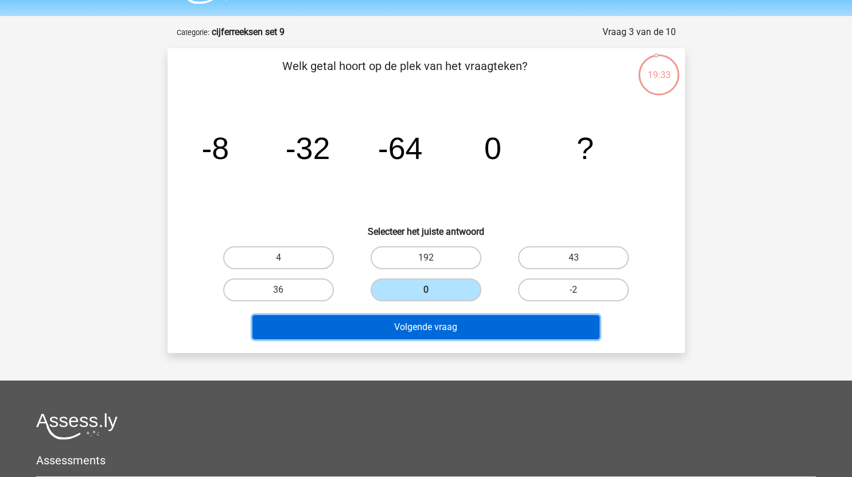
click at [416, 323] on button "Volgende vraag" at bounding box center [425, 327] width 347 height 24
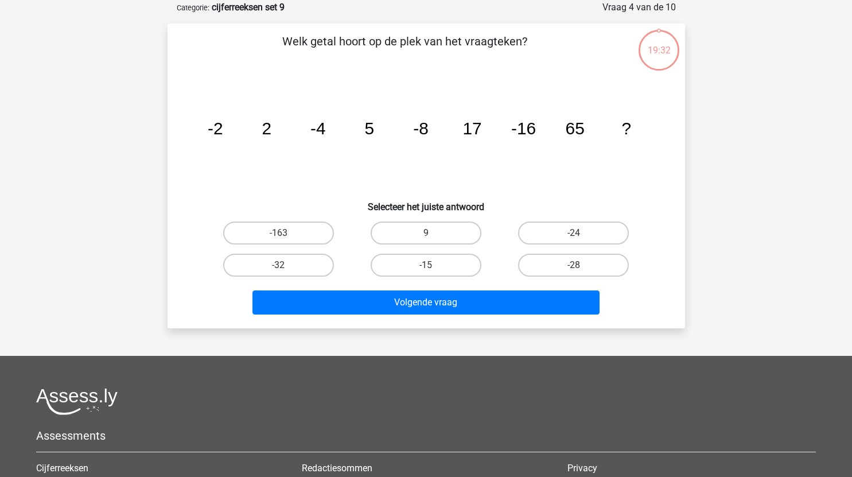
scroll to position [57, 0]
click at [305, 271] on label "-32" at bounding box center [278, 264] width 111 height 23
click at [286, 271] on input "-32" at bounding box center [281, 267] width 7 height 7
radio input "true"
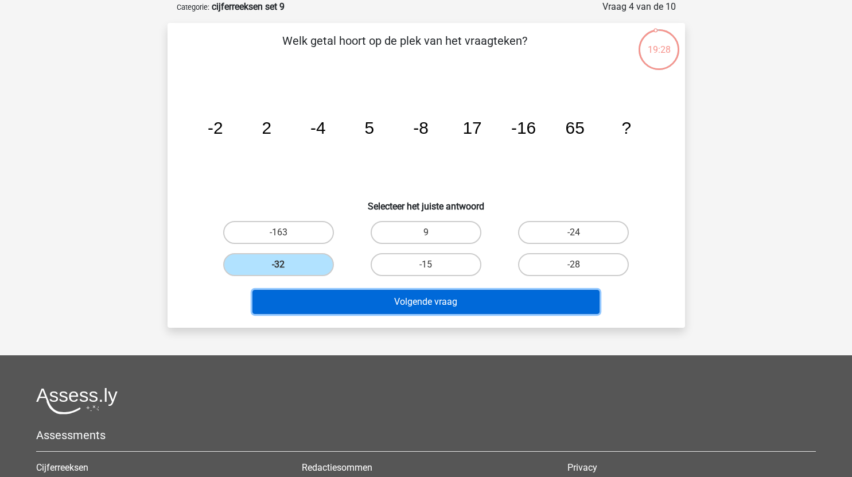
click at [418, 303] on button "Volgende vraag" at bounding box center [425, 302] width 347 height 24
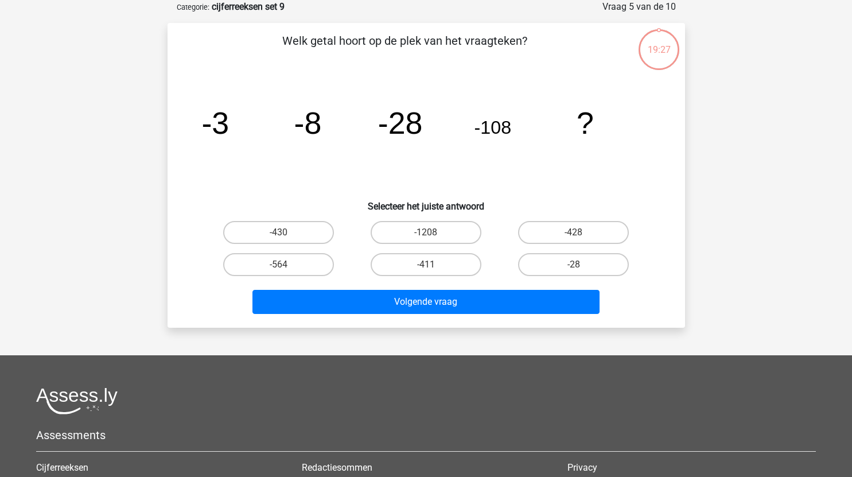
scroll to position [24, 0]
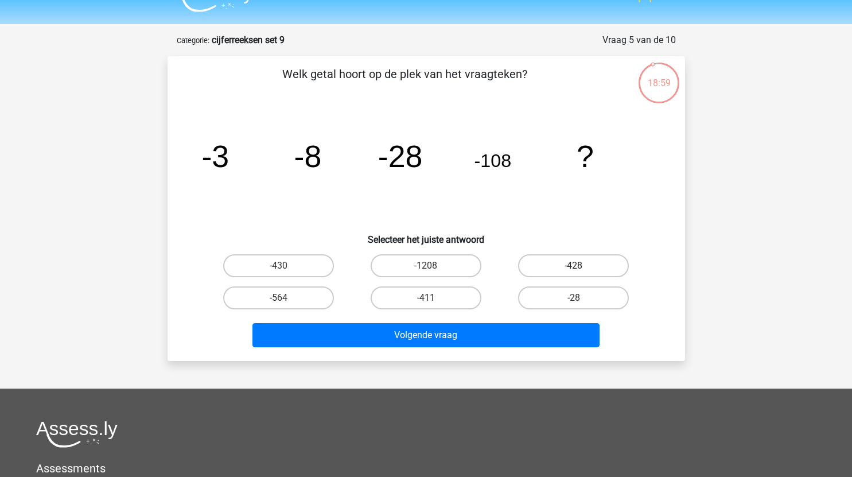
click at [563, 260] on label "-428" at bounding box center [573, 265] width 111 height 23
click at [573, 266] on input "-428" at bounding box center [576, 269] width 7 height 7
radio input "true"
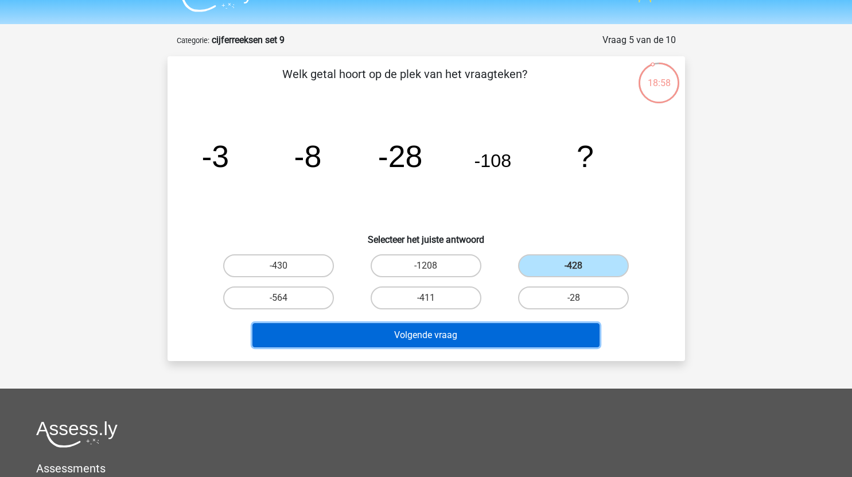
click at [485, 337] on button "Volgende vraag" at bounding box center [425, 335] width 347 height 24
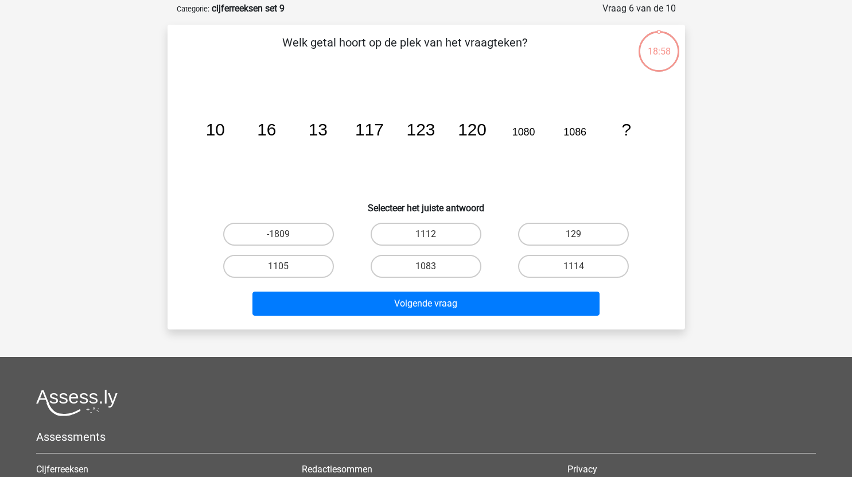
scroll to position [57, 0]
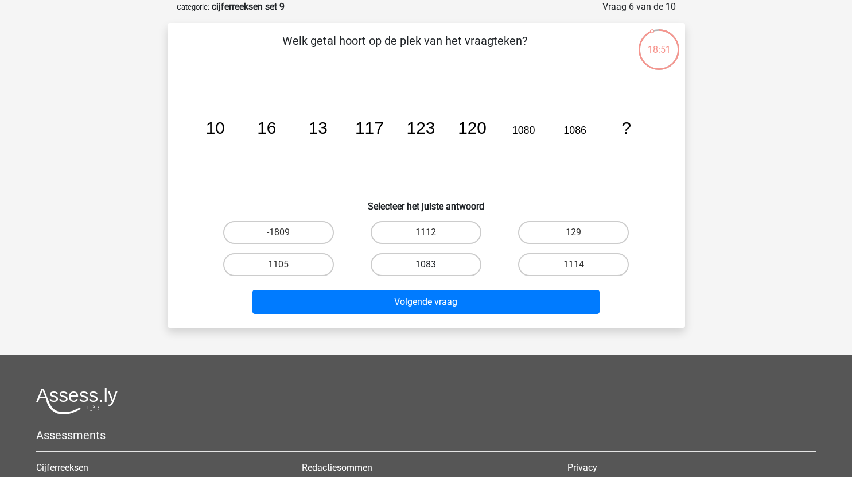
click at [442, 267] on label "1083" at bounding box center [425, 264] width 111 height 23
click at [433, 267] on input "1083" at bounding box center [429, 267] width 7 height 7
radio input "true"
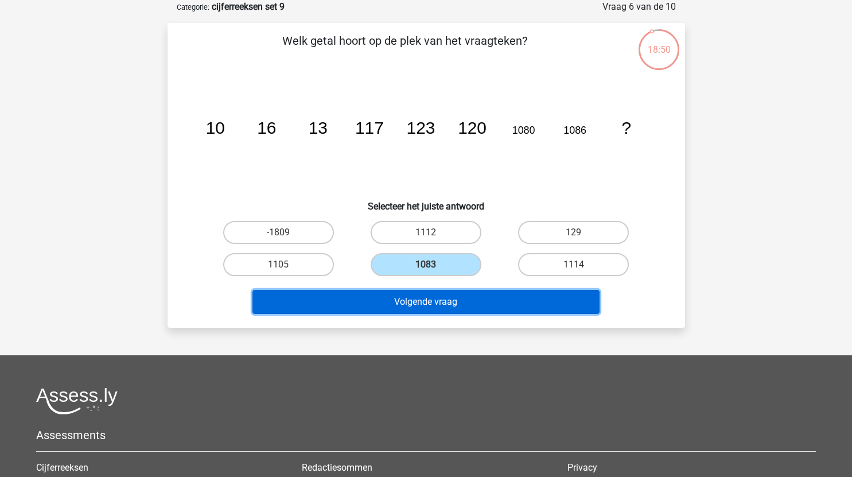
click at [443, 301] on button "Volgende vraag" at bounding box center [425, 302] width 347 height 24
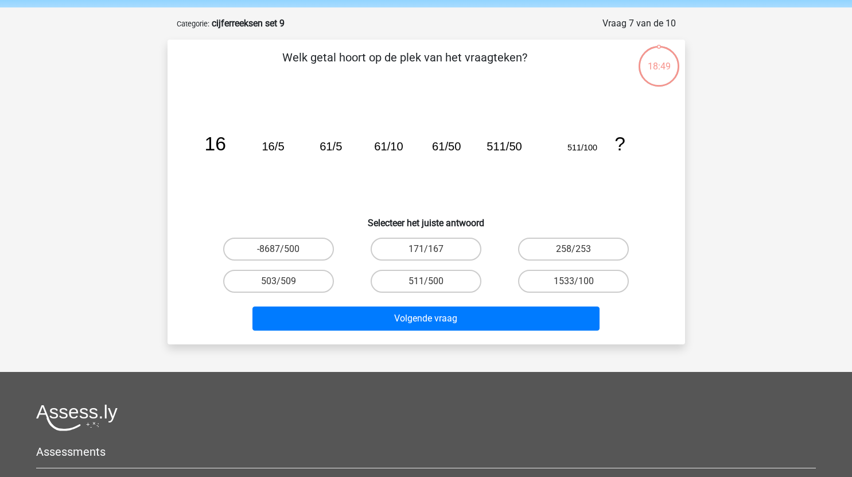
scroll to position [40, 0]
click at [415, 282] on label "511/500" at bounding box center [425, 281] width 111 height 23
click at [426, 282] on input "511/500" at bounding box center [429, 285] width 7 height 7
radio input "true"
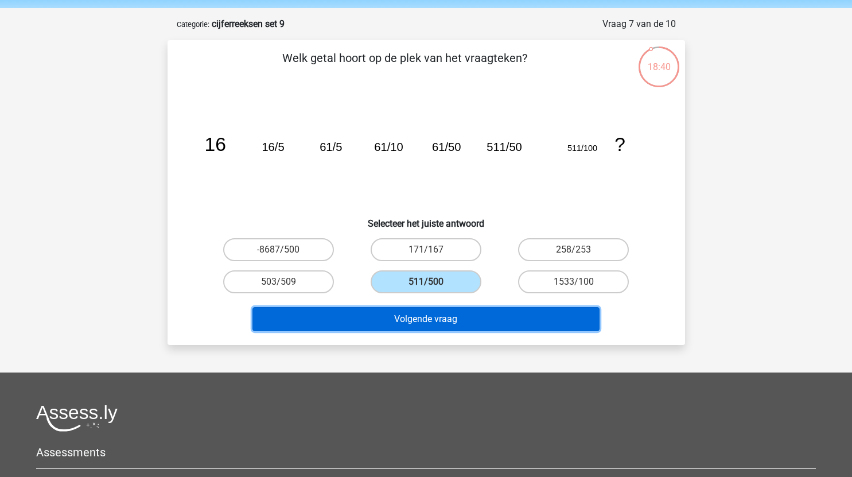
click at [446, 322] on button "Volgende vraag" at bounding box center [425, 319] width 347 height 24
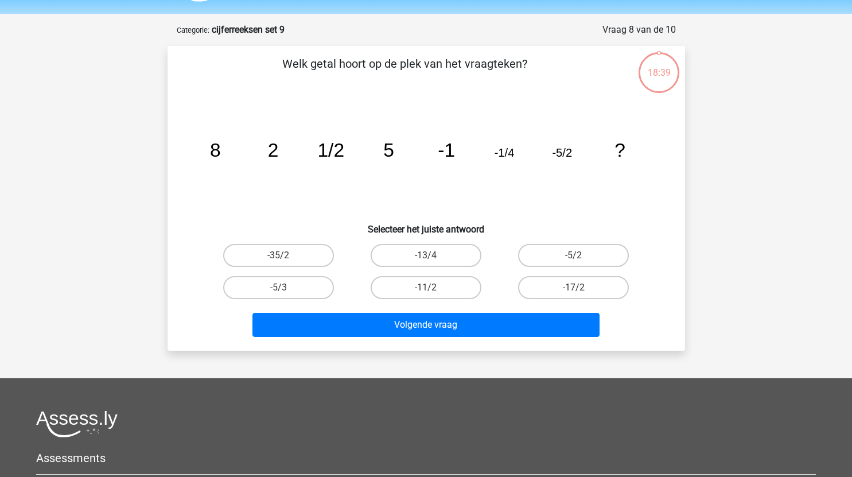
scroll to position [34, 0]
click at [592, 287] on label "-17/2" at bounding box center [573, 287] width 111 height 23
click at [581, 288] on input "-17/2" at bounding box center [576, 291] width 7 height 7
radio input "true"
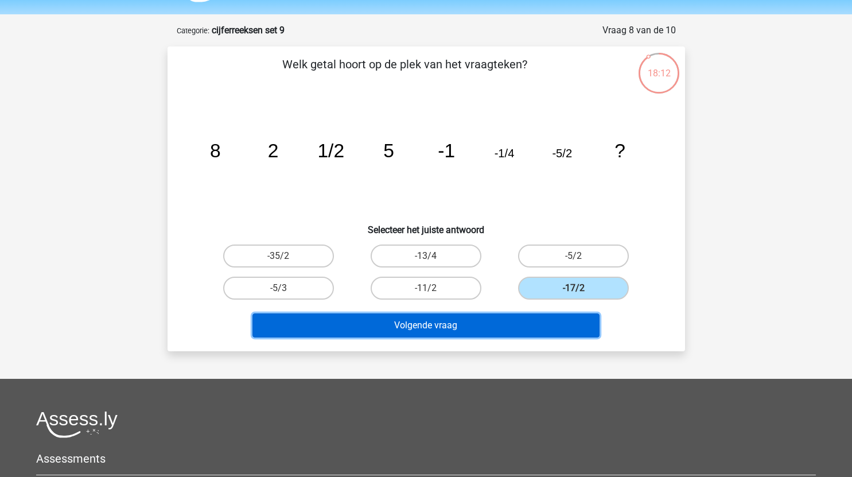
click at [518, 319] on button "Volgende vraag" at bounding box center [425, 325] width 347 height 24
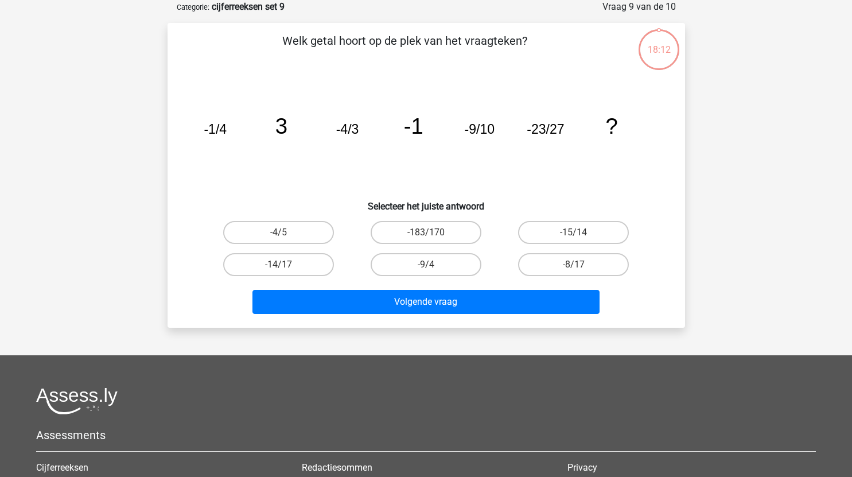
scroll to position [31, 0]
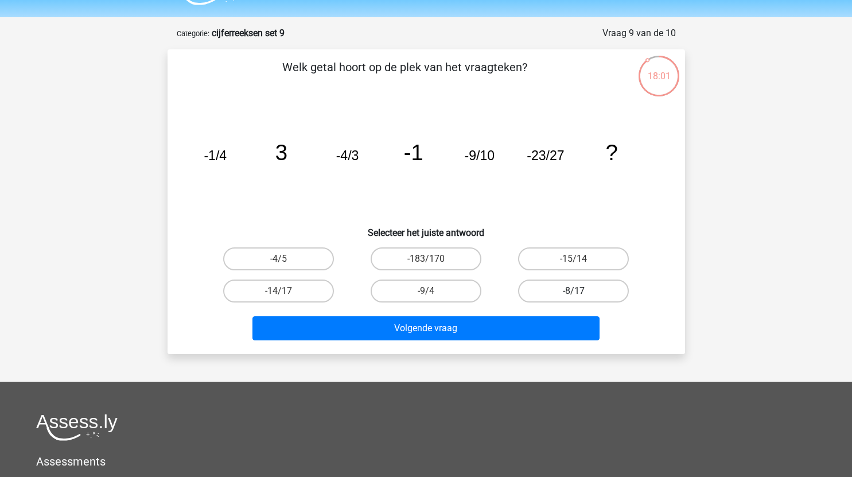
click at [582, 290] on label "-8/17" at bounding box center [573, 290] width 111 height 23
click at [581, 291] on input "-8/17" at bounding box center [576, 294] width 7 height 7
radio input "true"
click at [298, 291] on label "-14/17" at bounding box center [278, 290] width 111 height 23
click at [286, 291] on input "-14/17" at bounding box center [281, 294] width 7 height 7
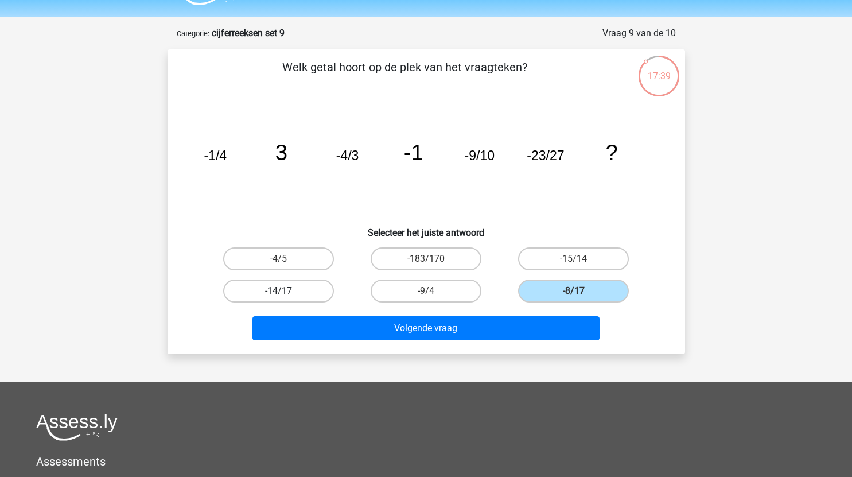
radio input "true"
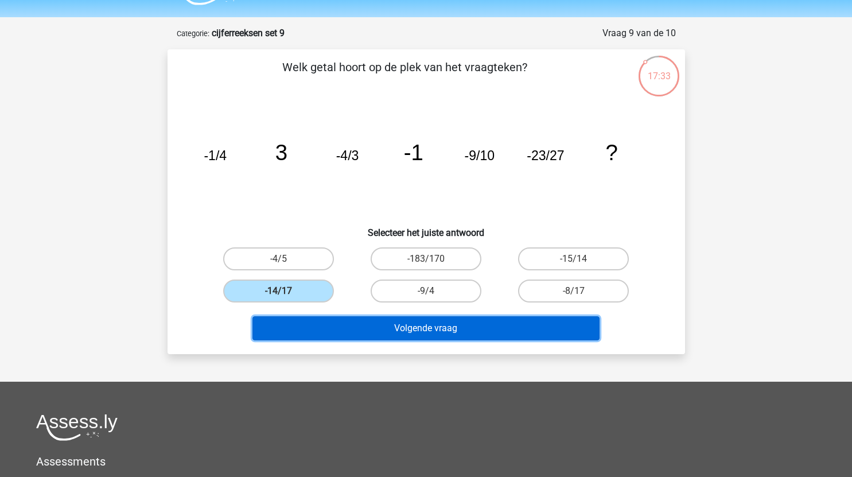
click at [455, 328] on button "Volgende vraag" at bounding box center [425, 328] width 347 height 24
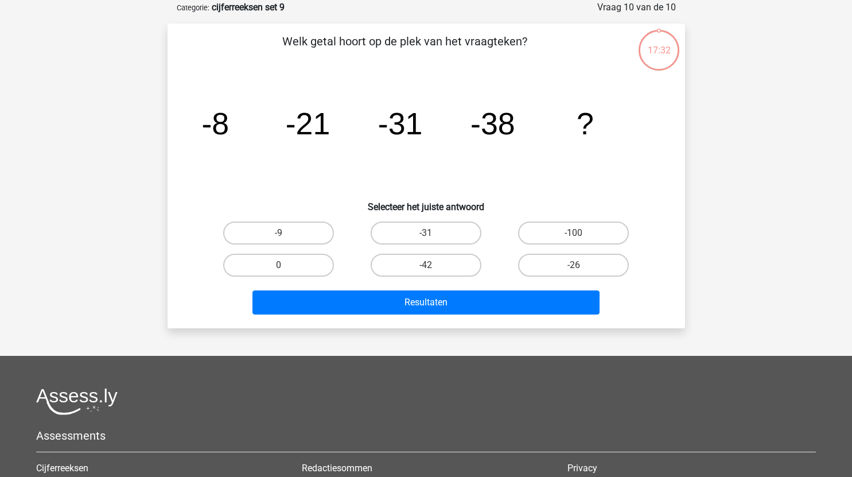
scroll to position [57, 0]
click at [429, 263] on label "-42" at bounding box center [425, 264] width 111 height 23
click at [429, 264] on input "-42" at bounding box center [429, 267] width 7 height 7
radio input "true"
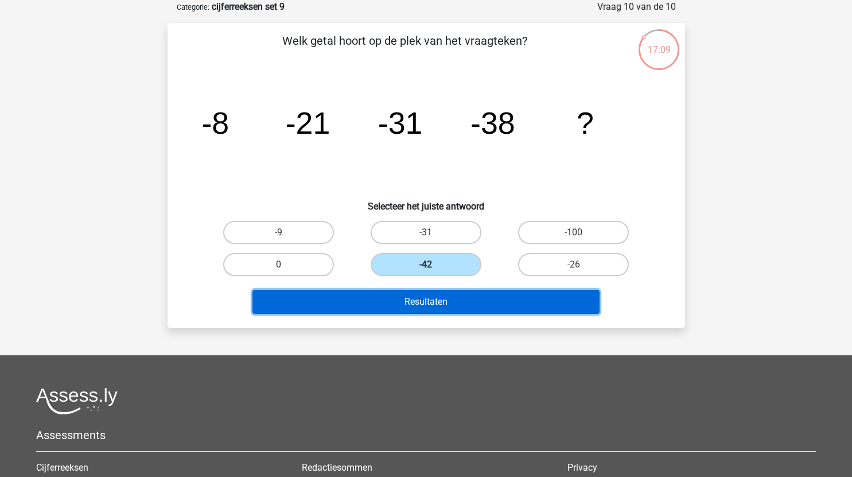
click at [472, 301] on button "Resultaten" at bounding box center [425, 302] width 347 height 24
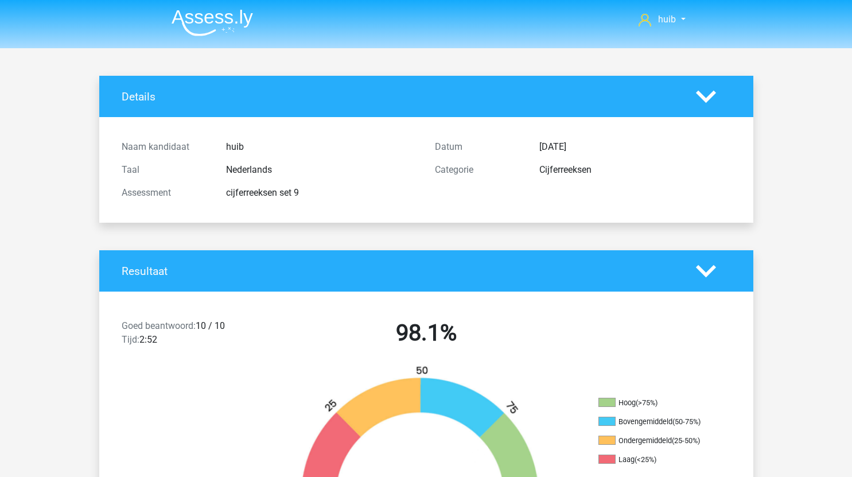
click at [218, 26] on img at bounding box center [211, 22] width 81 height 27
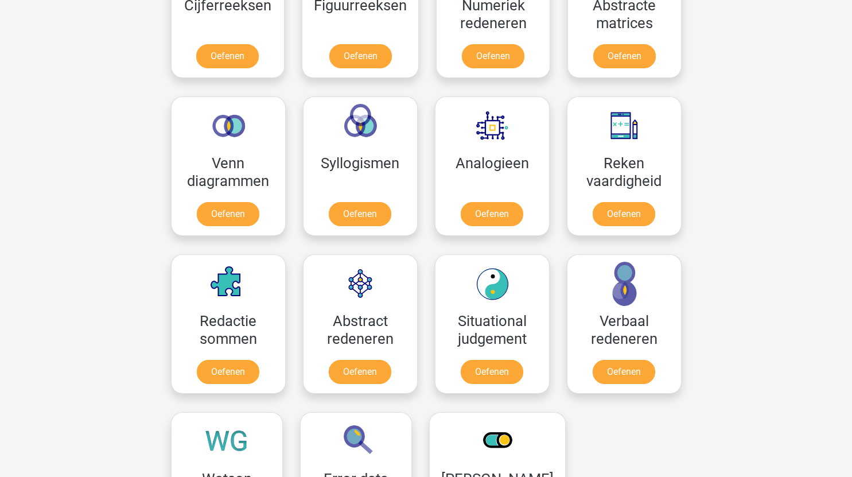
scroll to position [600, 0]
